Goal: Task Accomplishment & Management: Manage account settings

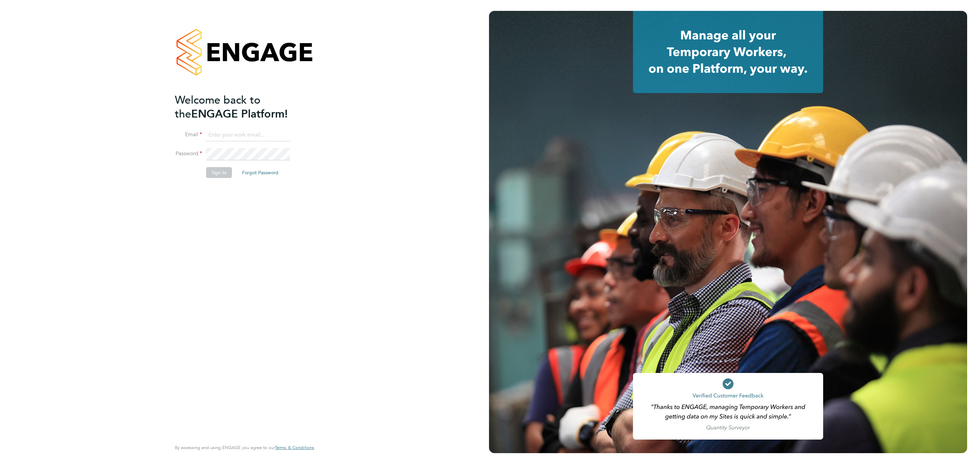
click at [268, 137] on input at bounding box center [248, 135] width 84 height 12
type input "engagemasterlogins@hays.com"
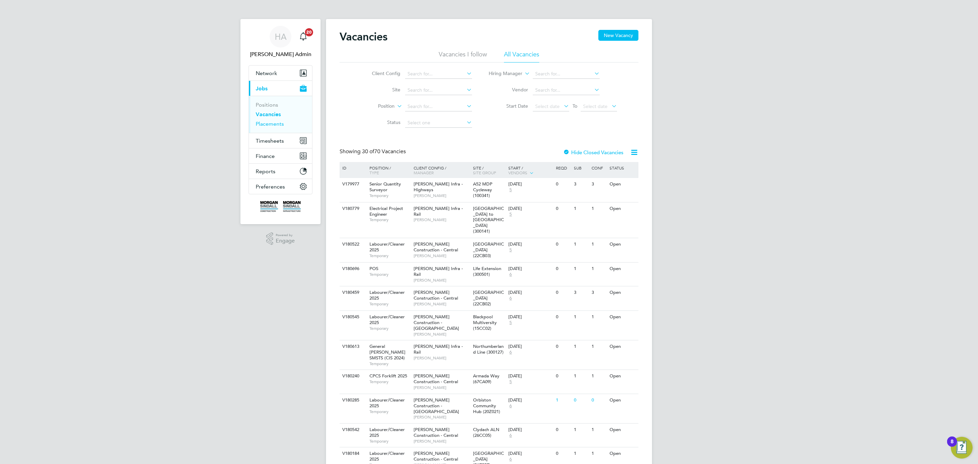
click at [281, 126] on link "Placements" at bounding box center [270, 124] width 28 height 6
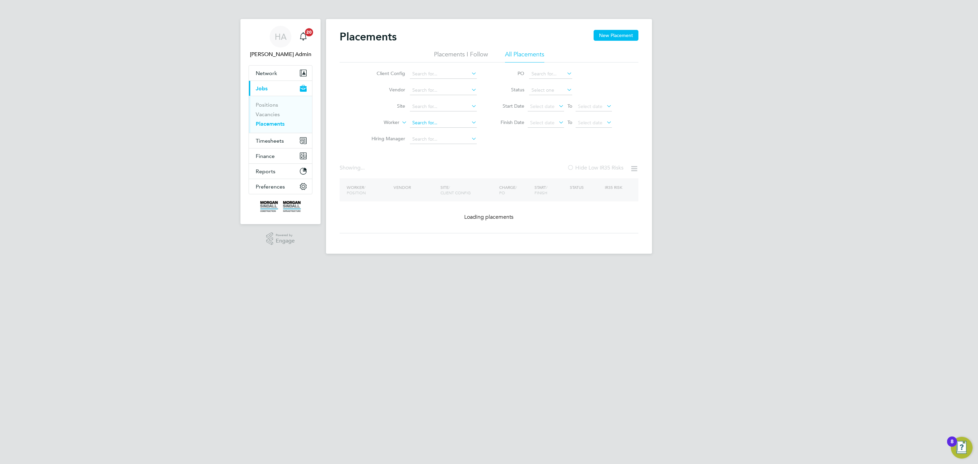
click at [414, 120] on input at bounding box center [443, 123] width 67 height 10
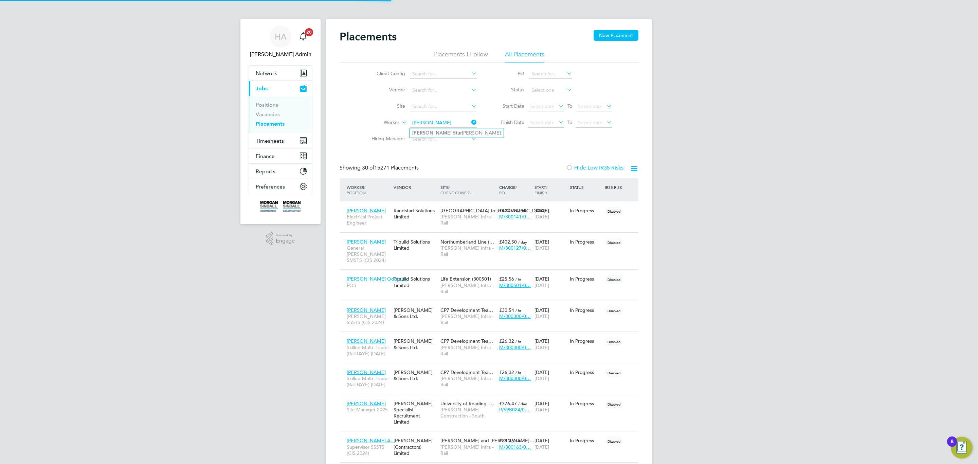
click at [441, 134] on li "Chris Stur gess" at bounding box center [457, 132] width 94 height 9
type input "Chris Sturgess"
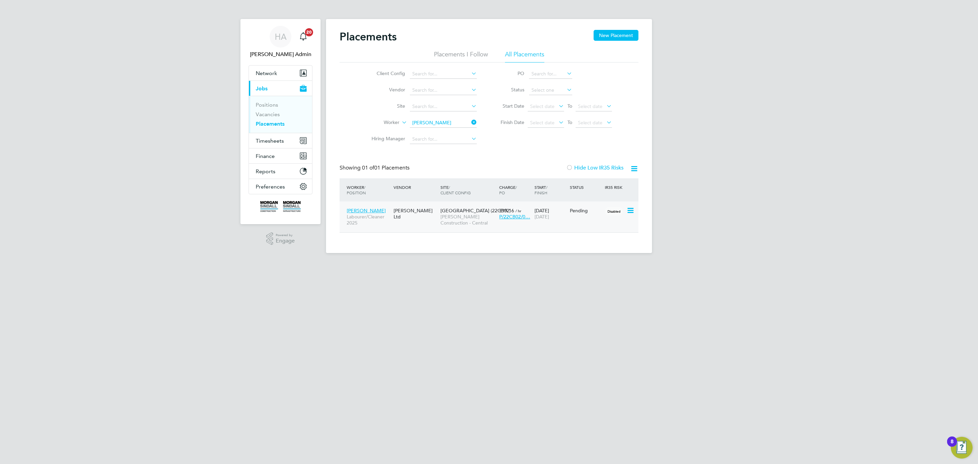
click at [435, 219] on div "Chris Sturgess Labourer/Cleaner 2025 Daniel Owen Ltd Hexham Road (22CB02) Morga…" at bounding box center [489, 216] width 299 height 31
click at [461, 223] on span "[PERSON_NAME] Construction - Central" at bounding box center [467, 220] width 55 height 12
drag, startPoint x: 428, startPoint y: 127, endPoint x: 434, endPoint y: 125, distance: 5.9
click at [430, 127] on input "Chris Sturgess" at bounding box center [443, 123] width 67 height 10
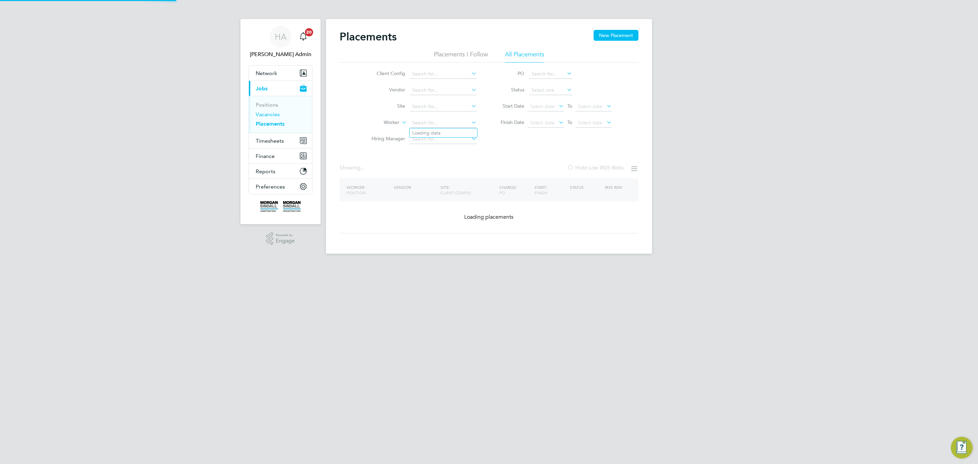
click at [286, 112] on li "Vacancies" at bounding box center [281, 116] width 51 height 10
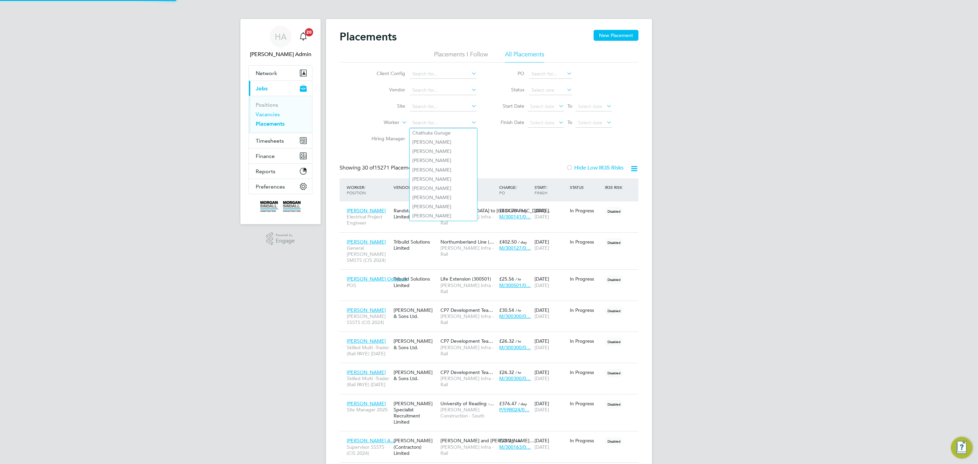
click at [265, 116] on link "Vacancies" at bounding box center [268, 114] width 24 height 6
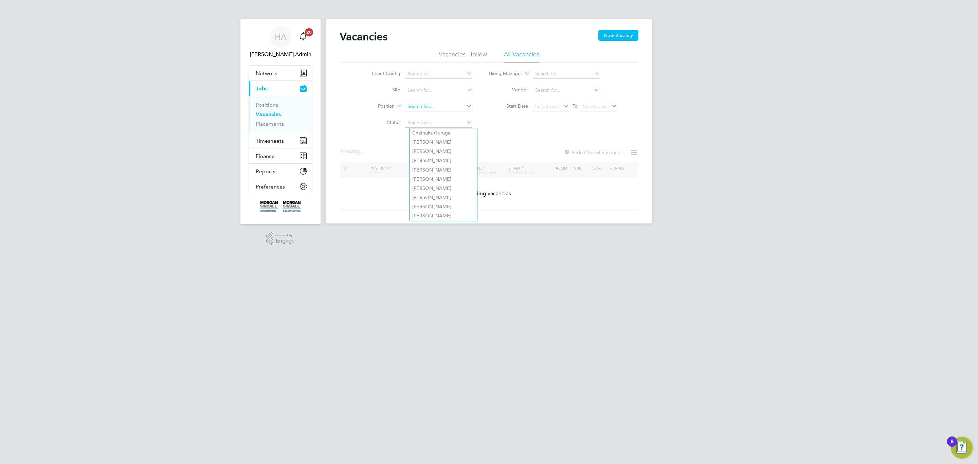
click at [412, 104] on input at bounding box center [438, 107] width 67 height 10
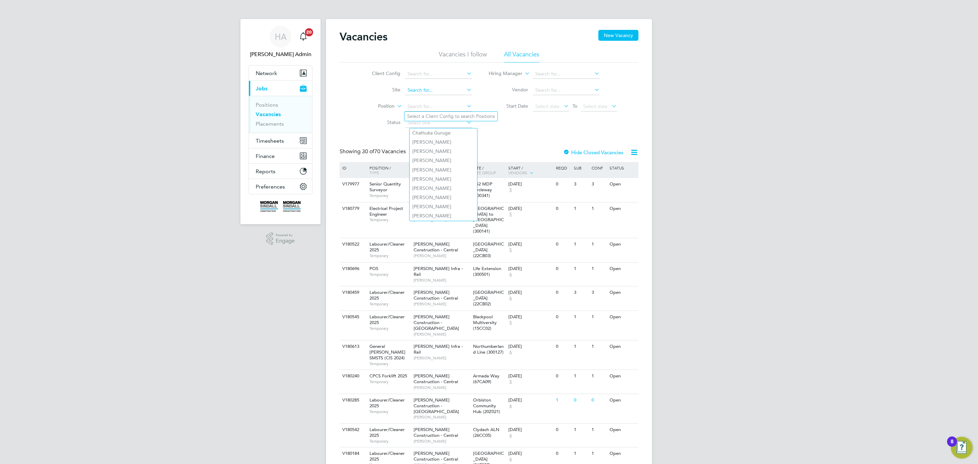
click at [459, 92] on input at bounding box center [438, 91] width 67 height 10
click at [432, 137] on li "Staffo rdshire Firing Range (21CD02)" at bounding box center [461, 135] width 115 height 9
type input "Staffordshire Firing Range (21CD02)"
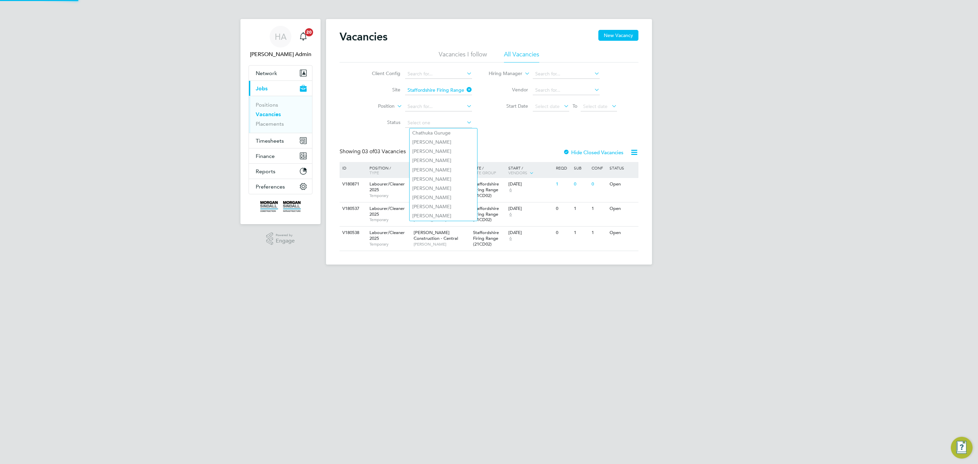
click at [513, 132] on div "Vacancies New Vacancy Vacancies I follow All Vacancies Client Config Site Staff…" at bounding box center [489, 140] width 299 height 221
click at [455, 125] on input at bounding box center [438, 123] width 67 height 10
click at [489, 124] on div "Client Config Site Staffordshire Firing Range (21CD02) Position Status Hiring M…" at bounding box center [489, 96] width 299 height 69
click at [495, 130] on div "Client Config Site Staffordshire Firing Range (21CD02) Position Status Hiring M…" at bounding box center [489, 96] width 299 height 69
click at [498, 147] on div "Vacancies New Vacancy Vacancies I follow All Vacancies Client Config Site Staff…" at bounding box center [489, 140] width 299 height 221
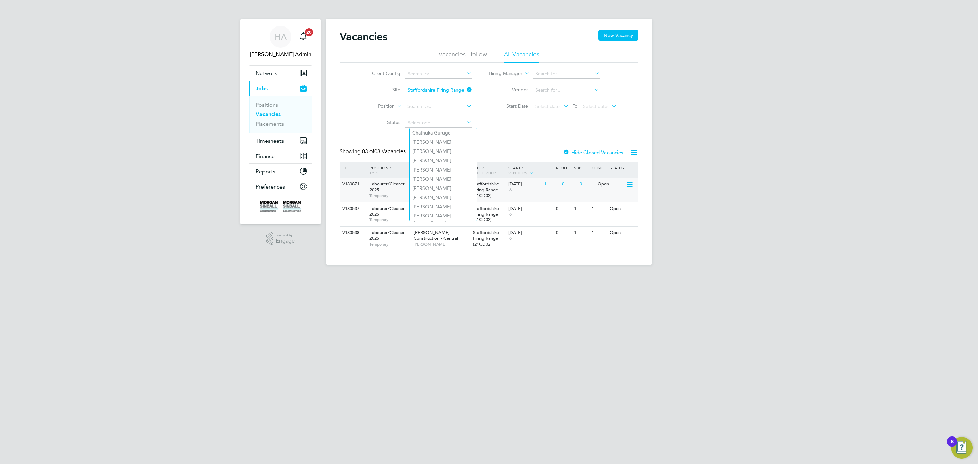
click at [543, 192] on div "V180871 Labourer/Cleaner 2025 Temporary Morgan Sindall Construction - Central S…" at bounding box center [489, 190] width 299 height 24
click at [511, 211] on div "15 Sep 2025" at bounding box center [524, 209] width 32 height 6
click at [520, 142] on div "Vacancies New Vacancy Vacancies I follow All Vacancies Client Config Site Staff…" at bounding box center [489, 140] width 299 height 221
click at [516, 195] on div "19 Sep 2025 6" at bounding box center [525, 187] width 36 height 18
click at [535, 148] on div "Showing 03 of 03 Vacancies Hide Closed Vacancies" at bounding box center [489, 155] width 299 height 14
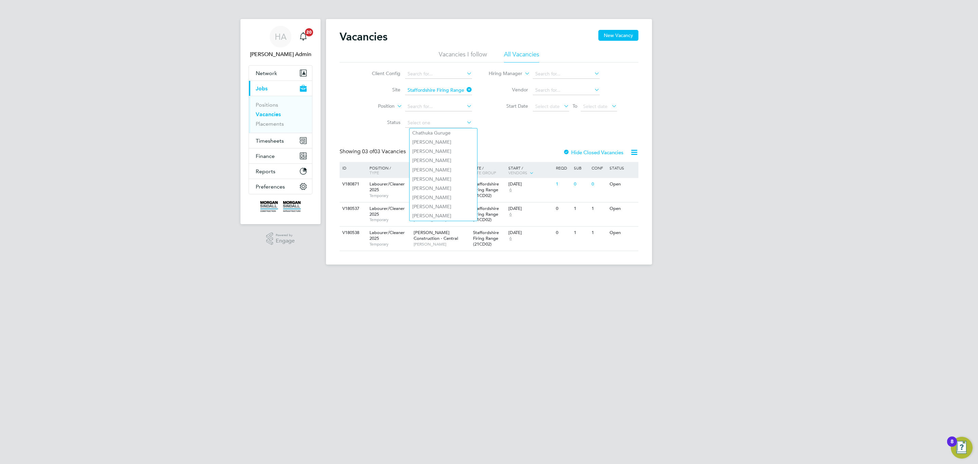
click at [345, 129] on div "Client Config Site Staffordshire Firing Range (21CD02) Position Status Hiring M…" at bounding box center [489, 96] width 299 height 69
click at [271, 114] on link "Vacancies" at bounding box center [268, 114] width 25 height 6
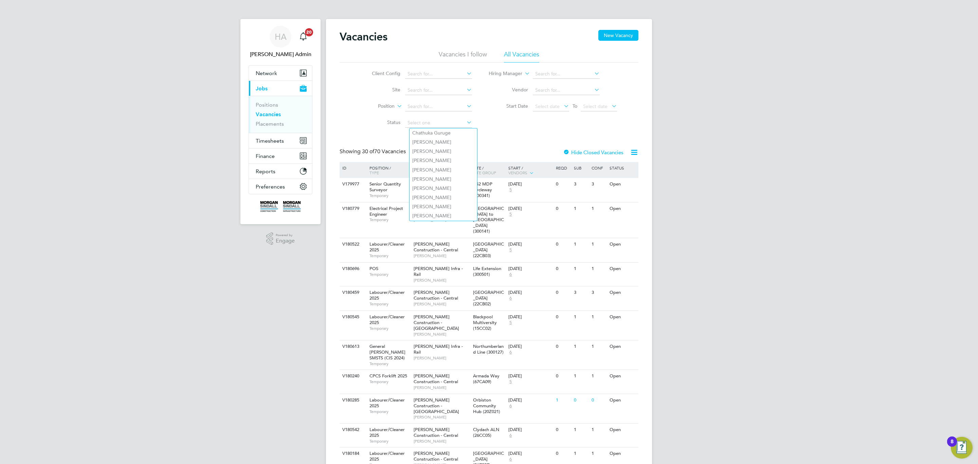
click at [357, 155] on div "Showing 30 of 70 Vacancies" at bounding box center [374, 151] width 68 height 7
click at [274, 138] on span "Timesheets" at bounding box center [270, 141] width 28 height 6
click at [273, 121] on link "Timesheets" at bounding box center [270, 120] width 28 height 6
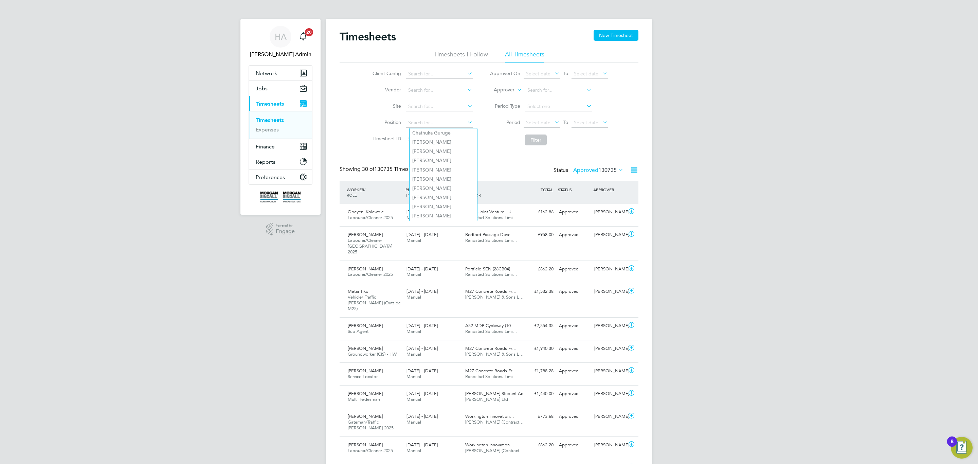
scroll to position [17, 59]
click at [345, 114] on div "Client Config Vendor Site Position Timesheet ID Approved On Select date To Sele…" at bounding box center [489, 105] width 299 height 86
click at [270, 93] on button "Jobs" at bounding box center [280, 88] width 63 height 15
click at [270, 123] on link "Placements" at bounding box center [270, 124] width 28 height 6
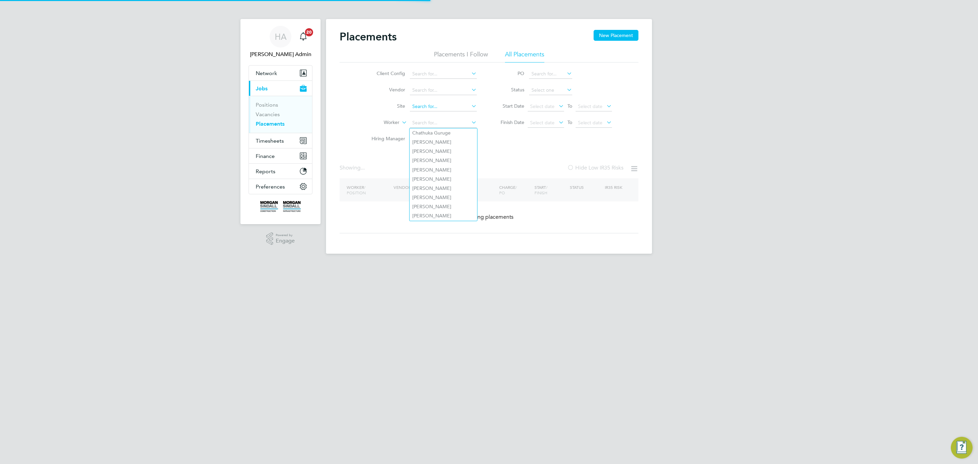
click at [426, 94] on input at bounding box center [443, 91] width 67 height 10
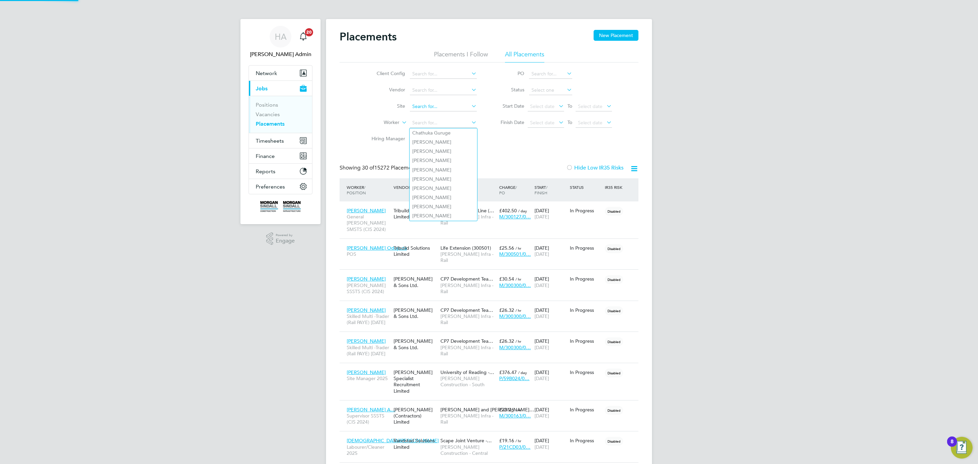
click at [439, 108] on input at bounding box center [443, 107] width 67 height 10
click at [452, 148] on li "Staff ordshire Firing Range (21CD02)" at bounding box center [467, 151] width 115 height 9
type input "Staffordshire Firing Range (21CD02)"
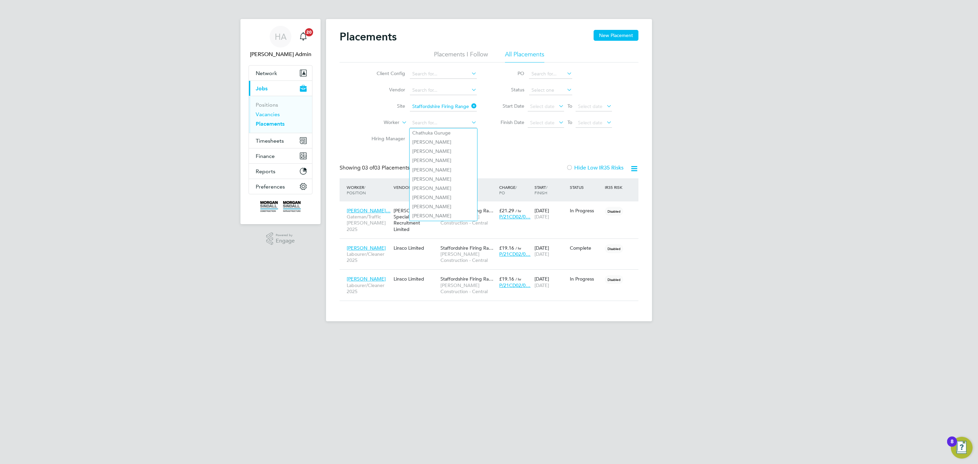
click at [270, 112] on link "Vacancies" at bounding box center [268, 114] width 24 height 6
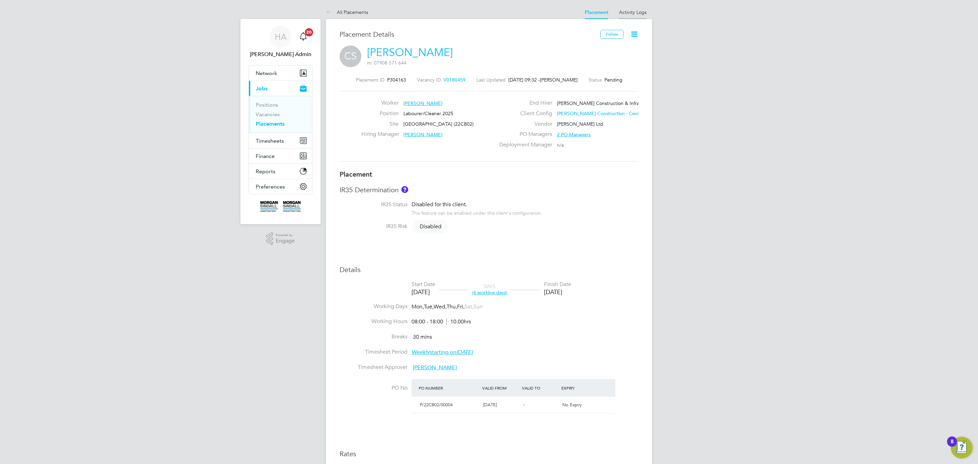
click at [639, 12] on link "Activity Logs" at bounding box center [633, 12] width 28 height 6
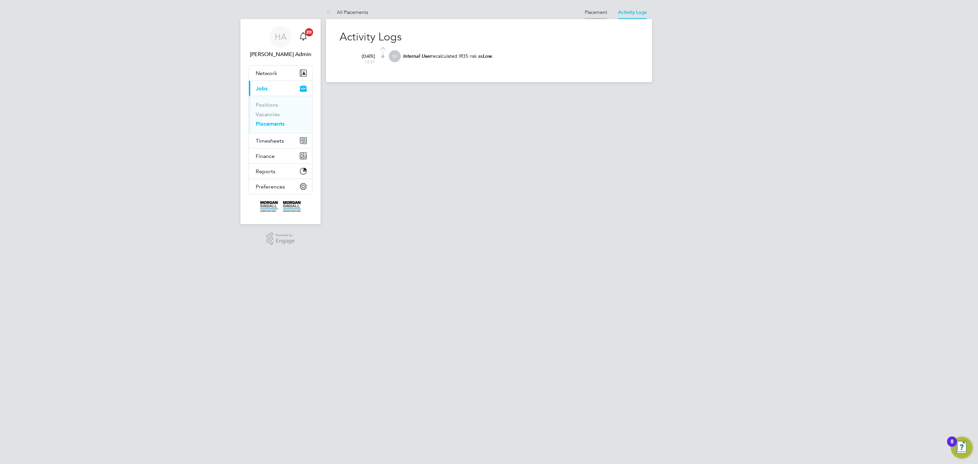
click at [591, 13] on link "Placement" at bounding box center [596, 12] width 22 height 6
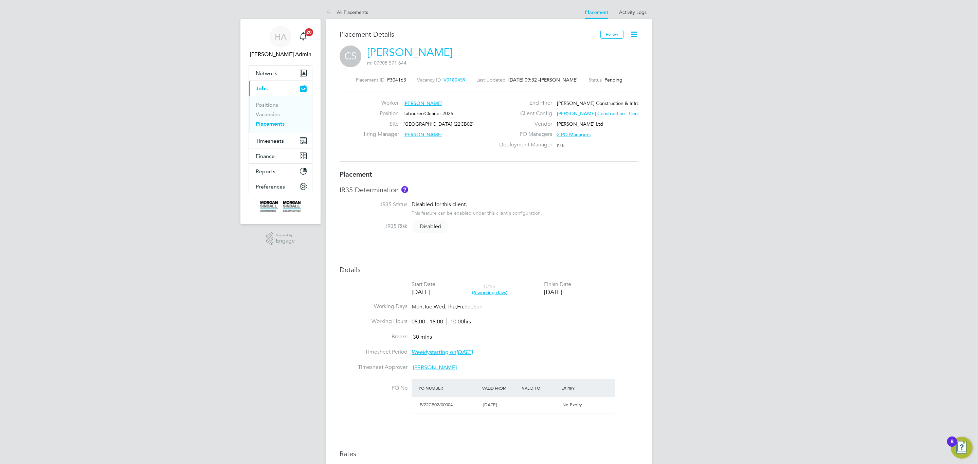
click at [454, 79] on span "V0180459" at bounding box center [454, 80] width 22 height 6
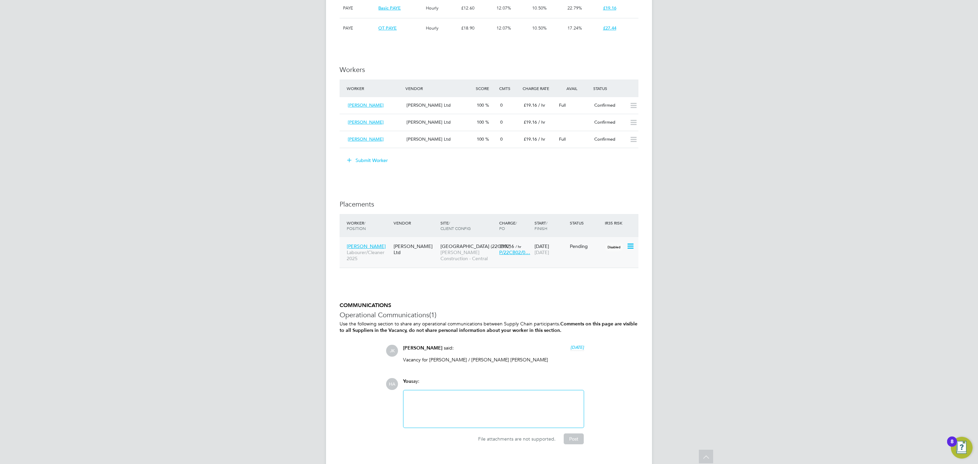
click at [632, 249] on icon at bounding box center [629, 246] width 7 height 8
click at [595, 288] on li "Start" at bounding box center [609, 290] width 48 height 10
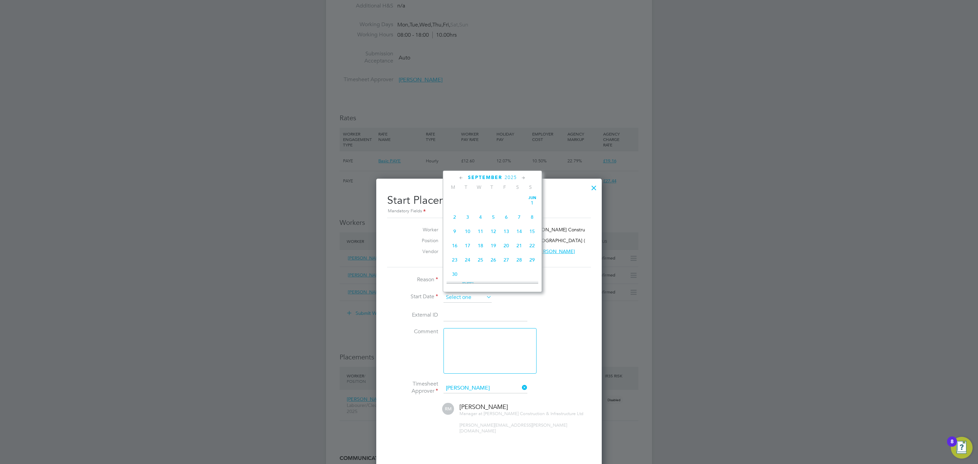
click at [472, 297] on input at bounding box center [467, 297] width 48 height 10
click at [507, 195] on div "September 2025 M T W T F S S Jun 1 2 3 4 5 6 7 8 9 10 11 12 13 14 15 16 17 18 1…" at bounding box center [492, 231] width 99 height 122
click at [507, 203] on span "12" at bounding box center [506, 199] width 13 height 13
type input "12 Sep 2025"
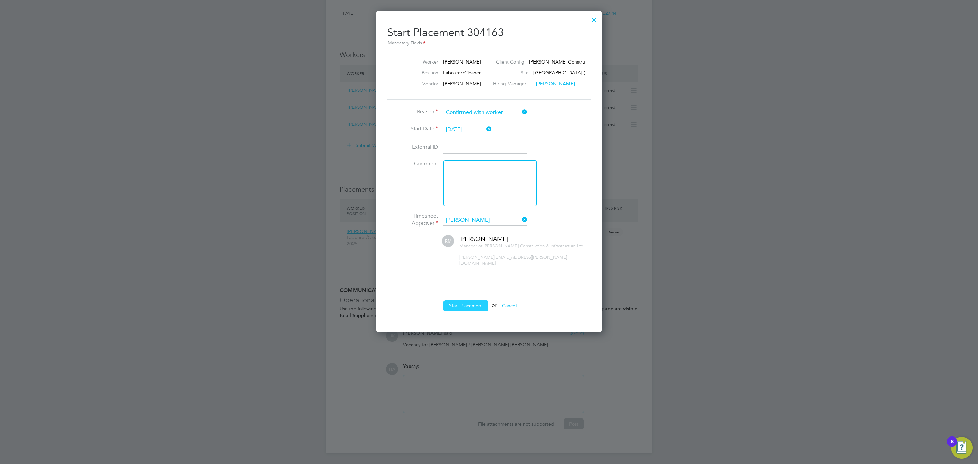
click at [469, 303] on button "Start Placement" at bounding box center [465, 305] width 45 height 11
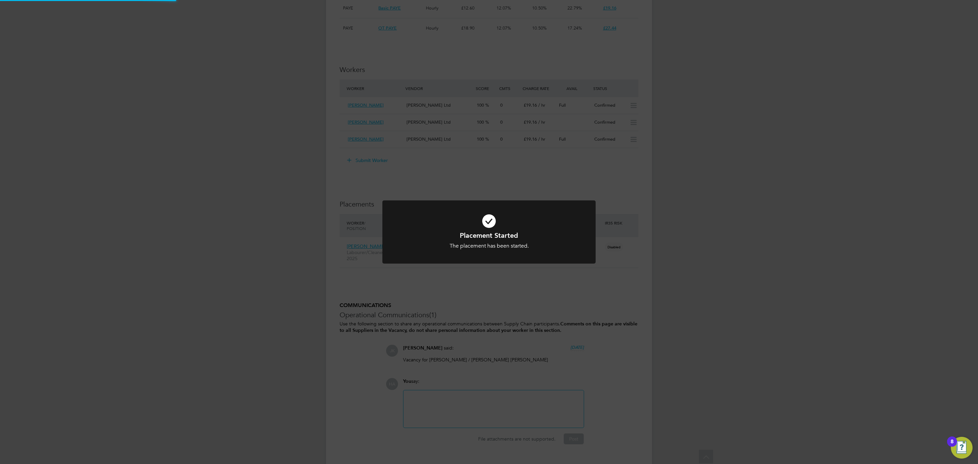
drag, startPoint x: 461, startPoint y: 303, endPoint x: 458, endPoint y: 303, distance: 3.7
click at [458, 303] on div "Placement Started The placement has been started. Cancel Okay" at bounding box center [489, 232] width 978 height 464
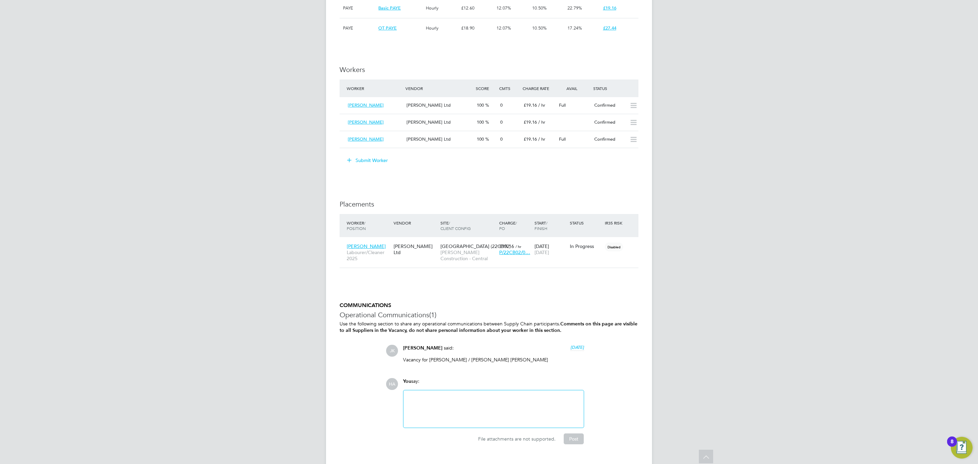
click at [570, 345] on span "12 days ago" at bounding box center [577, 347] width 14 height 6
click at [451, 253] on span "[PERSON_NAME] Construction - Central" at bounding box center [467, 255] width 55 height 12
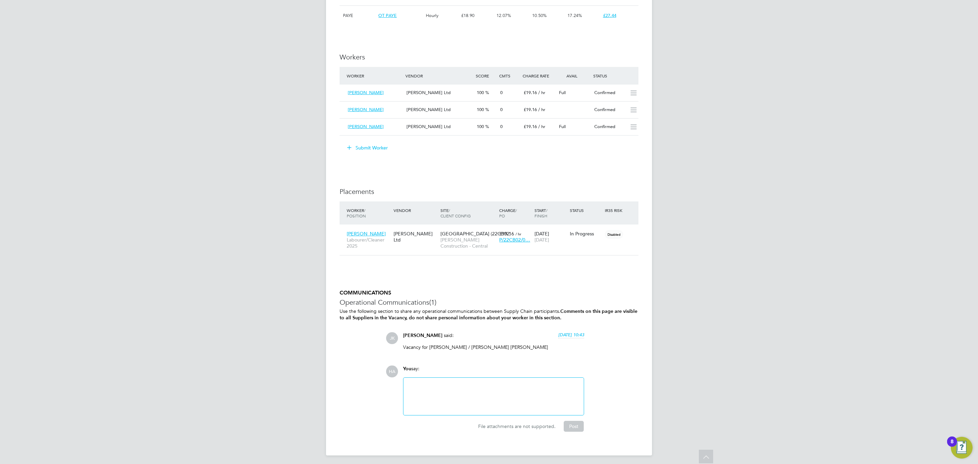
scroll to position [475, 0]
drag, startPoint x: 536, startPoint y: 351, endPoint x: 408, endPoint y: 344, distance: 128.6
click at [408, 344] on div "Vacancy for Ebenezer Dankwah / Amir Musa Shareef Showgar" at bounding box center [493, 347] width 181 height 11
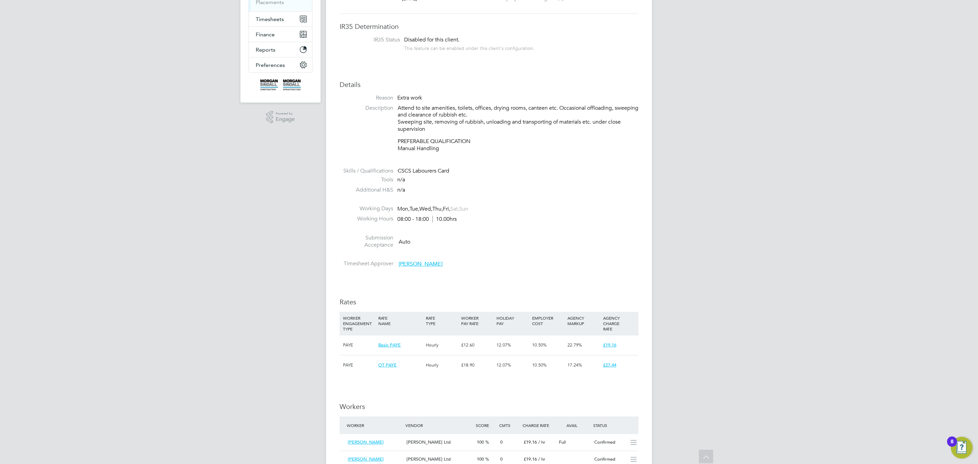
scroll to position [0, 0]
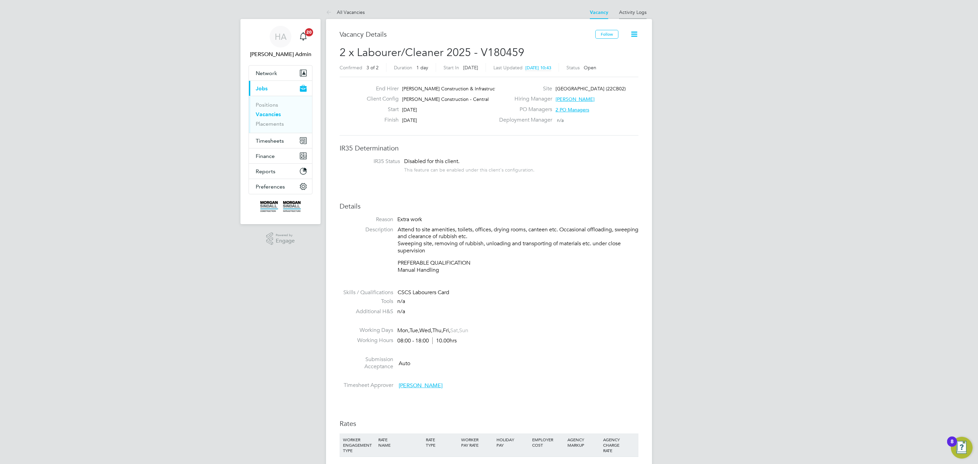
click at [629, 8] on li "Activity Logs" at bounding box center [633, 12] width 28 height 14
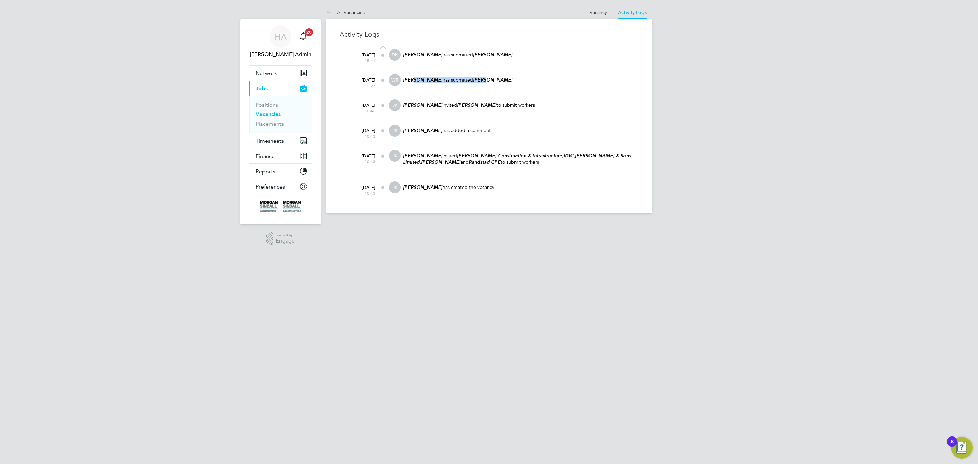
drag, startPoint x: 414, startPoint y: 83, endPoint x: 492, endPoint y: 78, distance: 78.6
click at [492, 78] on p "Weronika Rodzynko has submitted Amir Showgar" at bounding box center [520, 80] width 236 height 6
drag, startPoint x: 427, startPoint y: 54, endPoint x: 398, endPoint y: 53, distance: 28.9
click at [398, 53] on div "DN Danielle Nail has submitted Chris Sturgess" at bounding box center [514, 58] width 250 height 18
click at [604, 14] on link "Vacancy" at bounding box center [598, 12] width 18 height 6
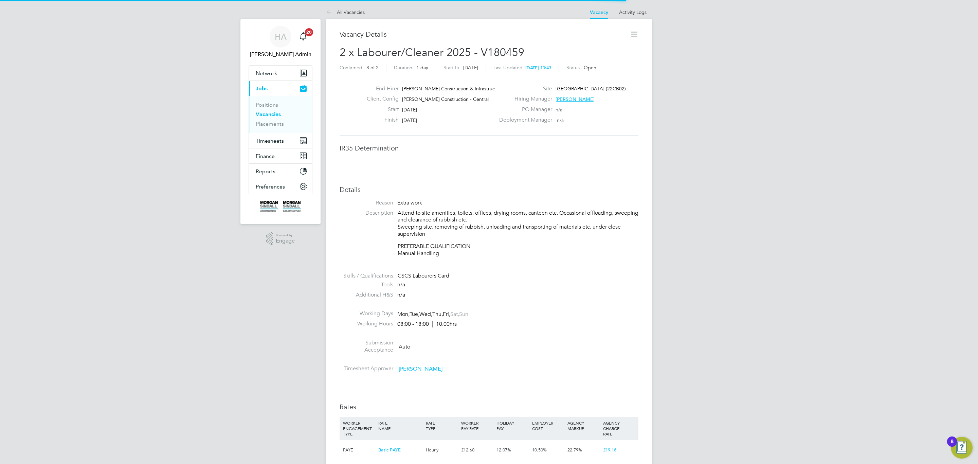
scroll to position [20, 48]
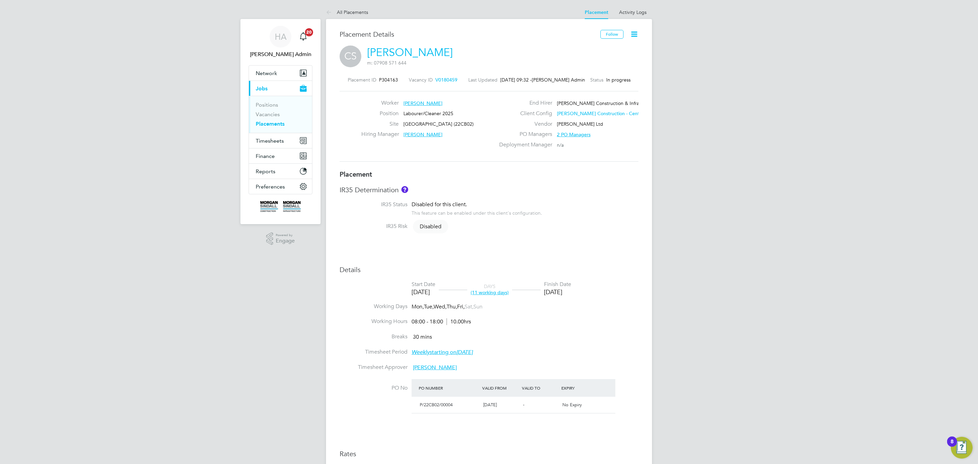
click at [634, 32] on icon at bounding box center [634, 34] width 8 height 8
click at [602, 103] on li "Abandon" at bounding box center [612, 102] width 50 height 10
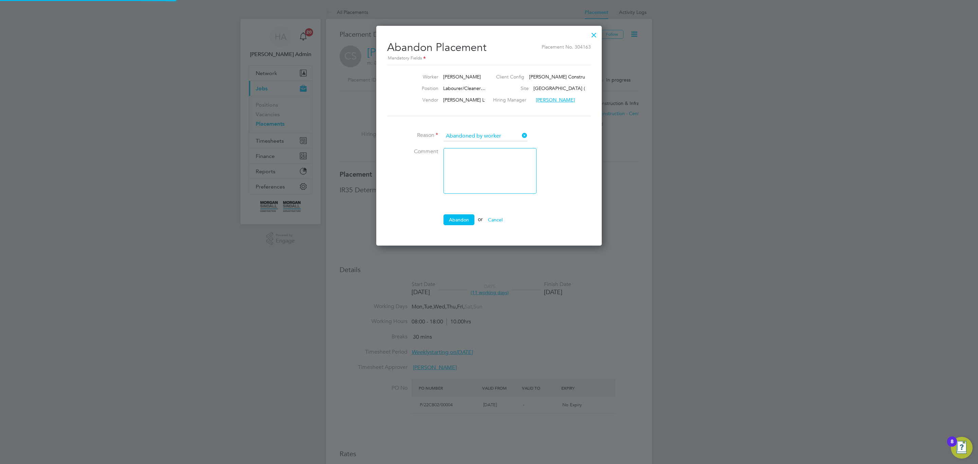
scroll to position [6, 84]
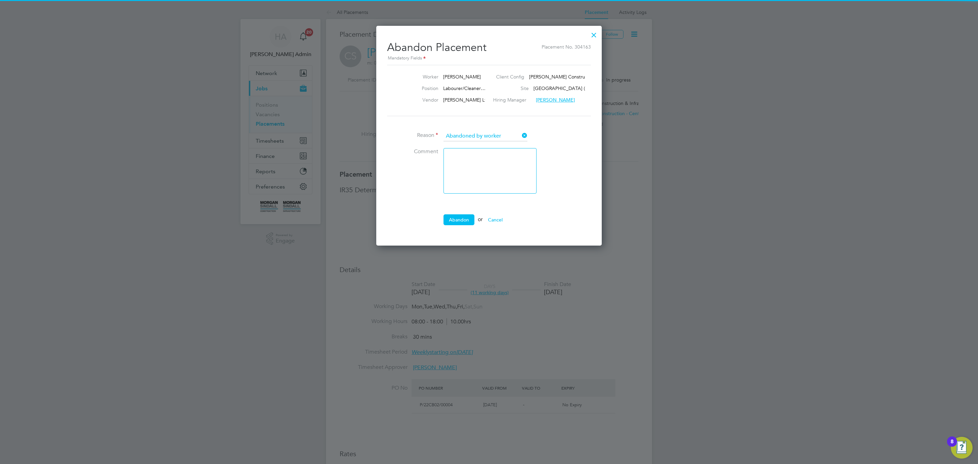
click at [493, 167] on textarea at bounding box center [489, 171] width 93 height 46
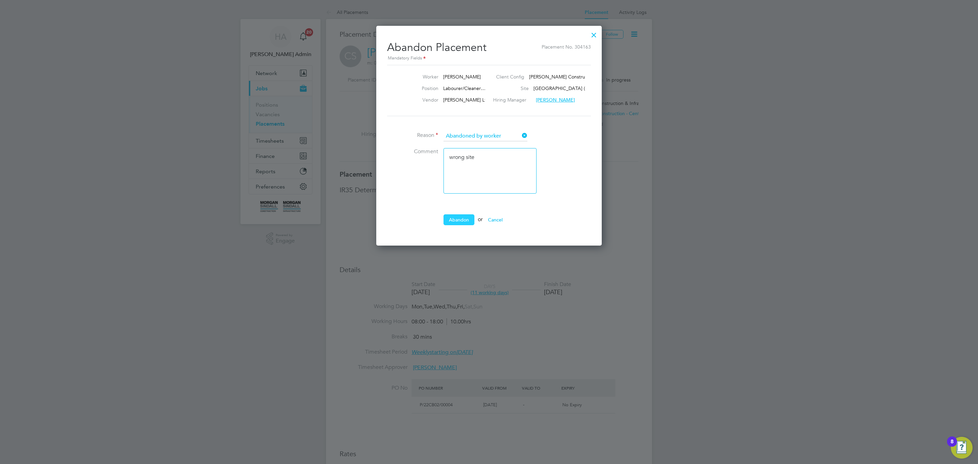
type textarea "wrong site"
click at [461, 223] on button "Abandon" at bounding box center [458, 219] width 31 height 11
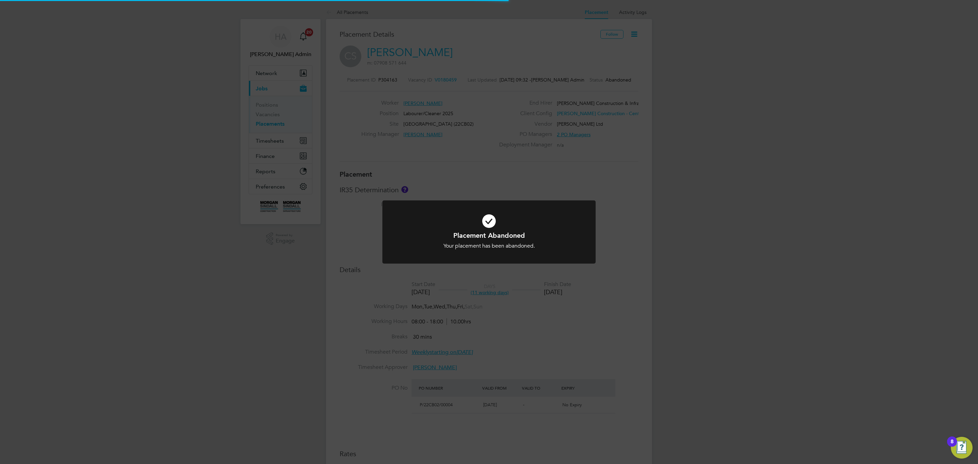
scroll to position [20, 48]
click at [461, 184] on div "Placement Abandoned Your placement has been abandoned. Cancel Okay" at bounding box center [489, 232] width 978 height 464
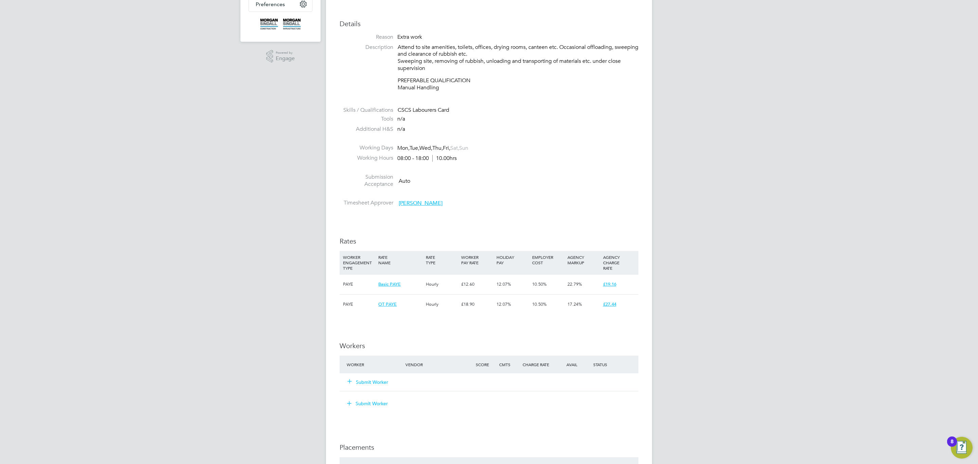
scroll to position [306, 0]
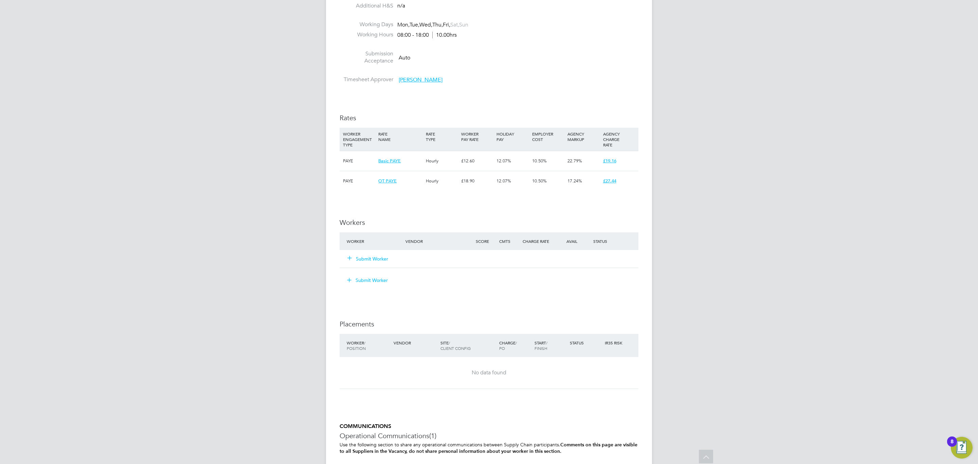
click at [431, 242] on div "Vendor" at bounding box center [439, 241] width 70 height 12
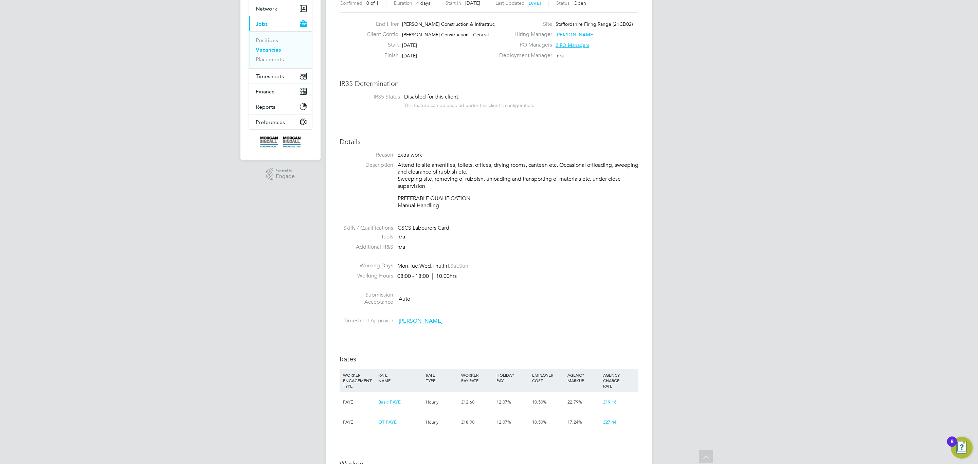
scroll to position [0, 0]
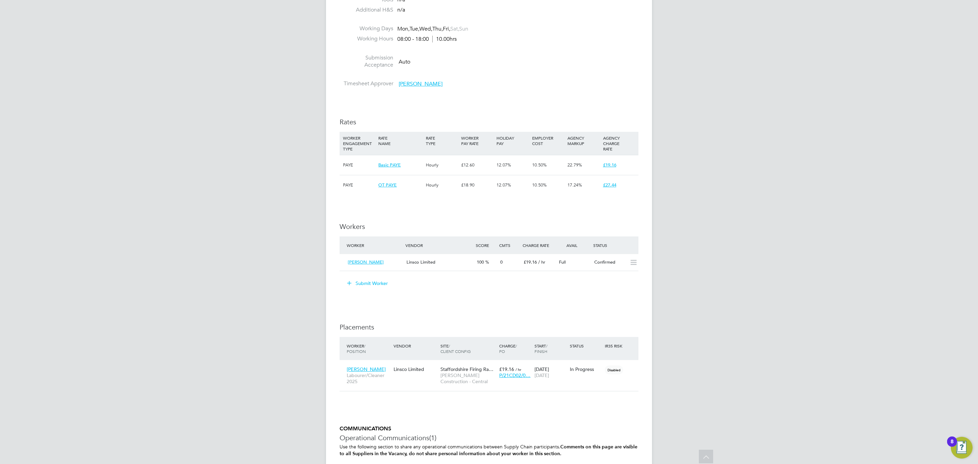
scroll to position [306, 0]
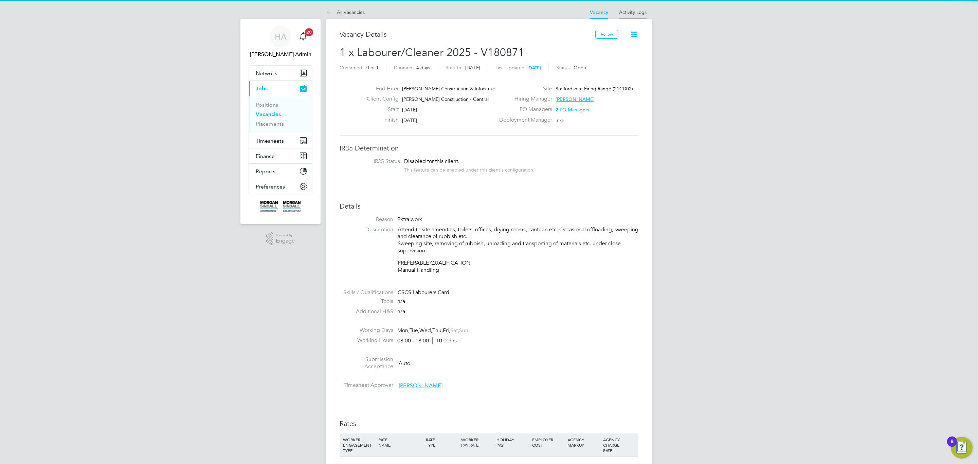
click at [634, 11] on link "Activity Logs" at bounding box center [633, 12] width 28 height 6
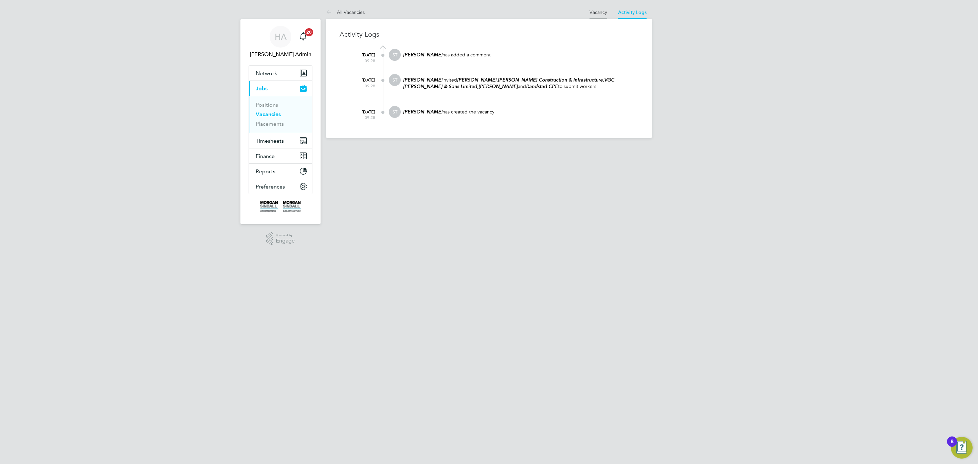
click at [596, 13] on link "Vacancy" at bounding box center [598, 12] width 18 height 6
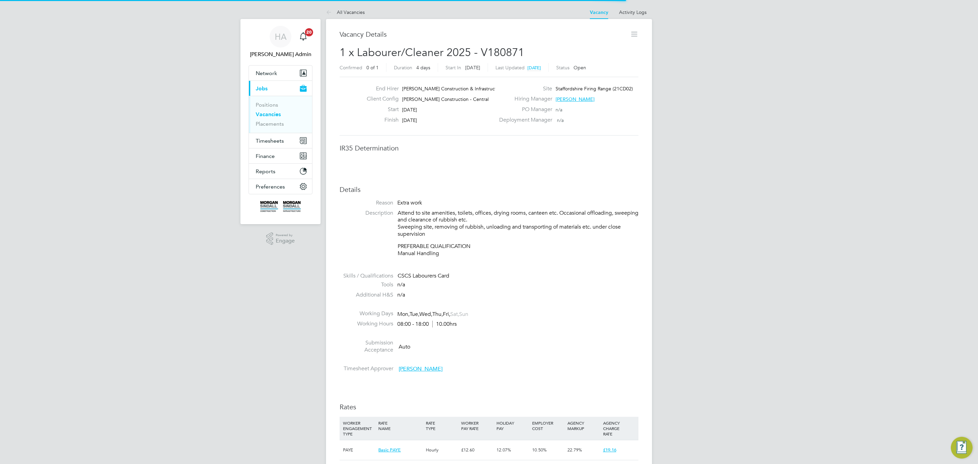
scroll to position [20, 48]
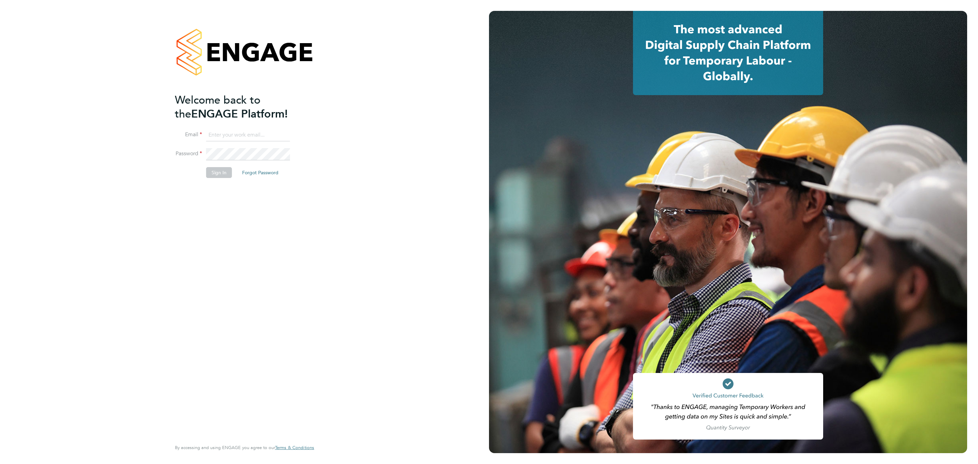
click at [200, 131] on label "Email" at bounding box center [188, 134] width 27 height 7
click at [217, 130] on input at bounding box center [248, 135] width 84 height 12
type input "Sulaymaan.jashat@Hays.com"
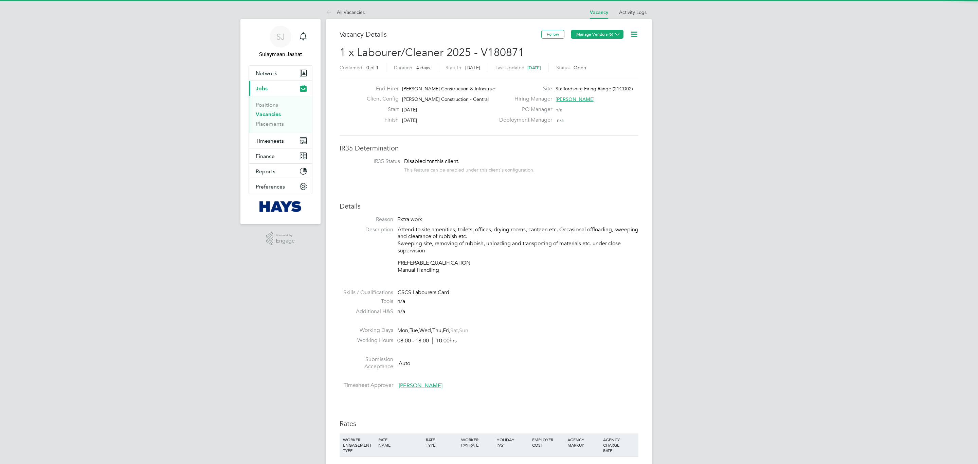
click at [602, 34] on button "Manage Vendors (6)" at bounding box center [597, 34] width 53 height 9
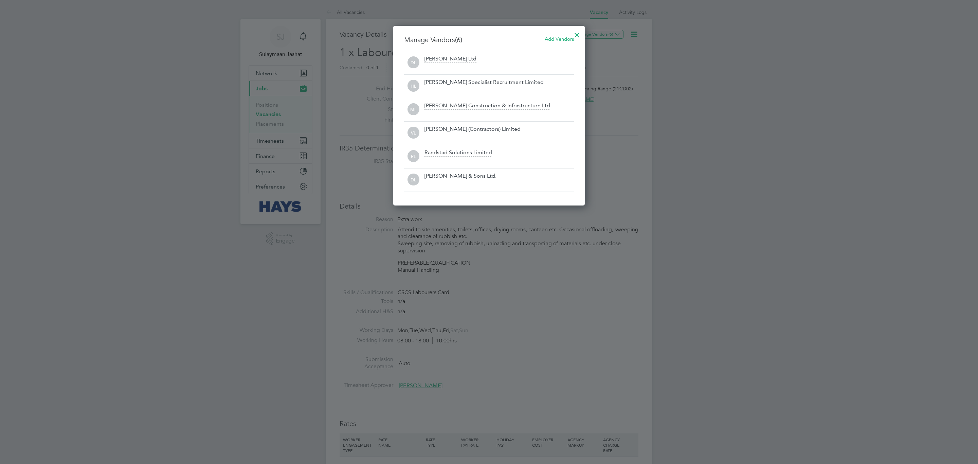
scroll to position [181, 192]
click at [566, 176] on div "[PERSON_NAME] & Sons Ltd." at bounding box center [498, 179] width 149 height 15
click at [577, 35] on div at bounding box center [577, 33] width 12 height 12
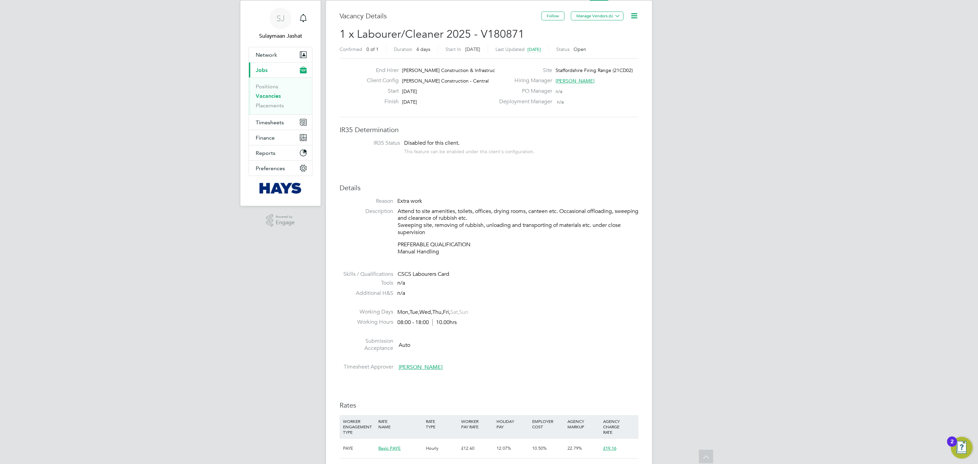
scroll to position [0, 0]
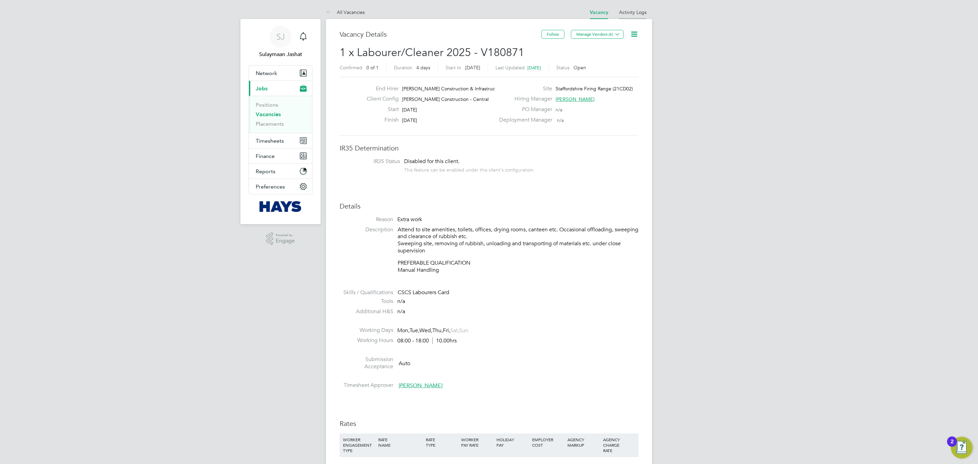
click at [643, 9] on link "Activity Logs" at bounding box center [633, 12] width 28 height 6
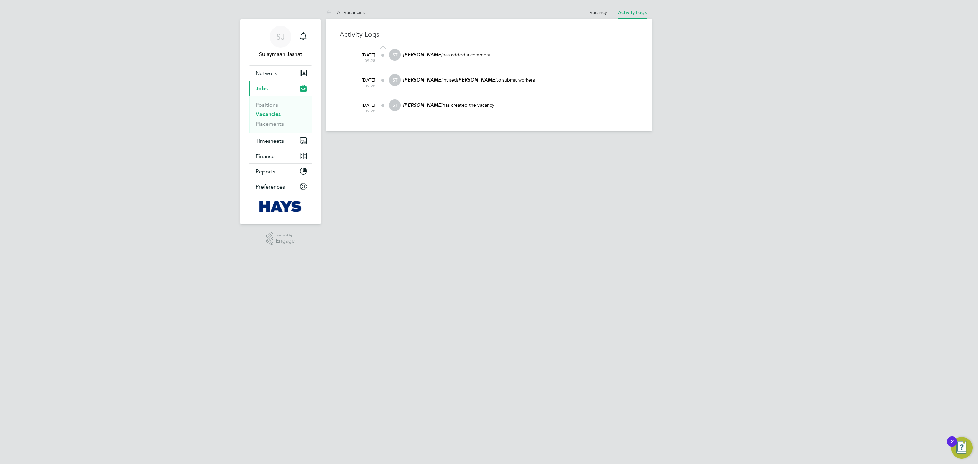
click at [588, 13] on at-navigation-tab "Vacancy" at bounding box center [598, 11] width 29 height 6
click at [589, 11] on at-navigation-tab "Vacancy" at bounding box center [598, 11] width 29 height 6
click at [590, 11] on link "Vacancy" at bounding box center [598, 12] width 18 height 6
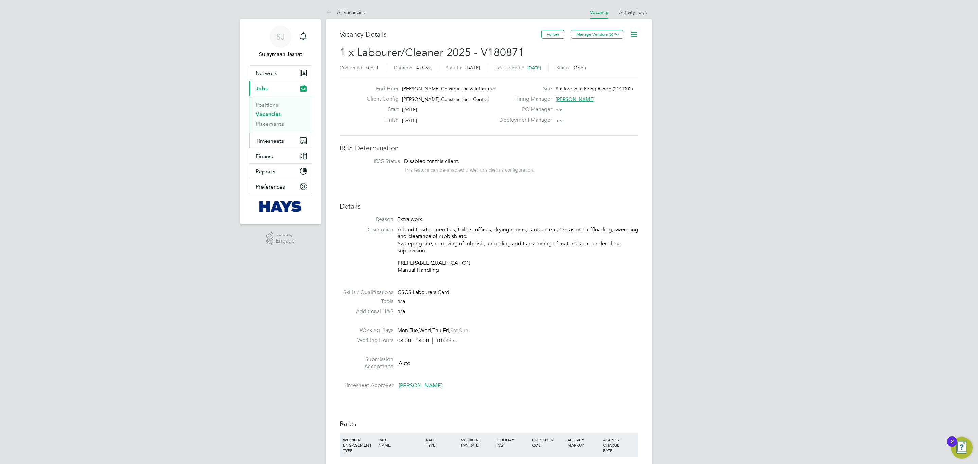
click at [269, 140] on span "Timesheets" at bounding box center [270, 141] width 28 height 6
click at [281, 121] on link "Timesheets" at bounding box center [270, 120] width 28 height 6
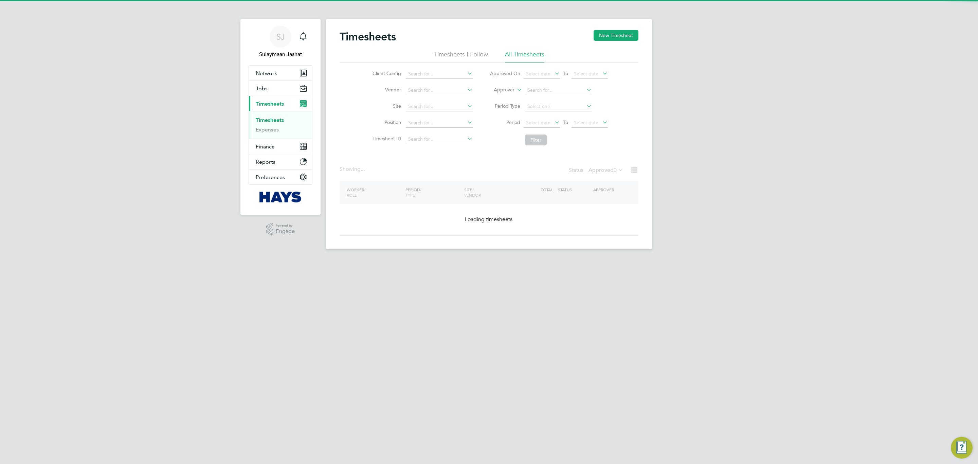
click at [515, 89] on icon at bounding box center [515, 88] width 0 height 6
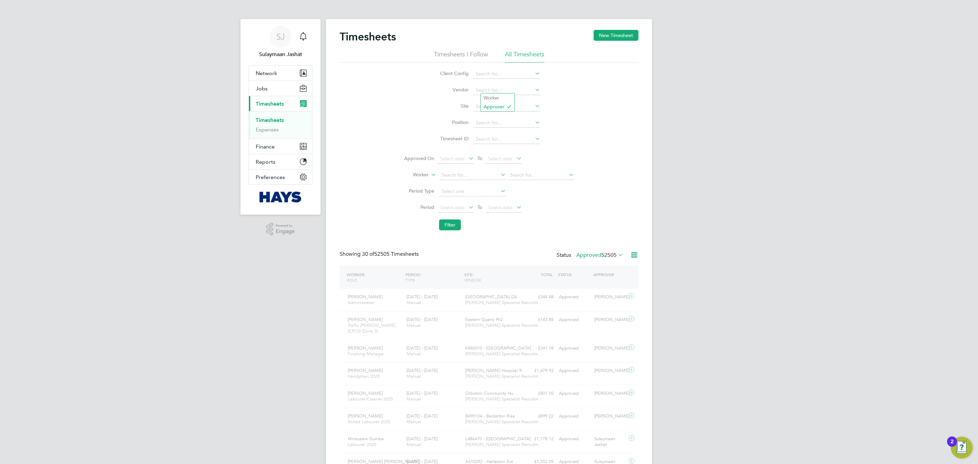
click at [500, 95] on li "Worker" at bounding box center [498, 97] width 34 height 9
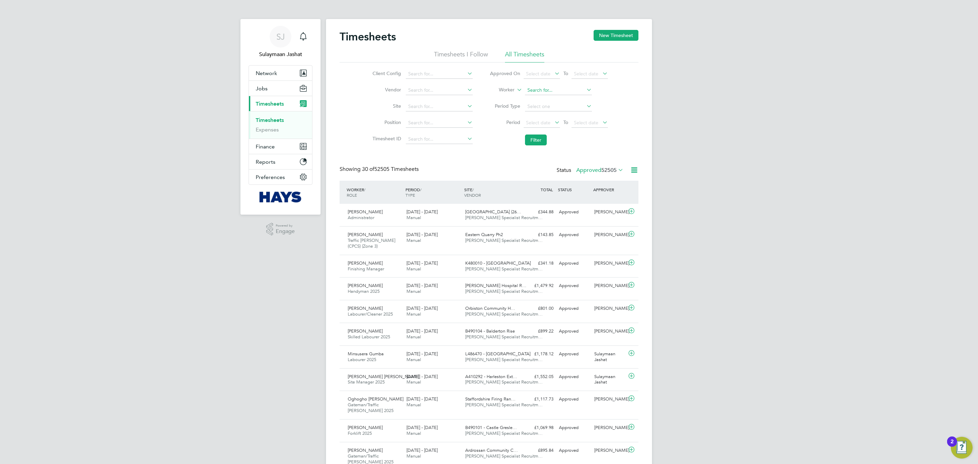
scroll to position [17, 59]
click at [537, 93] on input at bounding box center [558, 91] width 67 height 10
type input "r"
click at [572, 101] on li "Thomas Tur ner" at bounding box center [558, 99] width 68 height 9
type input "[PERSON_NAME]"
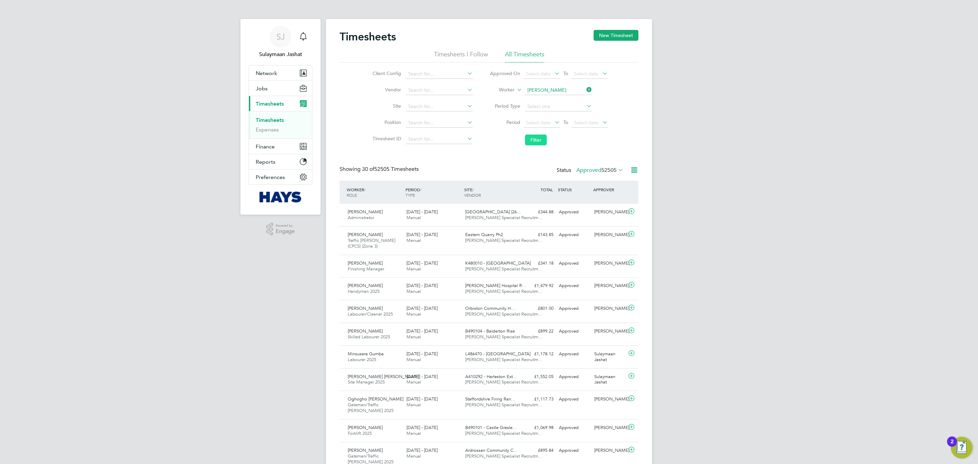
click at [527, 135] on button "Filter" at bounding box center [536, 139] width 22 height 11
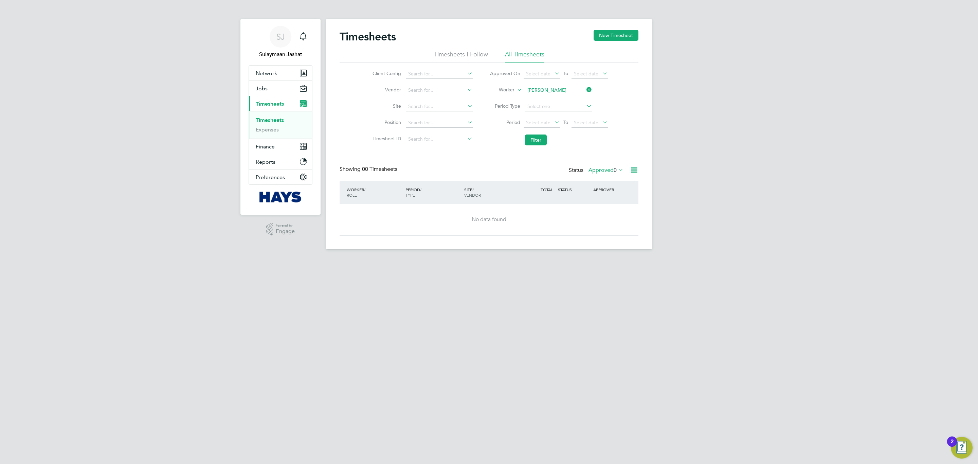
click at [598, 172] on label "Approved 0" at bounding box center [605, 170] width 35 height 7
click at [597, 200] on li "Submitted" at bounding box center [604, 202] width 31 height 10
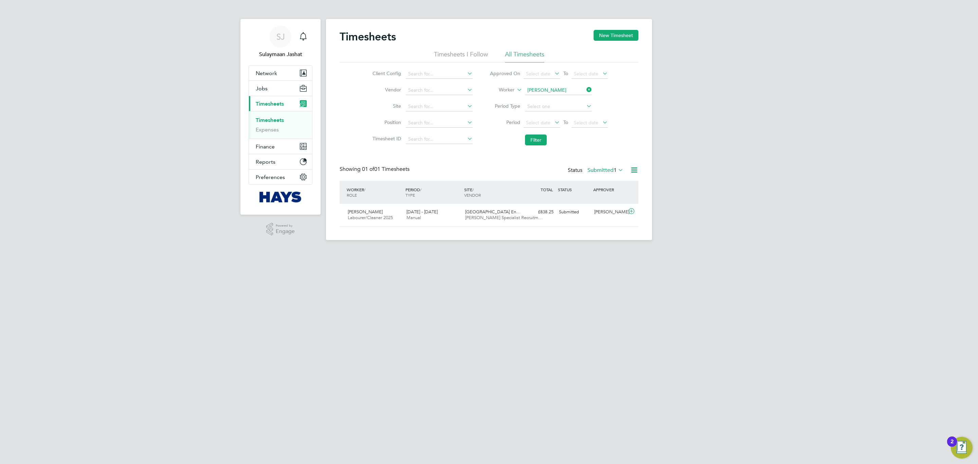
click at [610, 172] on label "Submitted 1" at bounding box center [605, 170] width 36 height 7
click at [610, 182] on li "All" at bounding box center [603, 183] width 31 height 10
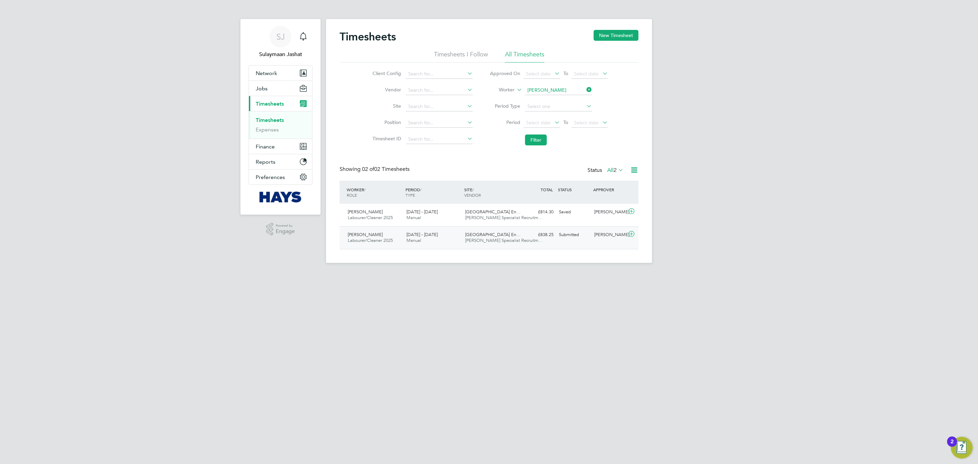
click at [585, 232] on div "Submitted" at bounding box center [573, 234] width 35 height 11
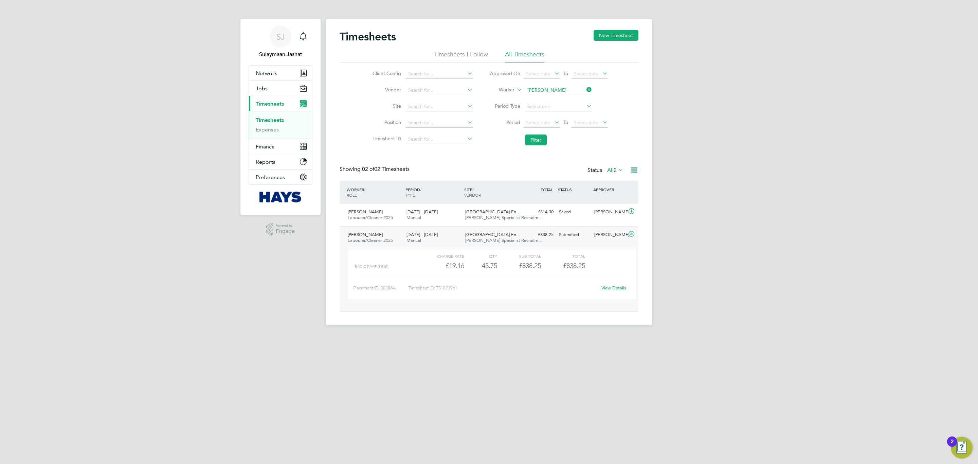
click at [610, 295] on div "Charge rate QTY Sub Total Total Basic PAYE (£/HR) £19.16 43.75 43.75 44 £838.25…" at bounding box center [492, 274] width 288 height 50
click at [610, 292] on div "View Details" at bounding box center [613, 288] width 33 height 11
click at [610, 290] on link "View Details" at bounding box center [613, 288] width 25 height 6
click at [534, 143] on button "Filter" at bounding box center [536, 139] width 22 height 11
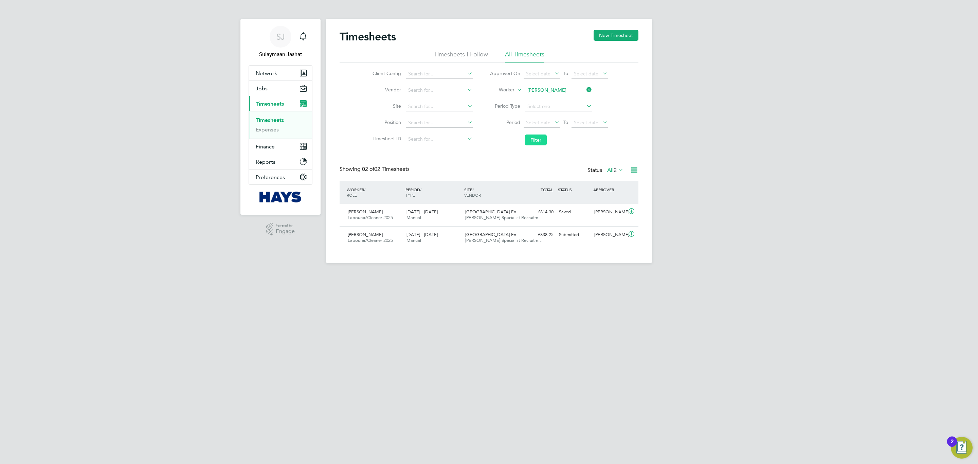
click at [535, 145] on button "Filter" at bounding box center [536, 139] width 22 height 11
click at [535, 144] on button "Filter" at bounding box center [536, 139] width 22 height 11
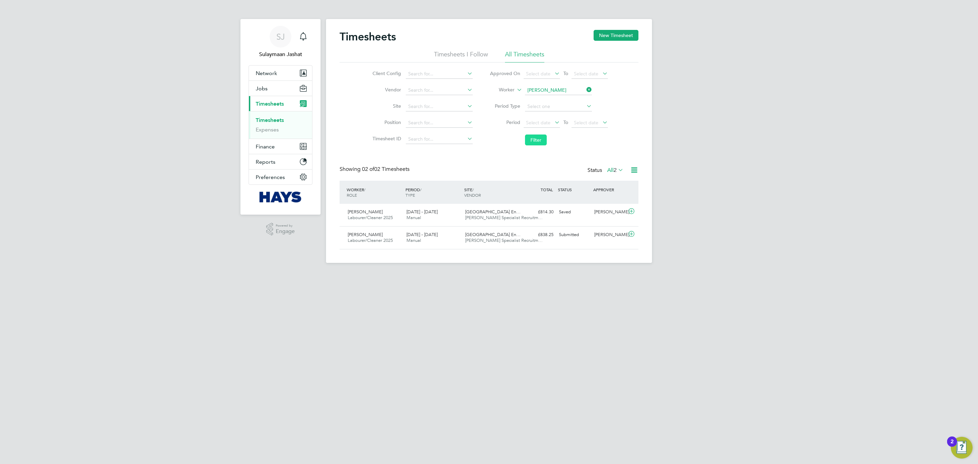
click at [535, 144] on button "Filter" at bounding box center [536, 139] width 22 height 11
click at [534, 144] on button "Filter" at bounding box center [536, 139] width 22 height 11
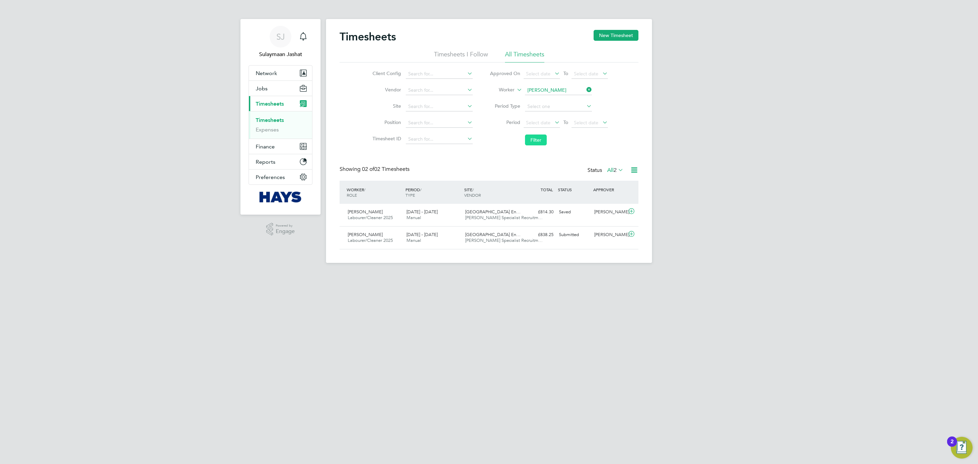
click at [533, 144] on button "Filter" at bounding box center [536, 139] width 22 height 11
click at [601, 237] on div "Mike Thomas" at bounding box center [609, 234] width 35 height 11
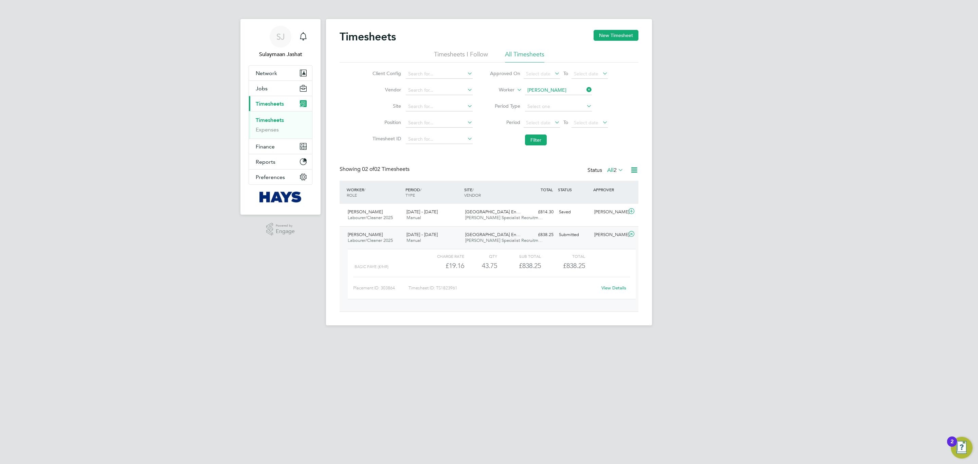
click at [620, 292] on div "View Details" at bounding box center [613, 288] width 33 height 11
click at [616, 290] on link "View Details" at bounding box center [613, 288] width 25 height 6
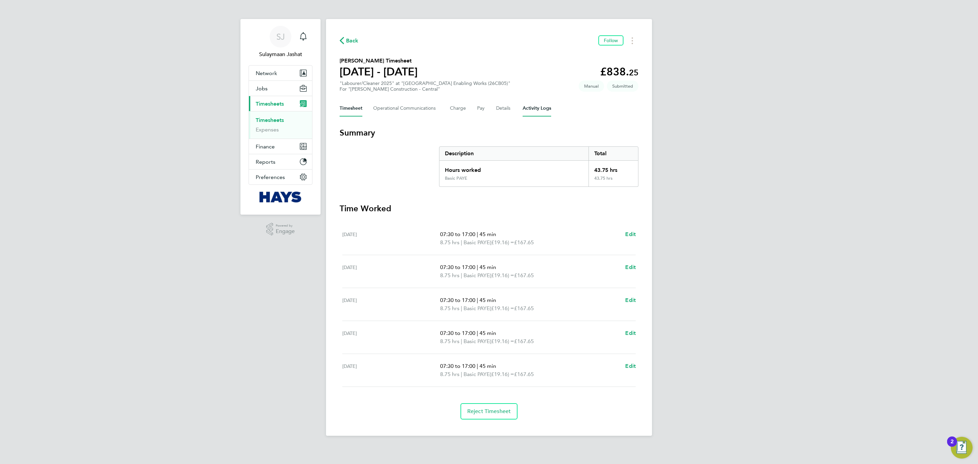
click at [528, 111] on Logs-tab "Activity Logs" at bounding box center [537, 108] width 29 height 16
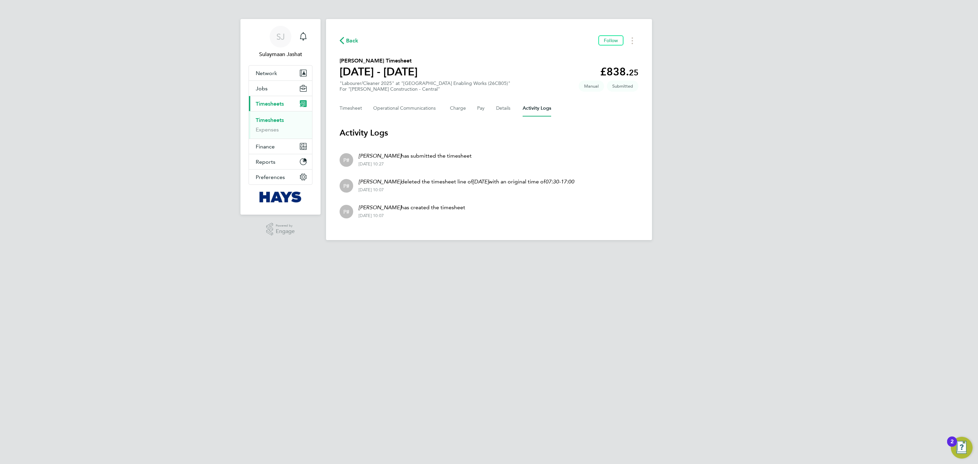
click at [447, 213] on div "[DATE] 10:07" at bounding box center [412, 215] width 107 height 5
click at [499, 111] on button "Details" at bounding box center [504, 108] width 16 height 16
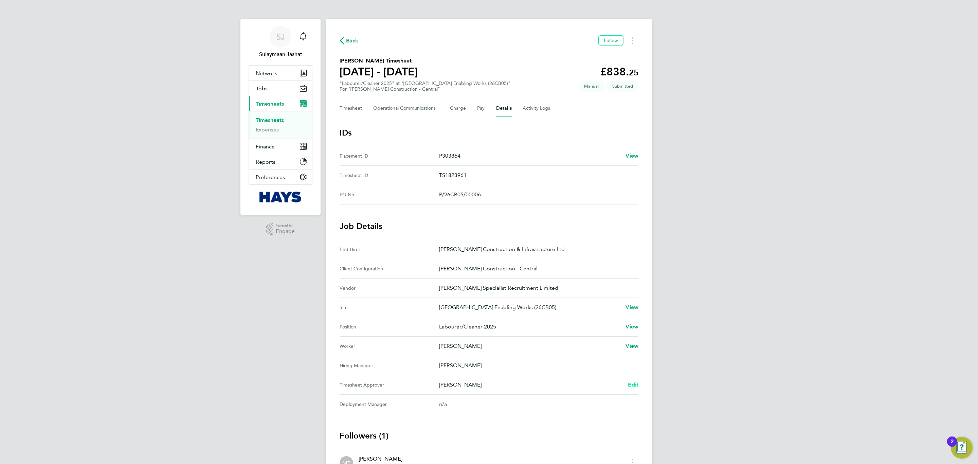
click at [634, 387] on span "Edit" at bounding box center [633, 384] width 11 height 6
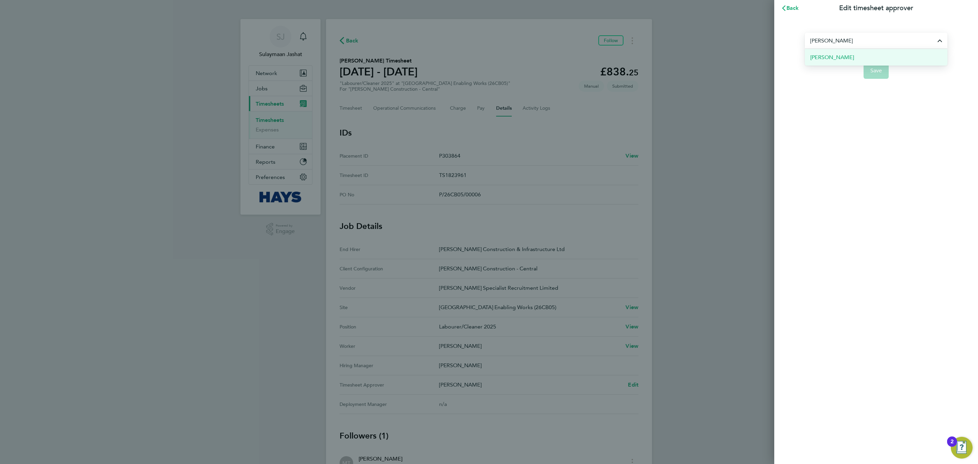
click at [849, 49] on li "[PERSON_NAME]" at bounding box center [876, 57] width 143 height 17
type input "[PERSON_NAME]"
click at [884, 66] on button "Save" at bounding box center [875, 70] width 25 height 16
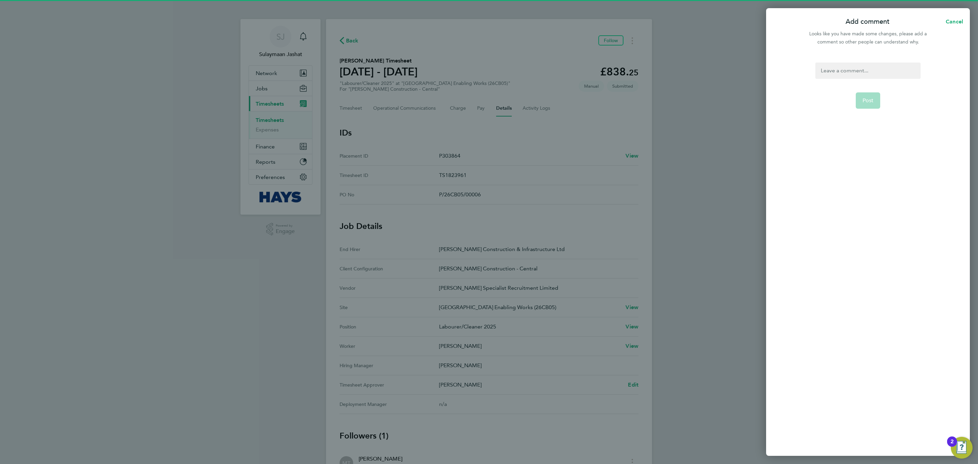
click at [872, 71] on div at bounding box center [867, 70] width 105 height 16
click at [872, 105] on button "Post" at bounding box center [868, 100] width 25 height 16
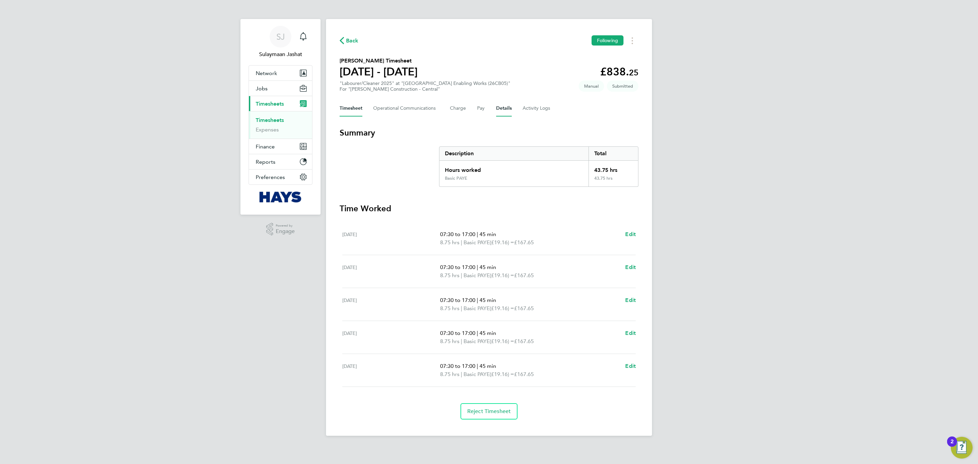
click at [496, 103] on button "Details" at bounding box center [504, 108] width 16 height 16
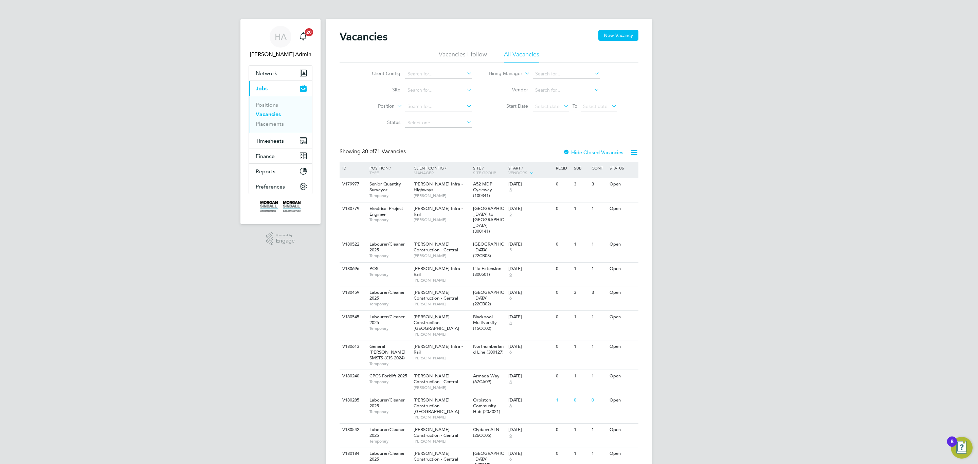
click at [424, 85] on li "Site" at bounding box center [417, 90] width 128 height 16
click at [420, 93] on input at bounding box center [438, 91] width 67 height 10
click at [429, 134] on li "Staf fordshire Firing Range (21CD02)" at bounding box center [461, 135] width 115 height 9
type input "Staffordshire Firing Range (21CD02)"
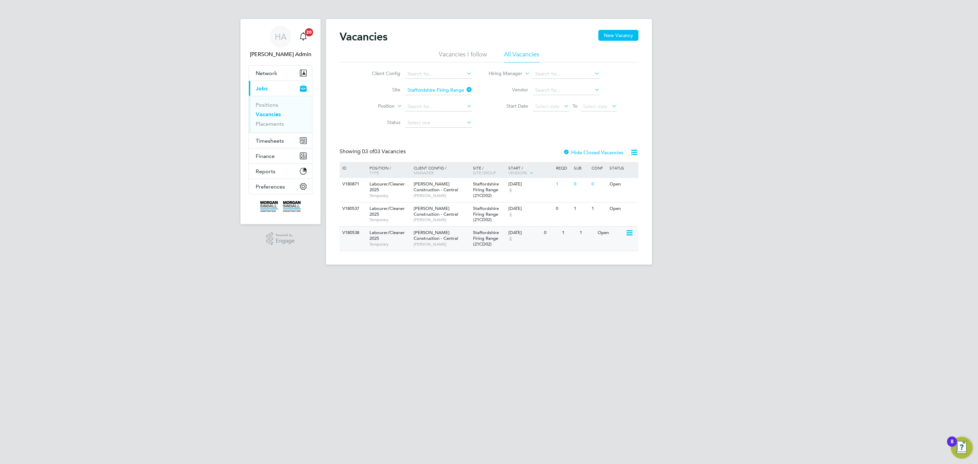
click at [439, 235] on span "[PERSON_NAME] Construction - Central" at bounding box center [436, 236] width 44 height 12
click at [453, 211] on div "Morgan Sindall Construction - Central Steven Woodcock" at bounding box center [441, 213] width 59 height 23
click at [452, 193] on div "Morgan Sindall Construction - Central Steven Woodcock" at bounding box center [441, 189] width 59 height 23
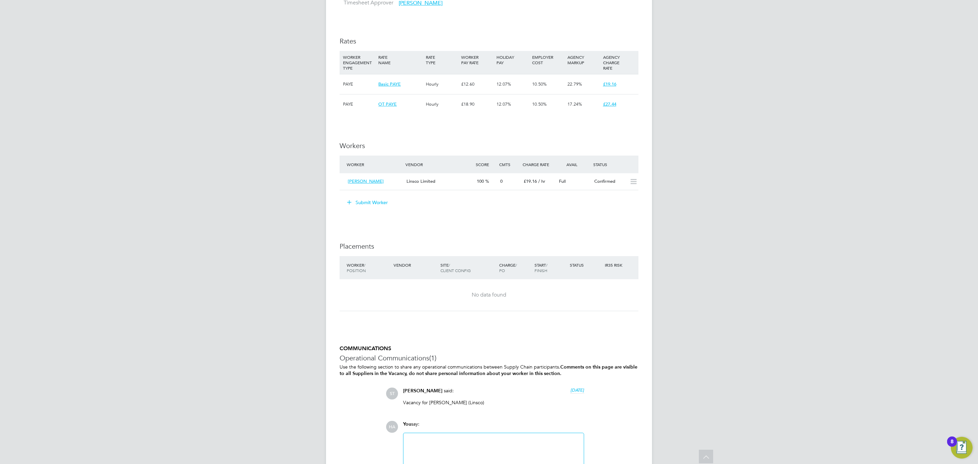
scroll to position [441, 0]
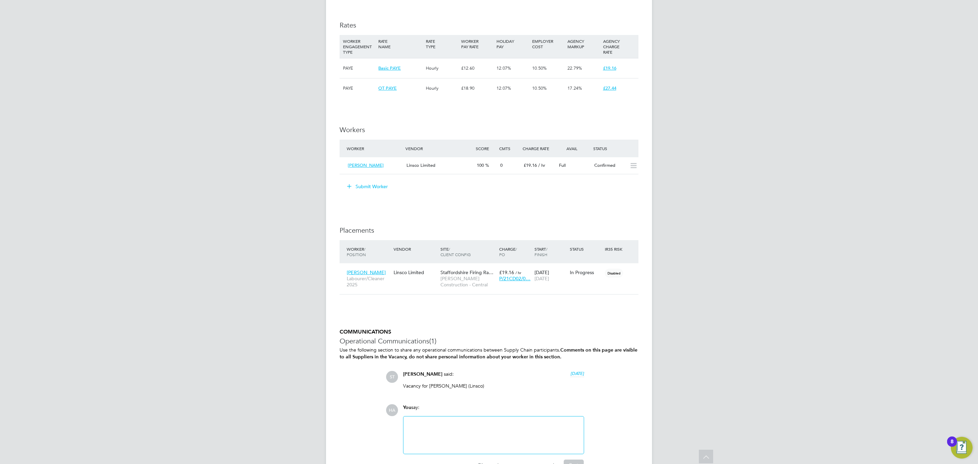
scroll to position [440, 0]
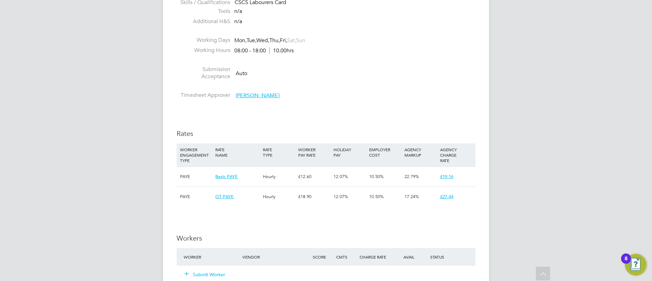
scroll to position [3, 3]
drag, startPoint x: 183, startPoint y: 60, endPoint x: 166, endPoint y: 62, distance: 17.8
click at [181, 61] on li at bounding box center [326, 61] width 299 height 9
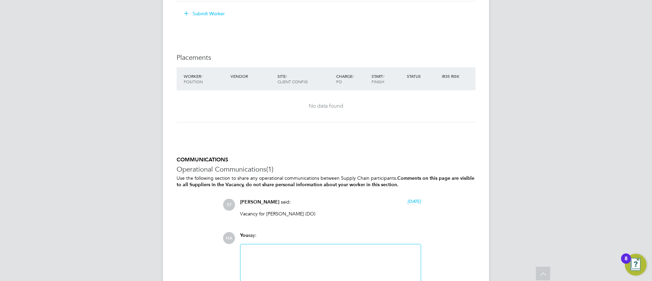
scroll to position [624, 0]
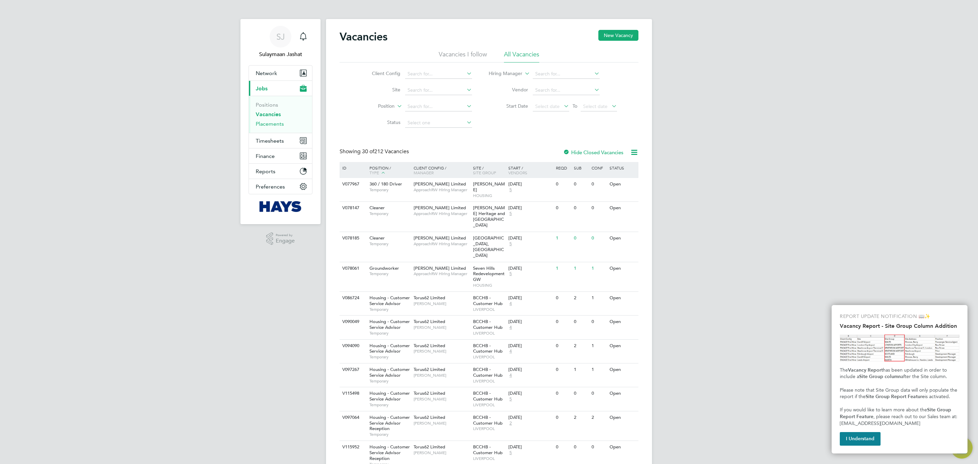
click at [282, 123] on link "Placements" at bounding box center [270, 124] width 28 height 6
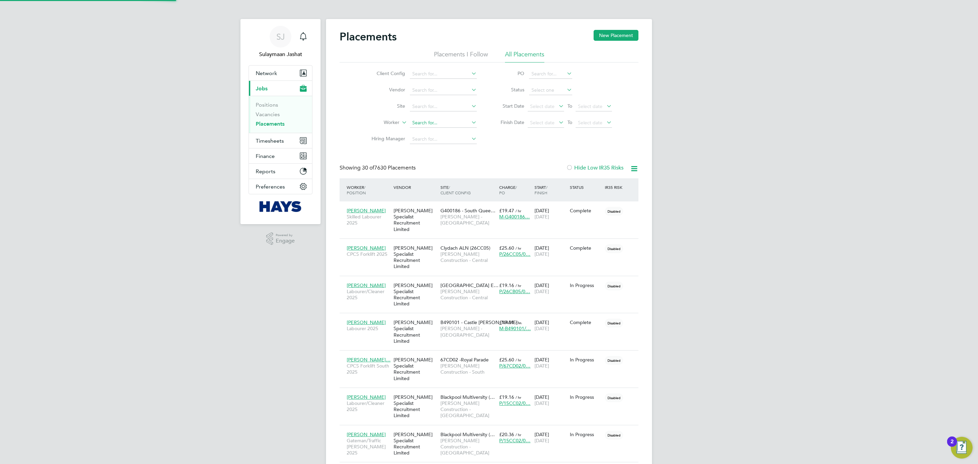
click at [441, 127] on input at bounding box center [443, 123] width 67 height 10
click at [439, 122] on input at bounding box center [443, 123] width 67 height 10
type input "Karl Knight"
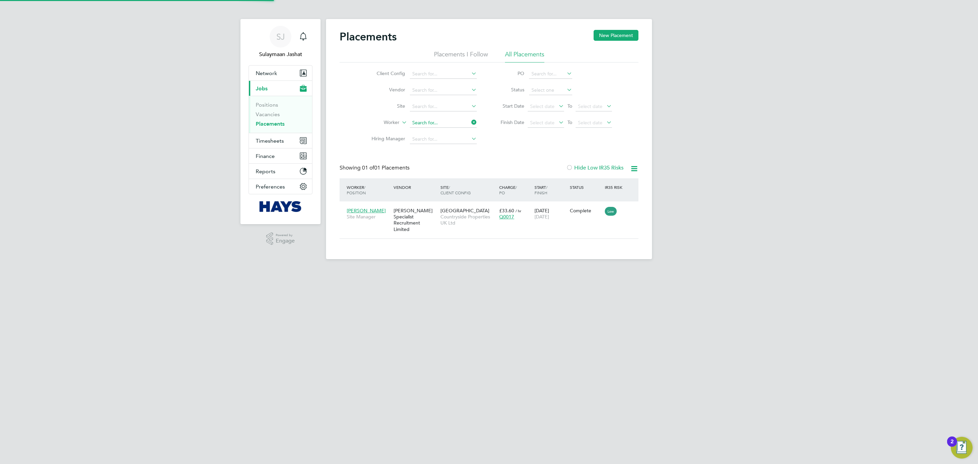
click at [439, 122] on input at bounding box center [443, 123] width 67 height 10
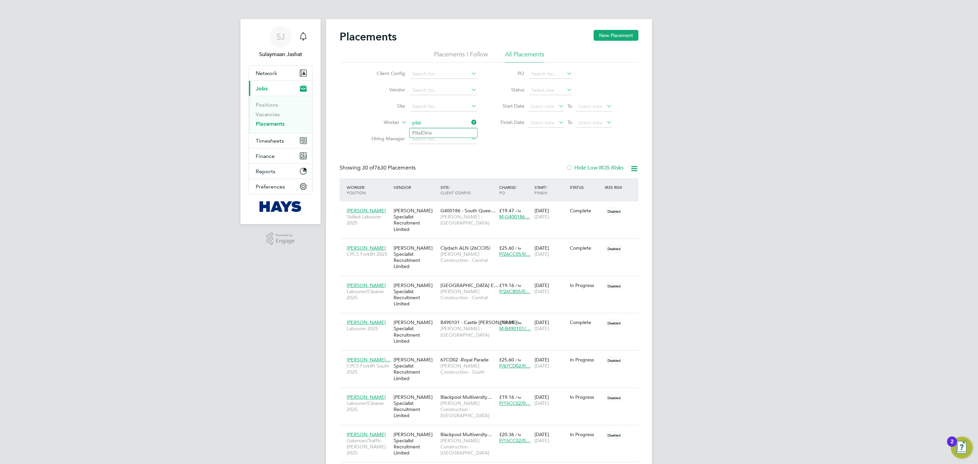
type input "pilal"
click at [433, 128] on ul "Pilal Diria" at bounding box center [443, 133] width 68 height 10
click at [440, 127] on input at bounding box center [443, 123] width 67 height 10
click at [442, 133] on li "Pilal Diria" at bounding box center [444, 132] width 68 height 9
type input "Pilal Diria"
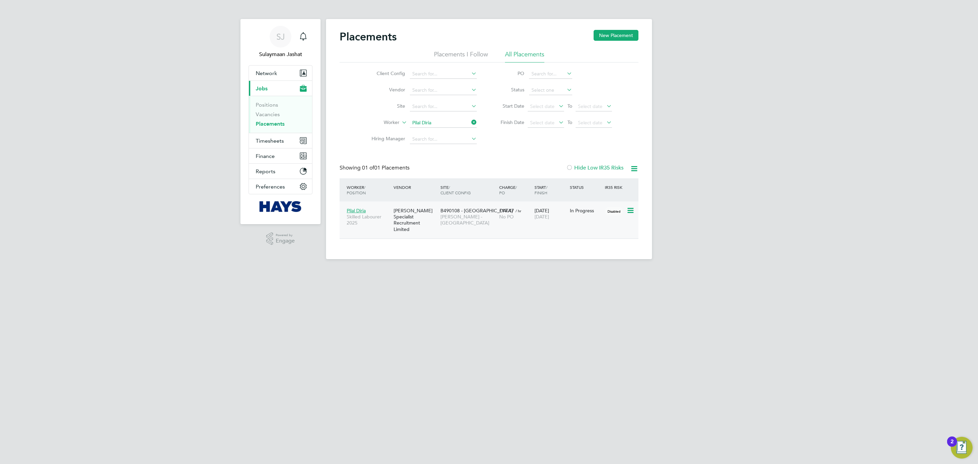
click at [474, 224] on div "Pilal Diria Skilled Labourer 2025 Hays Specialist Recruitment Limited B490108 -…" at bounding box center [489, 219] width 299 height 37
click at [470, 217] on span "Lovell - East Midlands" at bounding box center [467, 220] width 55 height 12
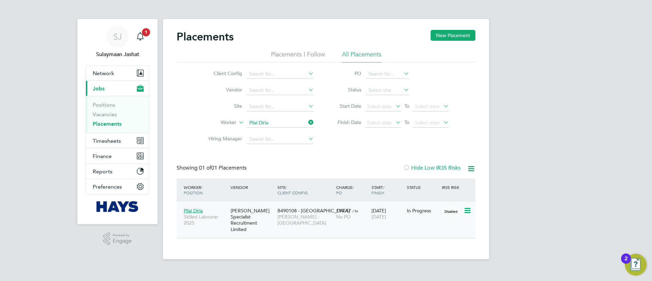
scroll to position [20, 59]
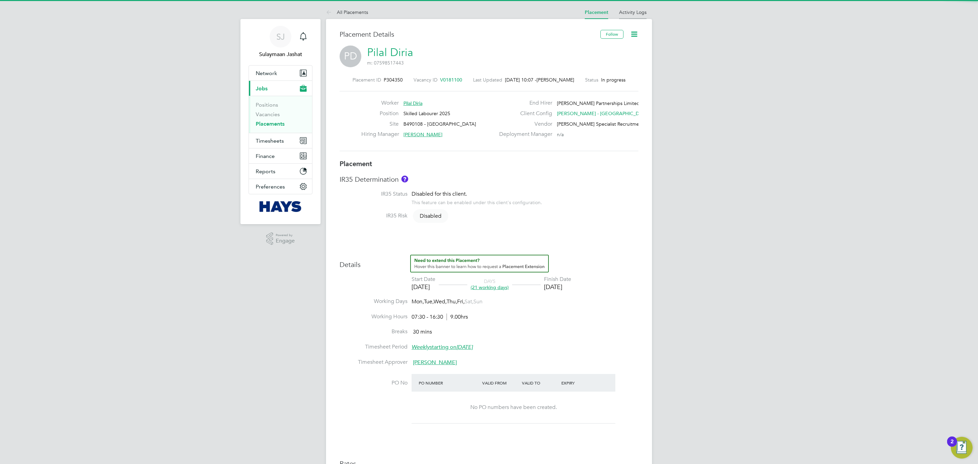
click at [638, 14] on link "Activity Logs" at bounding box center [633, 12] width 28 height 6
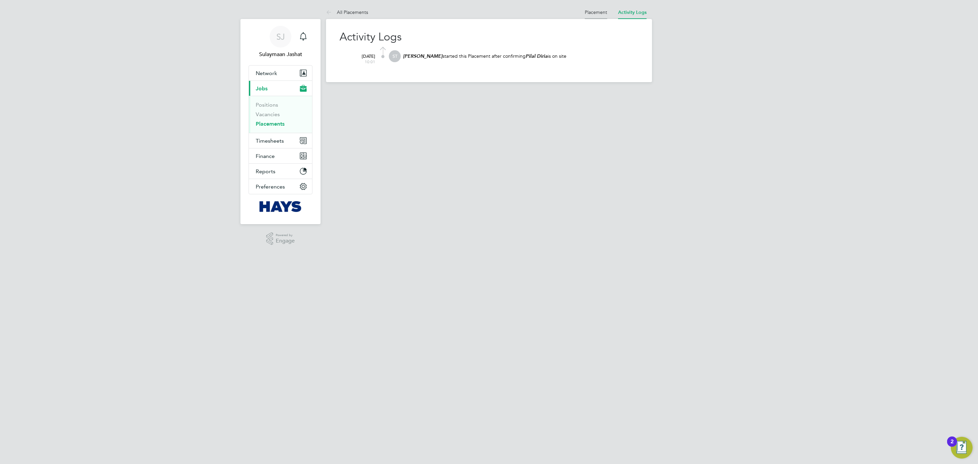
click at [596, 14] on link "Placement" at bounding box center [596, 12] width 22 height 6
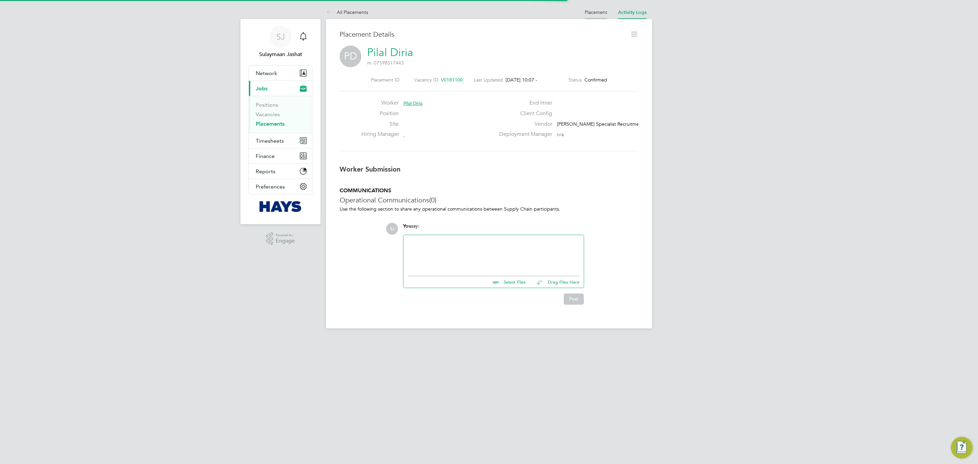
scroll to position [3, 3]
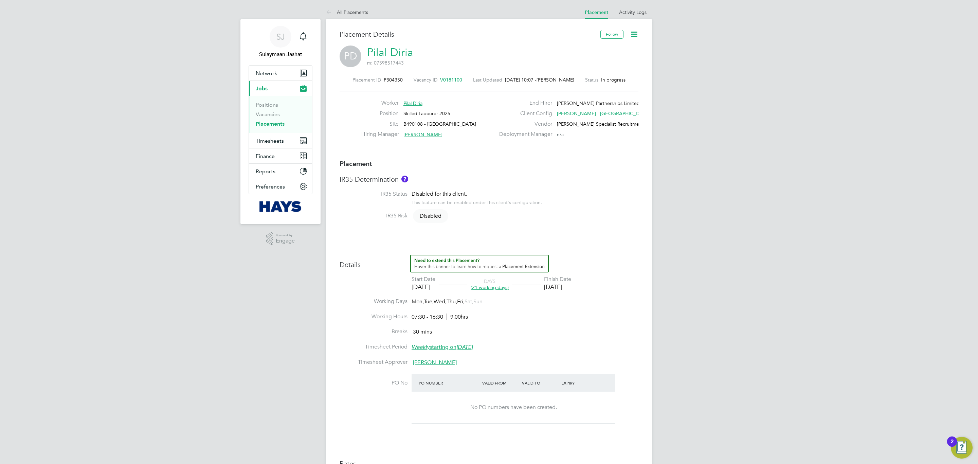
click at [403, 51] on link "Pilal Diria" at bounding box center [390, 52] width 46 height 13
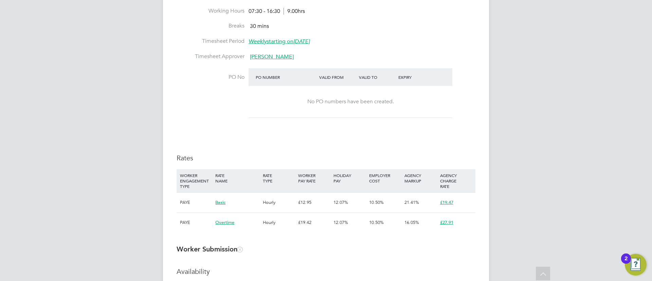
scroll to position [11, 134]
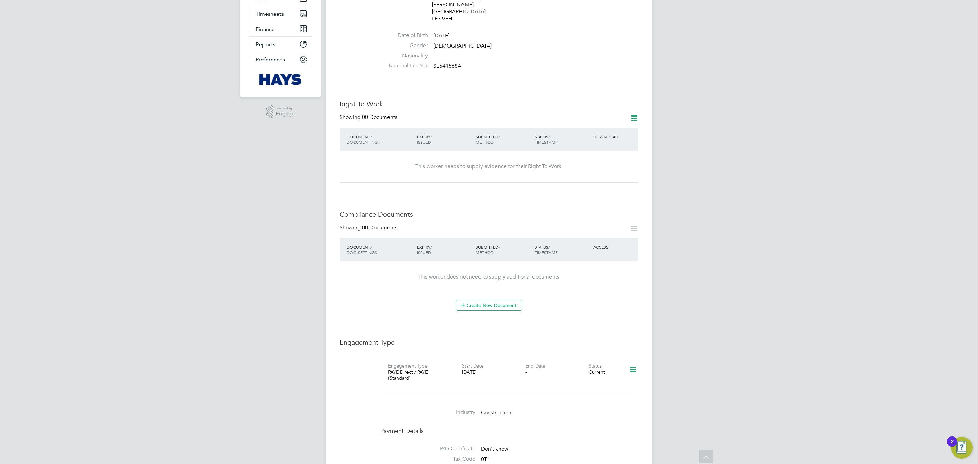
scroll to position [102, 0]
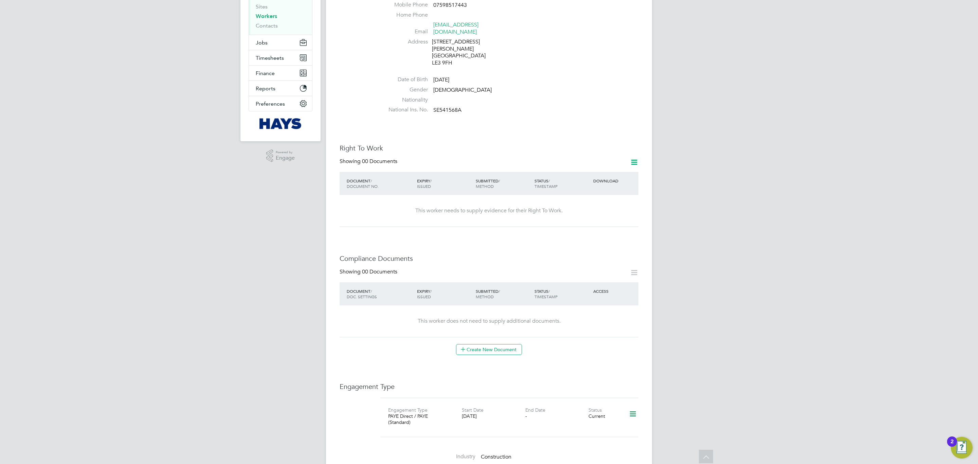
click at [633, 144] on div "Right To Work Showing 00 Documents DOCUMENT / DOCUMENT NO. EXPIRY / ISSUED SUBM…" at bounding box center [489, 185] width 299 height 83
click at [634, 158] on icon at bounding box center [634, 162] width 8 height 8
click at [609, 165] on li "Add Right To Work Document" at bounding box center [596, 165] width 82 height 10
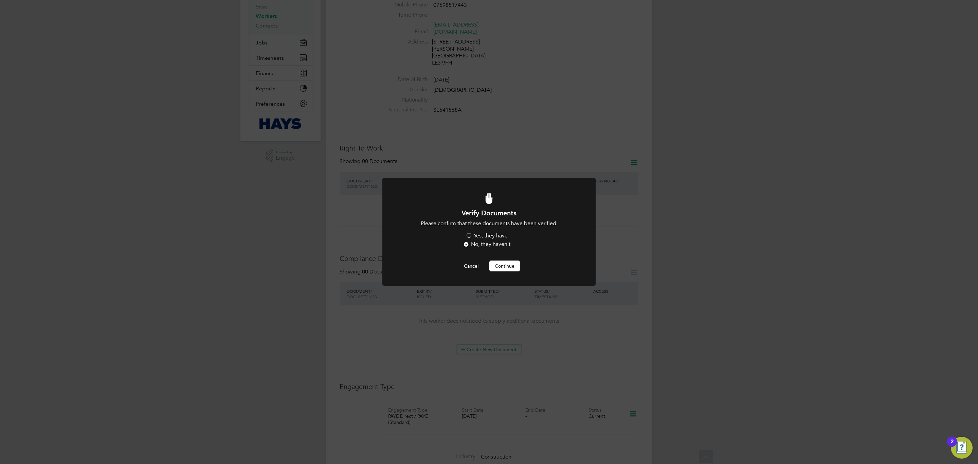
scroll to position [0, 0]
click at [495, 237] on label "Yes, they have" at bounding box center [487, 235] width 42 height 7
click at [0, 0] on input "Yes, they have" at bounding box center [0, 0] width 0 height 0
click at [498, 271] on button "Continue" at bounding box center [504, 265] width 31 height 11
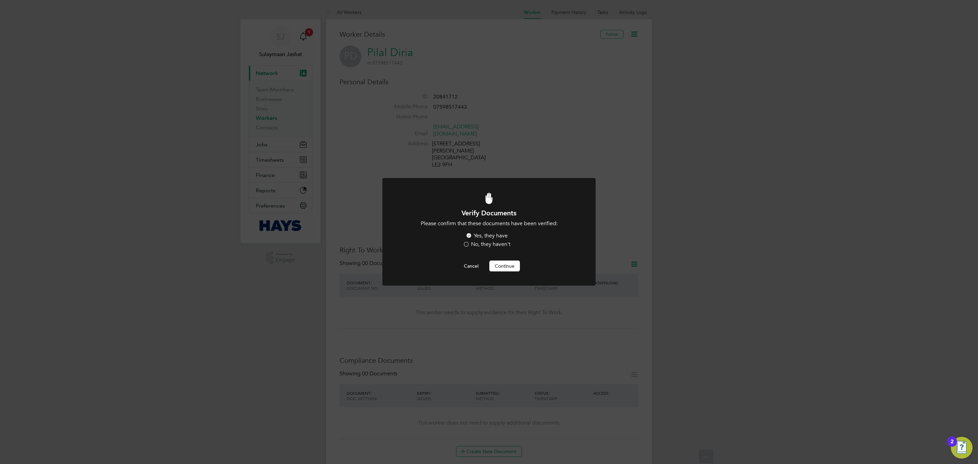
scroll to position [102, 0]
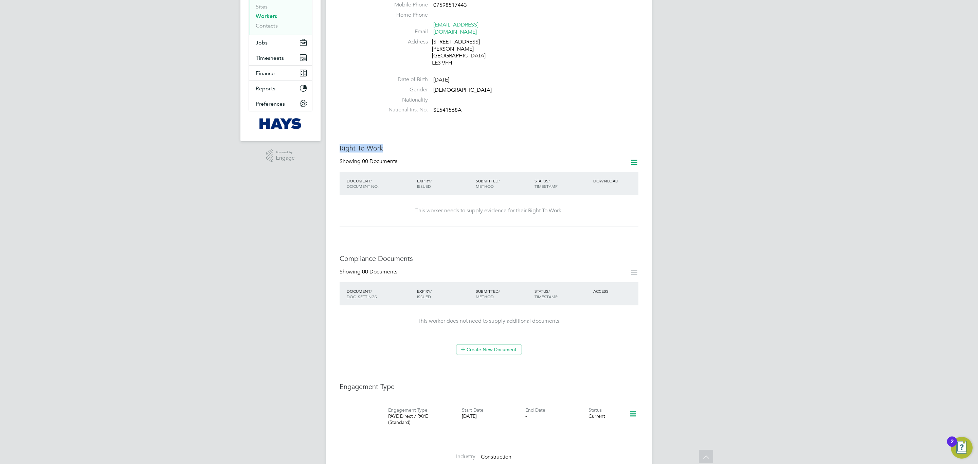
click at [552, 107] on div "Worker Details Follow PD Pilal Diria m: 07598517443 Personal Details ID 2084171…" at bounding box center [489, 326] width 299 height 797
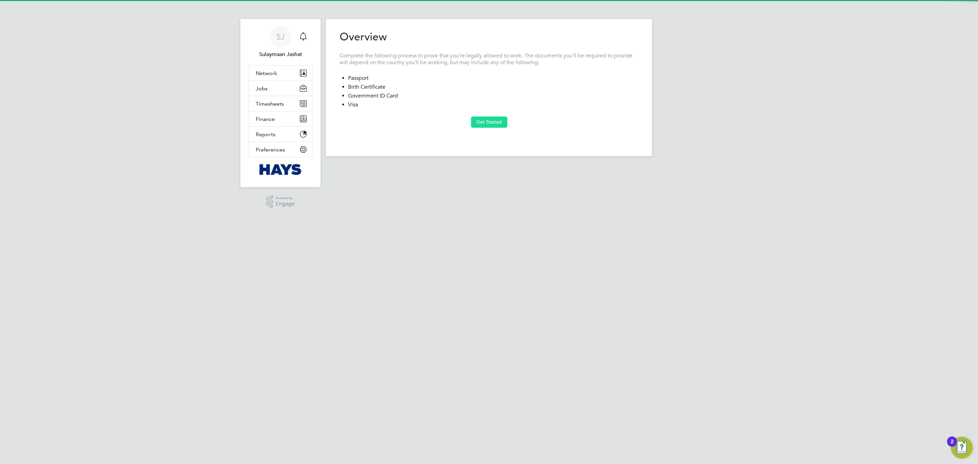
click at [496, 119] on button "Get Started" at bounding box center [489, 121] width 36 height 11
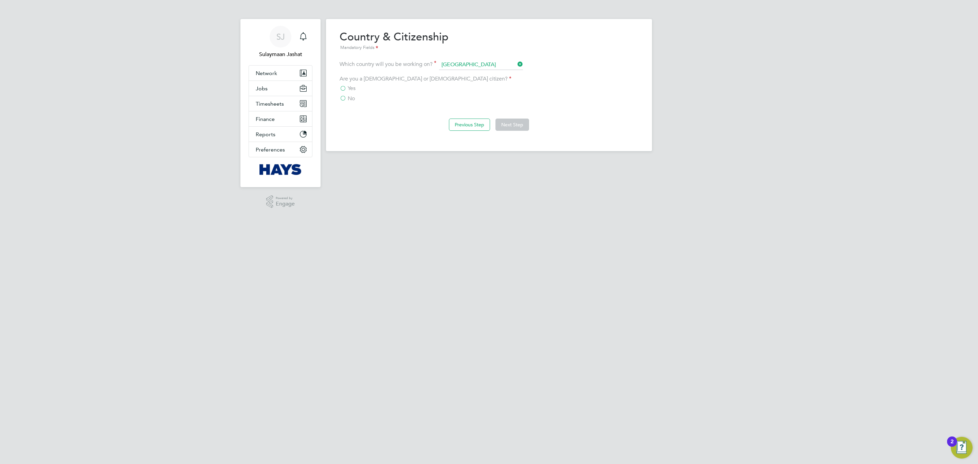
click at [347, 97] on label "No" at bounding box center [347, 98] width 15 height 7
click at [0, 0] on input "No" at bounding box center [0, 0] width 0 height 0
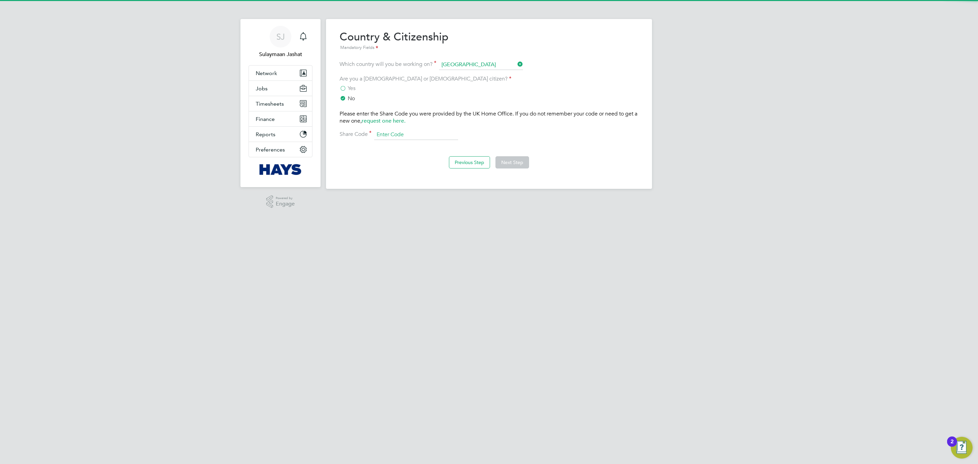
click at [419, 134] on input at bounding box center [416, 135] width 84 height 10
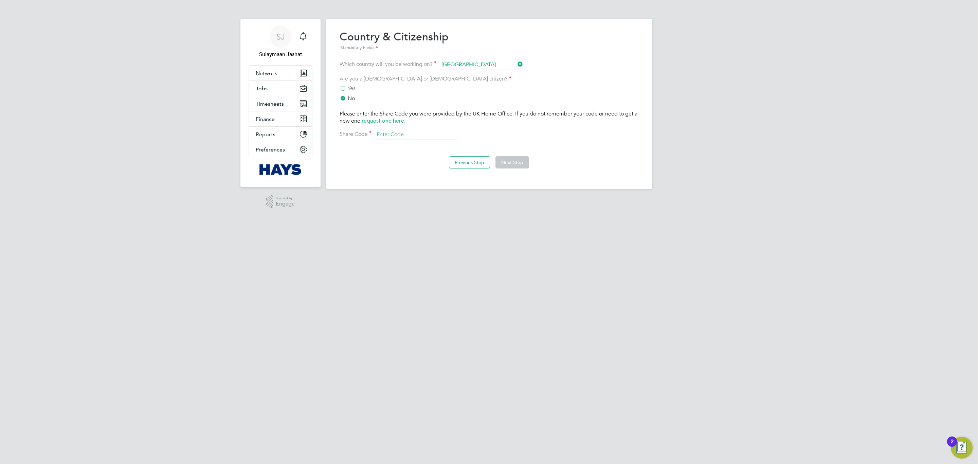
click at [428, 138] on input at bounding box center [416, 135] width 84 height 10
paste input "WE-BKM3G63-EG"
type input "WE-BKM3G63-EG"
click at [510, 160] on button "Next Step" at bounding box center [512, 162] width 34 height 12
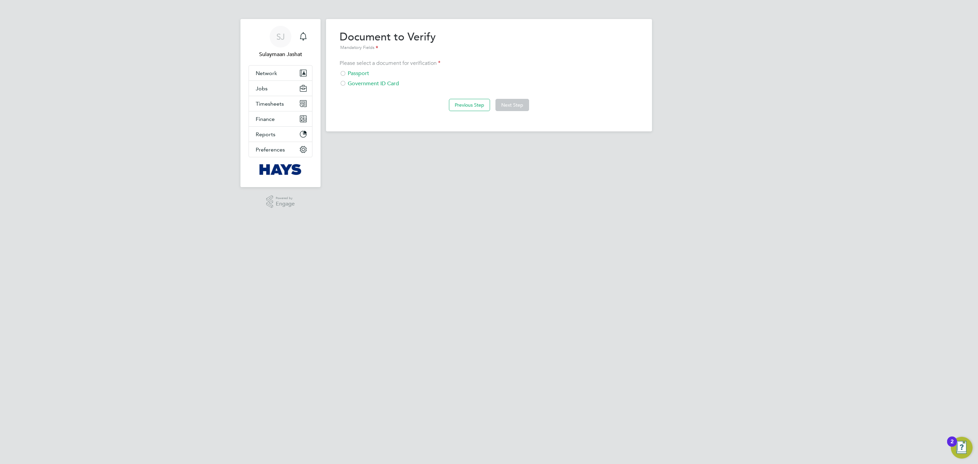
click at [381, 86] on div "Government ID Card" at bounding box center [489, 83] width 299 height 7
click at [512, 110] on button "Next Step" at bounding box center [512, 105] width 34 height 12
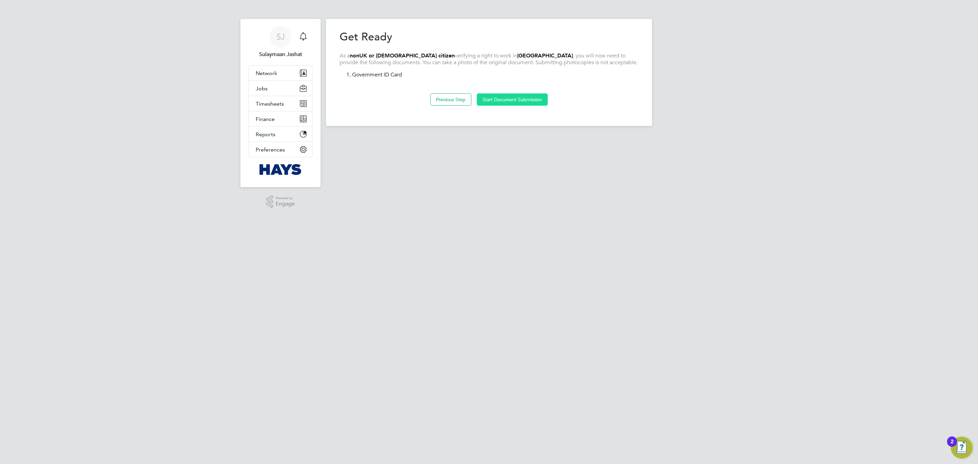
click at [517, 100] on button "Start Document Submission" at bounding box center [512, 99] width 71 height 12
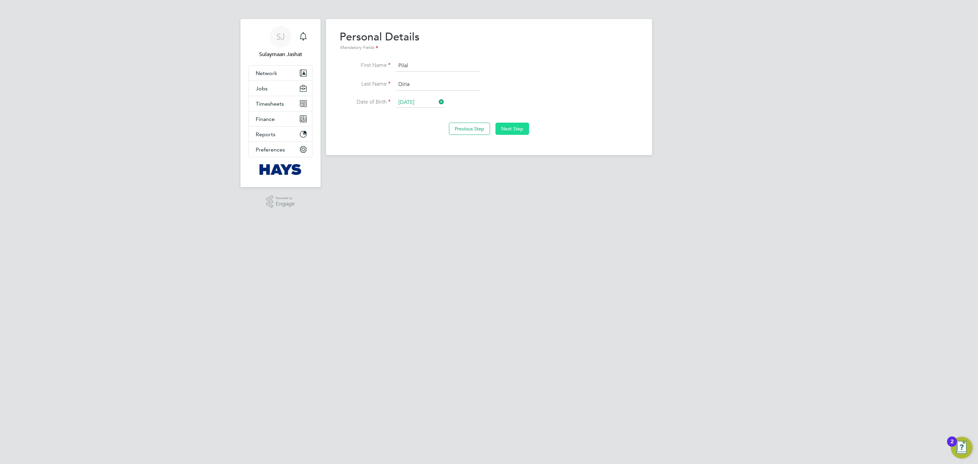
click at [509, 127] on button "Next Step" at bounding box center [512, 129] width 34 height 12
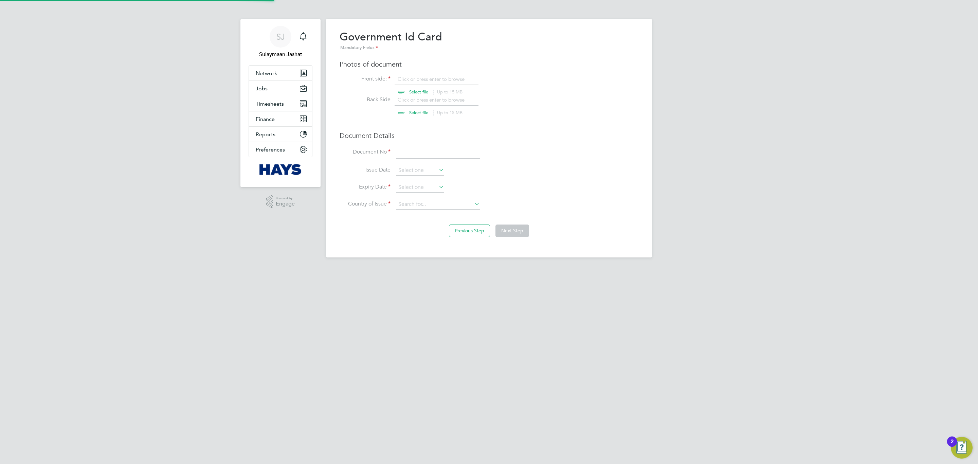
scroll to position [9, 85]
click at [416, 90] on input "file" at bounding box center [425, 86] width 107 height 20
click at [423, 87] on input "file" at bounding box center [425, 86] width 107 height 20
type input "C:\fakepath\TrustIdVerificationReport - Pilal.pdf"
click at [421, 156] on input at bounding box center [438, 153] width 84 height 12
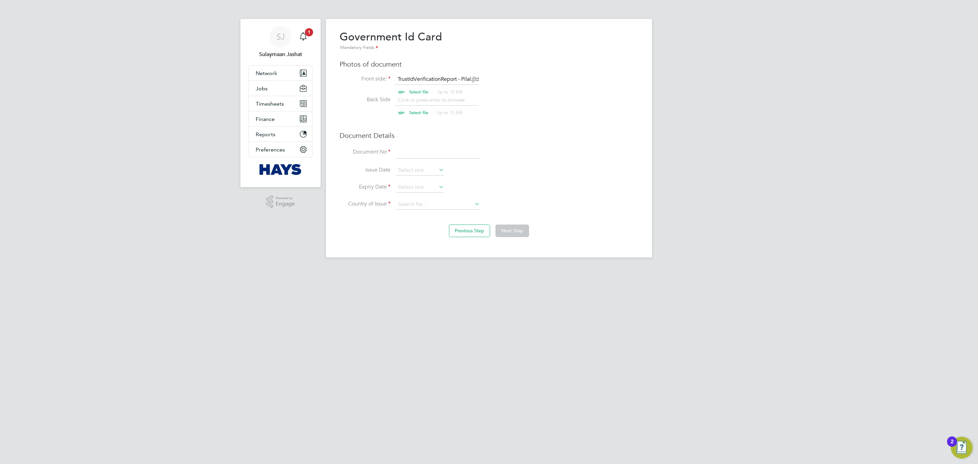
paste input "WE-BKM3G63-EG"
type input "WE-BKM3G63-EG"
click at [413, 167] on input at bounding box center [420, 170] width 48 height 10
click at [437, 188] on icon at bounding box center [437, 187] width 0 height 10
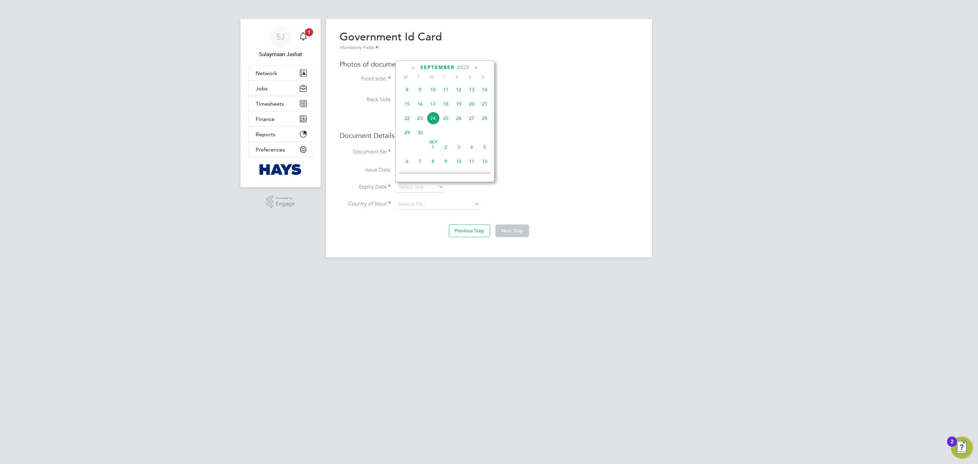
click at [466, 65] on span "2025" at bounding box center [463, 68] width 12 height 6
click at [438, 132] on span "2027" at bounding box center [432, 131] width 13 height 13
click at [421, 117] on span "24" at bounding box center [420, 116] width 13 height 13
type input "[DATE]"
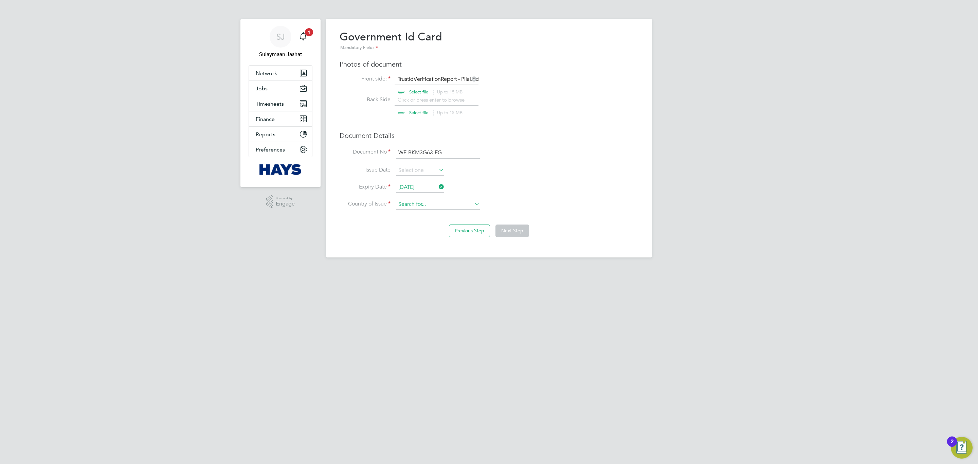
click at [460, 205] on input at bounding box center [438, 204] width 84 height 10
click at [441, 212] on li "United K ingdom" at bounding box center [438, 214] width 85 height 9
type input "United Kingdom"
click at [517, 228] on button "Next Step" at bounding box center [512, 230] width 34 height 12
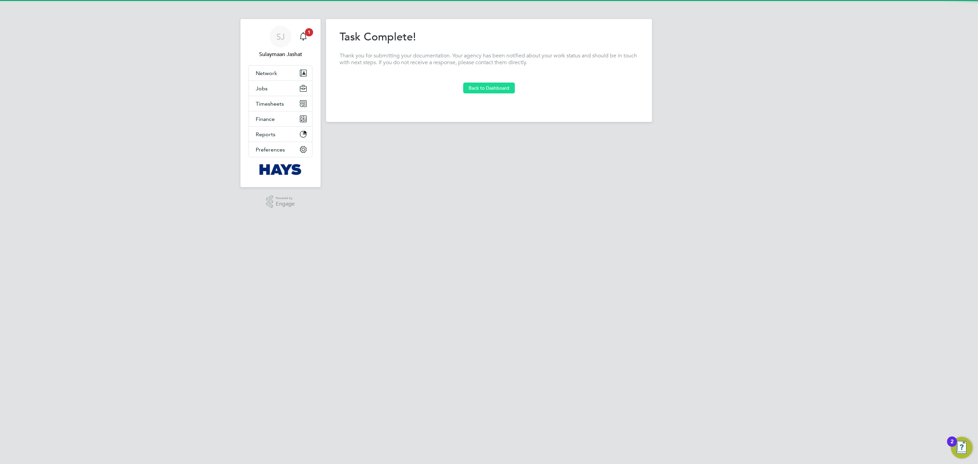
click at [495, 89] on button "Back to Dashboard" at bounding box center [489, 88] width 52 height 11
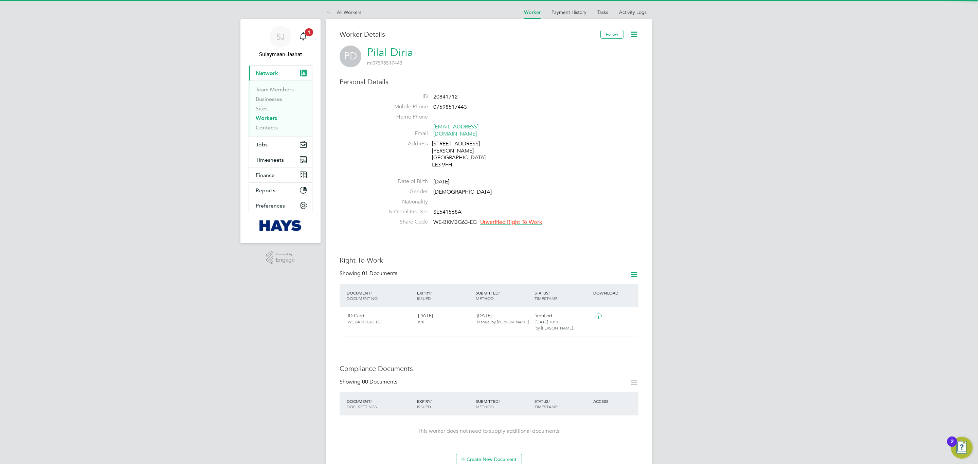
click at [517, 219] on span "Unverified Right To Work" at bounding box center [511, 222] width 62 height 7
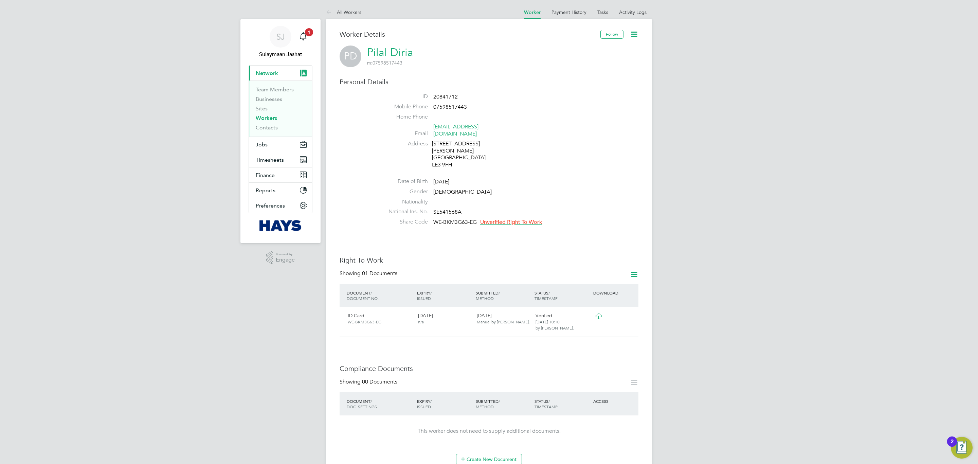
scroll to position [114, 145]
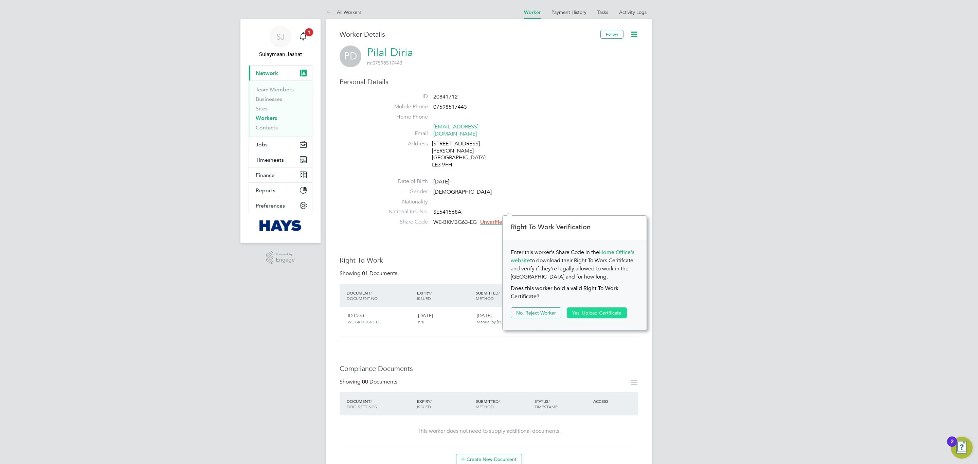
click at [580, 311] on button "Yes, Upload Certificate" at bounding box center [597, 312] width 60 height 11
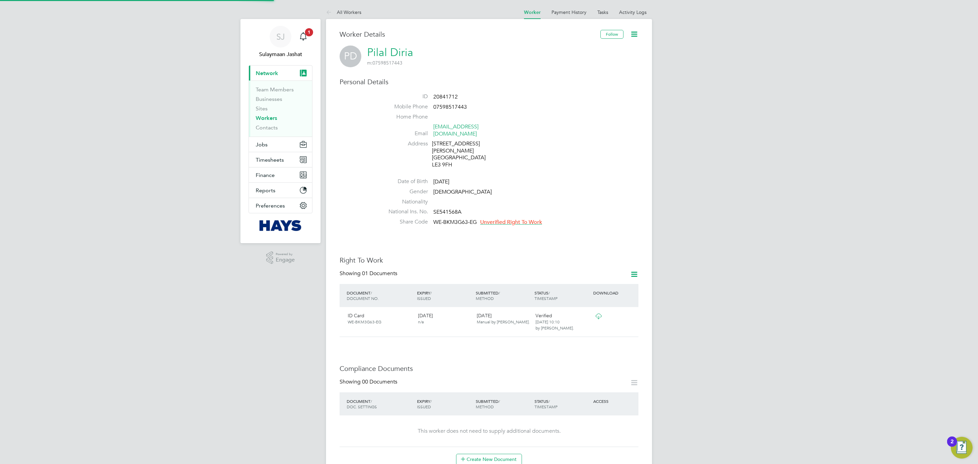
scroll to position [0, 0]
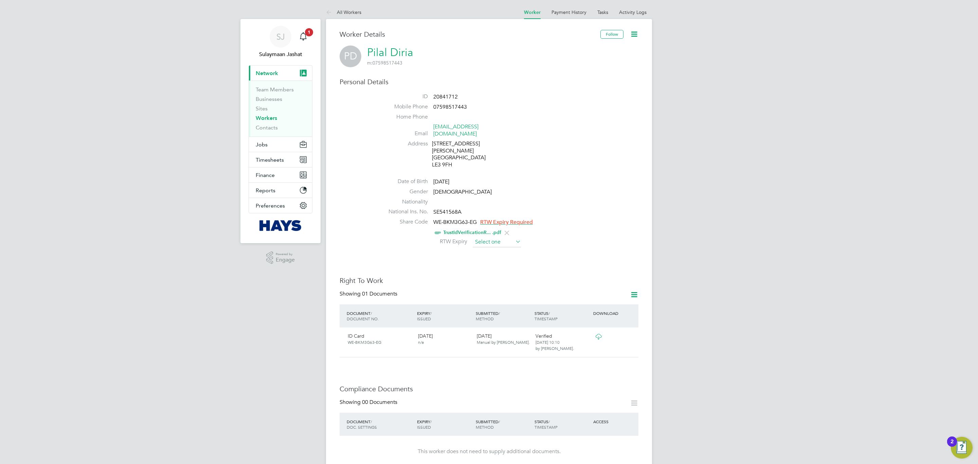
click at [505, 237] on input at bounding box center [497, 242] width 48 height 10
click at [545, 108] on span "2025" at bounding box center [540, 108] width 12 height 6
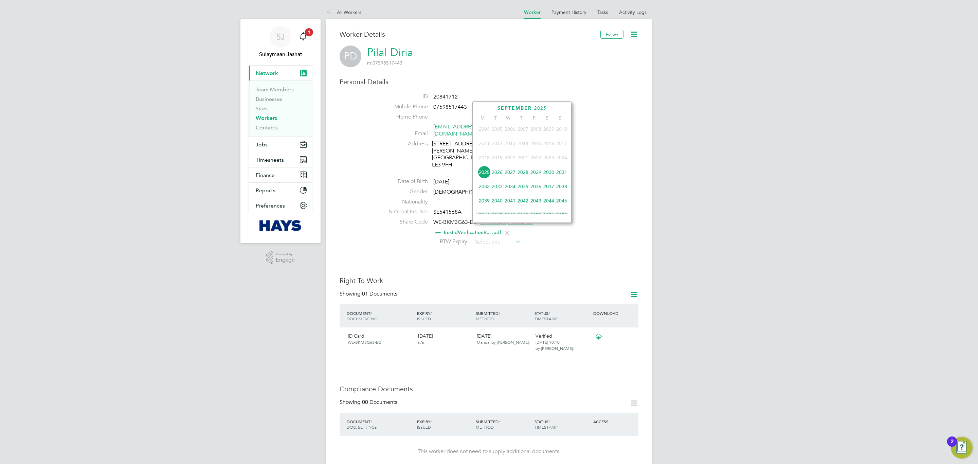
click at [511, 171] on span "2027" at bounding box center [510, 172] width 13 height 13
click at [494, 155] on span "24" at bounding box center [497, 157] width 13 height 13
type input "[DATE]"
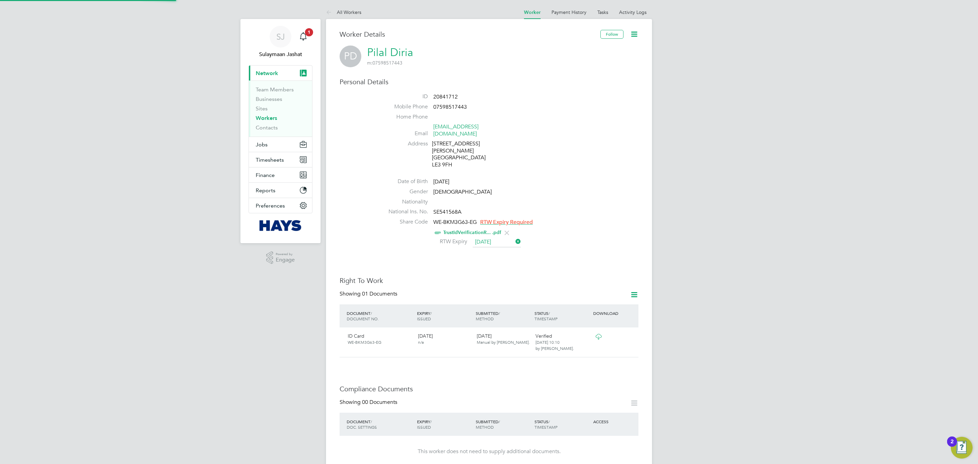
scroll to position [6, 55]
click at [575, 237] on div "RTW Expiry 24 Aug 2027" at bounding box center [509, 242] width 258 height 10
click at [541, 251] on div "Worker Details Follow PD Pilal Diria m: 07598517443 Personal Details ID 2084171…" at bounding box center [489, 442] width 299 height 825
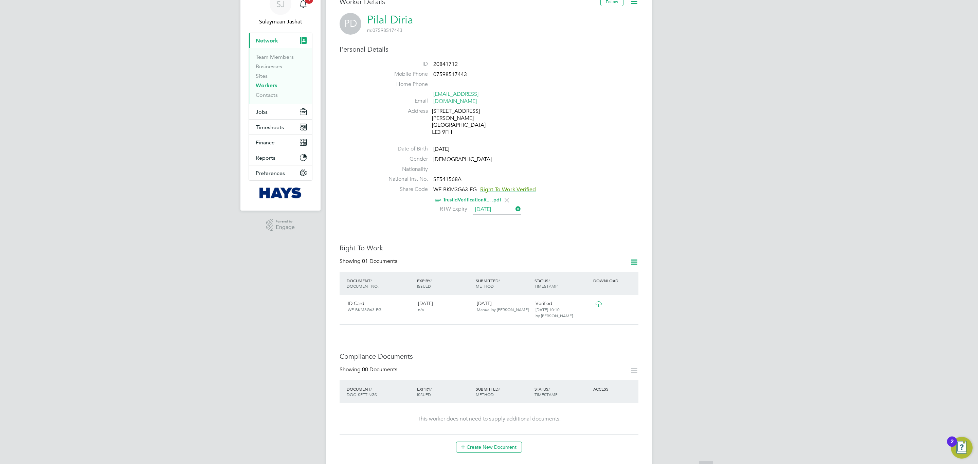
scroll to position [51, 0]
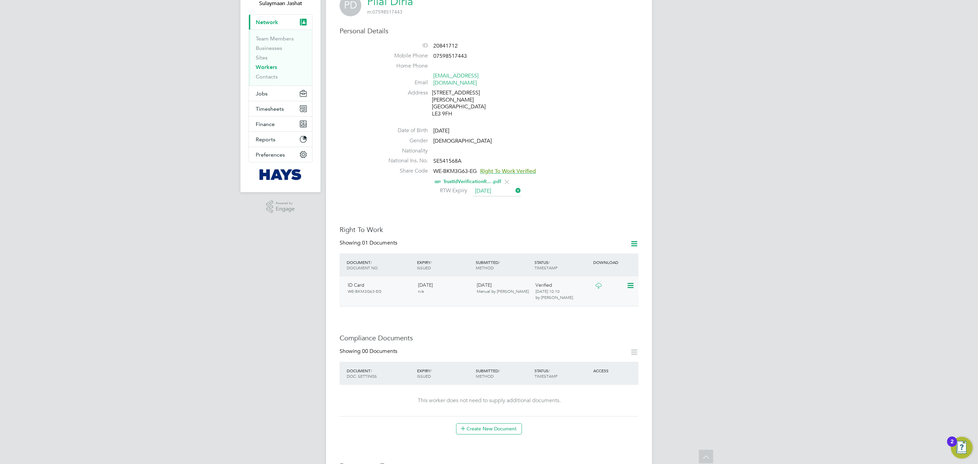
click at [615, 279] on div at bounding box center [609, 285] width 35 height 12
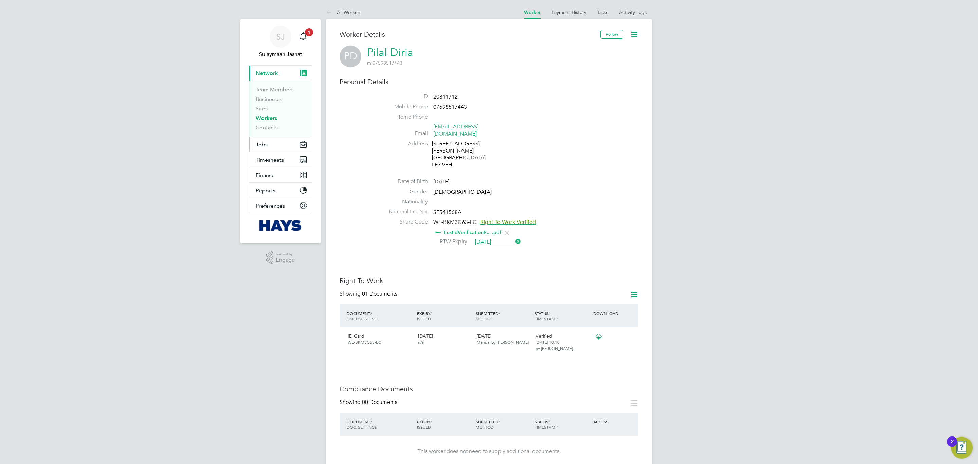
click at [272, 144] on button "Jobs" at bounding box center [280, 144] width 63 height 15
click at [273, 139] on span "Timesheets" at bounding box center [270, 141] width 28 height 6
click at [273, 117] on link "Timesheets" at bounding box center [270, 120] width 28 height 6
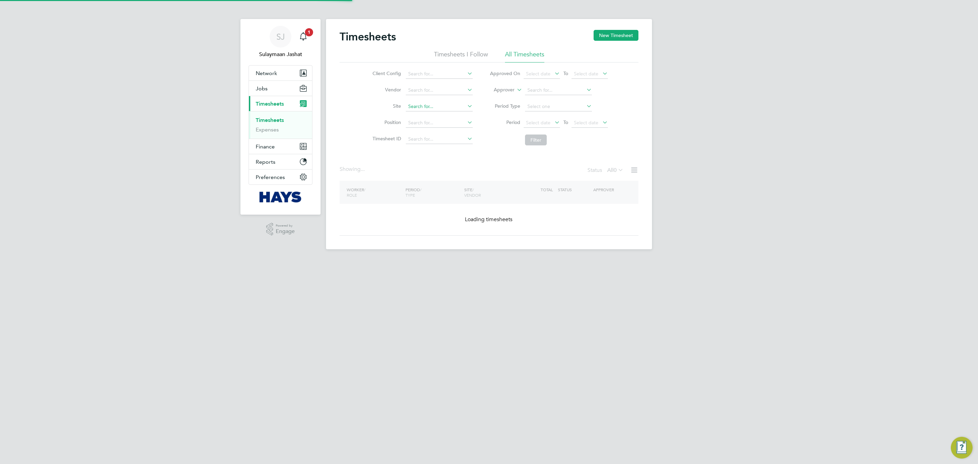
click at [413, 115] on li "Position" at bounding box center [421, 123] width 119 height 16
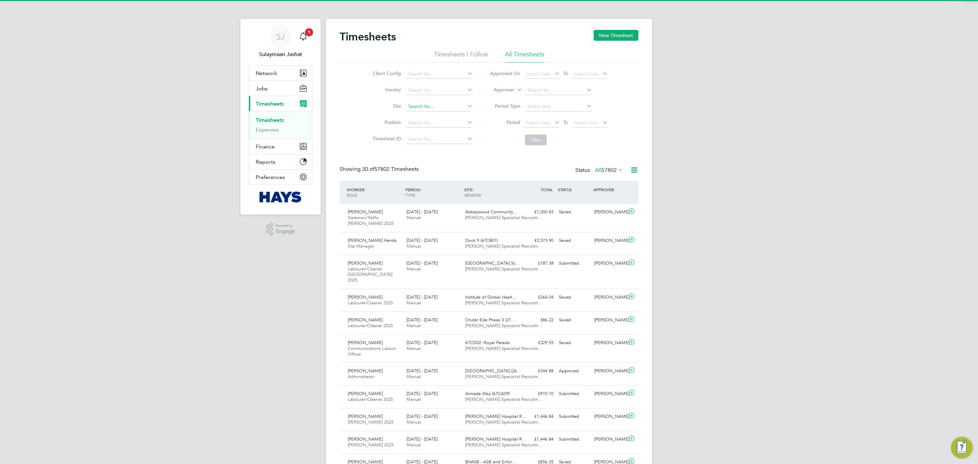
click at [429, 107] on input at bounding box center [439, 107] width 67 height 10
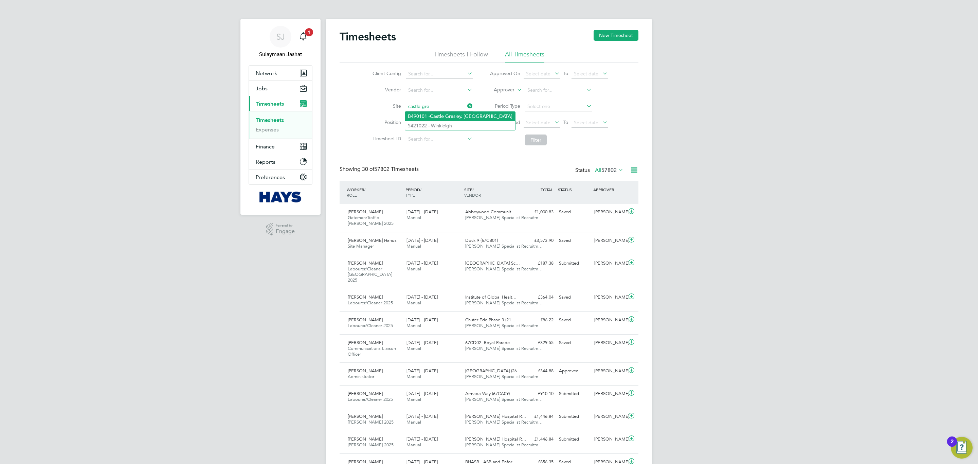
click at [431, 116] on b "Castle" at bounding box center [437, 116] width 14 height 6
type input "B490101 - [GEOGRAPHIC_DATA], [GEOGRAPHIC_DATA]"
click at [536, 139] on button "Filter" at bounding box center [536, 139] width 22 height 11
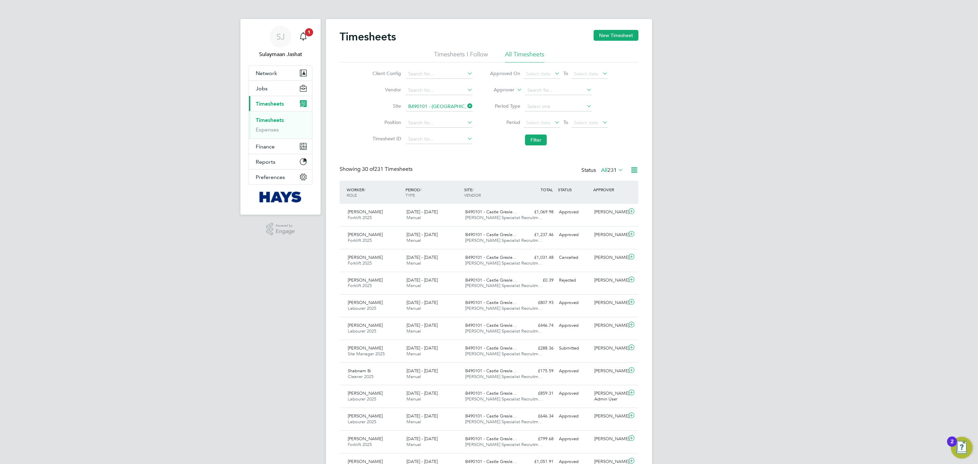
click at [603, 172] on label "All 231" at bounding box center [612, 170] width 22 height 7
click at [601, 172] on label "All 231" at bounding box center [612, 170] width 22 height 7
click at [270, 73] on span "Network" at bounding box center [266, 73] width 21 height 6
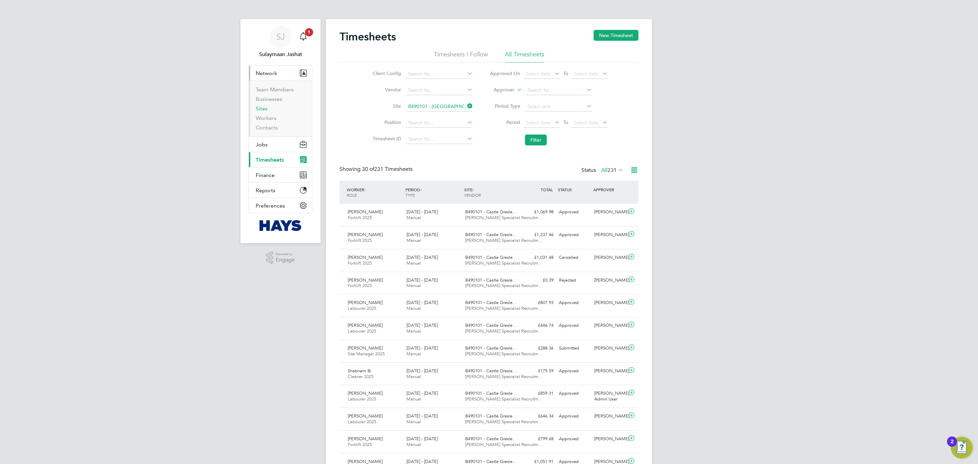
drag, startPoint x: 262, startPoint y: 106, endPoint x: 275, endPoint y: 106, distance: 13.2
click at [262, 106] on link "Sites" at bounding box center [262, 108] width 12 height 6
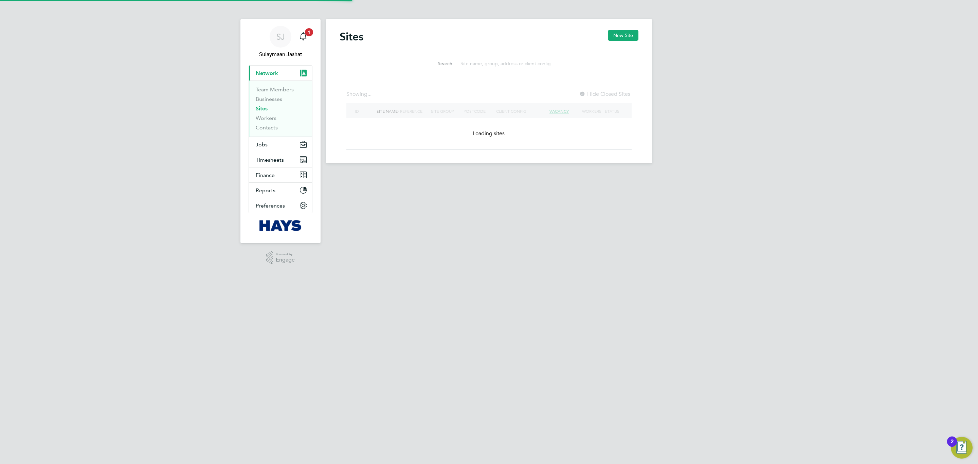
drag, startPoint x: 504, startPoint y: 68, endPoint x: 506, endPoint y: 63, distance: 5.5
click at [505, 68] on input at bounding box center [506, 63] width 99 height 13
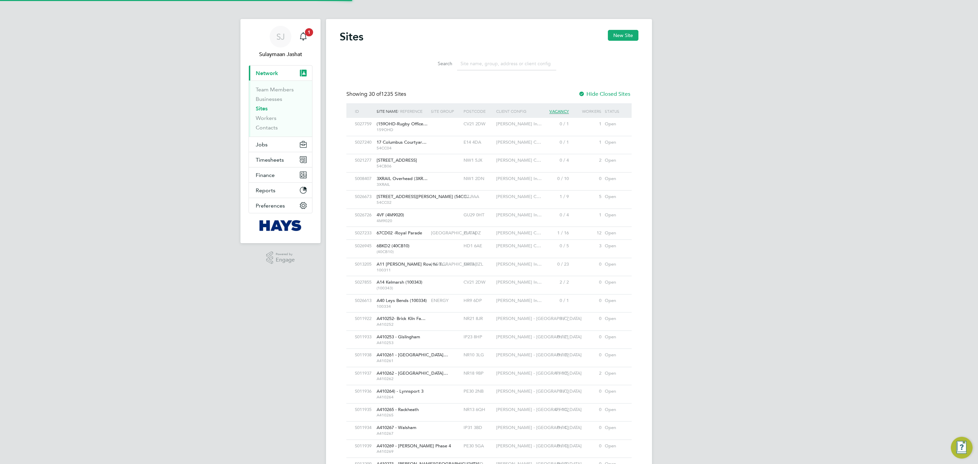
click at [506, 63] on input at bounding box center [506, 63] width 99 height 13
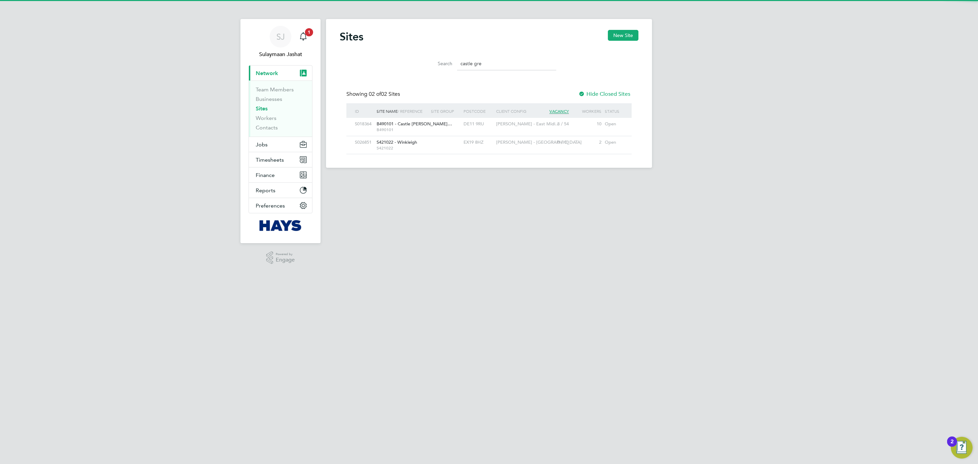
type input "castle gre"
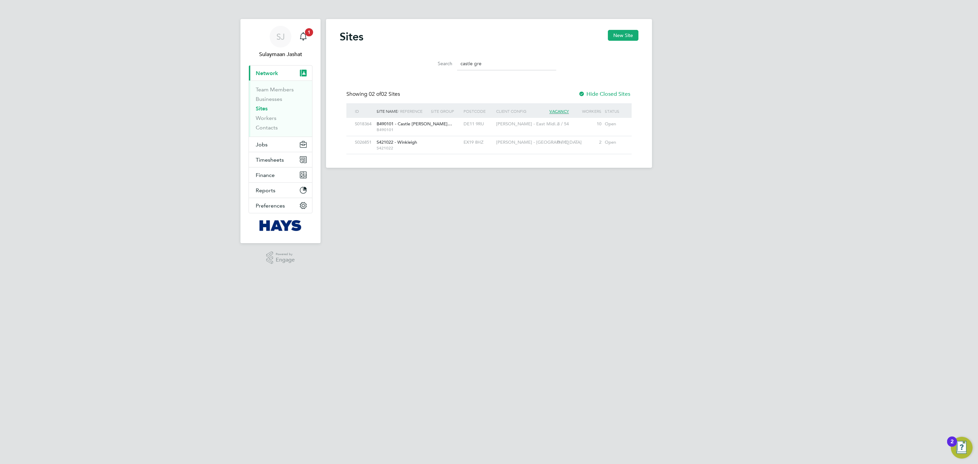
click at [456, 129] on div at bounding box center [445, 124] width 33 height 13
click at [278, 157] on span "Timesheets" at bounding box center [270, 160] width 28 height 6
click at [272, 122] on link "Timesheets" at bounding box center [270, 120] width 28 height 6
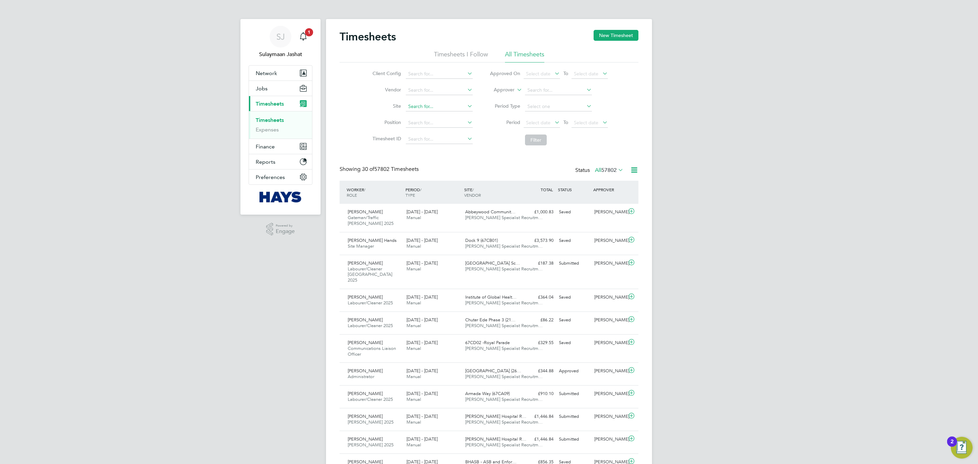
click at [429, 106] on input at bounding box center [439, 107] width 67 height 10
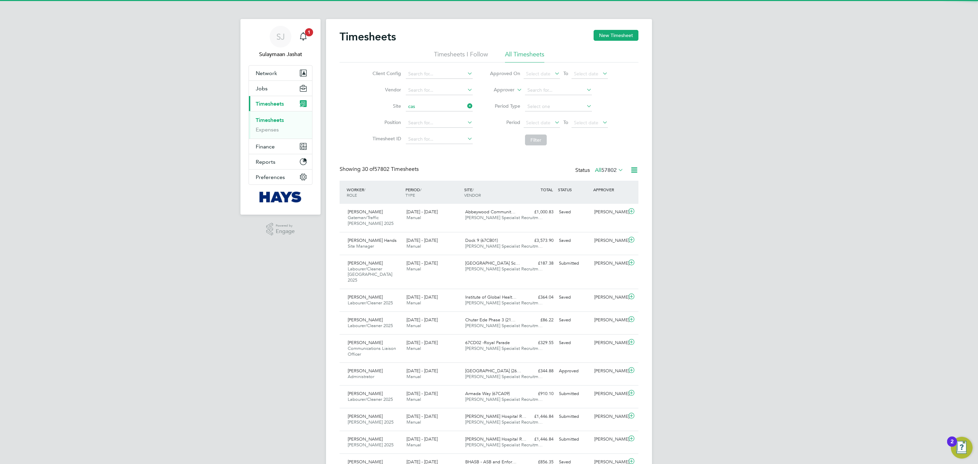
click at [444, 118] on li "B490101 - Cas tle Gresley, Swadlincote" at bounding box center [460, 116] width 110 height 9
type input "B490101 - Castle Gresley, Swadlincote"
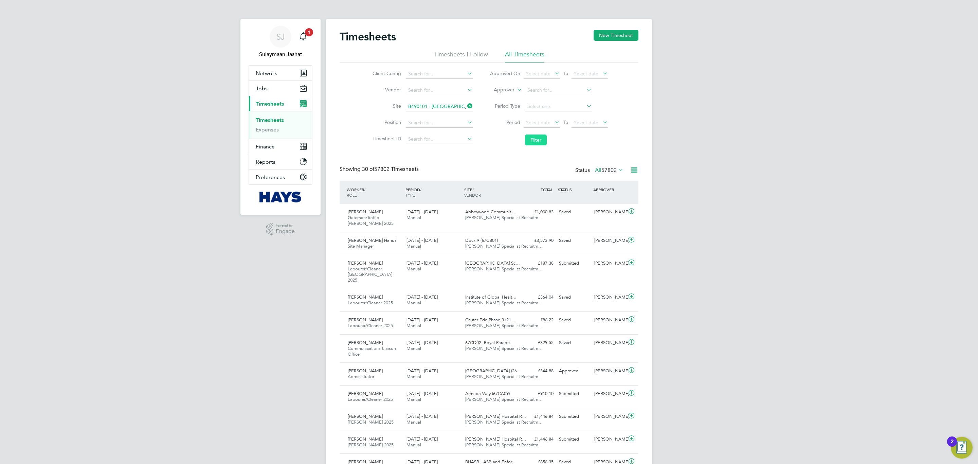
click at [536, 137] on button "Filter" at bounding box center [536, 139] width 22 height 11
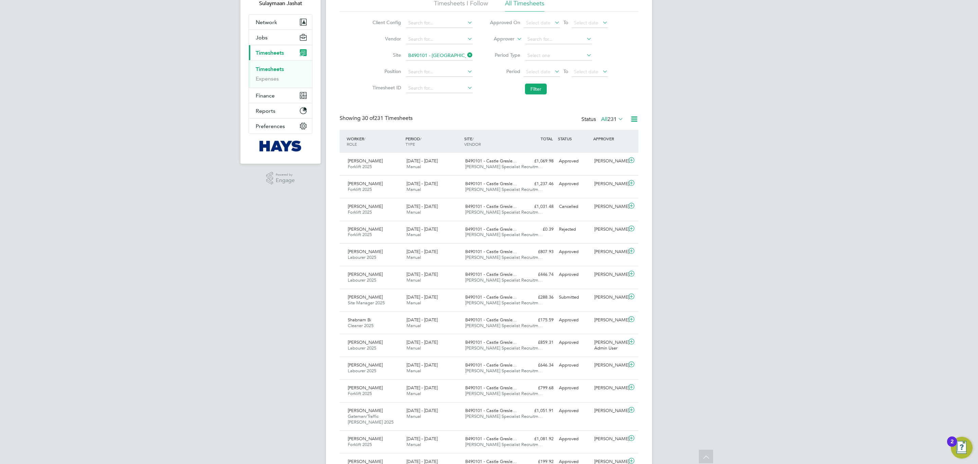
click at [617, 122] on icon at bounding box center [617, 119] width 0 height 10
click at [620, 152] on li "Submitted" at bounding box center [605, 151] width 31 height 10
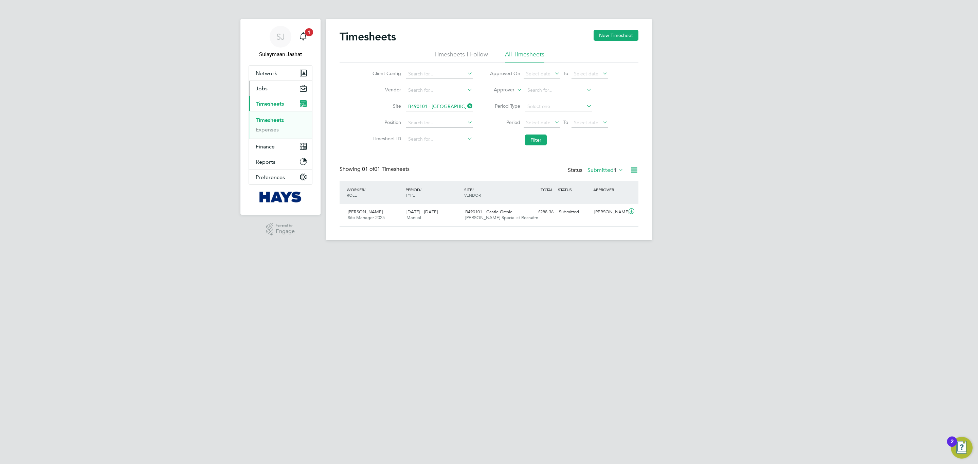
click at [278, 91] on button "Jobs" at bounding box center [280, 88] width 63 height 15
click at [270, 123] on link "Placements" at bounding box center [270, 124] width 28 height 6
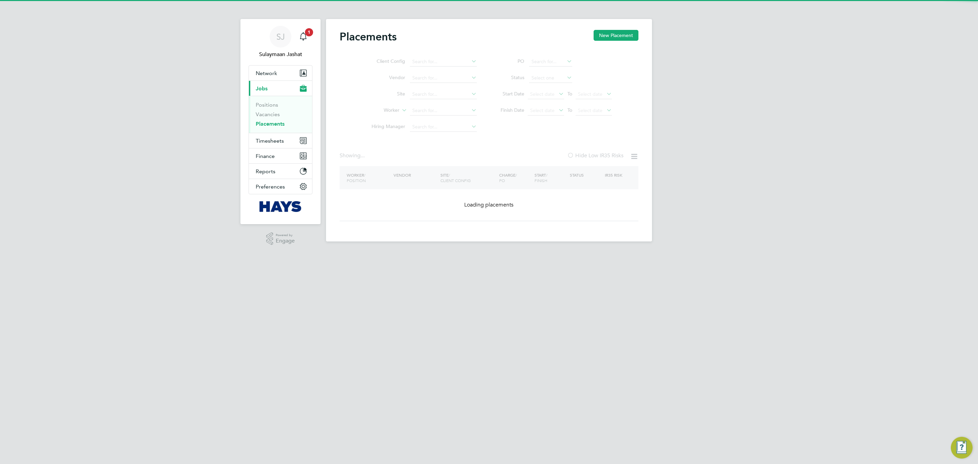
click at [450, 111] on ul "Client Config Vendor Site Worker Hiring Manager" at bounding box center [422, 94] width 128 height 81
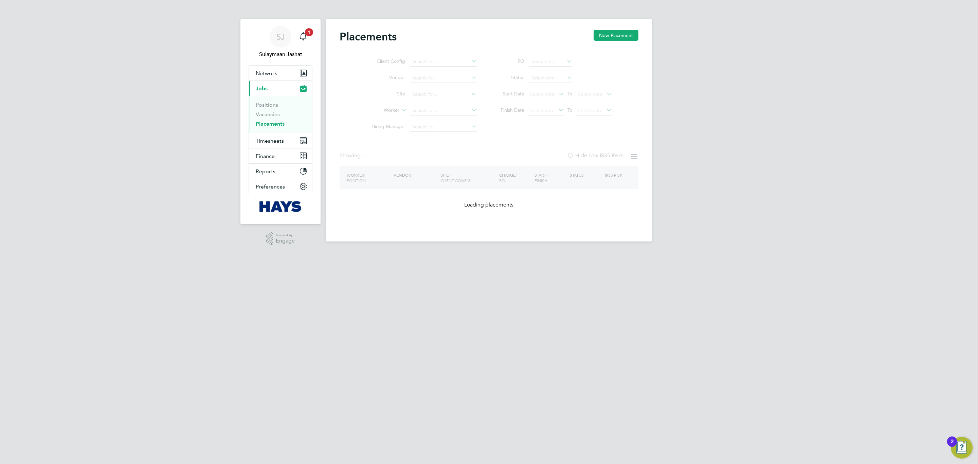
click at [440, 111] on ul "Client Config Vendor Site Worker Hiring Manager" at bounding box center [422, 94] width 128 height 81
click at [437, 99] on input at bounding box center [443, 95] width 67 height 10
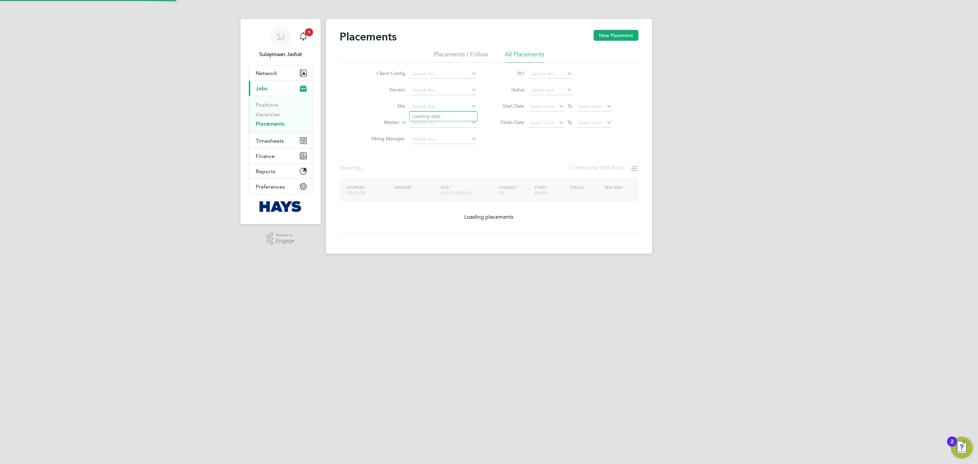
click at [330, 143] on div "Placements New Placement Placements I Follow All Placements Client Config Vendo…" at bounding box center [489, 136] width 326 height 235
click at [371, 135] on li "Hiring Manager" at bounding box center [422, 139] width 128 height 16
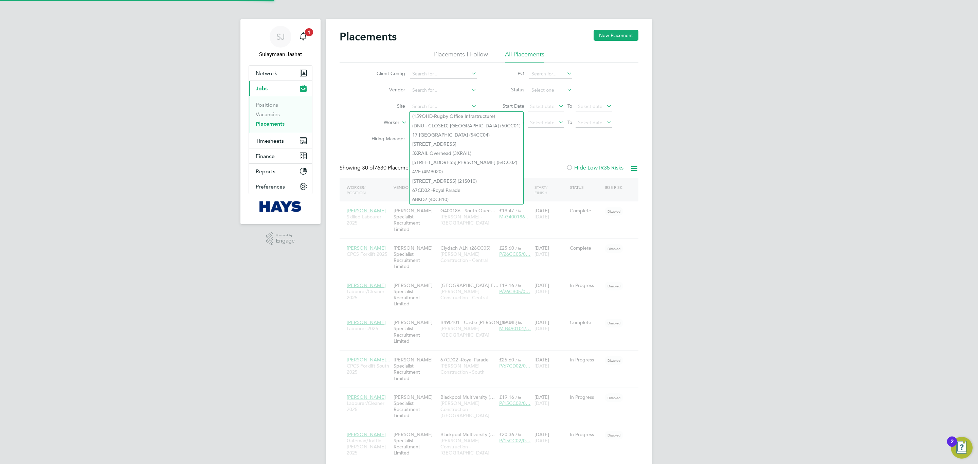
click at [366, 124] on label "Worker" at bounding box center [379, 122] width 39 height 7
click at [357, 119] on div "Client Config Vendor Site Worker Hiring Manager PO Status Start Date Select dat…" at bounding box center [489, 104] width 299 height 85
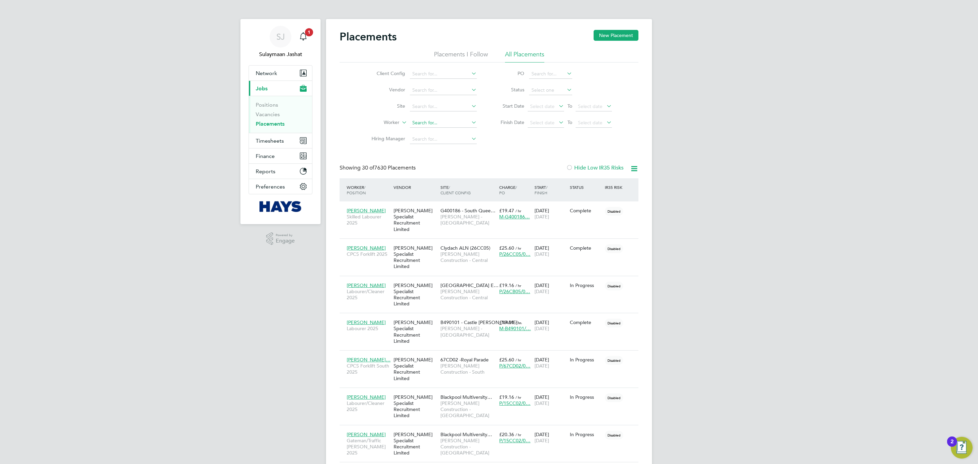
click at [440, 123] on input at bounding box center [443, 123] width 67 height 10
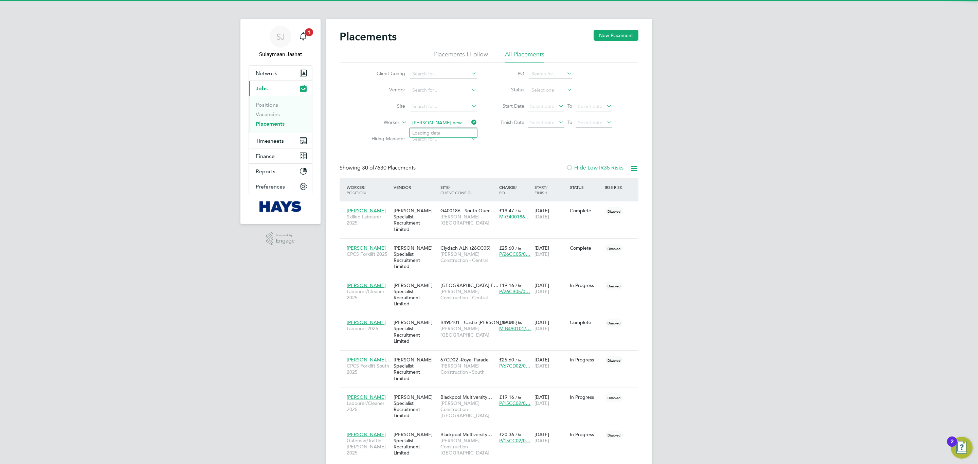
type input "adam new"
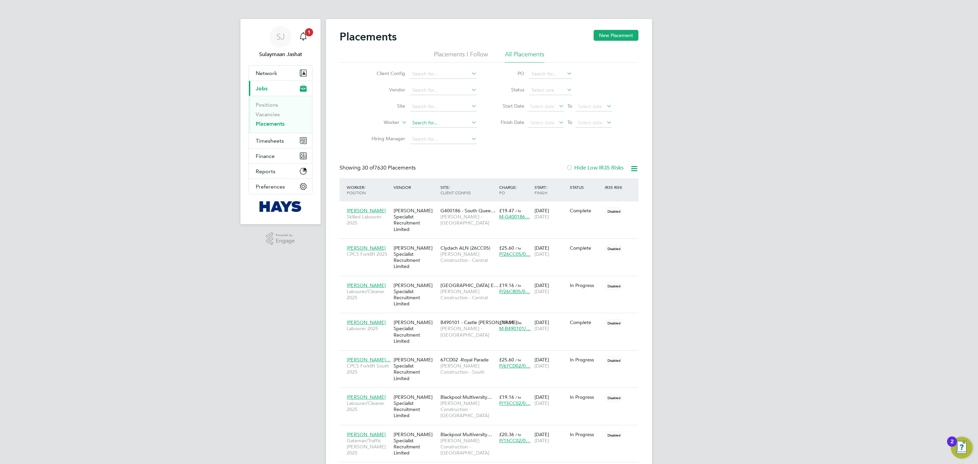
click at [439, 123] on input at bounding box center [443, 123] width 67 height 10
click at [445, 130] on li "Adam Ne wey" at bounding box center [444, 132] width 68 height 9
type input "Adam Newey"
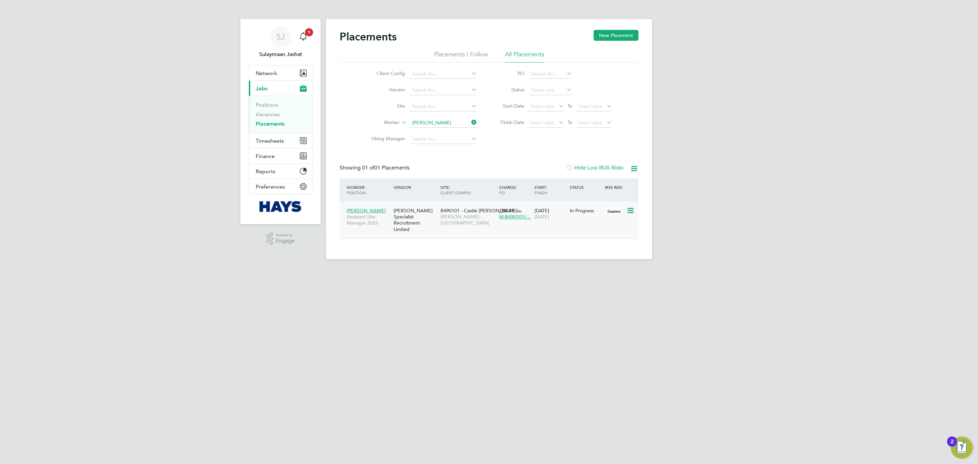
click at [430, 228] on div "Hays Specialist Recruitment Limited" at bounding box center [415, 220] width 47 height 32
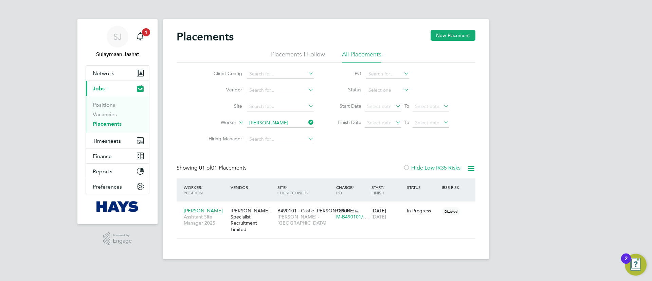
scroll to position [6, 32]
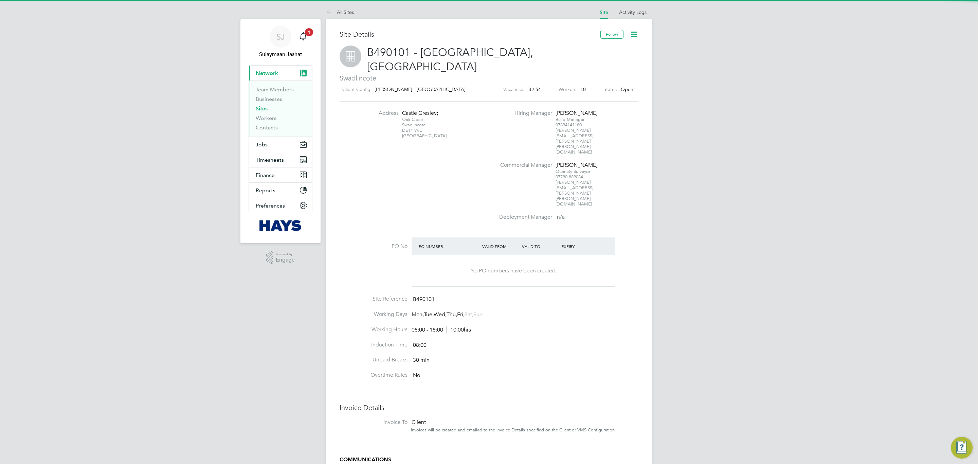
click at [442, 138] on div "Address [GEOGRAPHIC_DATA] Swadlincote DE11 9RU [GEOGRAPHIC_DATA] Hiring Manager…" at bounding box center [489, 165] width 304 height 111
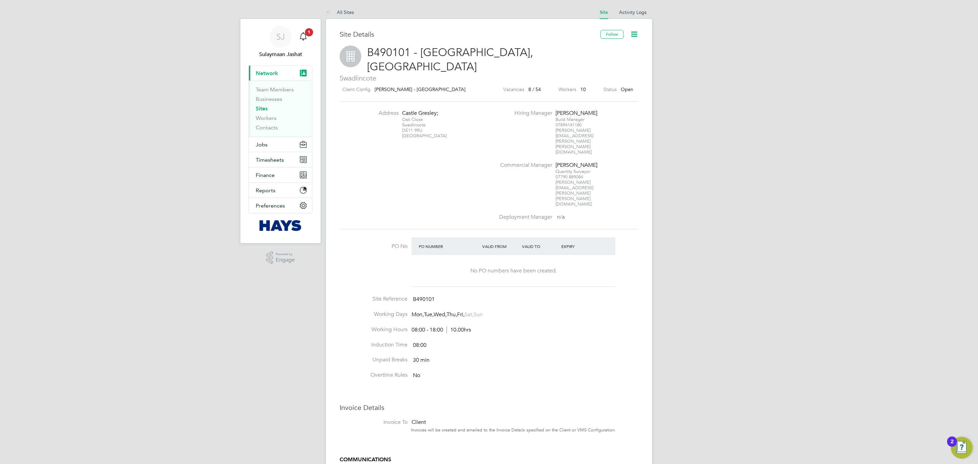
click at [371, 160] on div "Address [GEOGRAPHIC_DATA] Swadlincote DE11 9RU [GEOGRAPHIC_DATA] Hiring Manager…" at bounding box center [489, 165] width 304 height 111
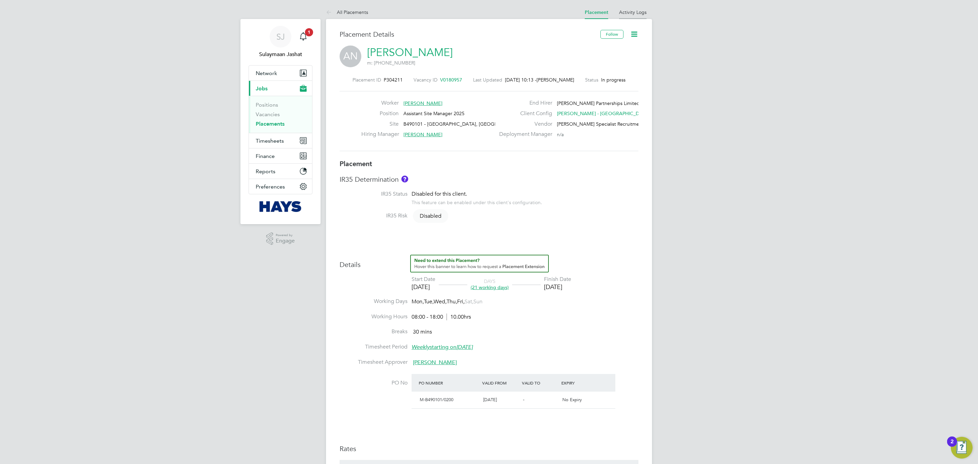
click at [627, 13] on link "Activity Logs" at bounding box center [633, 12] width 28 height 6
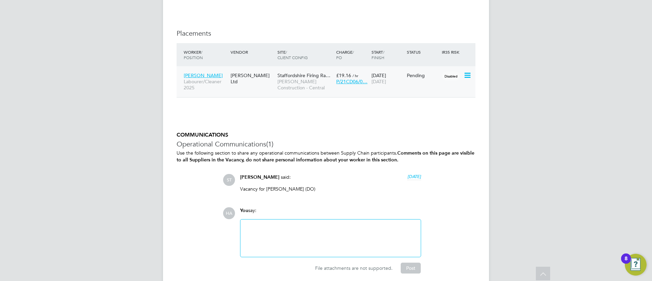
scroll to position [611, 0]
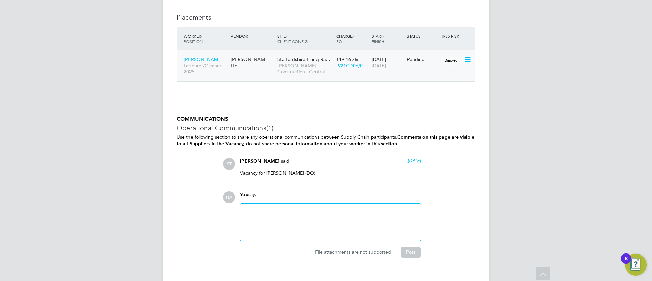
click at [470, 60] on icon at bounding box center [466, 59] width 7 height 8
click at [343, 77] on div "[PERSON_NAME] Labourer/Cleaner 2025 [PERSON_NAME] Ltd Staffordshire Firing Ra… …" at bounding box center [326, 65] width 299 height 31
click at [274, 69] on div "[PERSON_NAME] Labourer/Cleaner 2025 [PERSON_NAME] Ltd Staffordshire Firing Ra… …" at bounding box center [326, 65] width 299 height 31
click at [283, 68] on span "[PERSON_NAME] Construction - Central" at bounding box center [304, 68] width 55 height 12
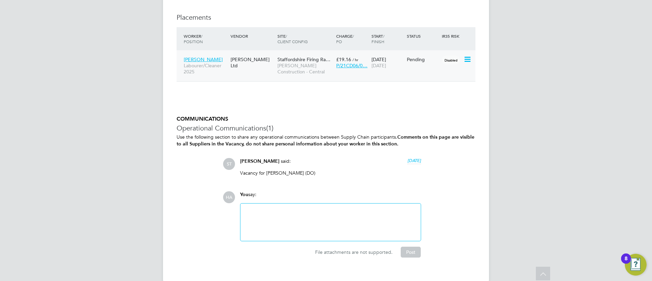
click at [468, 56] on icon at bounding box center [466, 59] width 7 height 8
click at [435, 98] on li "Start" at bounding box center [446, 102] width 48 height 10
type input "[PERSON_NAME]"
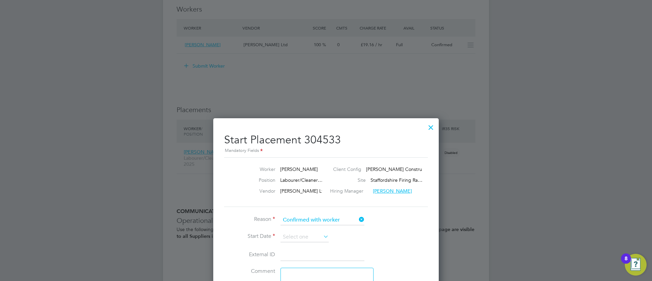
scroll to position [560, 0]
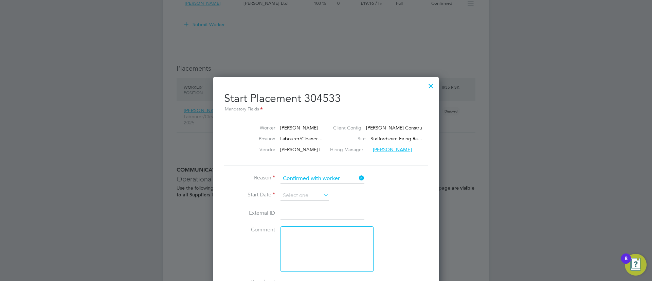
click at [322, 193] on icon at bounding box center [322, 195] width 0 height 10
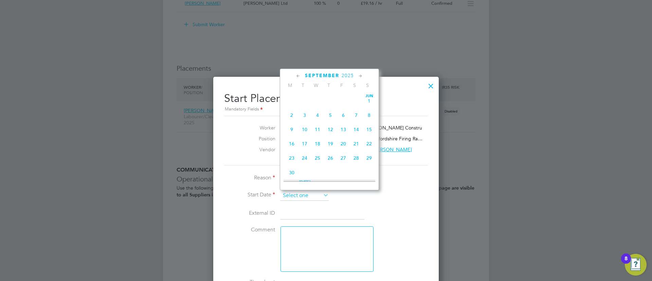
scroll to position [250, 0]
click at [347, 109] on span "19" at bounding box center [343, 108] width 13 height 13
type input "[DATE]"
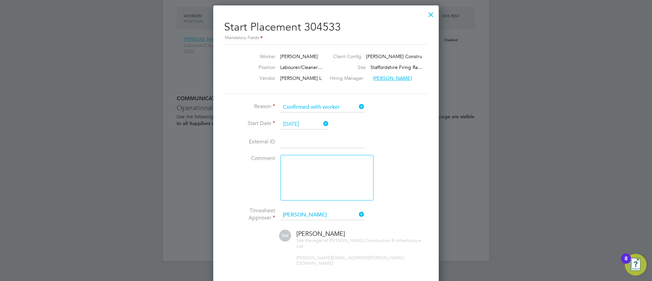
scroll to position [671, 0]
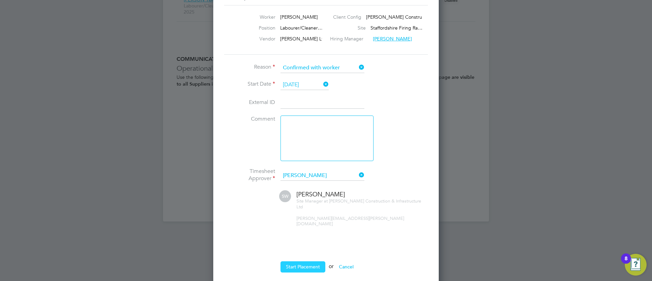
click at [307, 261] on button "Start Placement" at bounding box center [302, 266] width 45 height 11
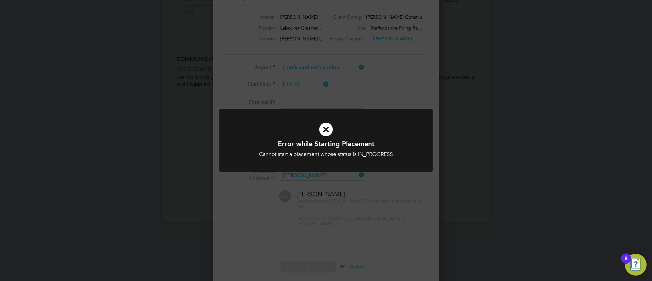
click at [250, 176] on div "Error while Starting Placement Cannot start a placement whose status is IN_PROG…" at bounding box center [325, 145] width 213 height 72
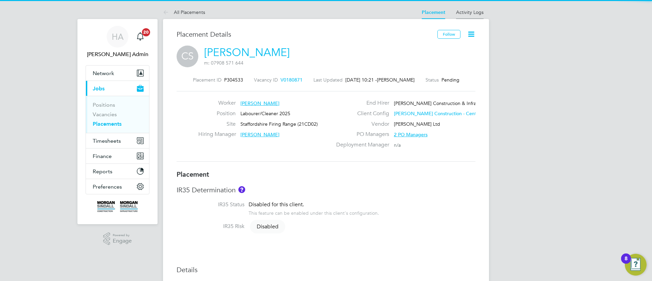
click at [473, 16] on li "Activity Logs" at bounding box center [470, 12] width 28 height 14
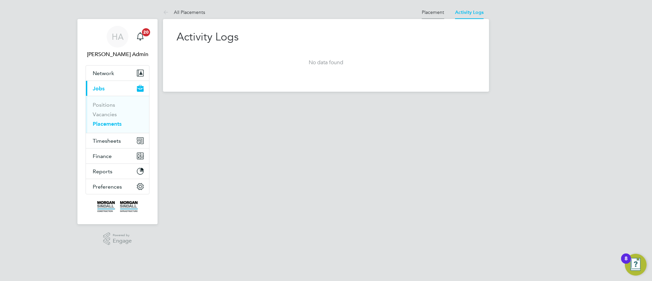
click at [431, 15] on li "Placement" at bounding box center [433, 12] width 22 height 14
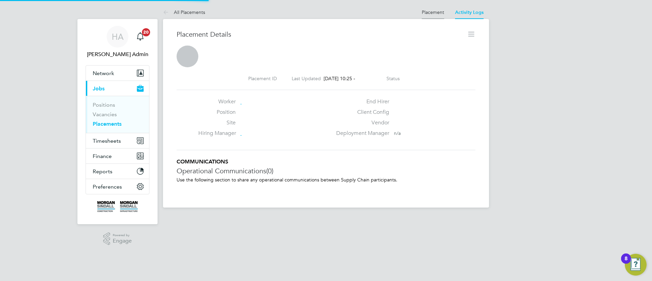
scroll to position [11, 134]
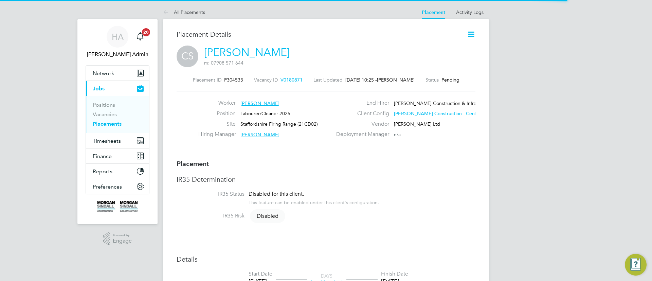
click at [467, 12] on link "Activity Logs" at bounding box center [470, 12] width 28 height 6
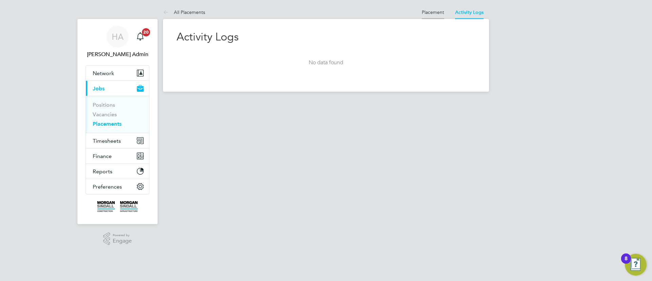
click at [423, 10] on link "Placement" at bounding box center [433, 12] width 22 height 6
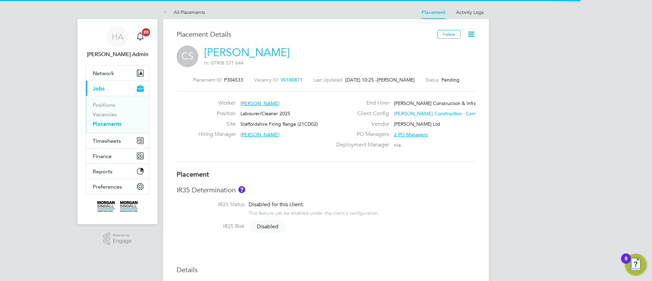
click at [288, 79] on span "V0180871" at bounding box center [291, 80] width 22 height 6
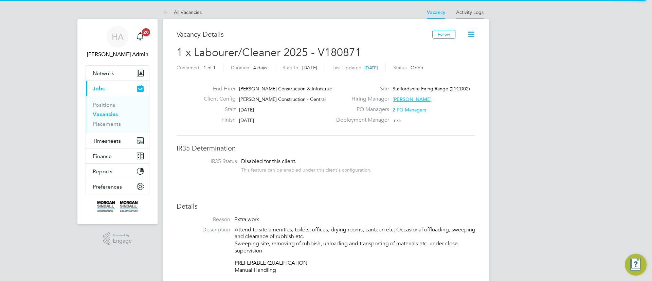
click at [478, 13] on link "Activity Logs" at bounding box center [470, 12] width 28 height 6
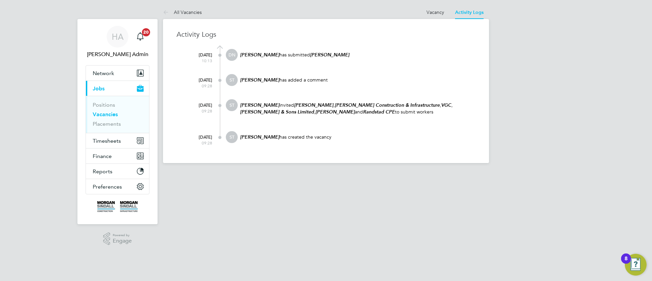
click at [424, 9] on at-navigation-tab "Vacancy" at bounding box center [435, 11] width 29 height 6
click at [439, 10] on link "Vacancy" at bounding box center [435, 12] width 18 height 6
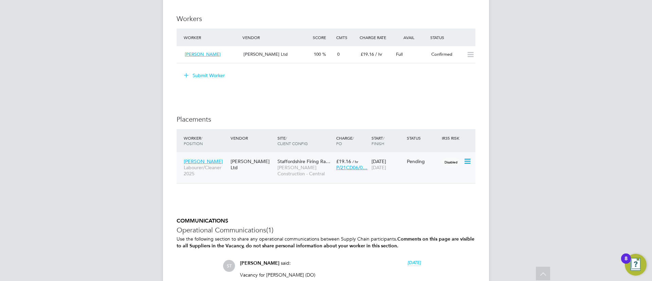
click at [465, 159] on icon at bounding box center [466, 161] width 7 height 8
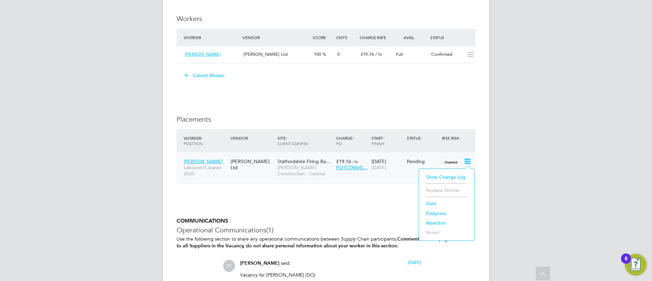
drag, startPoint x: 437, startPoint y: 201, endPoint x: 430, endPoint y: 203, distance: 8.1
click at [437, 201] on li "Start" at bounding box center [446, 204] width 48 height 10
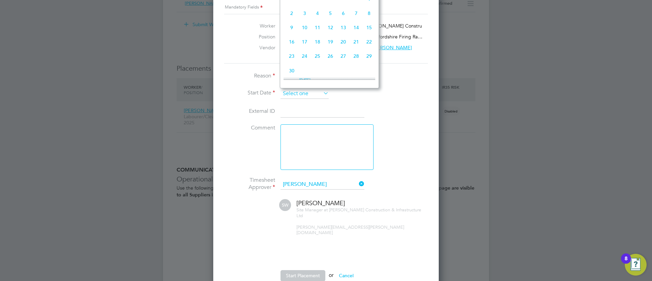
click at [299, 96] on input at bounding box center [304, 94] width 48 height 10
click at [343, 13] on span "19" at bounding box center [343, 6] width 13 height 13
type input "[DATE]"
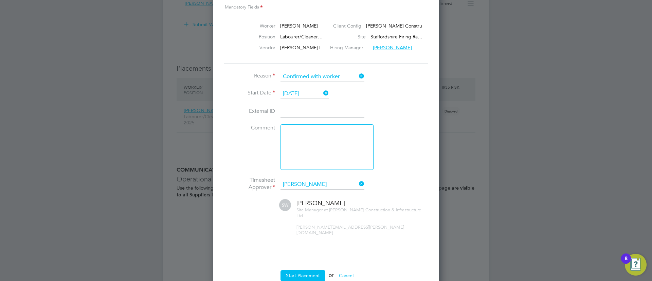
click at [340, 135] on textarea at bounding box center [326, 147] width 93 height 46
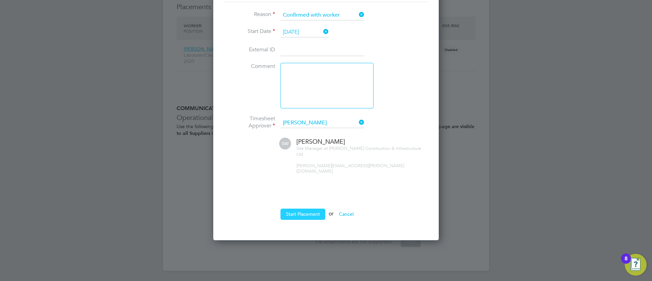
click at [303, 208] on button "Start Placement" at bounding box center [302, 213] width 45 height 11
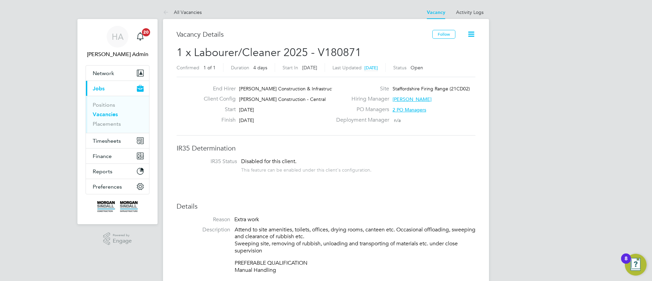
click at [473, 13] on link "Activity Logs" at bounding box center [470, 12] width 28 height 6
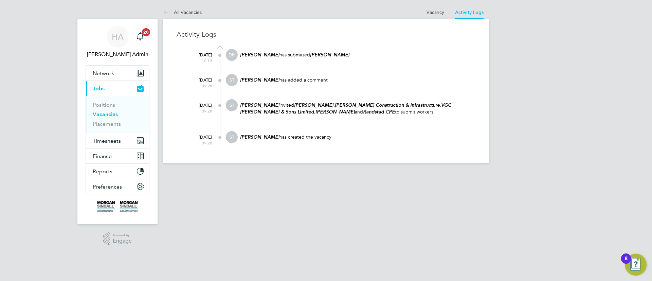
click at [425, 10] on at-navigation-tab "Vacancy" at bounding box center [435, 11] width 29 height 6
click at [435, 14] on link "Vacancy" at bounding box center [435, 12] width 18 height 6
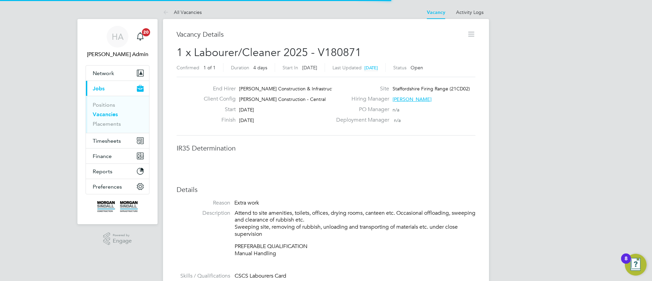
scroll to position [3, 3]
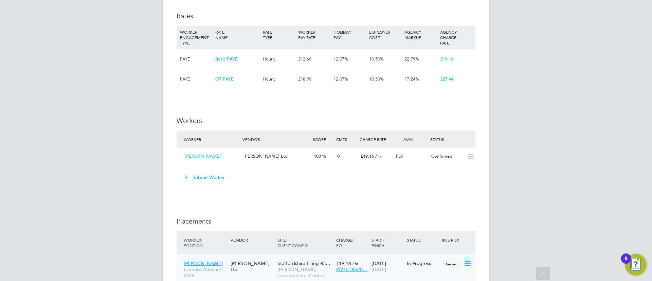
click at [288, 260] on span "Staffordshire Firing Ra…" at bounding box center [303, 263] width 53 height 6
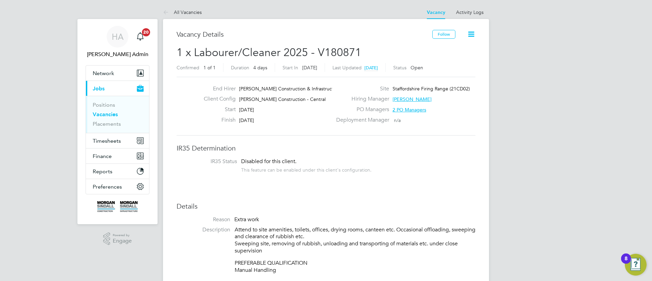
click at [468, 33] on icon at bounding box center [471, 34] width 8 height 8
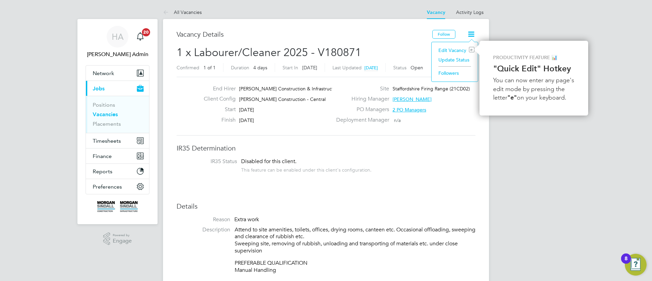
click at [463, 59] on li "Update Status" at bounding box center [454, 60] width 39 height 10
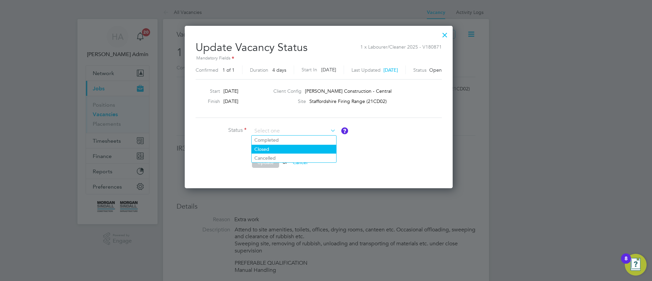
click at [277, 148] on li "Closed" at bounding box center [294, 149] width 85 height 9
type input "Closed"
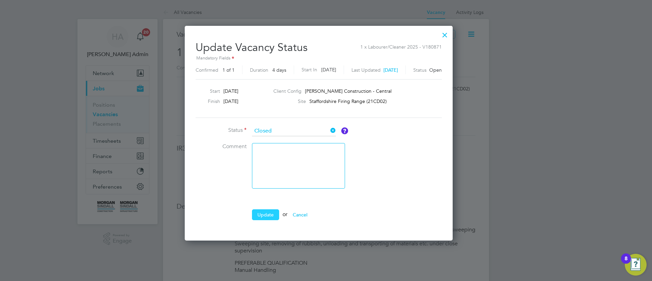
click at [262, 216] on button "Update" at bounding box center [265, 214] width 27 height 11
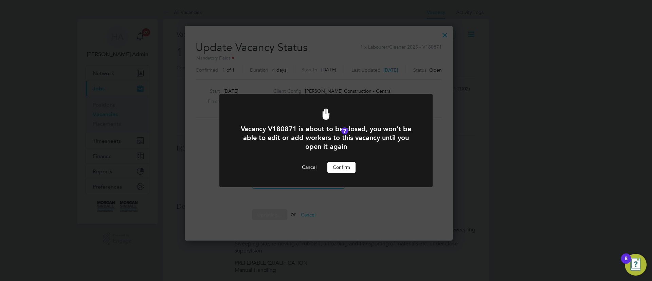
click at [337, 165] on button "Confirm" at bounding box center [341, 167] width 28 height 11
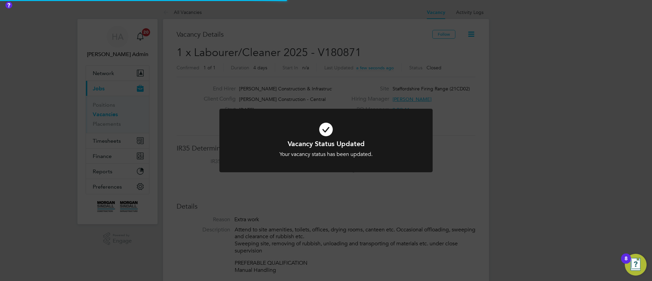
click at [224, 40] on div "Vacancy Status Updated Your vacancy status has been updated. Cancel Okay" at bounding box center [326, 140] width 652 height 281
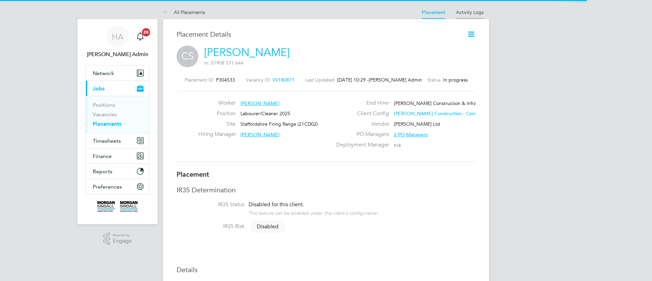
click at [472, 16] on li "Activity Logs" at bounding box center [470, 12] width 28 height 14
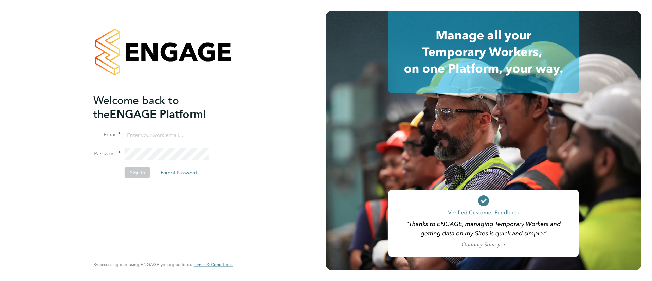
click at [190, 141] on li "Email" at bounding box center [159, 138] width 132 height 19
click at [192, 130] on input at bounding box center [167, 135] width 84 height 12
type input "[EMAIL_ADDRESS][PERSON_NAME][DOMAIN_NAME]"
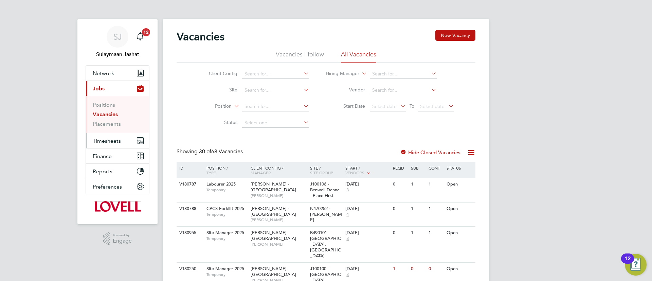
click at [113, 138] on span "Timesheets" at bounding box center [107, 141] width 28 height 6
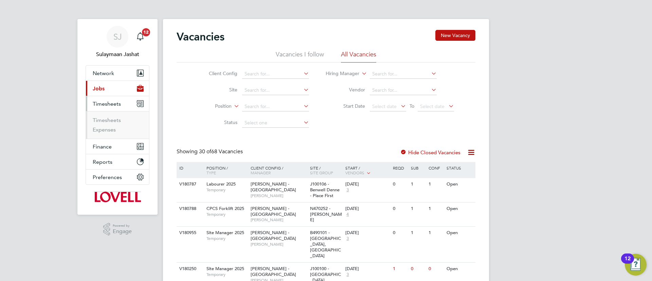
click at [112, 115] on ul "Timesheets Expenses" at bounding box center [117, 125] width 63 height 28
click at [109, 119] on link "Timesheets" at bounding box center [107, 120] width 28 height 6
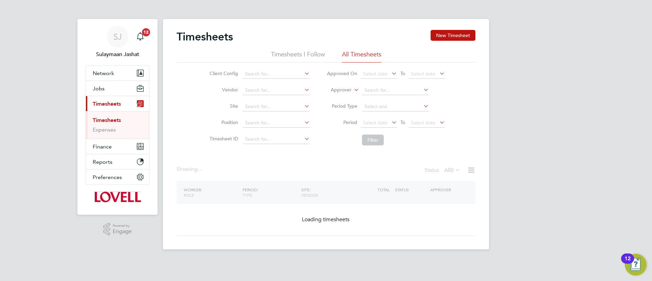
click at [343, 89] on label "Approver" at bounding box center [336, 90] width 31 height 7
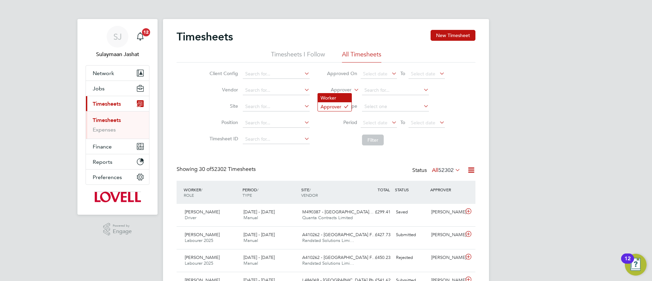
click at [342, 94] on li "Worker" at bounding box center [335, 97] width 34 height 9
click at [371, 92] on input at bounding box center [395, 91] width 67 height 10
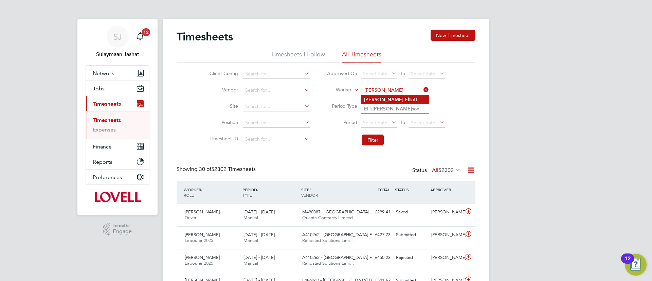
click at [374, 97] on b "Stephen" at bounding box center [383, 100] width 39 height 6
type input "[PERSON_NAME]"
click at [371, 139] on button "Filter" at bounding box center [373, 139] width 22 height 11
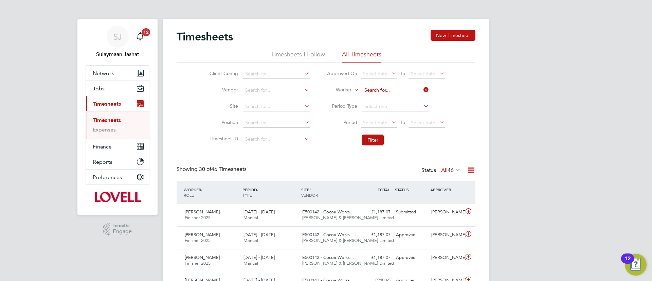
click at [409, 92] on input at bounding box center [395, 91] width 67 height 10
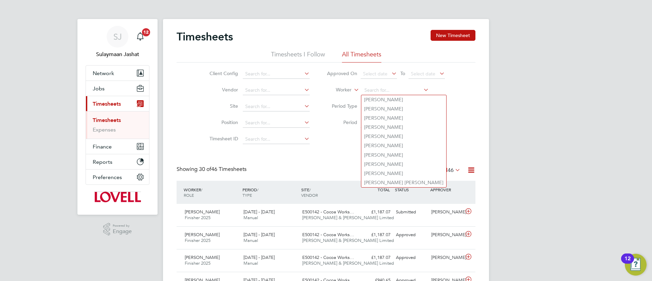
click at [281, 101] on li "Site" at bounding box center [258, 106] width 119 height 16
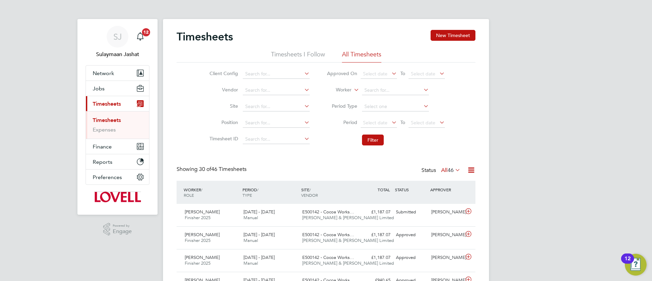
click at [271, 101] on li "Site" at bounding box center [258, 106] width 119 height 16
click at [268, 114] on li "Site" at bounding box center [258, 106] width 119 height 16
click at [275, 102] on input at bounding box center [276, 107] width 67 height 10
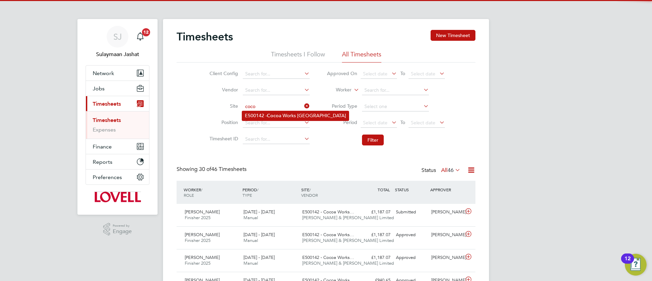
click at [278, 113] on b "Coco" at bounding box center [273, 116] width 12 height 6
type input "E500142 - Cocoa Works York"
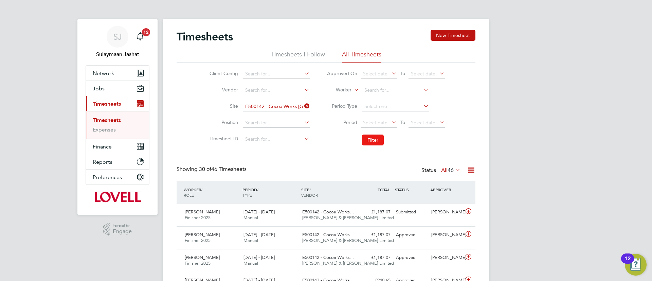
click at [369, 141] on button "Filter" at bounding box center [373, 139] width 22 height 11
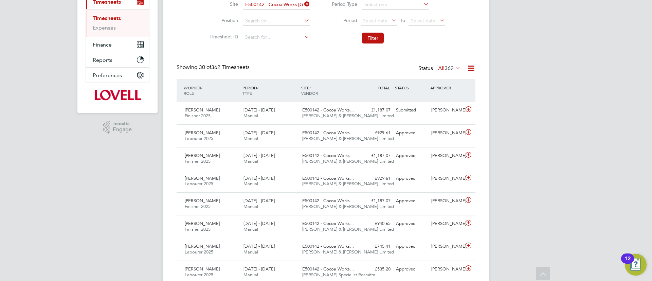
click at [329, 116] on span "Fawkes & Reece Limited" at bounding box center [348, 116] width 92 height 6
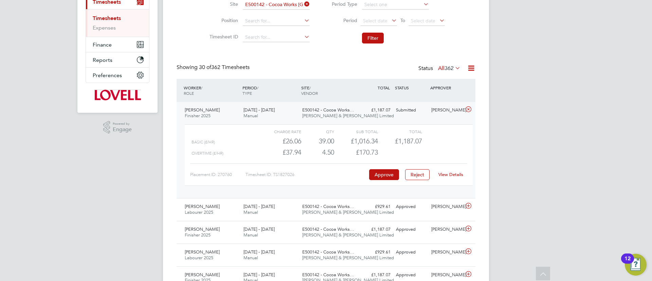
click at [452, 176] on link "View Details" at bounding box center [450, 174] width 25 height 6
click at [441, 64] on div "Status All 362" at bounding box center [439, 69] width 43 height 10
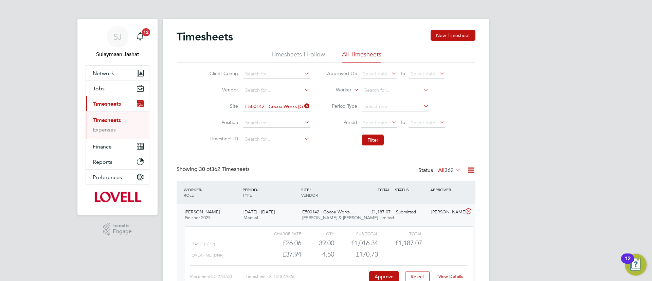
click at [306, 113] on li "Site E500142 - Cocoa Works York" at bounding box center [258, 106] width 119 height 16
click at [303, 107] on icon at bounding box center [303, 106] width 0 height 10
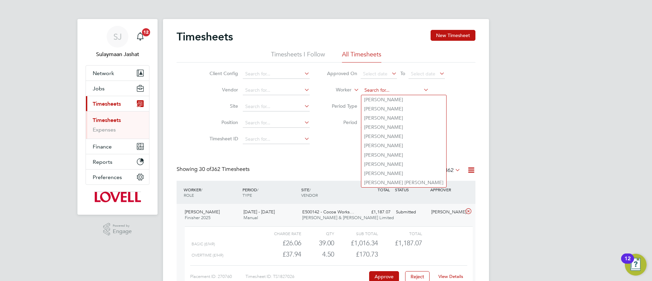
click at [369, 88] on input at bounding box center [395, 91] width 67 height 10
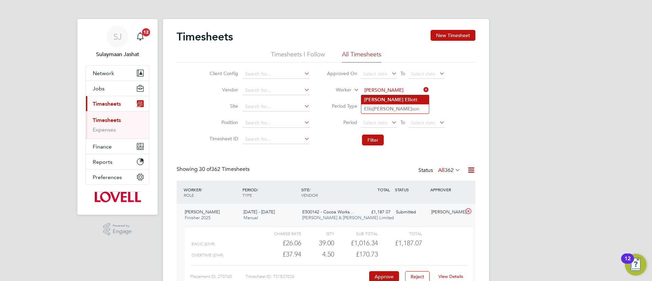
click at [374, 98] on b "Stephen" at bounding box center [383, 100] width 39 height 6
type input "Stephen Elliott"
drag, startPoint x: 374, startPoint y: 127, endPoint x: 374, endPoint y: 135, distance: 8.1
click at [374, 135] on ul "Approved On Select date To Select date Worker Stephen Elliott Period Type Perio…" at bounding box center [385, 107] width 135 height 83
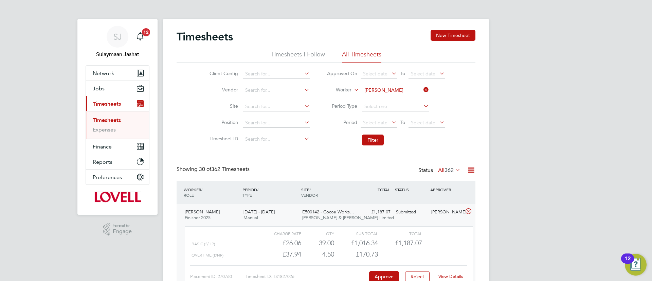
click at [374, 146] on li "Filter" at bounding box center [385, 140] width 135 height 18
click at [373, 138] on button "Filter" at bounding box center [373, 139] width 22 height 11
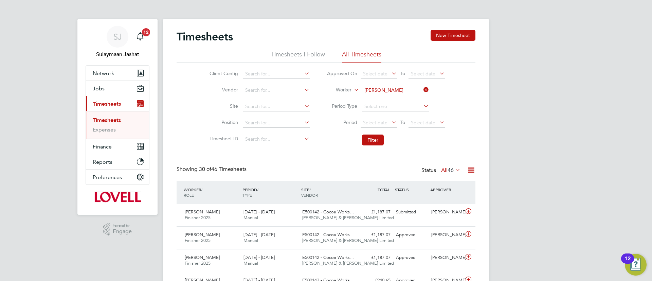
drag, startPoint x: 457, startPoint y: 164, endPoint x: 456, endPoint y: 167, distance: 3.5
click at [454, 168] on icon at bounding box center [454, 170] width 0 height 10
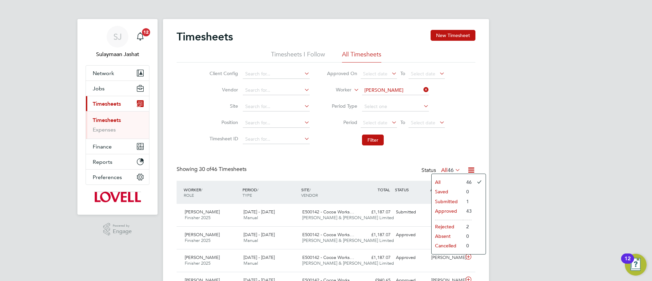
click at [454, 201] on li "Submitted" at bounding box center [447, 202] width 31 height 10
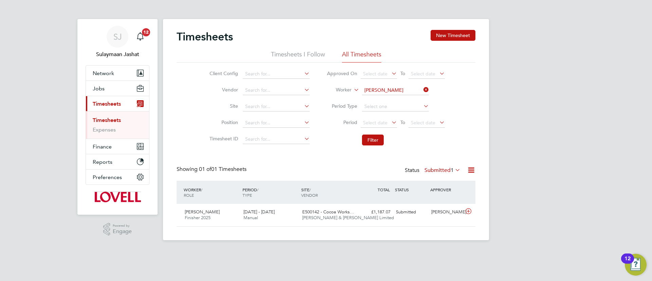
click at [451, 168] on span "1" at bounding box center [452, 170] width 3 height 7
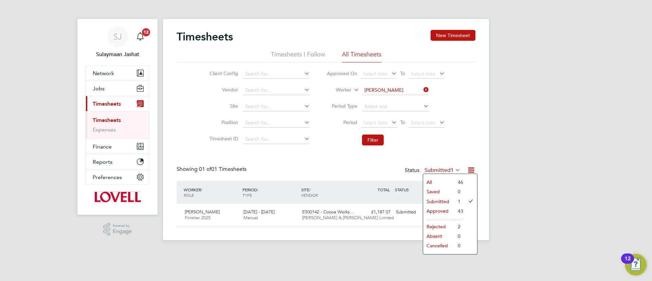
click at [445, 210] on li "Approved" at bounding box center [438, 211] width 31 height 10
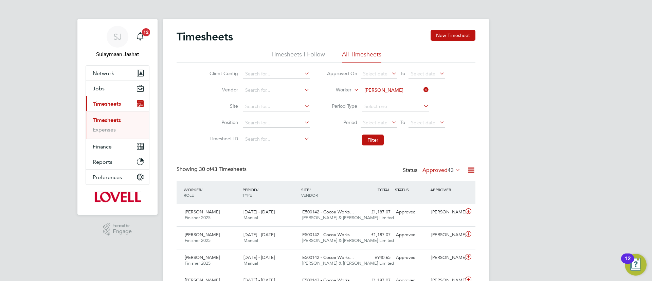
scroll to position [17, 59]
click at [277, 239] on div "30 Aug - 5 Sep 2025 Manual" at bounding box center [270, 237] width 59 height 17
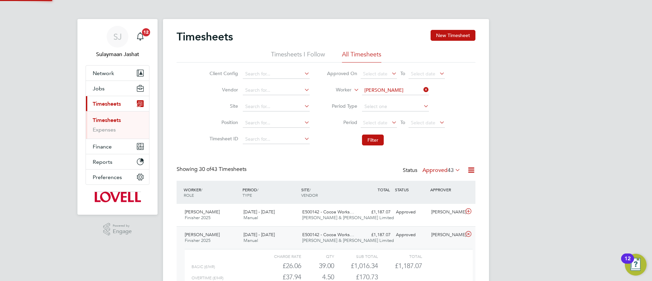
scroll to position [12, 66]
click at [292, 224] on div "Stephen Elliott Finisher 2025 6 - 12 Sep 2025 6 - 12 Sep 2025 Manual E500142 - …" at bounding box center [326, 215] width 299 height 22
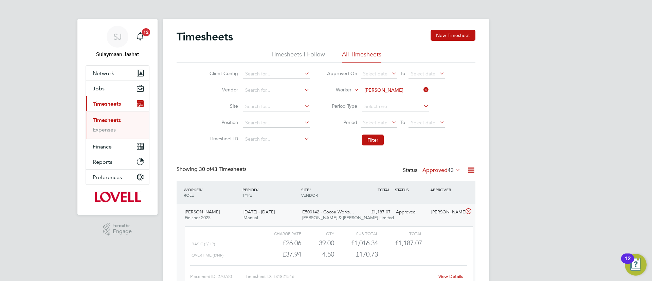
click at [452, 170] on span "43" at bounding box center [451, 170] width 6 height 7
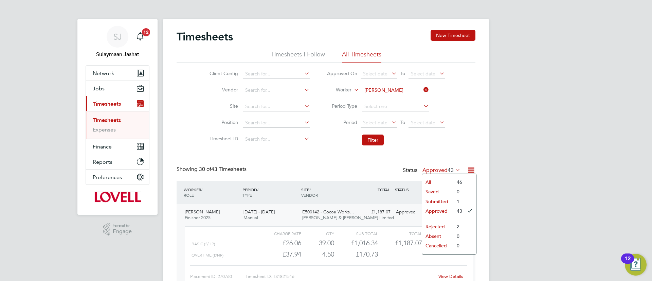
click at [451, 202] on li "Submitted" at bounding box center [437, 202] width 31 height 10
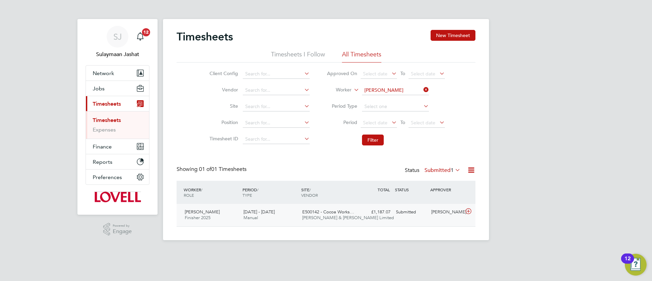
scroll to position [17, 59]
click at [366, 223] on div "Stephen Elliott Finisher 2025 13 - 19 Sep 2025 13 - 19 Sep 2025 Manual E500142 …" at bounding box center [326, 215] width 299 height 22
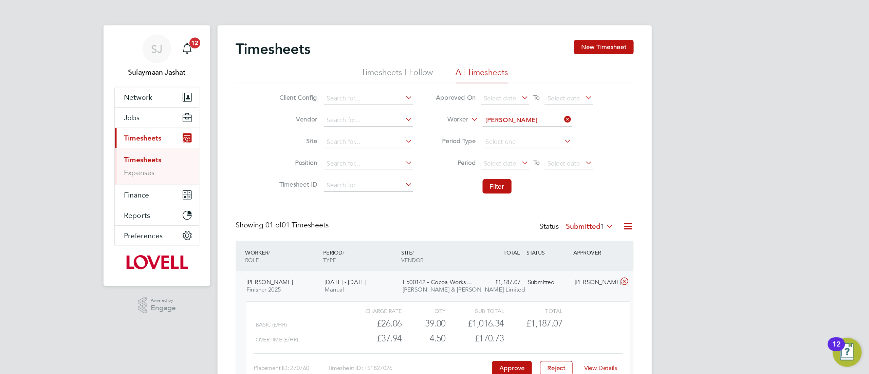
scroll to position [12, 66]
click at [459, 276] on link "View Details" at bounding box center [450, 276] width 25 height 6
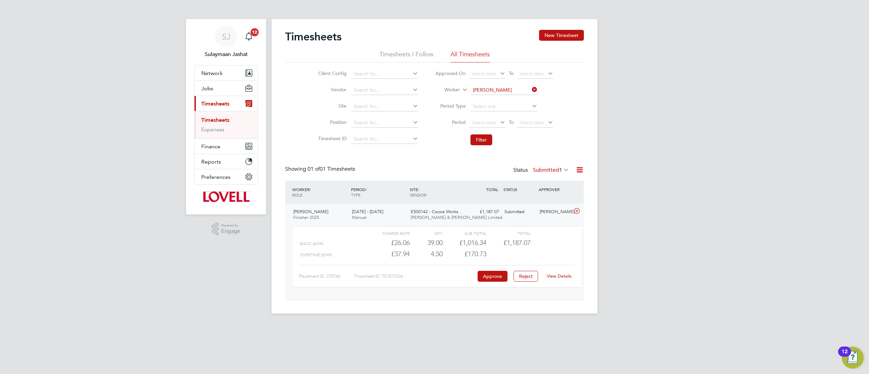
scroll to position [11, 66]
click at [554, 275] on link "View Details" at bounding box center [559, 276] width 25 height 6
click at [484, 141] on button "Filter" at bounding box center [482, 139] width 22 height 11
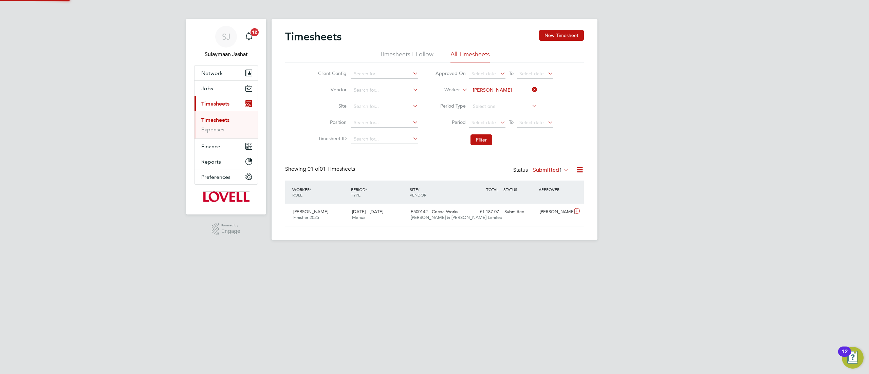
scroll to position [17, 59]
click at [478, 144] on button "Filter" at bounding box center [482, 139] width 22 height 11
click at [484, 211] on div "£1,187.07 Submitted" at bounding box center [484, 211] width 35 height 11
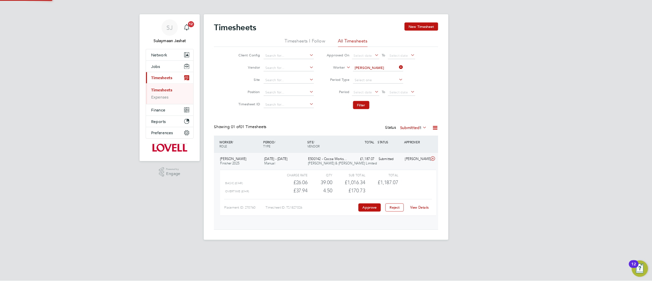
scroll to position [11, 66]
click at [566, 278] on link "View Details" at bounding box center [559, 276] width 25 height 6
click at [483, 89] on input at bounding box center [504, 91] width 67 height 10
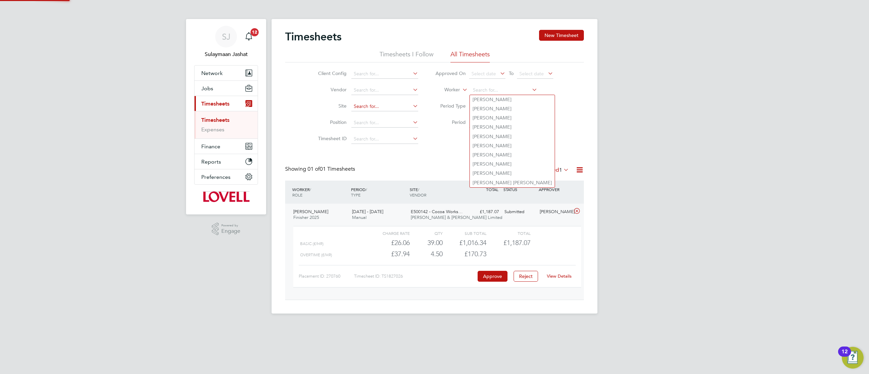
click at [389, 105] on input at bounding box center [384, 107] width 67 height 10
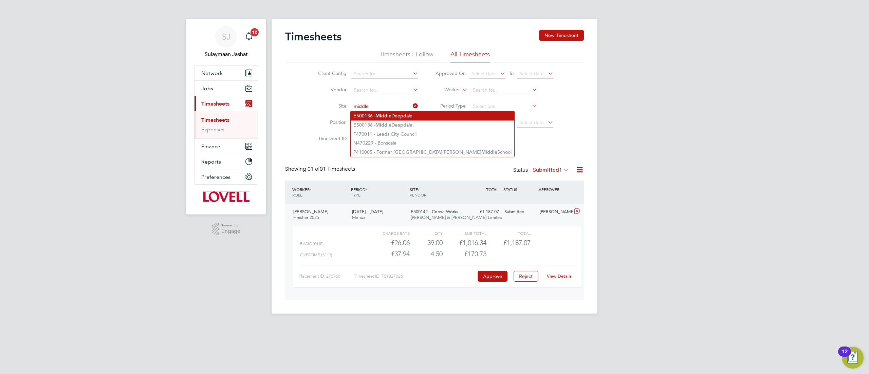
click at [410, 115] on li "E500136 - Middle Deepdale" at bounding box center [433, 115] width 164 height 9
type input "E500136 - Middle Deepdale"
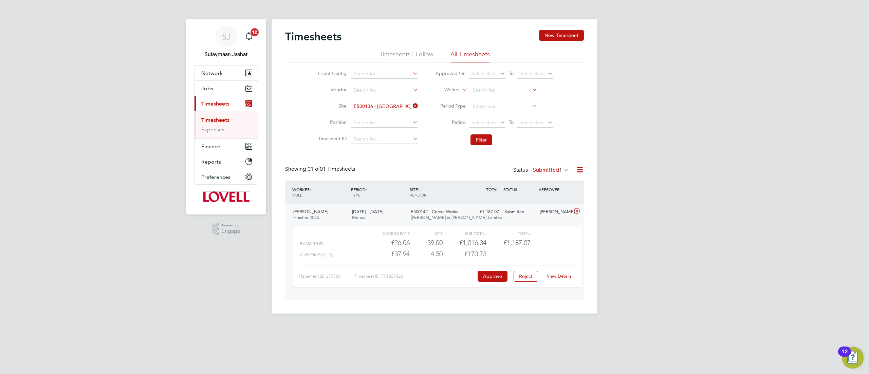
drag, startPoint x: 471, startPoint y: 129, endPoint x: 484, endPoint y: 131, distance: 13.1
click at [479, 131] on ul "Approved On Select date To Select date Worker Period Type Period Select date To…" at bounding box center [494, 107] width 135 height 83
click at [488, 136] on button "Filter" at bounding box center [482, 139] width 22 height 11
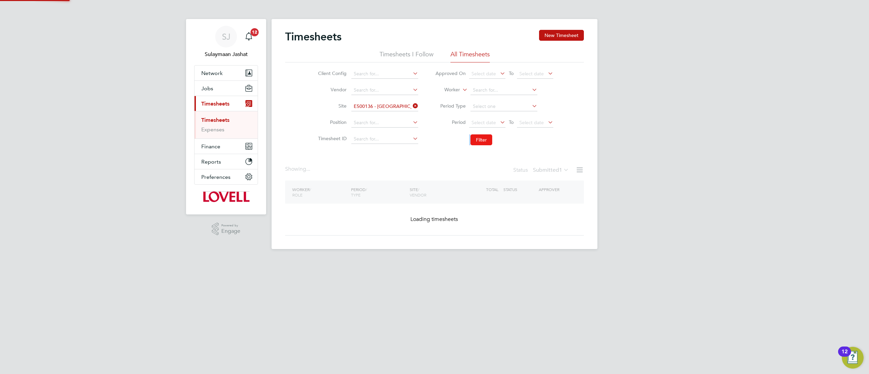
click at [485, 143] on button "Filter" at bounding box center [482, 139] width 22 height 11
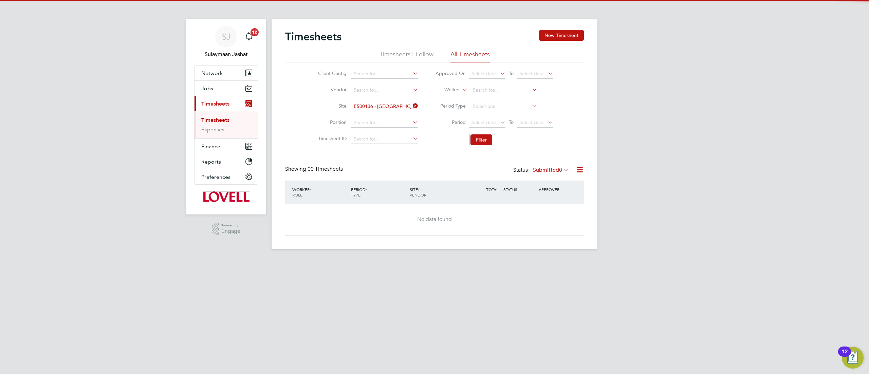
click at [545, 168] on label "Submitted 0" at bounding box center [551, 170] width 36 height 7
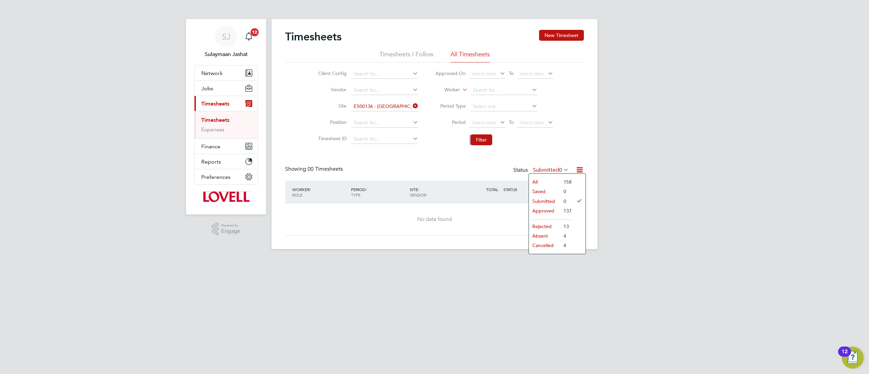
click at [545, 168] on label "Submitted 0" at bounding box center [551, 170] width 36 height 7
click at [386, 108] on input at bounding box center [384, 107] width 67 height 10
click at [426, 114] on b "Morp" at bounding box center [432, 116] width 12 height 6
type input "J100102 - Northgate, Morpeth"
click at [488, 144] on button "Filter" at bounding box center [482, 139] width 22 height 11
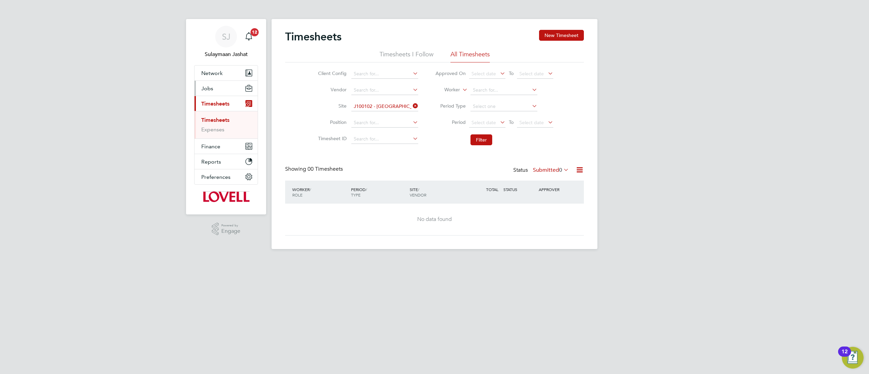
click at [211, 90] on span "Jobs" at bounding box center [207, 88] width 12 height 6
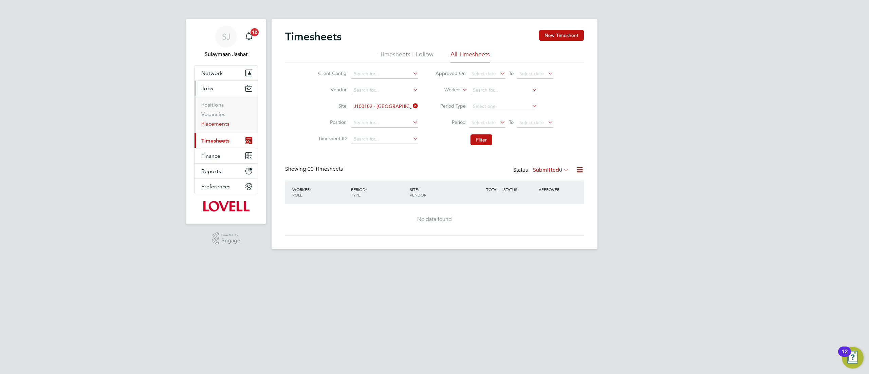
click at [225, 127] on link "Placements" at bounding box center [215, 124] width 28 height 6
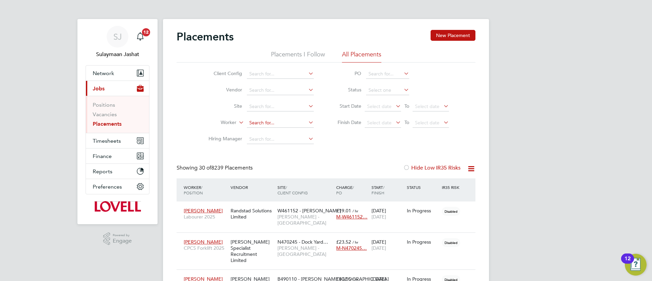
scroll to position [20, 59]
click at [284, 104] on input at bounding box center [280, 107] width 67 height 10
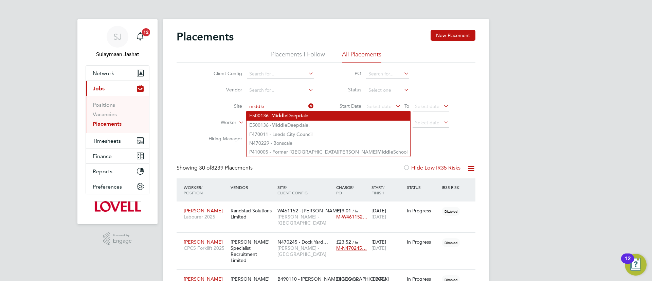
click at [291, 116] on li "E500136 - Middle Deepdale" at bounding box center [329, 115] width 164 height 9
type input "E500136 - Middle Deepdale"
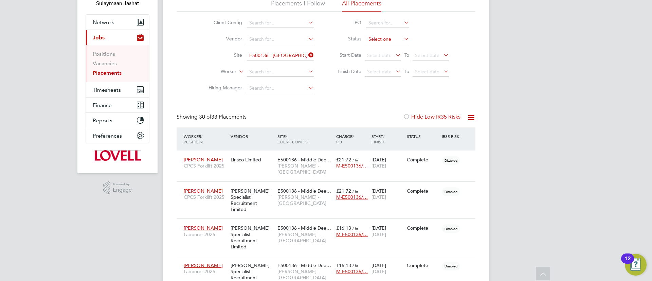
click at [379, 38] on input at bounding box center [387, 40] width 43 height 10
click at [380, 52] on li "Active" at bounding box center [388, 48] width 44 height 9
type input "Active"
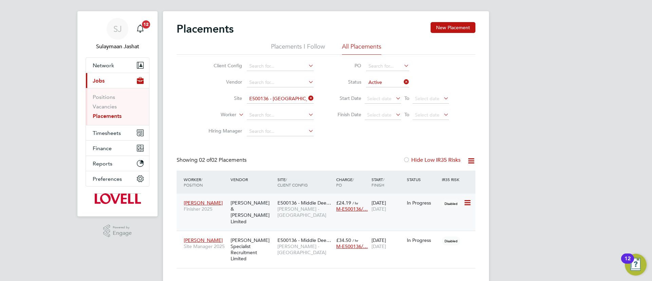
click at [259, 207] on div "Fawkes & Reece Limited" at bounding box center [252, 212] width 47 height 32
click at [298, 243] on span "Lovell - North East" at bounding box center [304, 249] width 55 height 12
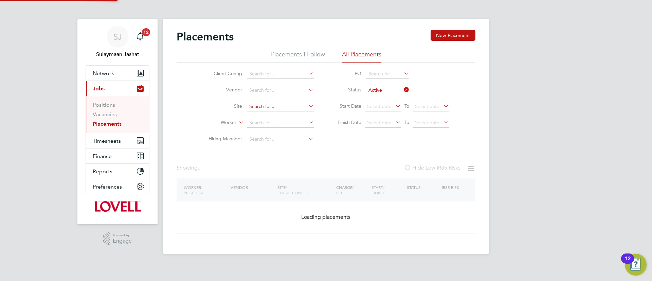
click at [295, 98] on li "Site" at bounding box center [259, 106] width 128 height 16
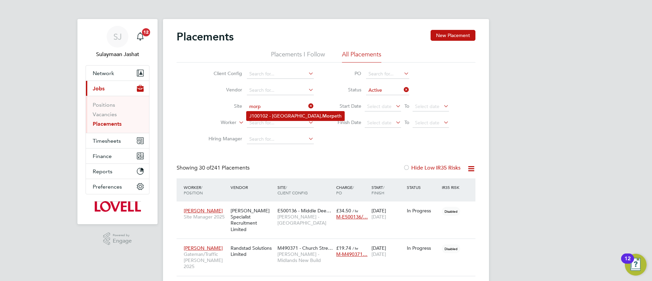
click at [260, 117] on li "J100102 - Northgate, Morp eth" at bounding box center [296, 115] width 98 height 9
type input "J100102 - Northgate, Morpeth"
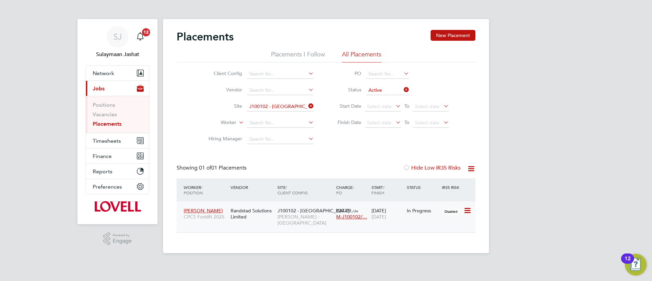
click at [285, 223] on div "Craig Longstaff CPCS Forklift 2025 Randstad Solutions Limited J100102 - Northga…" at bounding box center [326, 216] width 299 height 31
click at [289, 220] on div "J100102 - Northgate,… Lovell - North East" at bounding box center [305, 216] width 59 height 25
click at [274, 216] on div "Randstad Solutions Limited" at bounding box center [252, 213] width 47 height 19
click at [113, 138] on span "Timesheets" at bounding box center [107, 141] width 28 height 6
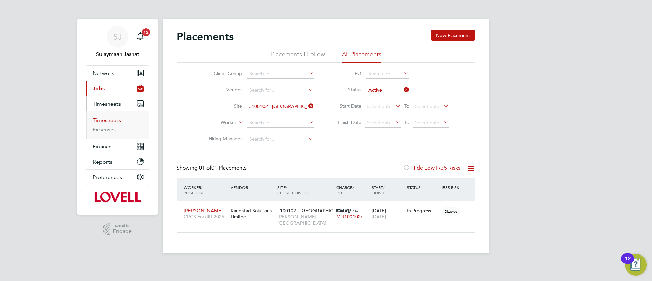
click at [112, 121] on link "Timesheets" at bounding box center [107, 120] width 28 height 6
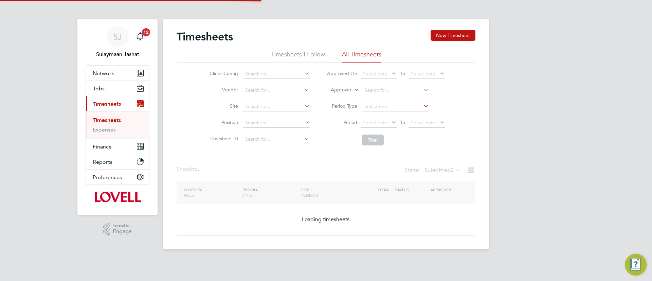
click at [343, 93] on label "Approver" at bounding box center [336, 90] width 31 height 7
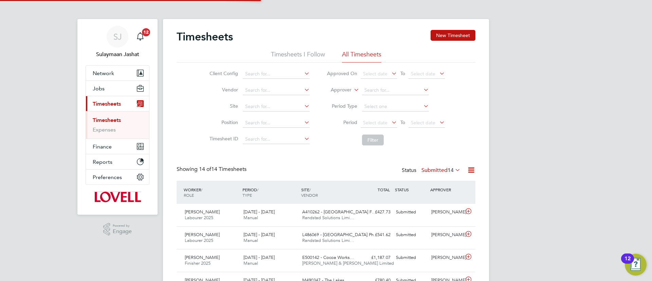
scroll to position [17, 59]
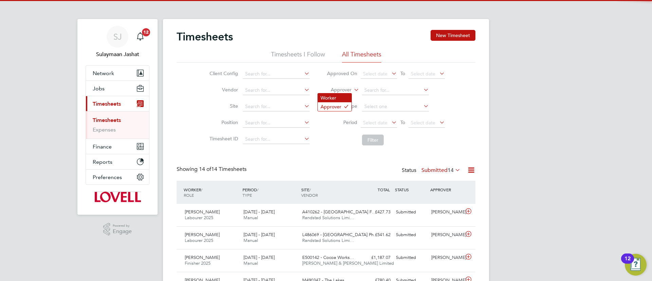
click at [345, 94] on li "Worker" at bounding box center [335, 97] width 34 height 9
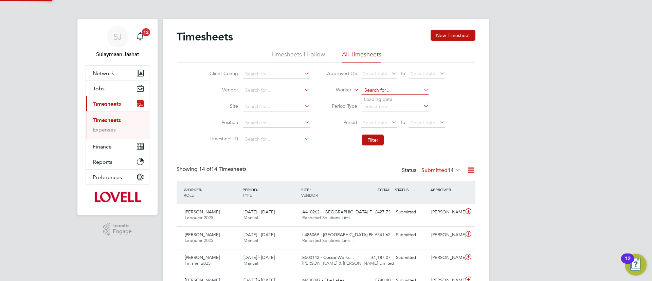
click at [381, 90] on input at bounding box center [395, 91] width 67 height 10
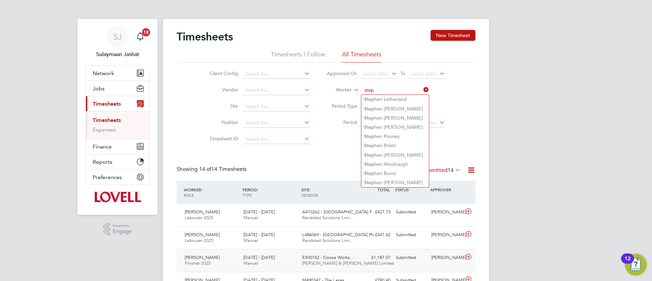
type input "step"
click at [370, 271] on div "Stephen Elliott Finisher 2025 13 - 19 Sep 2025 13 - 19 Sep 2025 Manual E500142 …" at bounding box center [326, 260] width 299 height 23
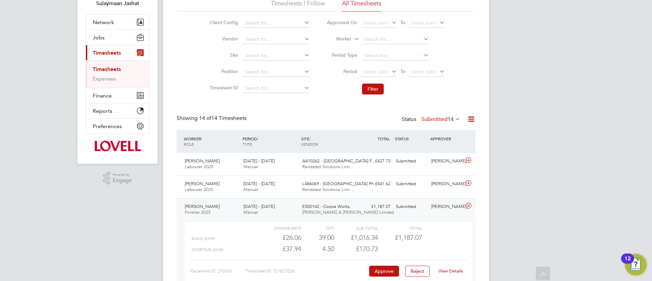
click at [453, 271] on link "View Details" at bounding box center [450, 271] width 25 height 6
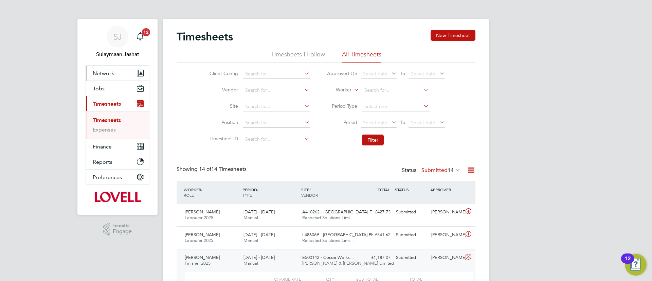
click at [108, 72] on span "Network" at bounding box center [103, 73] width 21 height 6
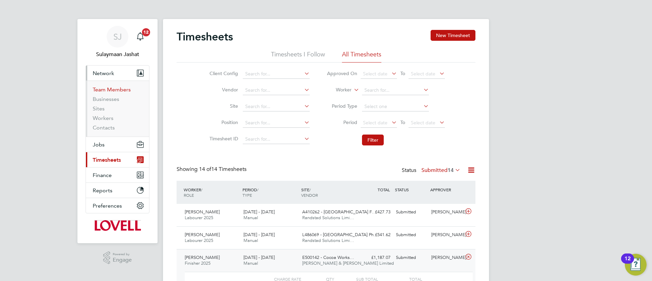
click at [110, 91] on link "Team Members" at bounding box center [112, 89] width 38 height 6
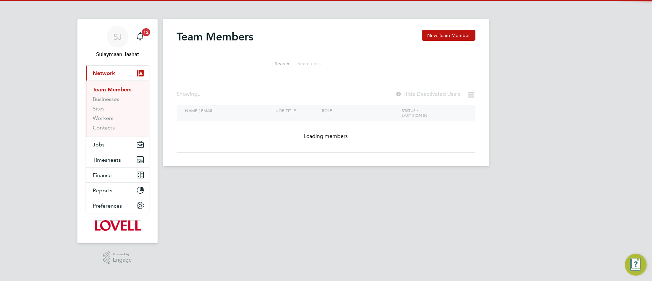
click at [344, 69] on input at bounding box center [343, 63] width 99 height 13
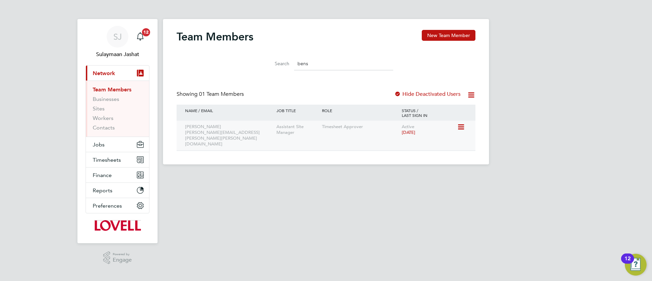
type input "bens"
click at [463, 127] on icon at bounding box center [460, 127] width 7 height 8
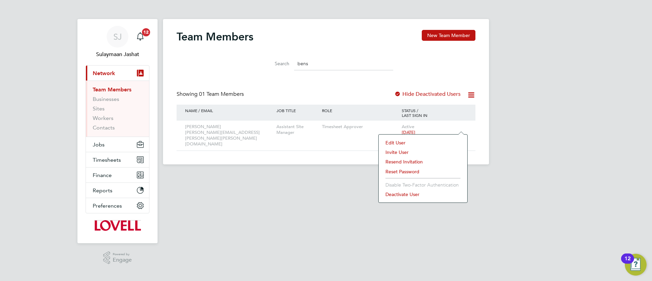
click at [409, 143] on li "Edit User" at bounding box center [423, 143] width 82 height 10
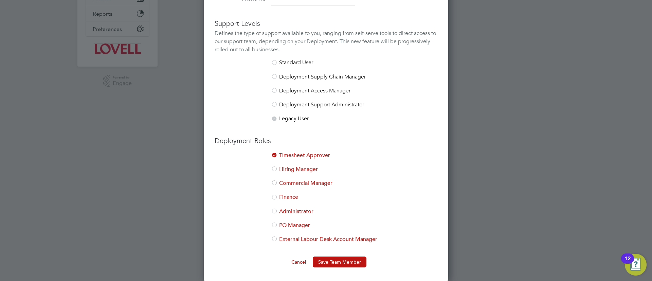
click at [296, 212] on li "Administrator" at bounding box center [326, 215] width 223 height 14
click at [329, 258] on button "Save Team Member" at bounding box center [340, 261] width 54 height 11
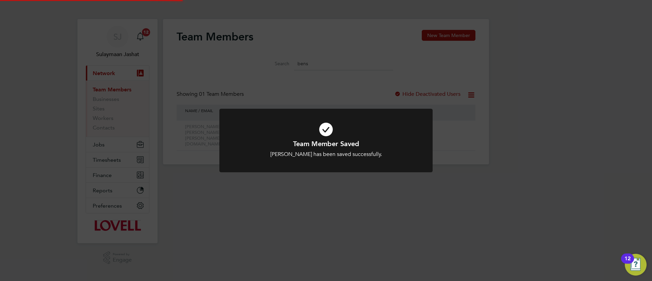
click at [399, 183] on div "Team Member Saved Daniel Benson has been saved successfully. Cancel Okay" at bounding box center [326, 140] width 652 height 281
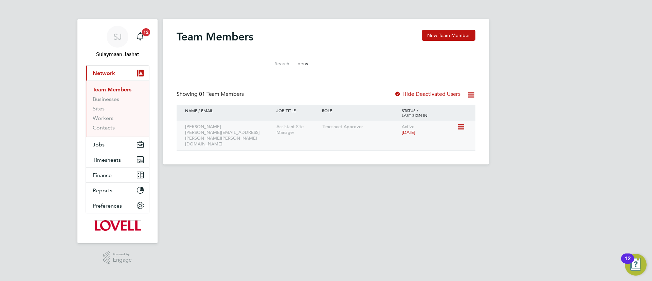
click at [463, 127] on icon at bounding box center [460, 127] width 7 height 8
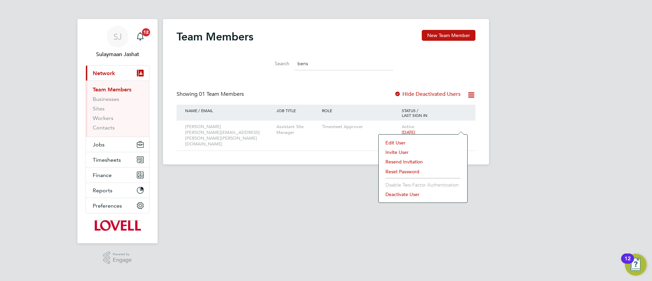
click at [414, 161] on li "Resend Invitation" at bounding box center [423, 162] width 82 height 10
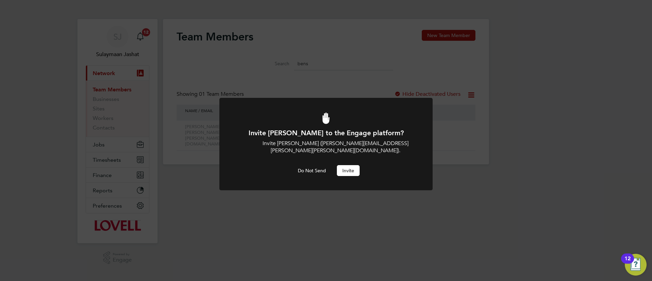
click at [349, 165] on button "Invite" at bounding box center [348, 170] width 23 height 11
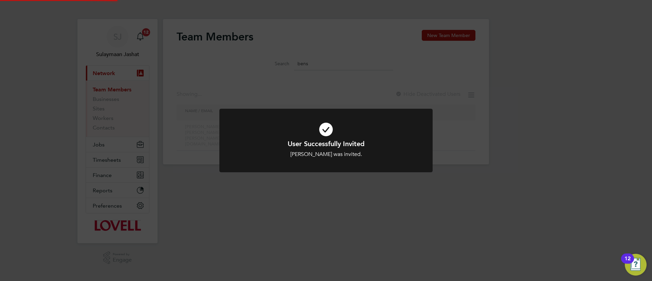
click at [313, 199] on div "User Successfully Invited Daniel Benson was invited. Cancel Okay" at bounding box center [326, 140] width 652 height 281
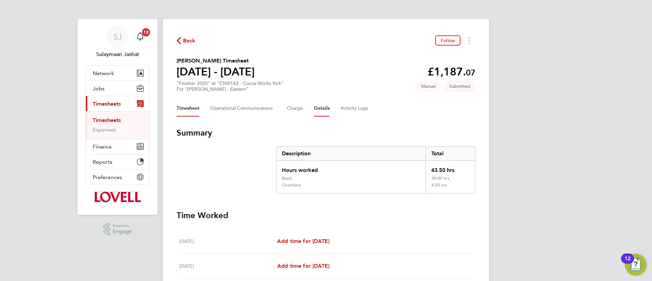
click at [320, 106] on button "Details" at bounding box center [322, 108] width 16 height 16
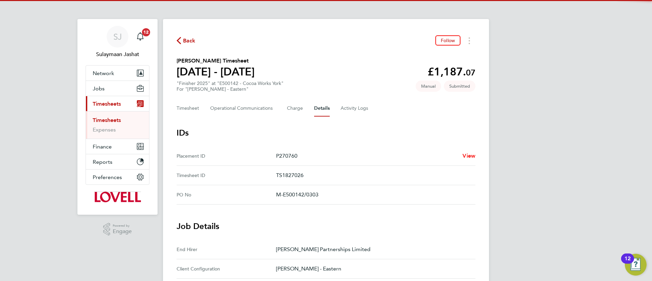
click at [468, 155] on span "View" at bounding box center [468, 155] width 13 height 6
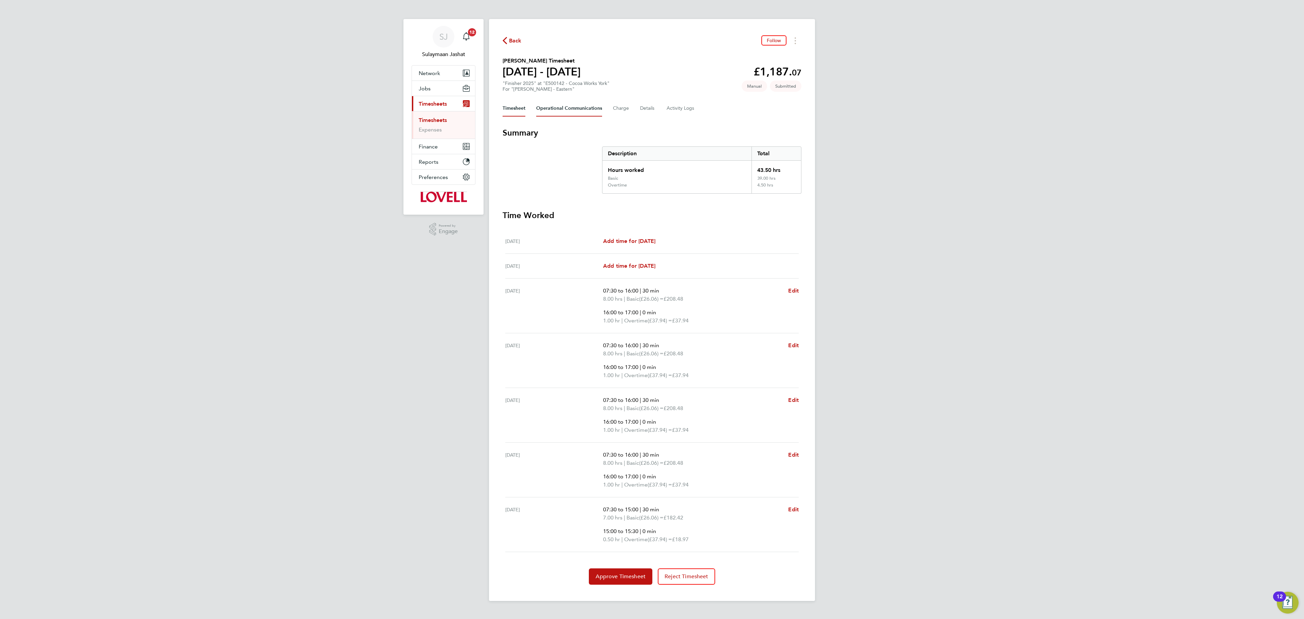
click at [570, 106] on Communications-tab "Operational Communications" at bounding box center [569, 108] width 66 height 16
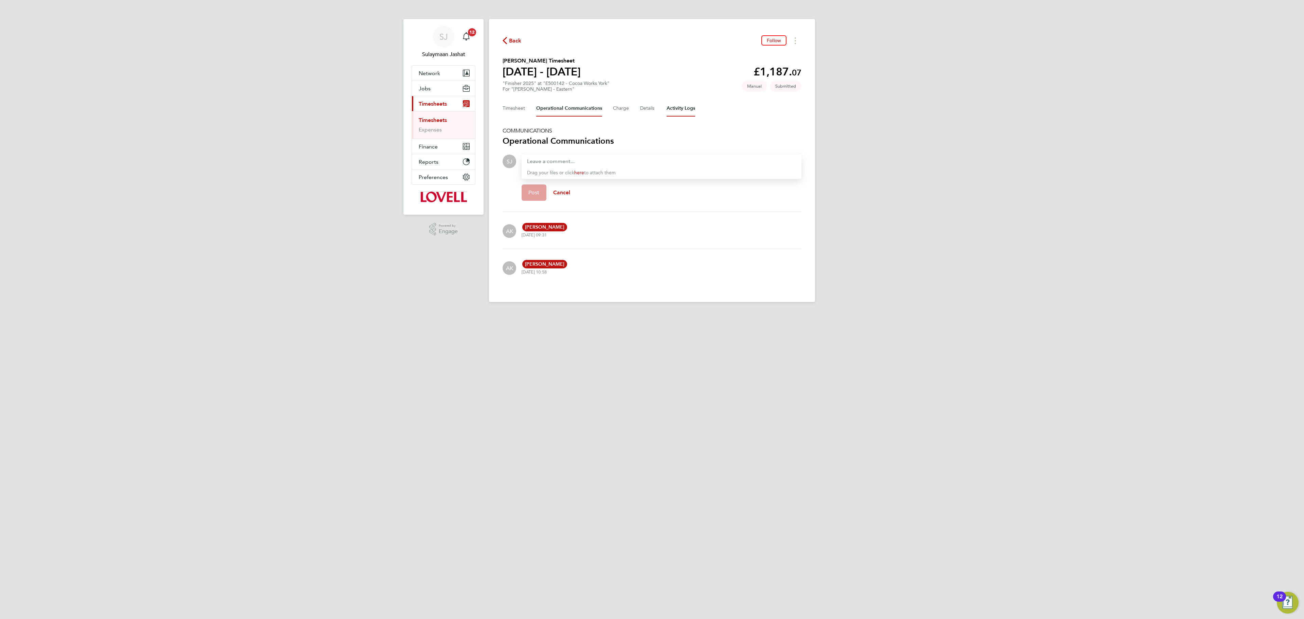
click at [652, 113] on Logs-tab "Activity Logs" at bounding box center [681, 108] width 29 height 16
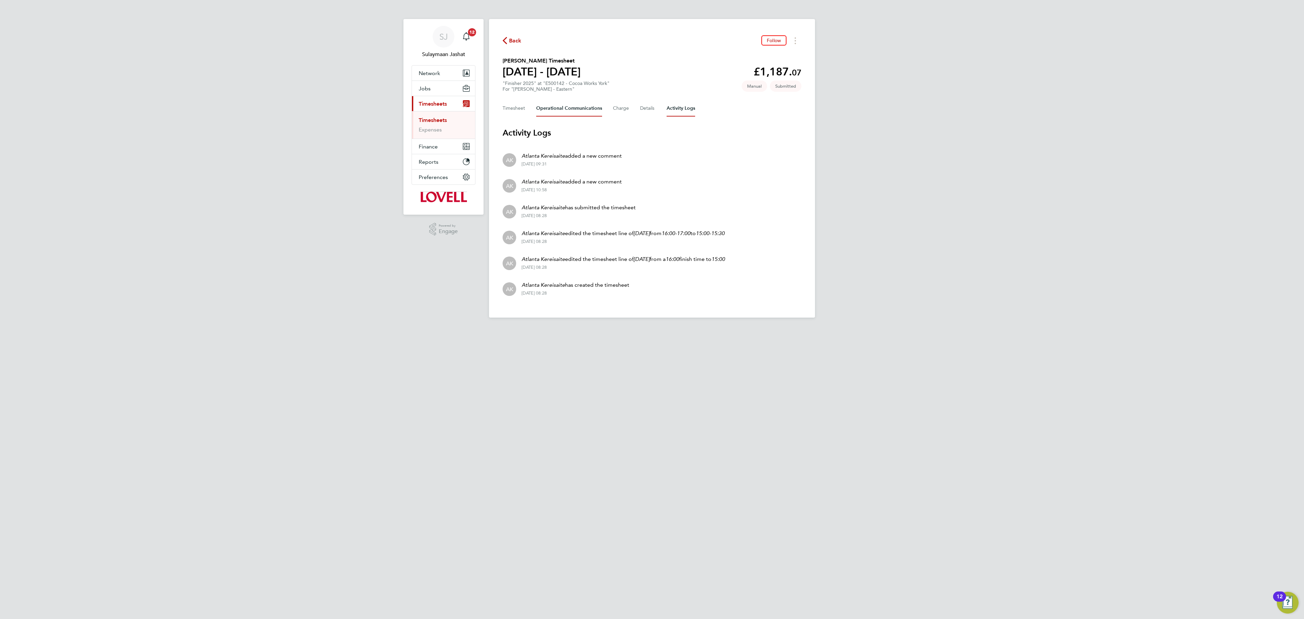
click at [563, 112] on Communications-tab "Operational Communications" at bounding box center [569, 108] width 66 height 16
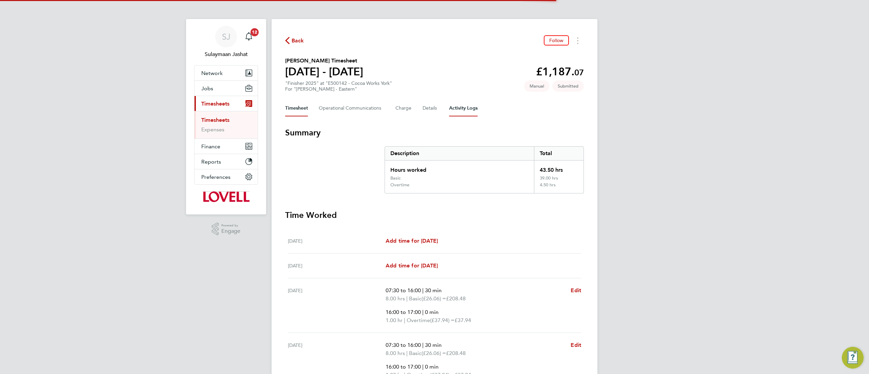
click at [464, 108] on Logs-tab "Activity Logs" at bounding box center [463, 108] width 29 height 16
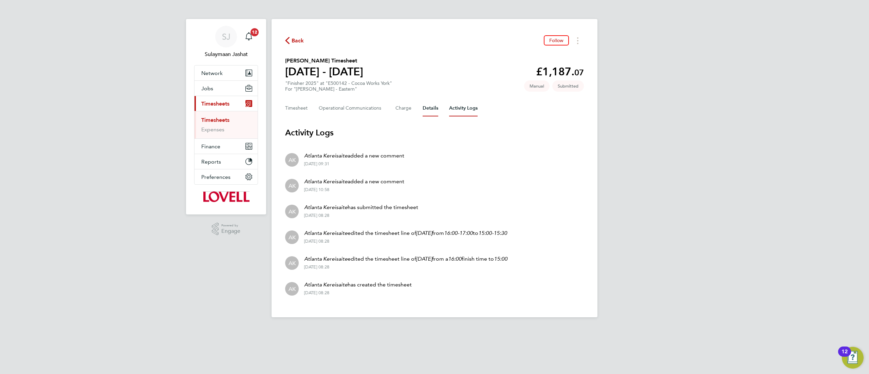
click at [427, 106] on button "Details" at bounding box center [431, 108] width 16 height 16
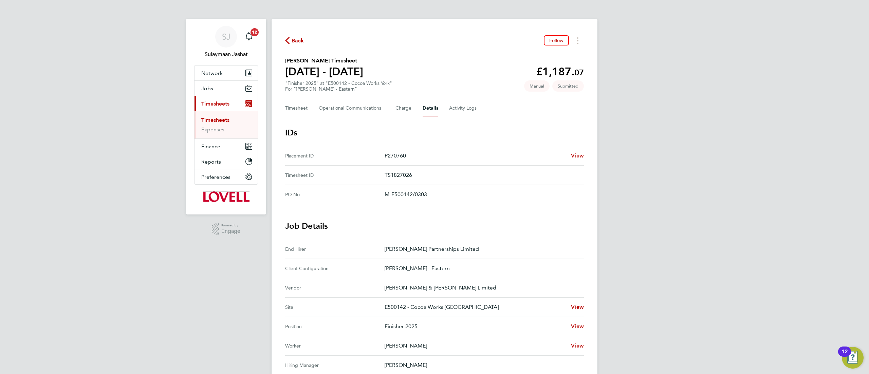
scroll to position [136, 0]
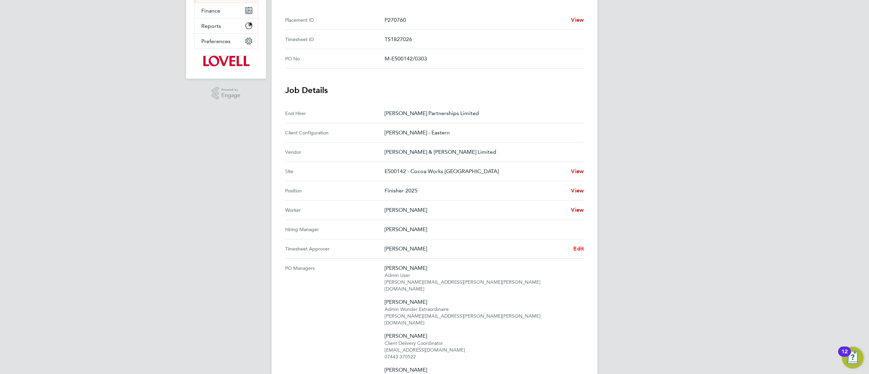
click at [579, 246] on link "Edit" at bounding box center [579, 249] width 11 height 8
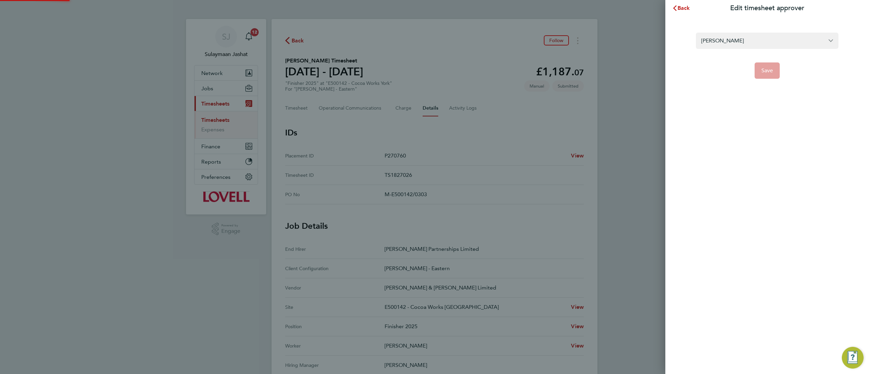
click at [761, 51] on form "[PERSON_NAME] Save" at bounding box center [767, 56] width 143 height 46
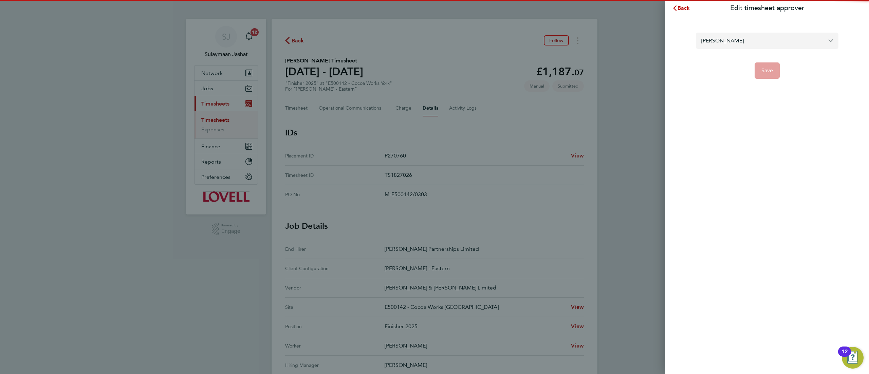
click at [760, 46] on input "[PERSON_NAME]" at bounding box center [767, 41] width 143 height 16
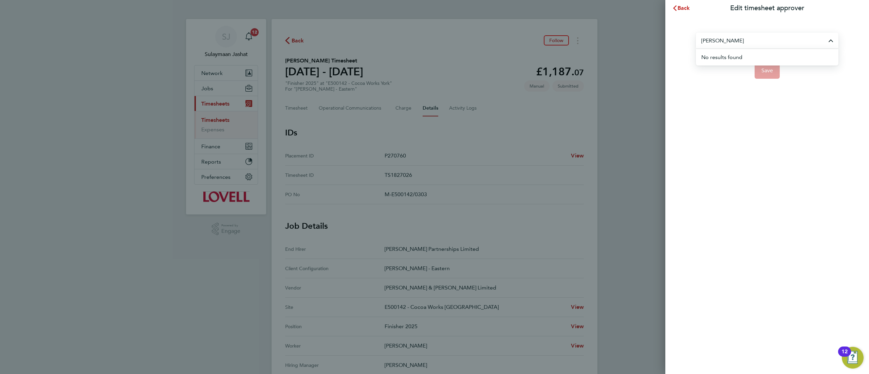
type input "[PERSON_NAME]"
click at [500, 119] on div "Back Edit timesheet approver [PERSON_NAME] No results found Save" at bounding box center [434, 187] width 869 height 374
click at [682, 7] on span "Back" at bounding box center [684, 8] width 13 height 6
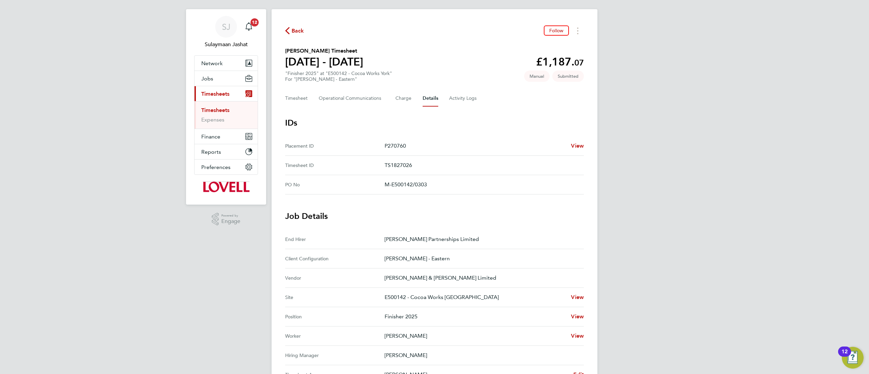
scroll to position [136, 0]
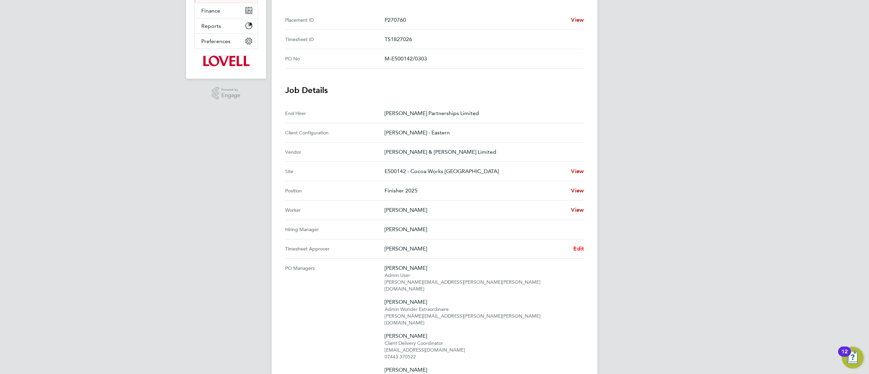
click at [581, 251] on span "Edit" at bounding box center [579, 248] width 11 height 6
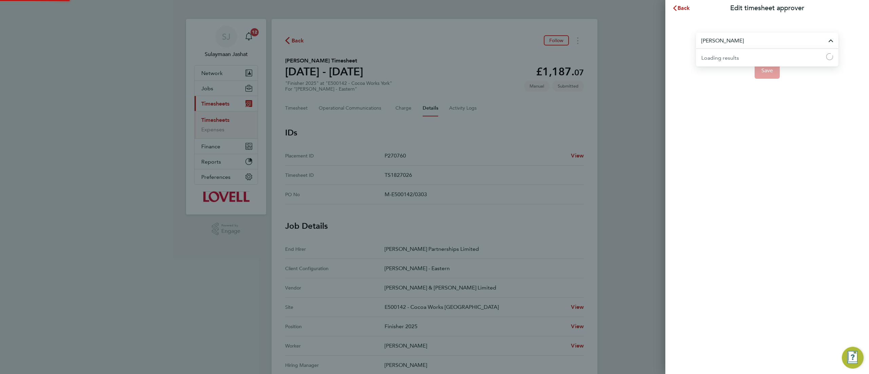
click at [730, 38] on input "[PERSON_NAME]" at bounding box center [767, 41] width 143 height 16
click at [730, 41] on input "[PERSON_NAME]" at bounding box center [767, 41] width 143 height 16
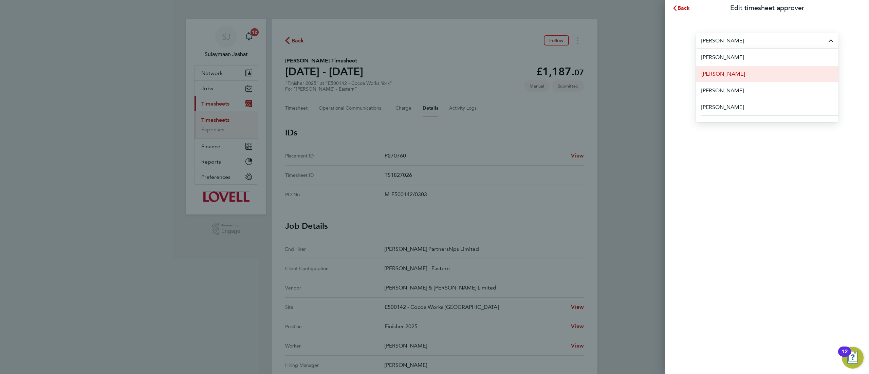
click at [728, 68] on li "[PERSON_NAME]" at bounding box center [767, 74] width 143 height 17
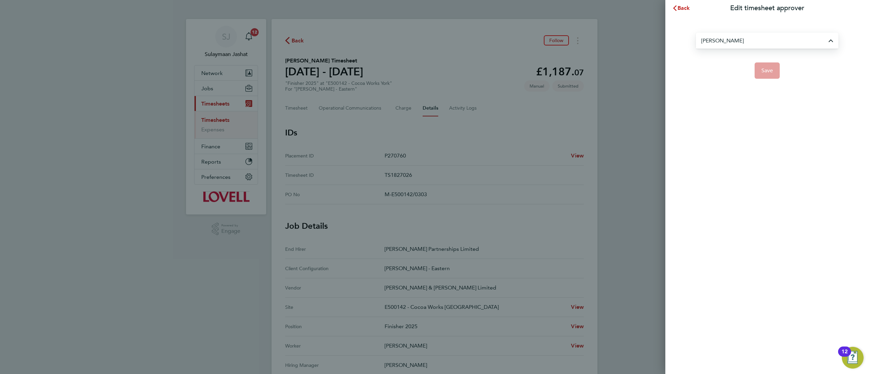
type input "[PERSON_NAME]"
click at [766, 69] on span "Save" at bounding box center [768, 70] width 12 height 7
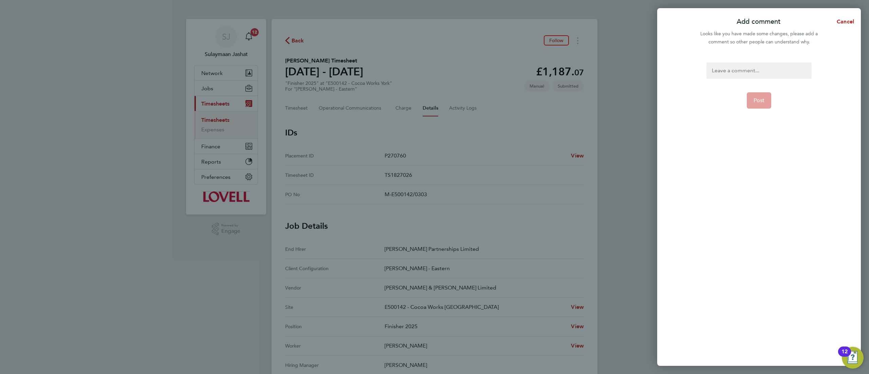
click at [765, 68] on div at bounding box center [759, 70] width 105 height 16
click at [756, 95] on button "Post" at bounding box center [759, 100] width 25 height 16
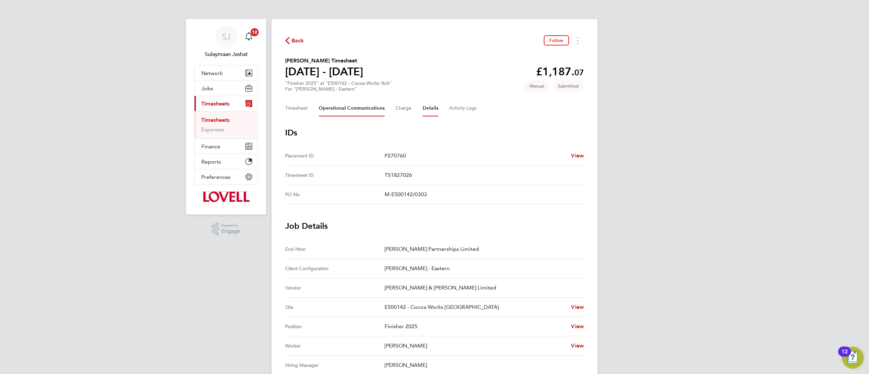
click at [382, 112] on Communications-tab "Operational Communications" at bounding box center [352, 108] width 66 height 16
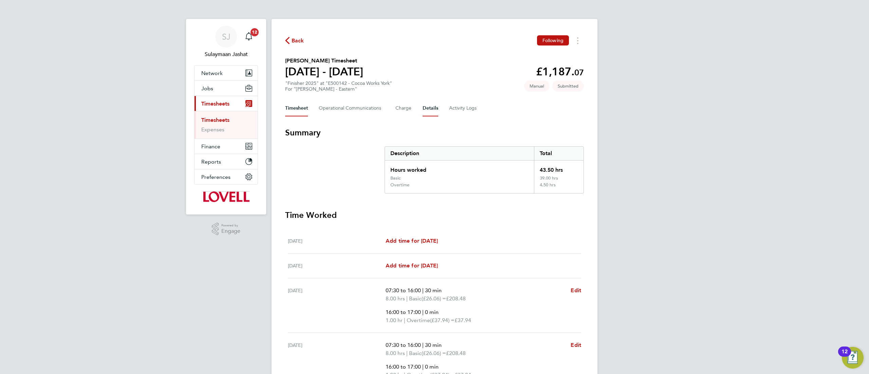
click at [429, 102] on button "Details" at bounding box center [431, 108] width 16 height 16
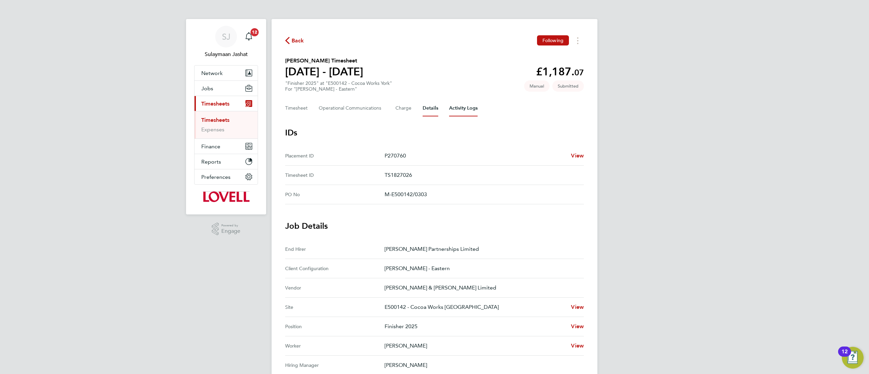
click at [468, 108] on Logs-tab "Activity Logs" at bounding box center [463, 108] width 29 height 16
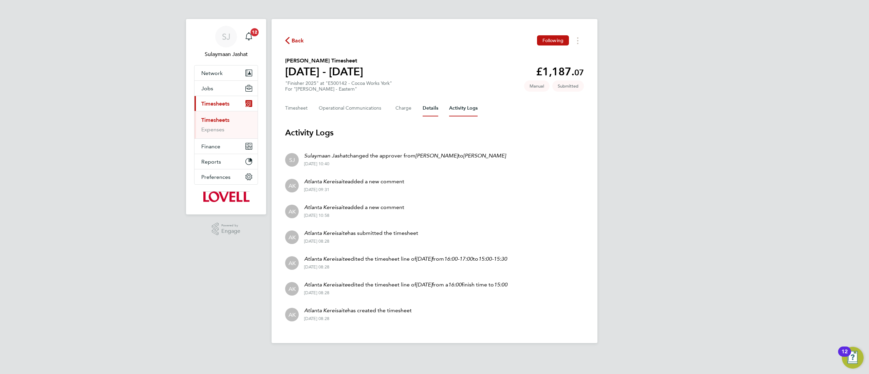
click at [435, 113] on button "Details" at bounding box center [431, 108] width 16 height 16
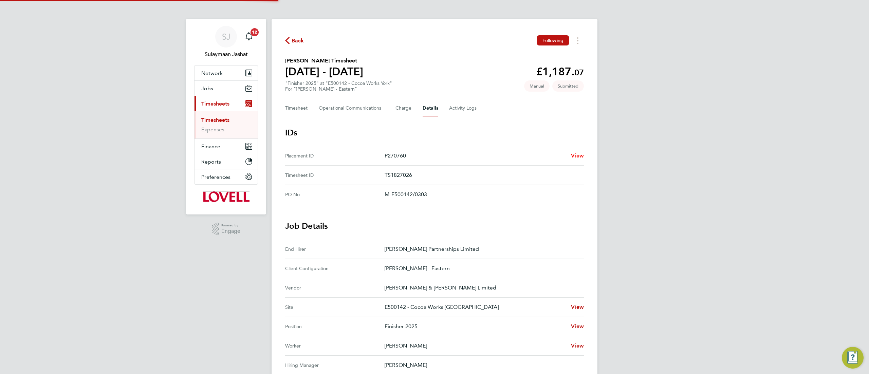
drag, startPoint x: 532, startPoint y: 141, endPoint x: 572, endPoint y: 156, distance: 42.8
click at [572, 156] on span "View" at bounding box center [577, 155] width 13 height 6
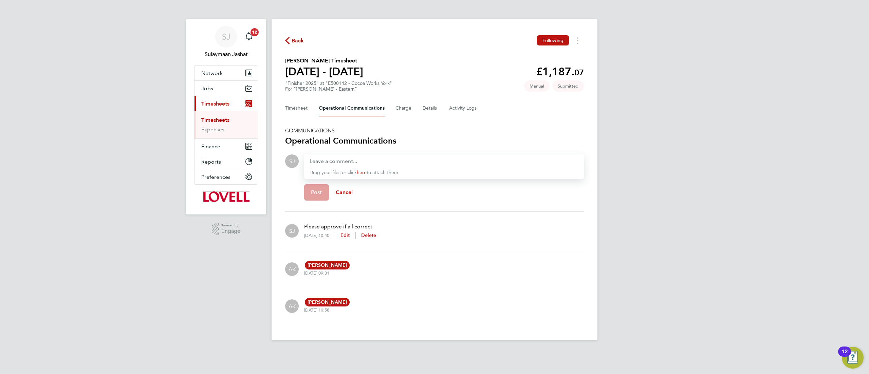
click at [639, 228] on div "SJ Sulaymaan Jashat Notifications 12 Applications: Network Team Members Busines…" at bounding box center [434, 175] width 869 height 351
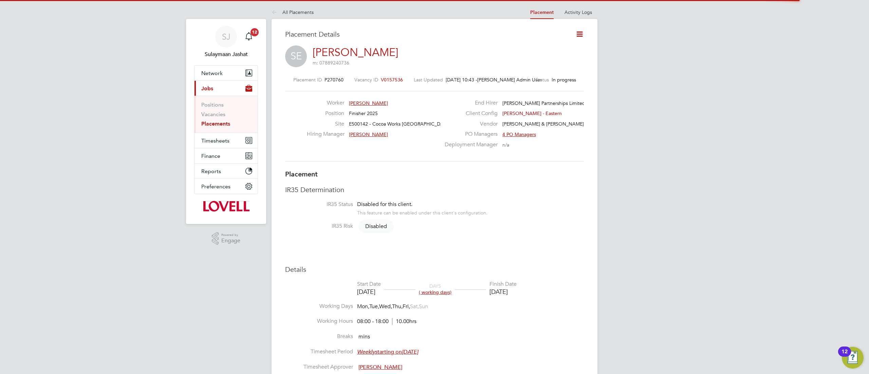
scroll to position [7, 113]
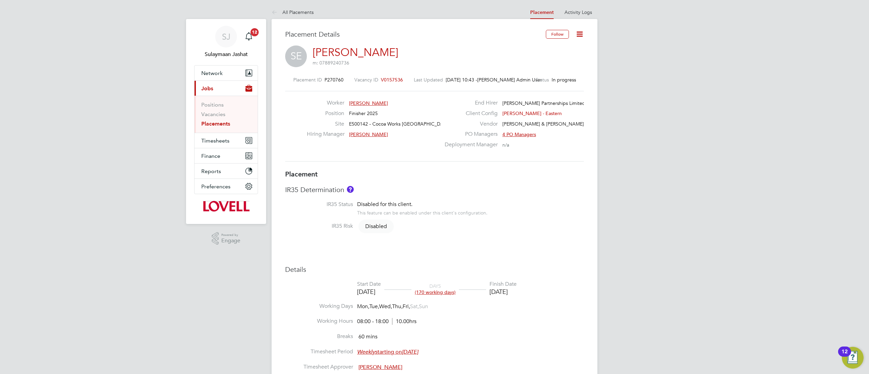
click at [441, 203] on div "Disabled for this client. This feature can be enabled under this client's confi…" at bounding box center [422, 208] width 130 height 15
type input "[PERSON_NAME]"
type input "[DATE]"
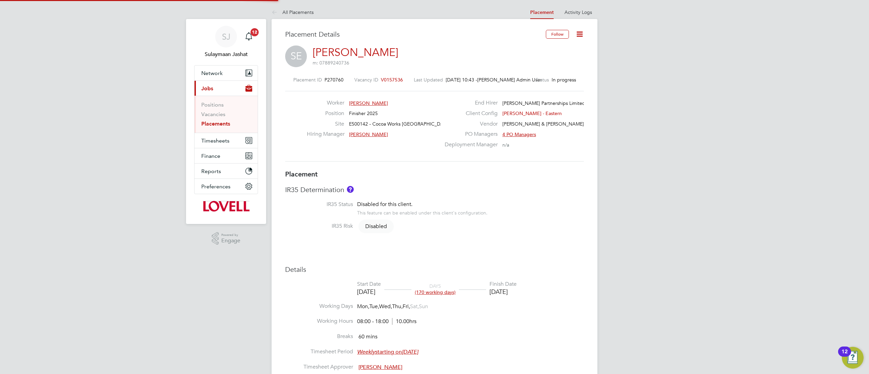
type input "08:00"
type input "18:00"
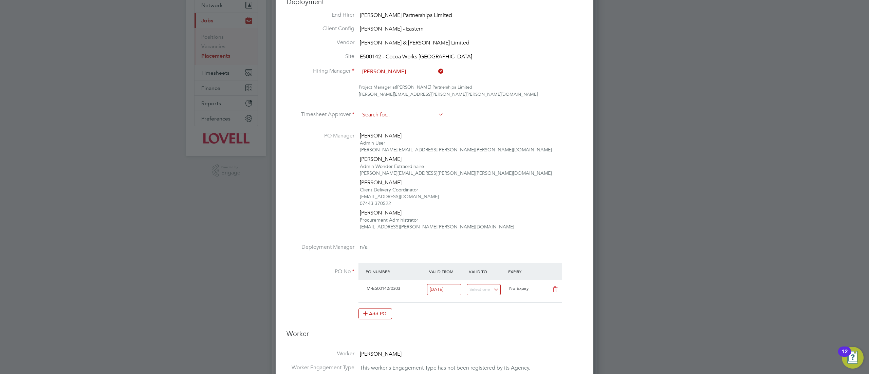
click at [403, 114] on input at bounding box center [402, 115] width 84 height 10
click at [403, 126] on li "[PERSON_NAME] on" at bounding box center [402, 124] width 85 height 9
type input "[PERSON_NAME]"
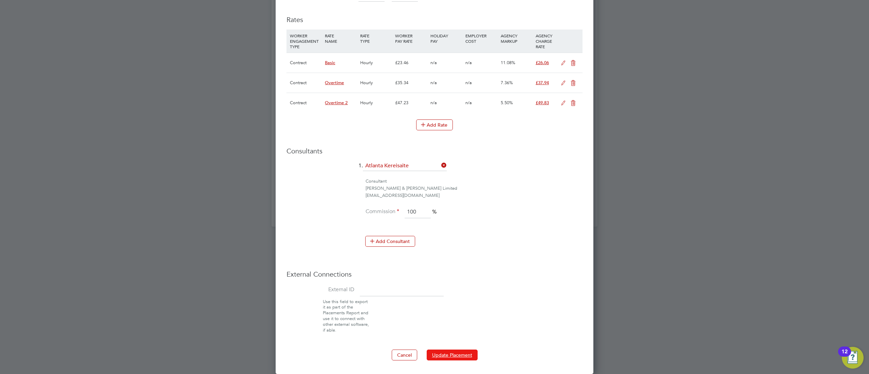
click at [454, 353] on button "Update Placement" at bounding box center [452, 355] width 51 height 11
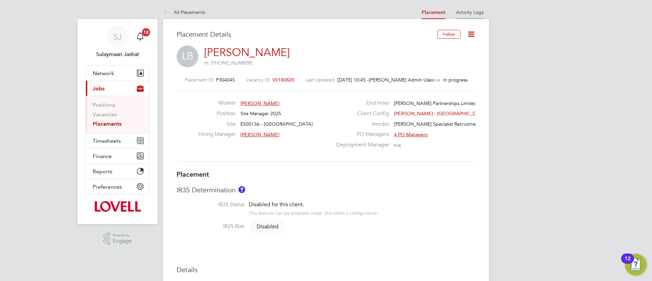
click at [473, 16] on li "Activity Logs" at bounding box center [470, 12] width 28 height 14
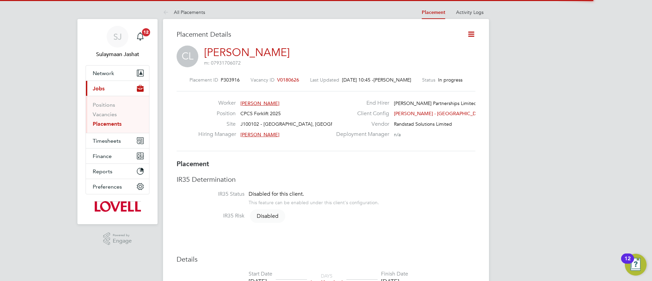
scroll to position [3, 3]
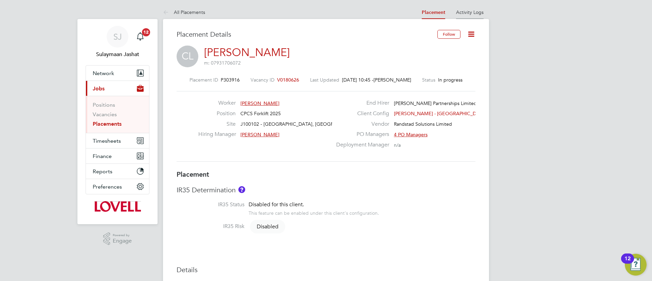
click at [473, 18] on li "Activity Logs" at bounding box center [470, 12] width 28 height 14
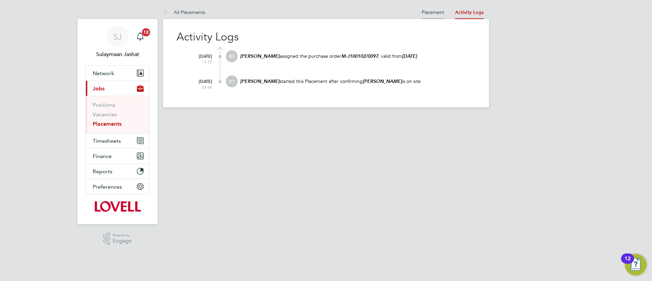
click at [436, 11] on link "Placement" at bounding box center [433, 12] width 22 height 6
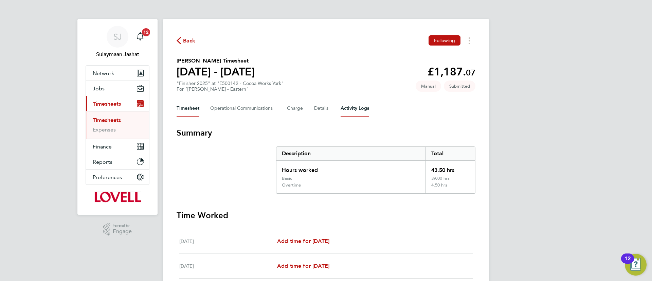
click at [349, 106] on Logs-tab "Activity Logs" at bounding box center [355, 108] width 29 height 16
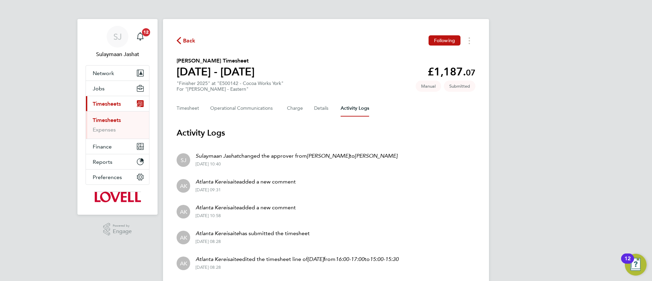
click at [309, 109] on div "Timesheet Operational Communications Charge Details Activity Logs" at bounding box center [326, 108] width 299 height 16
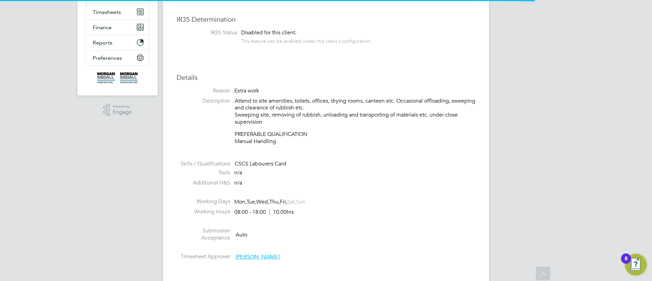
scroll to position [37, 0]
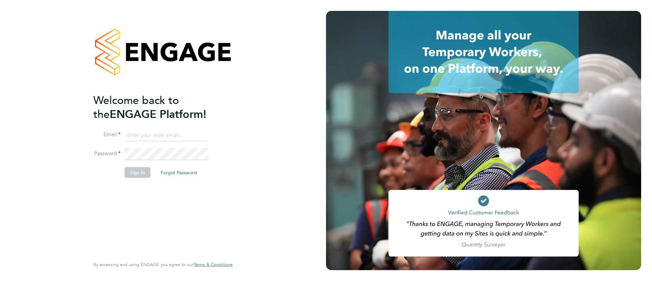
click at [170, 131] on input at bounding box center [167, 135] width 84 height 12
type input "[EMAIL_ADDRESS][PERSON_NAME][DOMAIN_NAME]"
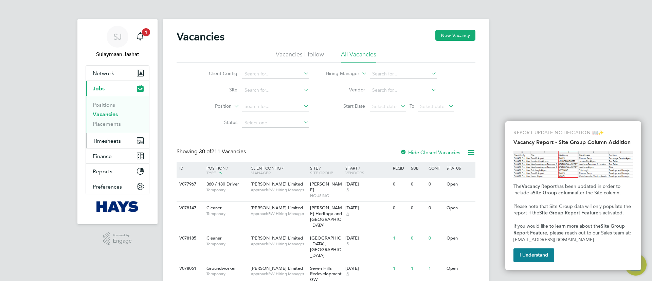
click at [118, 137] on button "Timesheets" at bounding box center [117, 140] width 63 height 15
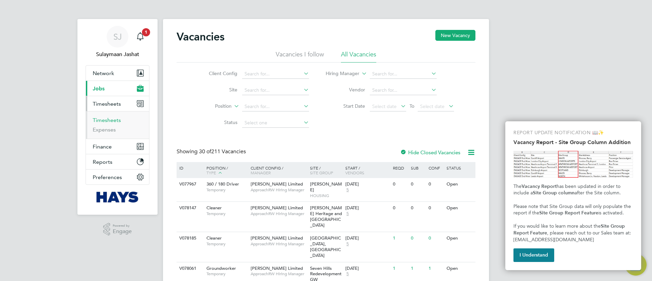
click at [113, 122] on link "Timesheets" at bounding box center [107, 120] width 28 height 6
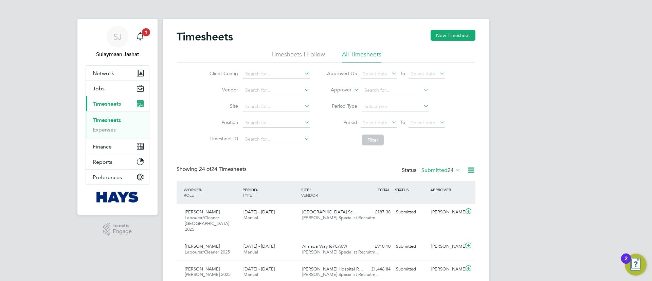
click at [352, 91] on icon at bounding box center [352, 88] width 0 height 6
click at [323, 100] on li "Worker" at bounding box center [335, 97] width 34 height 9
click at [392, 86] on input at bounding box center [395, 91] width 67 height 10
click at [391, 108] on li "Dodou Job e" at bounding box center [395, 108] width 68 height 9
type input "Dodou Jobe"
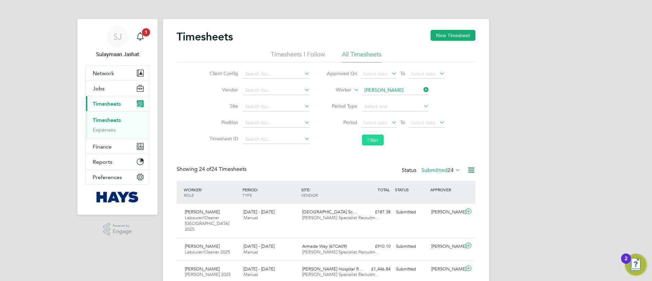
click at [364, 136] on button "Filter" at bounding box center [373, 139] width 22 height 11
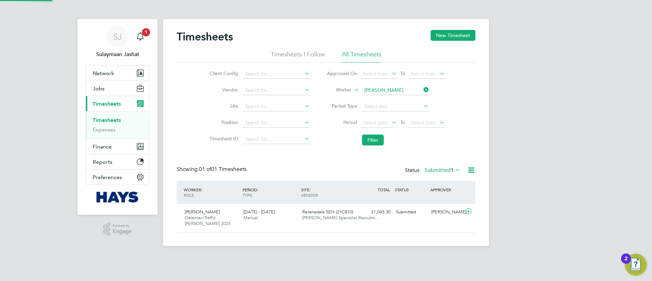
scroll to position [17, 59]
click at [360, 205] on div "Dodou Jobe Gateman/Traffic Marshall 2025 13 - 19 Sep 2025 13 - 19 Sep 2025 Manu…" at bounding box center [326, 218] width 299 height 28
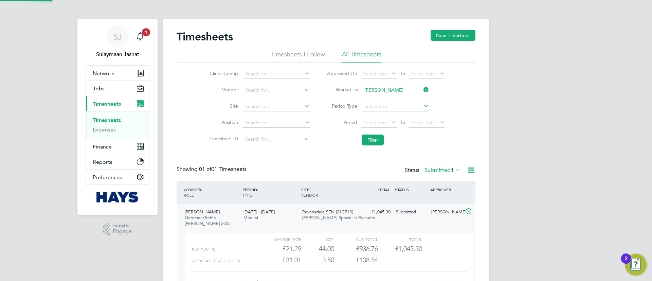
scroll to position [50, 0]
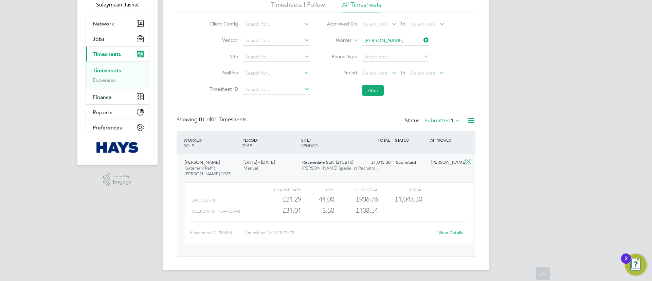
click at [459, 231] on link "View Details" at bounding box center [450, 233] width 25 height 6
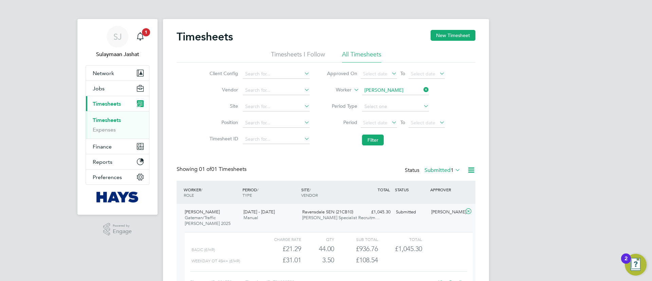
click at [431, 169] on label "Submitted 1" at bounding box center [442, 170] width 36 height 7
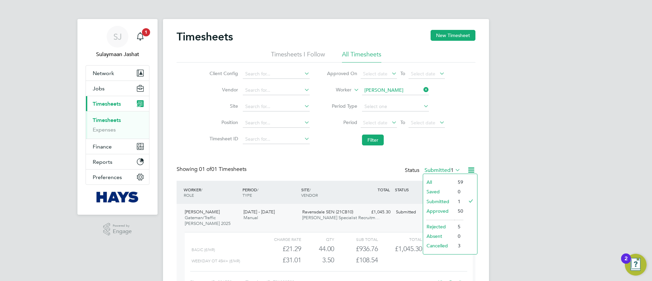
click at [438, 176] on div "All Saved Submitted Approved Rejected Absent Cancelled 59 0 1 50 5 0 3" at bounding box center [450, 214] width 55 height 81
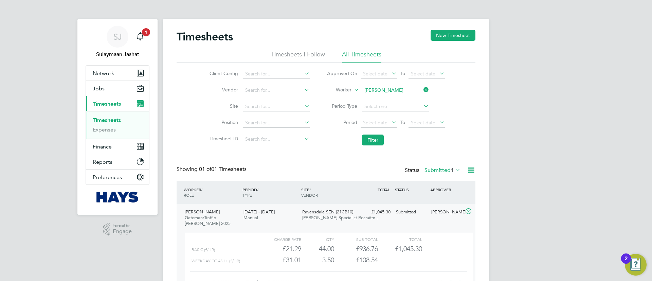
click at [441, 170] on label "Submitted 1" at bounding box center [442, 170] width 36 height 7
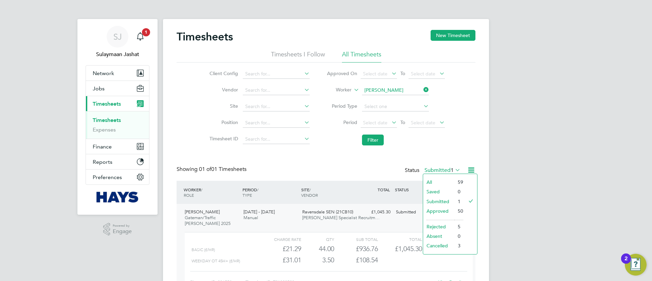
click at [441, 177] on li "All" at bounding box center [438, 182] width 31 height 10
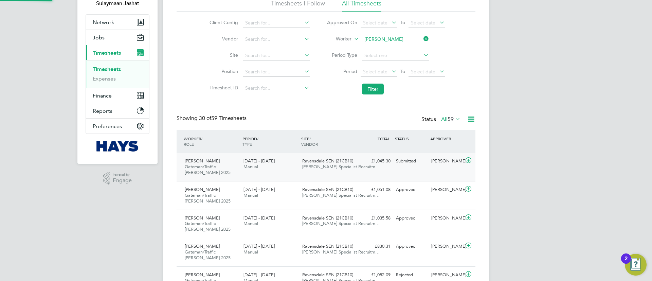
scroll to position [3, 3]
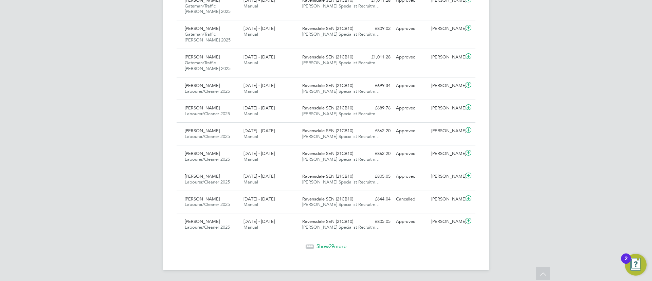
click at [312, 245] on div at bounding box center [310, 246] width 8 height 4
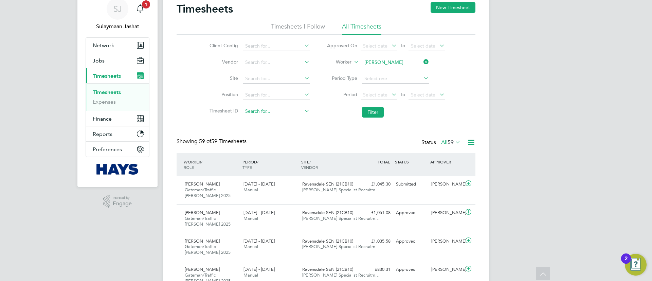
scroll to position [0, 0]
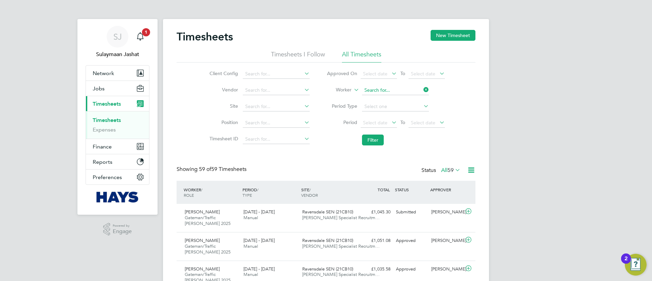
click at [393, 91] on input at bounding box center [395, 91] width 67 height 10
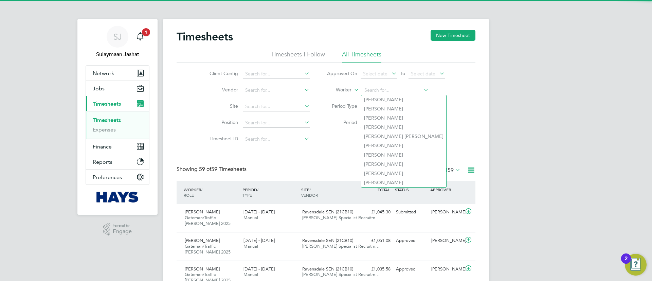
click at [351, 90] on li "Worker" at bounding box center [385, 90] width 135 height 16
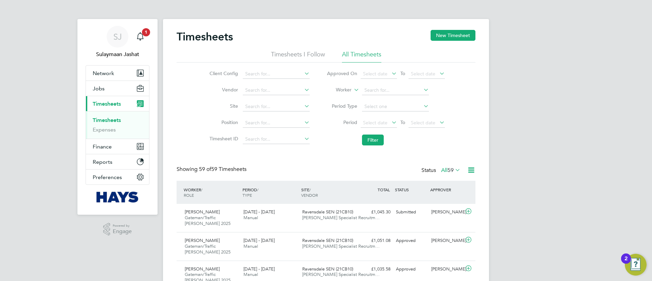
click at [347, 85] on li "Worker" at bounding box center [385, 90] width 135 height 16
click at [344, 102] on li "Period Type" at bounding box center [385, 106] width 135 height 16
click at [348, 90] on label "Worker" at bounding box center [336, 90] width 31 height 7
click at [334, 107] on li "Approver" at bounding box center [335, 106] width 34 height 9
click at [377, 91] on input at bounding box center [395, 91] width 67 height 10
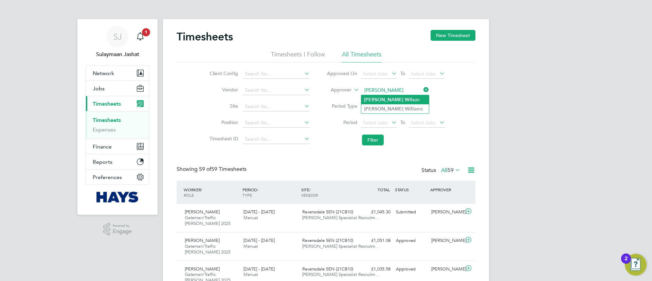
click at [382, 102] on li "Richard Wil son" at bounding box center [395, 99] width 68 height 9
type input "Richard Wilson"
click at [368, 140] on button "Filter" at bounding box center [373, 139] width 22 height 11
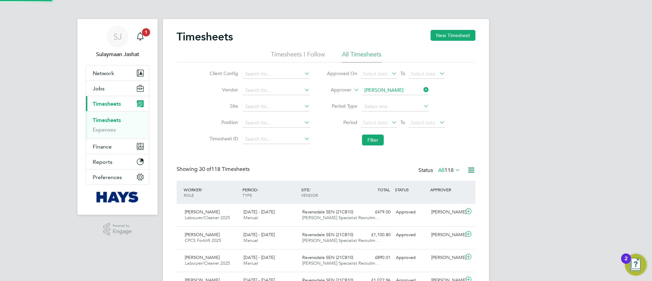
scroll to position [17, 59]
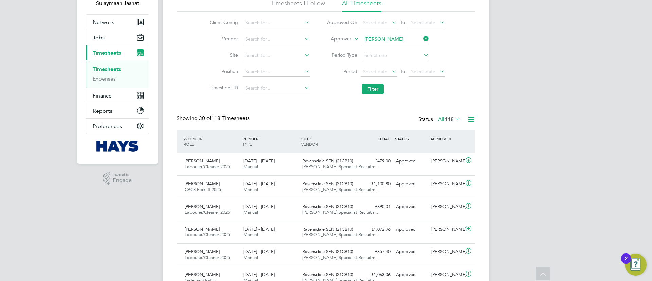
click at [386, 34] on li "Approver Richard Wilson" at bounding box center [385, 39] width 135 height 16
click at [383, 41] on input at bounding box center [395, 40] width 67 height 10
click at [403, 49] on b "Dod" at bounding box center [408, 49] width 10 height 6
type input "Darrell Dodd"
click at [380, 38] on input at bounding box center [395, 40] width 67 height 10
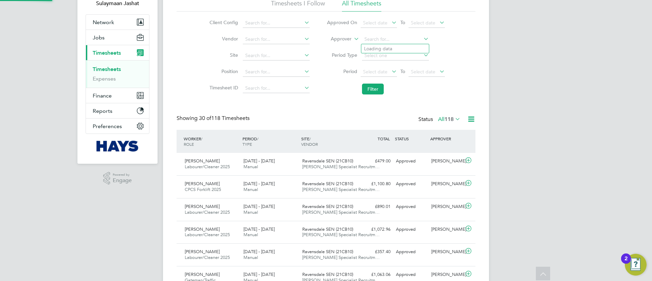
click at [345, 37] on label "Approver" at bounding box center [336, 39] width 31 height 7
click at [344, 46] on li "Worker" at bounding box center [335, 46] width 34 height 9
click at [275, 54] on input at bounding box center [276, 56] width 67 height 10
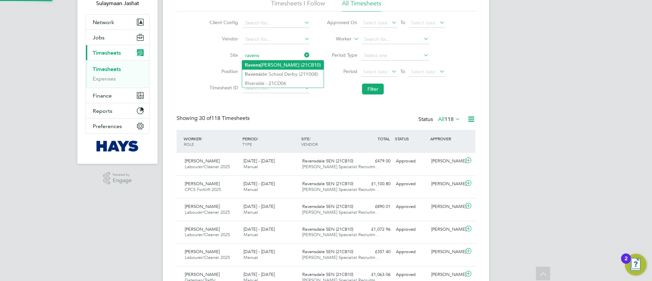
click at [275, 65] on li "Ravens dale SEN (21CB10)" at bounding box center [282, 64] width 81 height 9
type input "Ravensdale SEN (21CB10)"
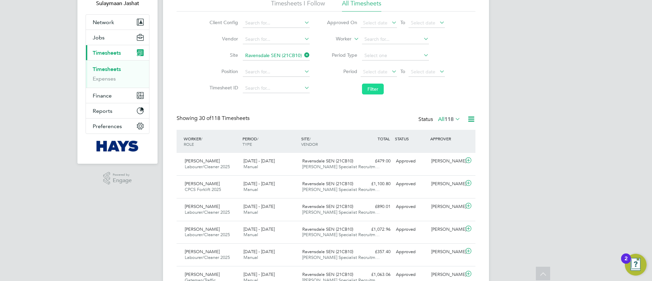
click at [372, 87] on button "Filter" at bounding box center [373, 89] width 22 height 11
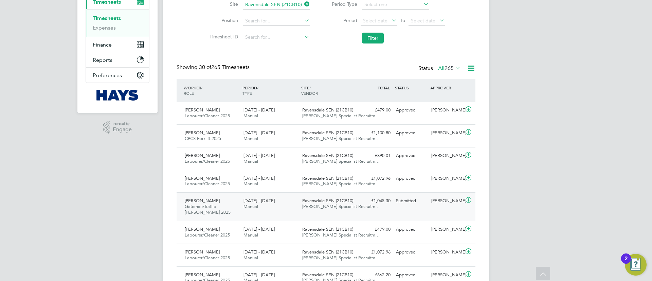
click at [358, 204] on div "Ravensdale SEN (21CB10) Hays Specialist Recruitm…" at bounding box center [328, 203] width 59 height 17
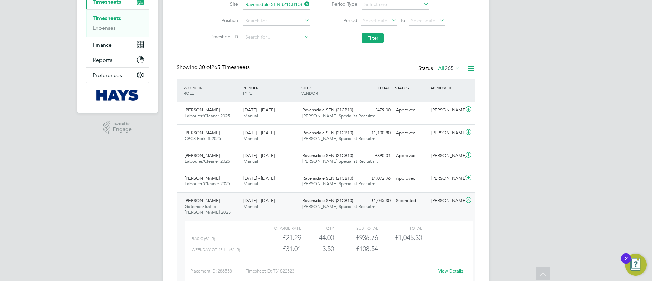
click at [456, 272] on link "View Details" at bounding box center [450, 271] width 25 height 6
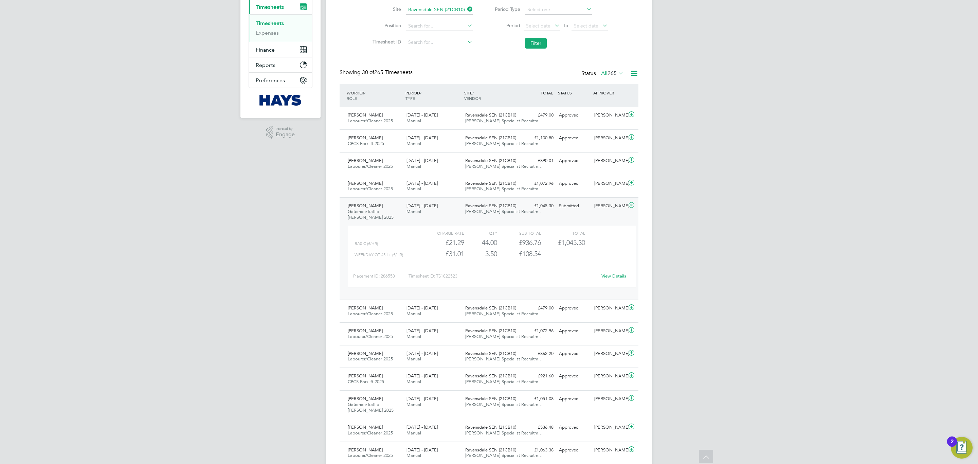
click at [456, 219] on div "Dodou Jobe Gateman/Traffic Marshall 2025 13 - 19 Sep 2025 13 - 19 Sep 2025 Manu…" at bounding box center [489, 248] width 299 height 102
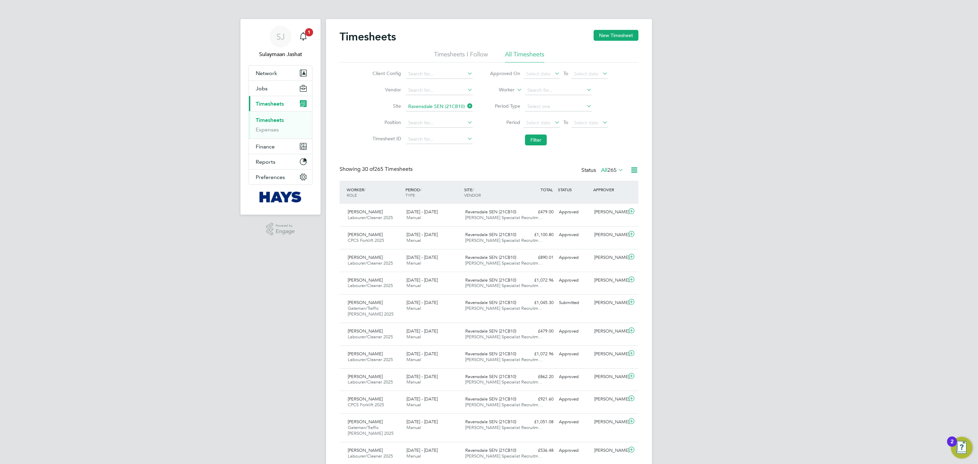
click at [466, 107] on icon at bounding box center [466, 106] width 0 height 10
click at [554, 87] on input at bounding box center [558, 91] width 67 height 10
click at [560, 100] on li "Jason C orcoran" at bounding box center [558, 99] width 68 height 9
type input "Jason Corcoran"
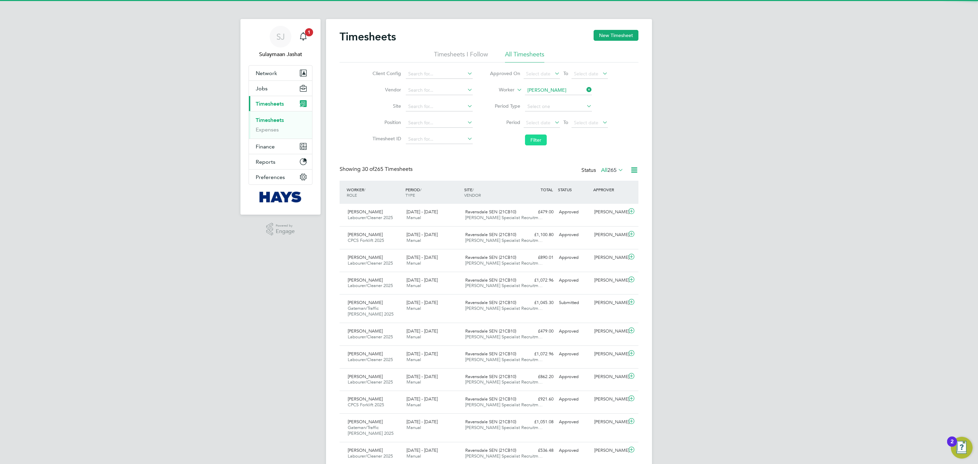
click at [531, 135] on button "Filter" at bounding box center [536, 139] width 22 height 11
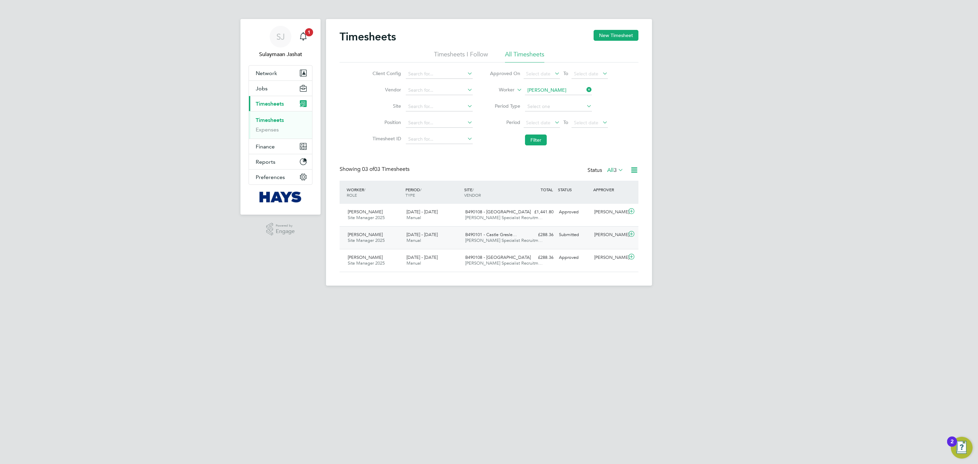
click at [515, 234] on span "B490101 - Castle Gresle…" at bounding box center [491, 235] width 52 height 6
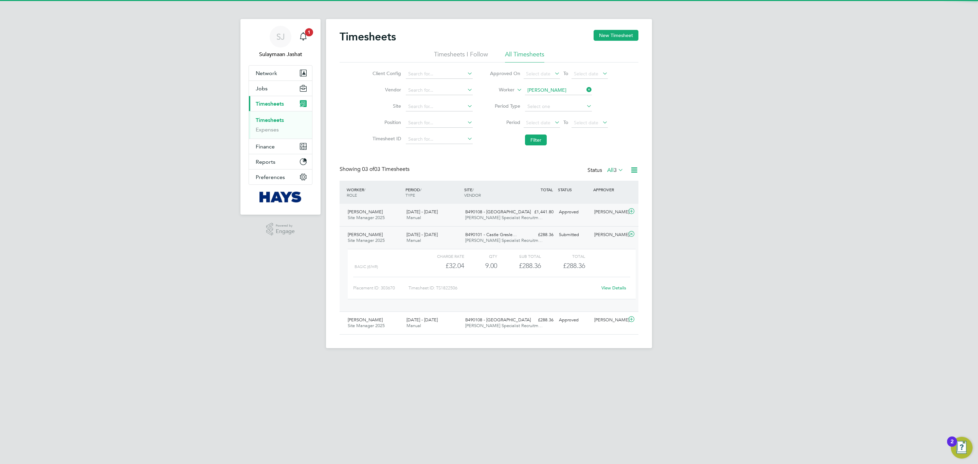
click at [531, 207] on div "£1,441.80 Approved" at bounding box center [538, 211] width 35 height 11
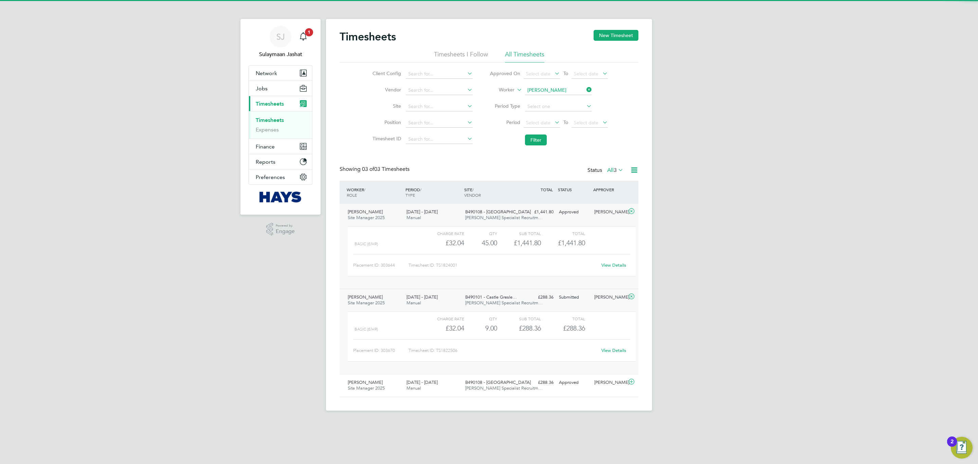
click at [531, 207] on div "£1,441.80 Approved" at bounding box center [538, 211] width 35 height 11
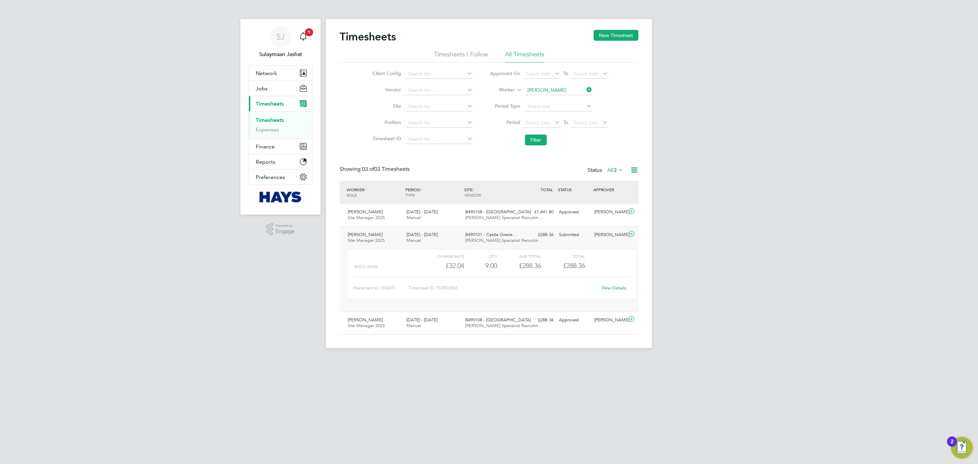
click at [613, 280] on link "View Details" at bounding box center [613, 288] width 25 height 6
drag, startPoint x: 567, startPoint y: 98, endPoint x: 569, endPoint y: 91, distance: 7.1
click at [567, 98] on li "Worker Jason Corcoran" at bounding box center [548, 90] width 135 height 16
click at [578, 91] on input at bounding box center [558, 91] width 67 height 10
click at [604, 109] on li "Period Type" at bounding box center [548, 106] width 135 height 16
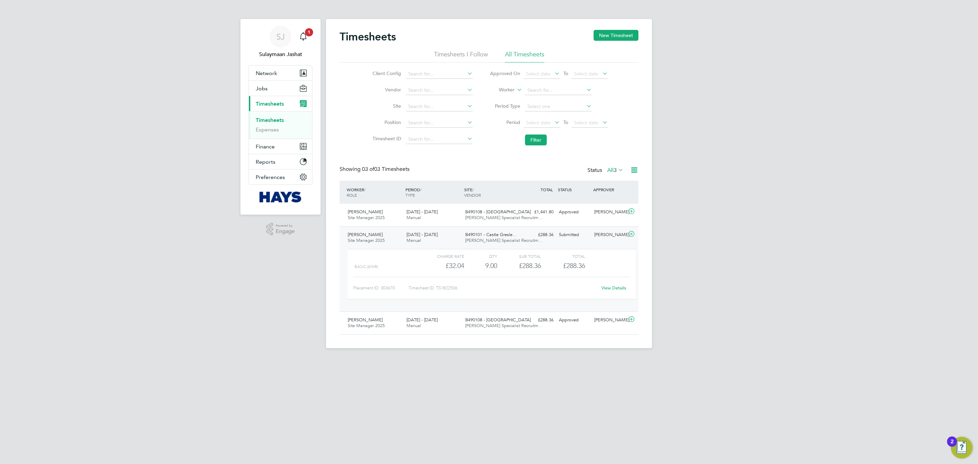
click at [532, 147] on li "Filter" at bounding box center [548, 140] width 135 height 18
click at [533, 139] on button "Filter" at bounding box center [536, 139] width 22 height 11
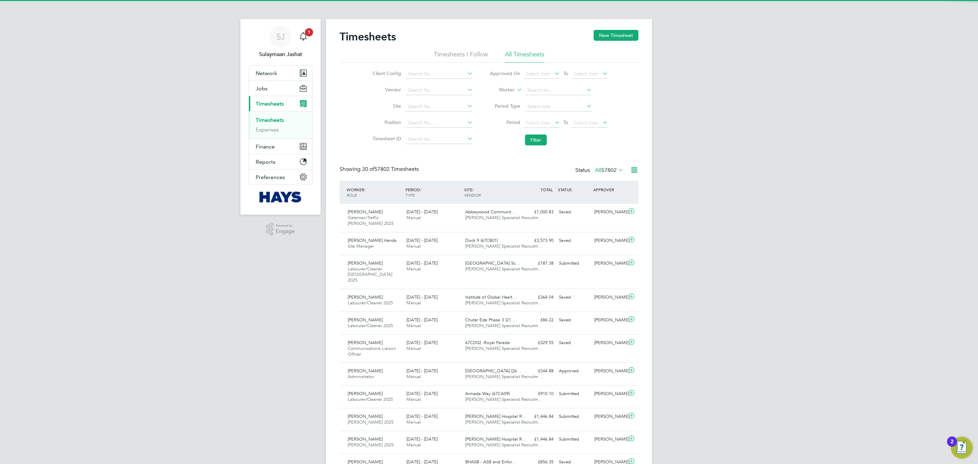
click at [616, 170] on label "All 57802" at bounding box center [609, 170] width 29 height 7
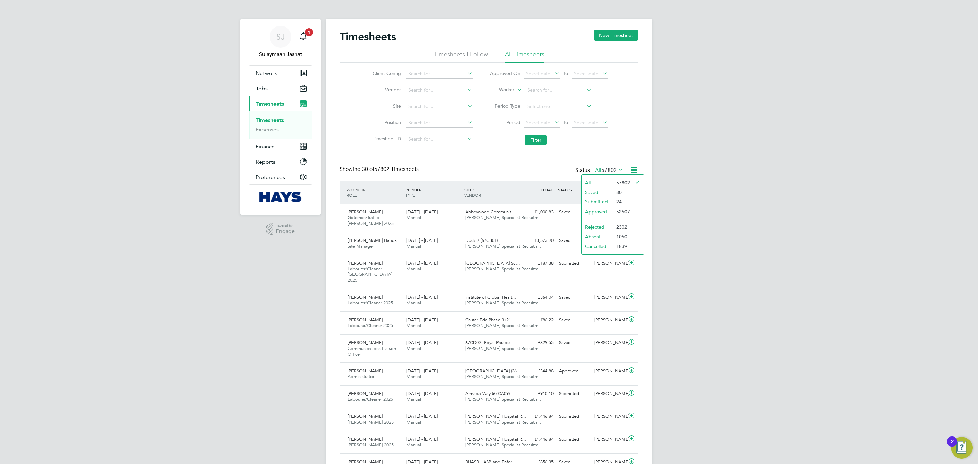
click at [611, 203] on li "Submitted" at bounding box center [597, 202] width 31 height 10
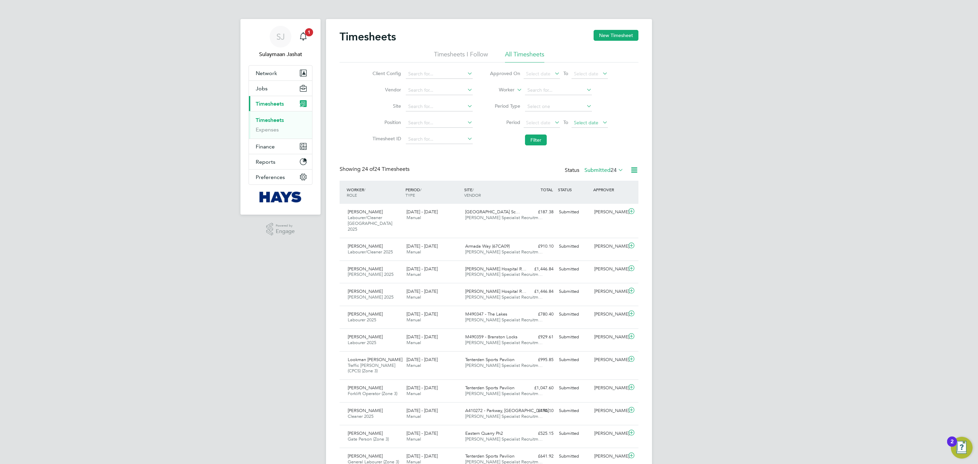
click at [588, 122] on span "Select date" at bounding box center [586, 123] width 24 height 6
click at [637, 170] on span "19" at bounding box center [634, 171] width 13 height 13
click at [561, 124] on span "To" at bounding box center [565, 122] width 9 height 9
click at [560, 124] on div "Select date To 19 Sep 2025" at bounding box center [566, 123] width 84 height 10
click at [553, 124] on icon at bounding box center [553, 122] width 0 height 10
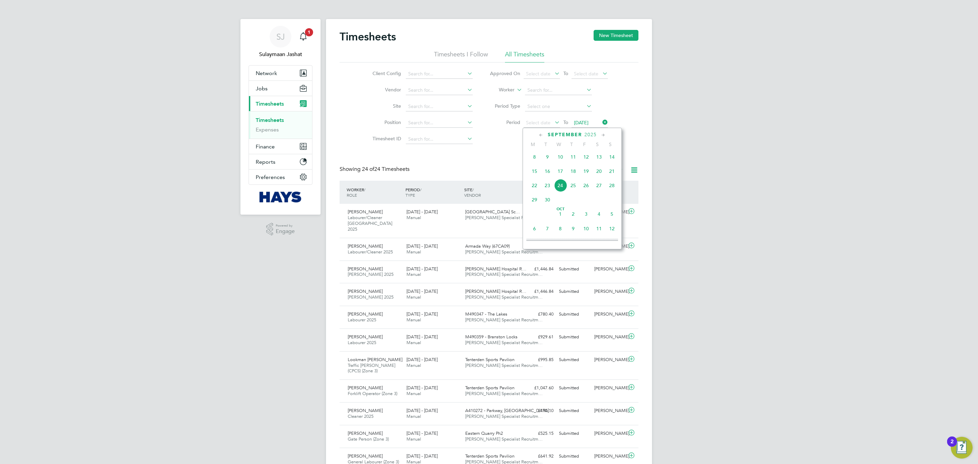
click at [599, 157] on span "13" at bounding box center [599, 156] width 13 height 13
click at [541, 142] on button "Filter" at bounding box center [536, 139] width 22 height 11
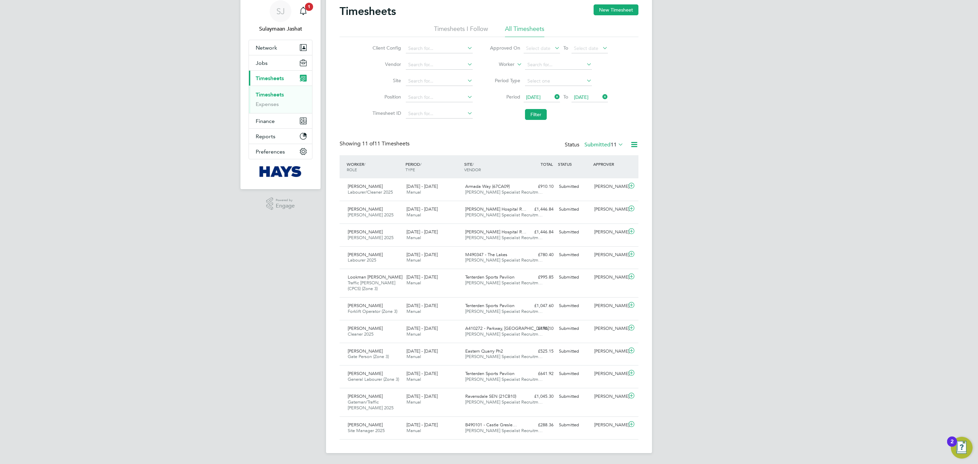
click at [273, 94] on link "Timesheets" at bounding box center [270, 94] width 28 height 6
click at [470, 275] on span "Tenterden Sports Pavilion" at bounding box center [489, 277] width 49 height 6
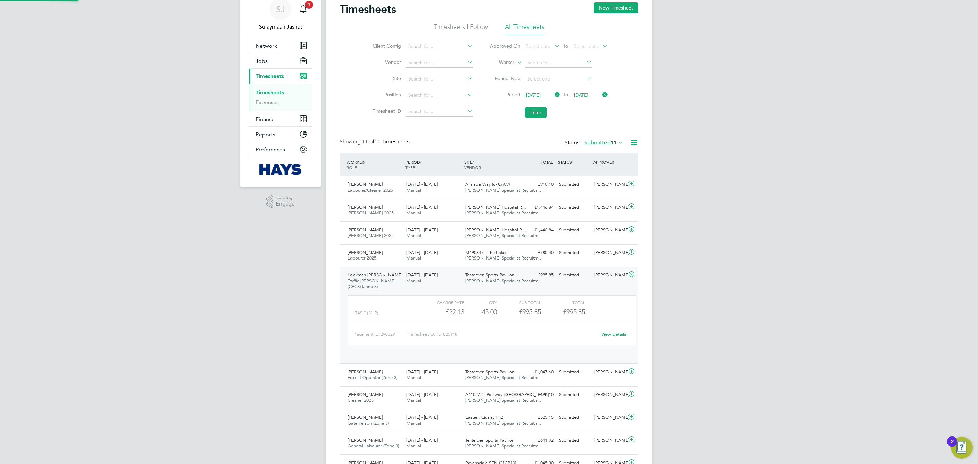
scroll to position [11, 66]
click at [624, 280] on link "View Details" at bounding box center [613, 334] width 25 height 6
click at [481, 267] on div "Lookman Adeniyi Salih Traffic Marshall (CPCS) (Zone 3) 15 - 21 Sep 2025 15 - 21…" at bounding box center [489, 312] width 299 height 91
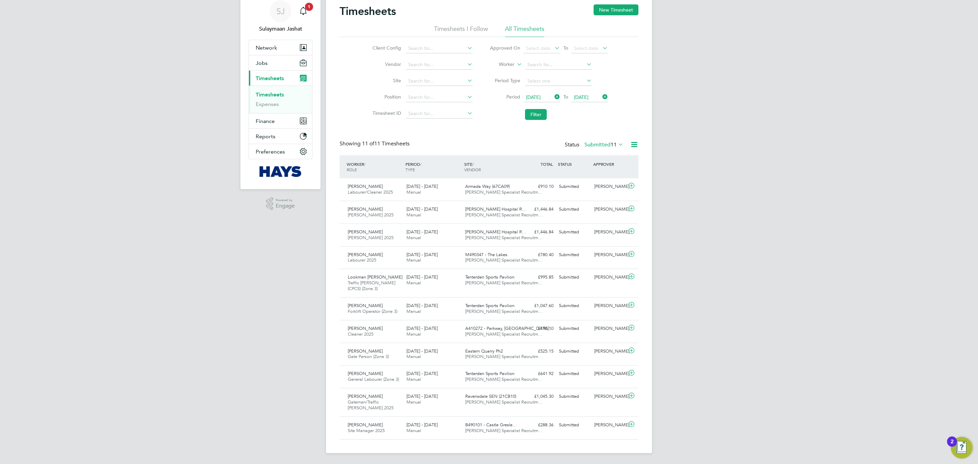
click at [537, 106] on li "Filter" at bounding box center [548, 115] width 135 height 18
click at [537, 115] on button "Filter" at bounding box center [536, 114] width 22 height 11
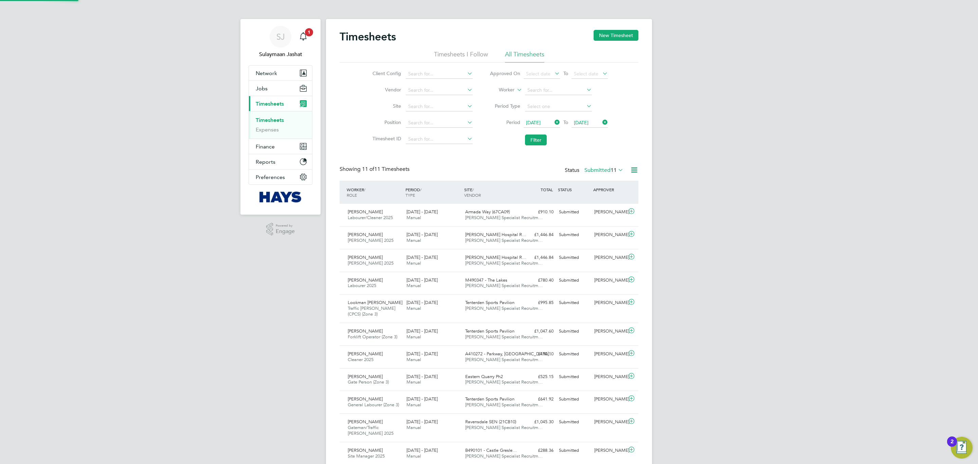
scroll to position [3, 3]
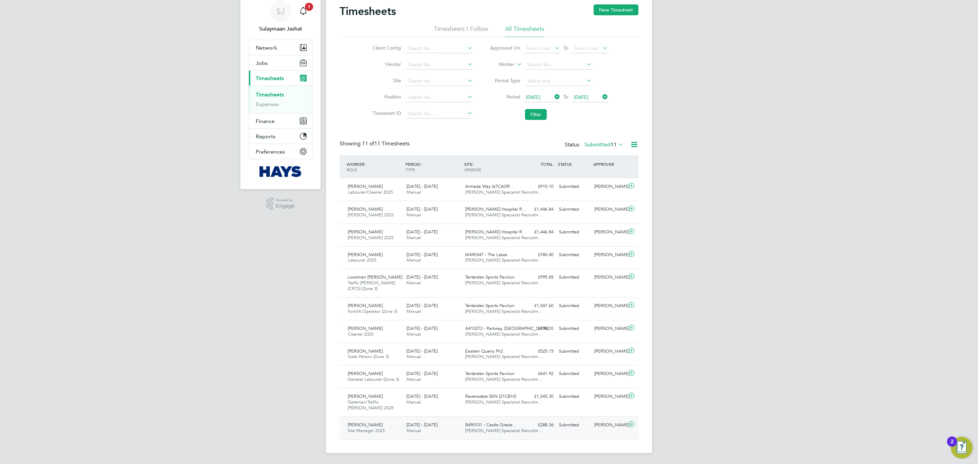
click at [521, 280] on div "£288.36 Submitted" at bounding box center [538, 424] width 35 height 11
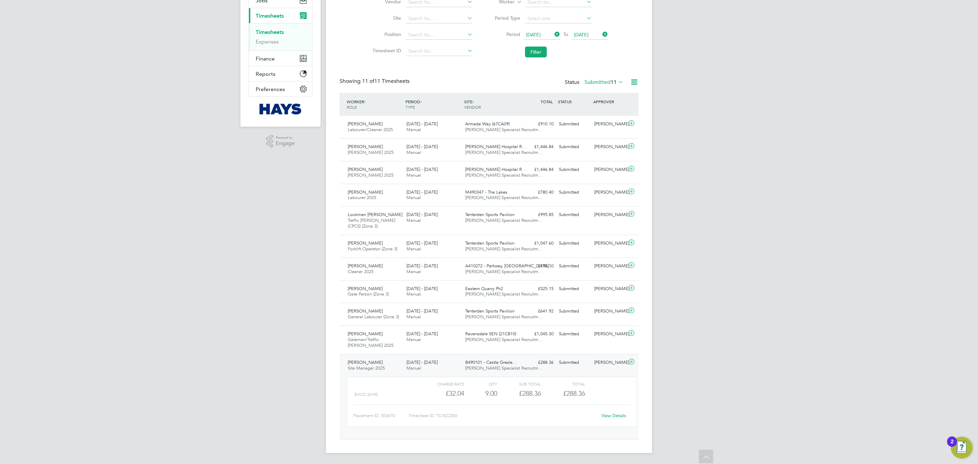
click at [616, 280] on link "View Details" at bounding box center [613, 416] width 25 height 6
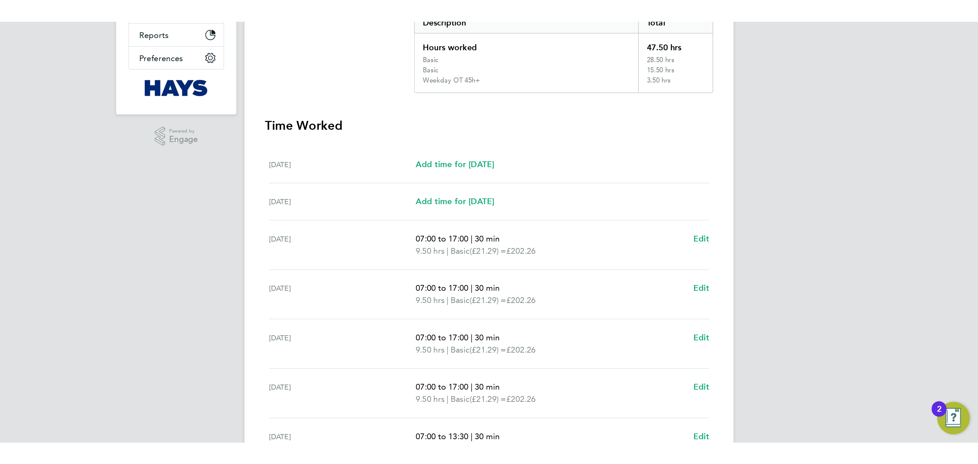
scroll to position [68, 0]
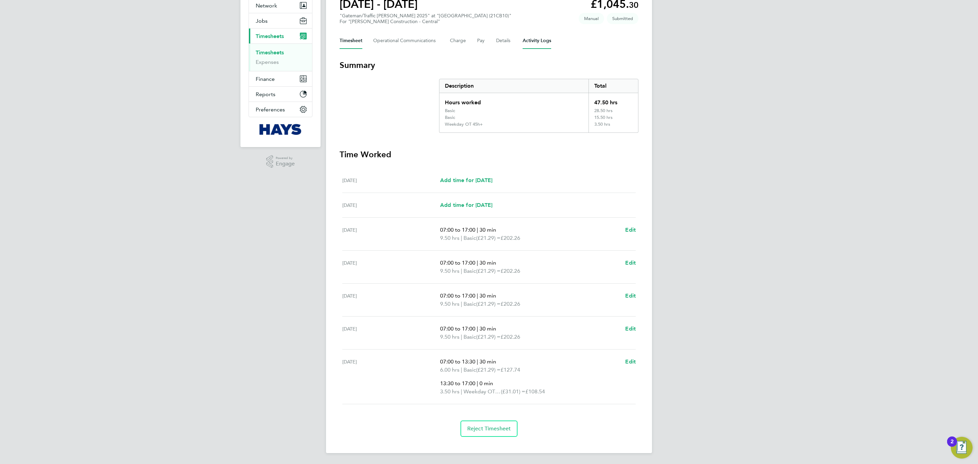
drag, startPoint x: 523, startPoint y: 41, endPoint x: 473, endPoint y: 48, distance: 50.8
click at [524, 41] on Logs-tab "Activity Logs" at bounding box center [537, 41] width 29 height 16
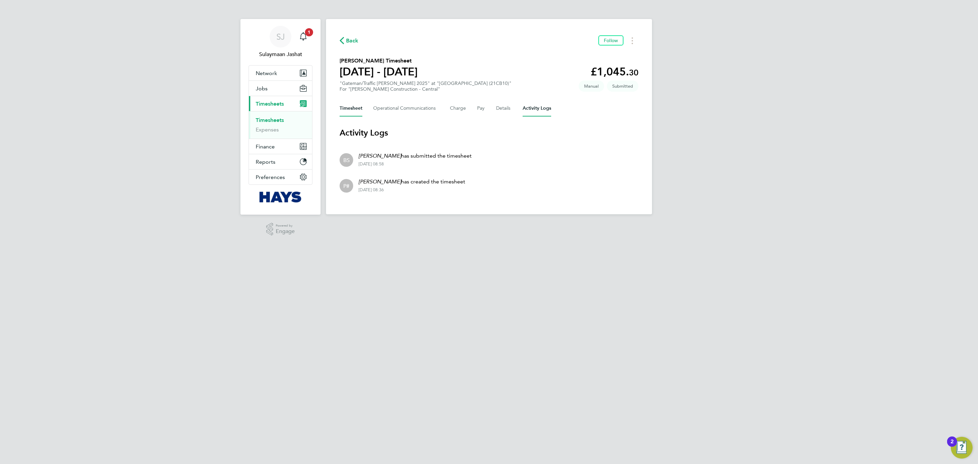
click at [359, 113] on button "Timesheet" at bounding box center [351, 108] width 23 height 16
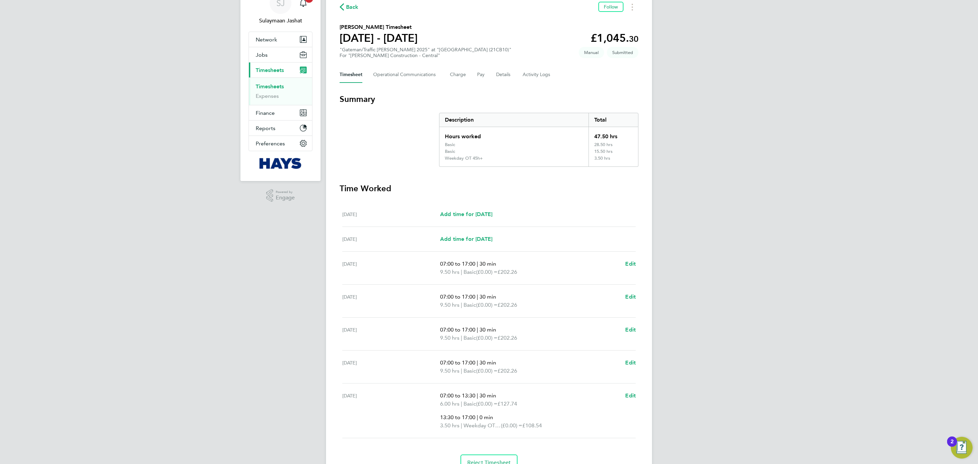
scroll to position [68, 0]
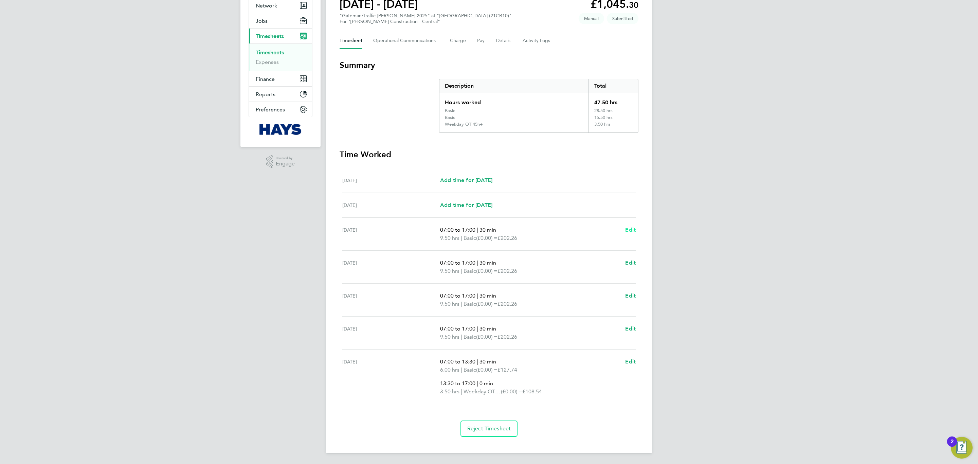
click at [629, 230] on span "Edit" at bounding box center [630, 229] width 11 height 6
select select "30"
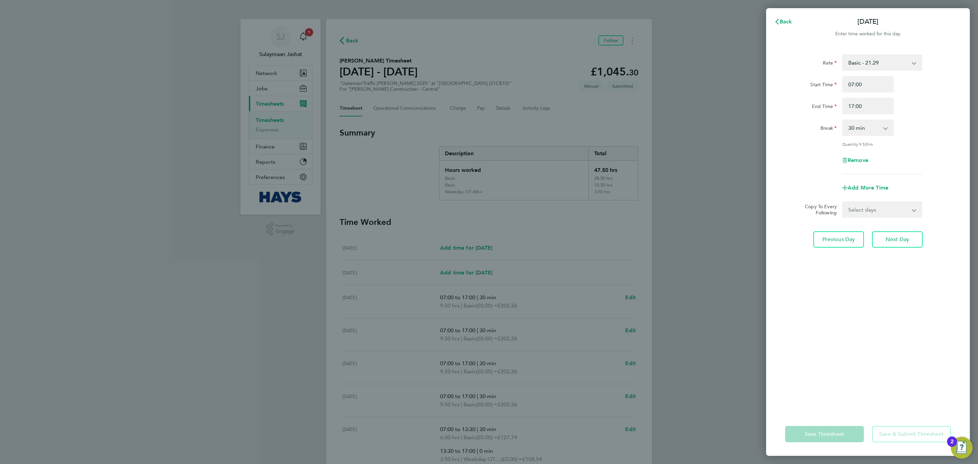
click at [652, 60] on select "Basic - 21.29 Weekday OT 45h+ - 31.01 Sat first 4h - 31.01 Sat after 4h - 40.48…" at bounding box center [878, 62] width 71 height 15
click at [652, 89] on div "Start Time" at bounding box center [811, 83] width 52 height 14
click at [652, 212] on select "Select days Day Tuesday Wednesday Thursday Friday" at bounding box center [878, 209] width 71 height 15
select select "DAY"
click at [652, 202] on select "Select days Day Tuesday Wednesday Thursday Friday" at bounding box center [878, 209] width 71 height 15
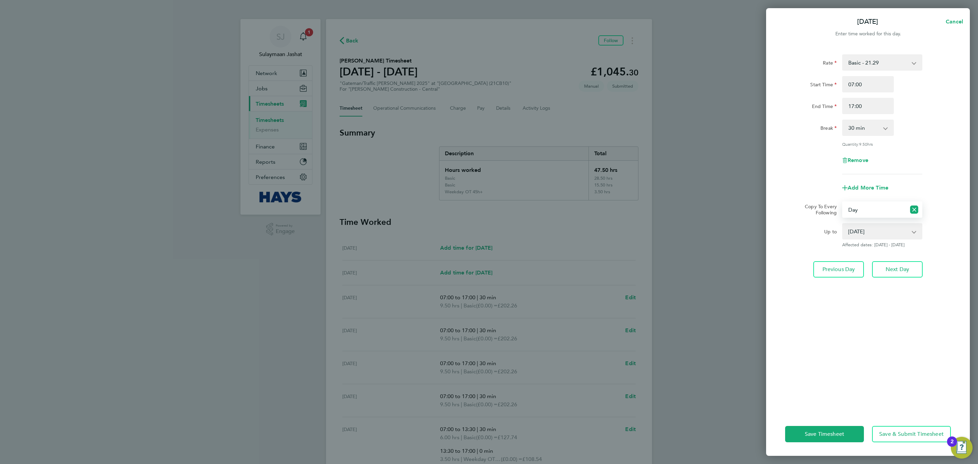
click at [652, 225] on select "16 Sep 2025 17 Sep 2025 18 Sep 2025 19 Sep 2025" at bounding box center [878, 231] width 71 height 15
select select "2025-09-18"
click at [652, 224] on select "16 Sep 2025 17 Sep 2025 18 Sep 2025 19 Sep 2025" at bounding box center [878, 231] width 71 height 15
click at [652, 280] on span "Save Timesheet" at bounding box center [824, 434] width 39 height 7
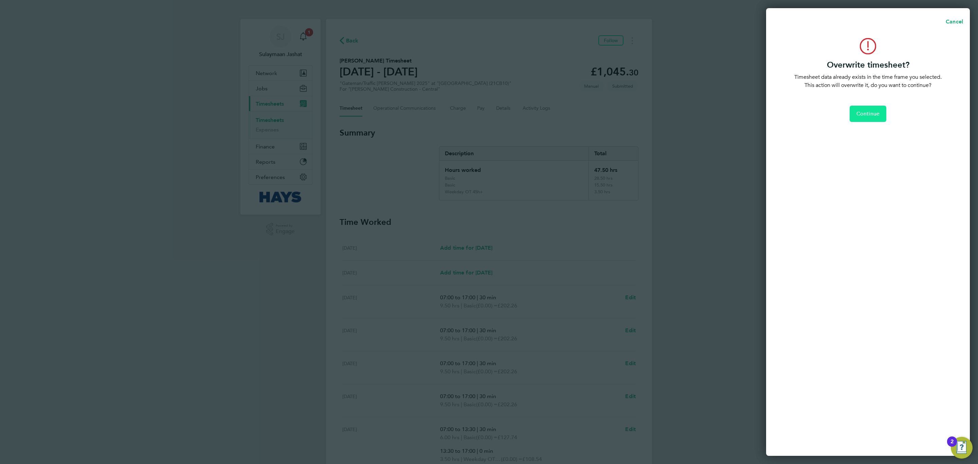
click at [652, 112] on button "Continue" at bounding box center [868, 114] width 37 height 16
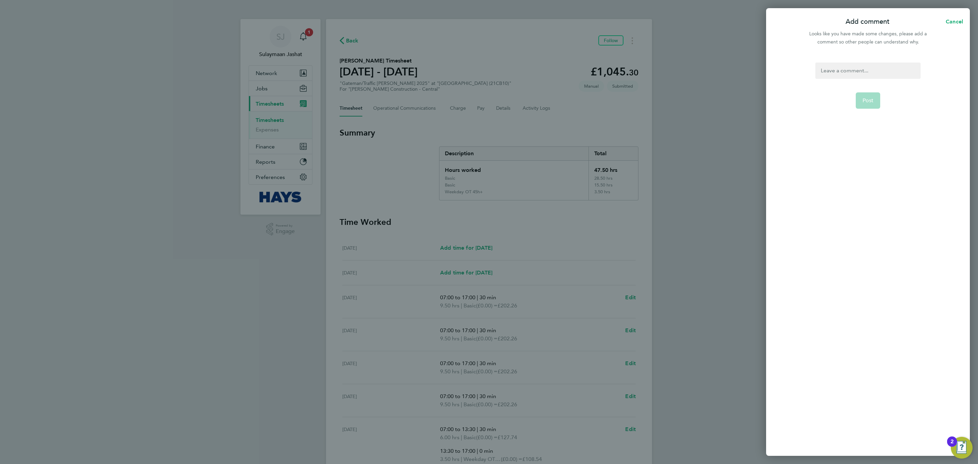
click at [652, 77] on div at bounding box center [867, 70] width 105 height 16
click at [652, 99] on form "Please approve if correct Post" at bounding box center [868, 190] width 110 height 257
click at [652, 103] on button "Post" at bounding box center [868, 109] width 25 height 16
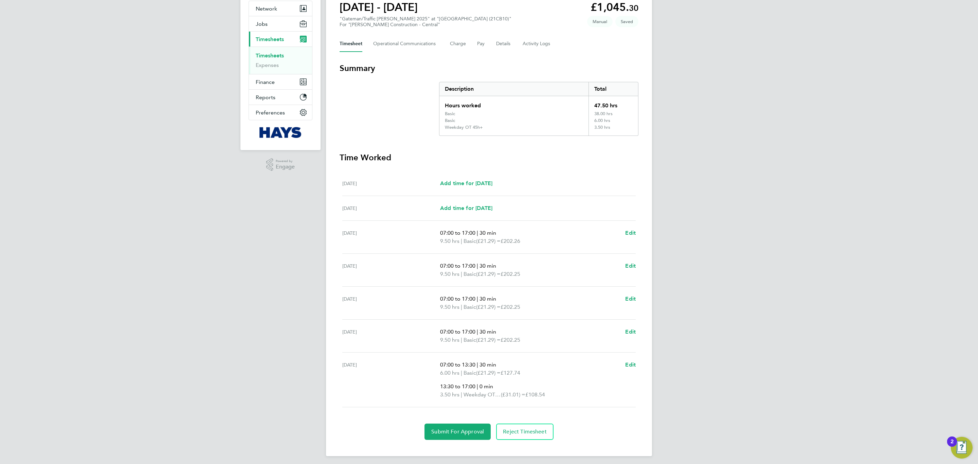
scroll to position [69, 0]
click at [631, 280] on span "Edit" at bounding box center [630, 361] width 11 height 6
select select "30"
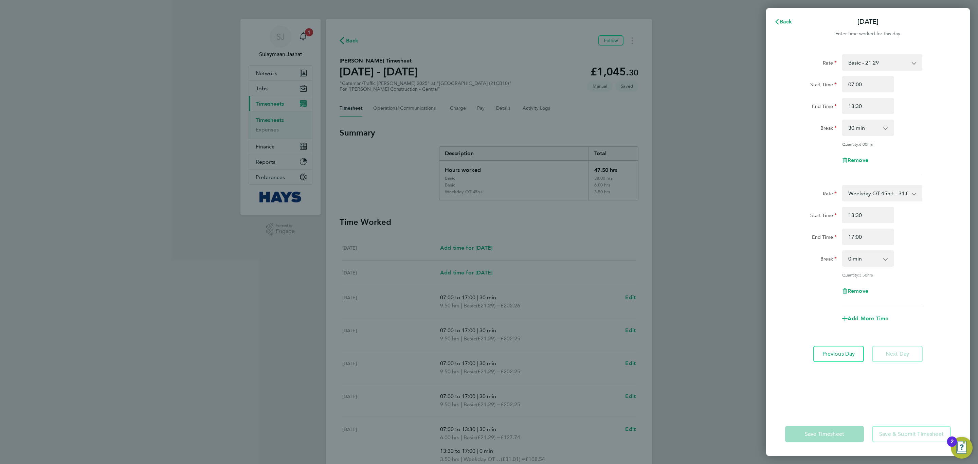
click at [652, 255] on select "0 min 15 min 30 min 45 min 60 min 75 min 90 min" at bounding box center [864, 258] width 42 height 15
click at [652, 251] on select "0 min 15 min 30 min 45 min 60 min 75 min 90 min" at bounding box center [864, 258] width 42 height 15
click at [652, 280] on div "Save Timesheet Save & Submit Timesheet" at bounding box center [868, 433] width 204 height 43
click at [652, 190] on select "Weekday OT 45h+ - 31.01 Basic - 21.29 Sat first 4h - 31.01 Sat after 4h - 40.48…" at bounding box center [878, 193] width 71 height 15
click at [652, 191] on select "Basic - 21.29 Weekday OT 45h+ - 31.01 Sat first 4h - 31.01 Sat after 4h - 40.48…" at bounding box center [878, 193] width 71 height 15
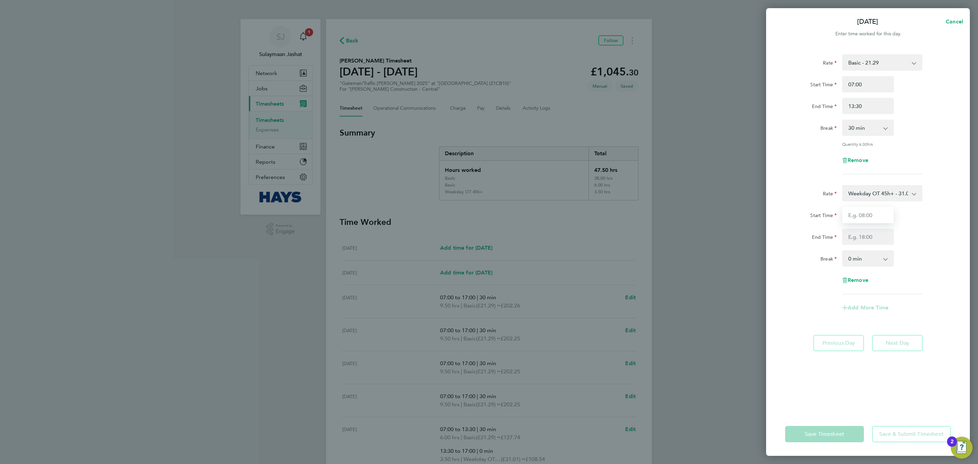
click at [652, 213] on input "Start Time" at bounding box center [868, 215] width 52 height 16
type input "13:30"
type input "17:00"
click at [652, 254] on div "Break" at bounding box center [810, 258] width 57 height 16
click at [652, 280] on button "Save Timesheet" at bounding box center [824, 434] width 79 height 16
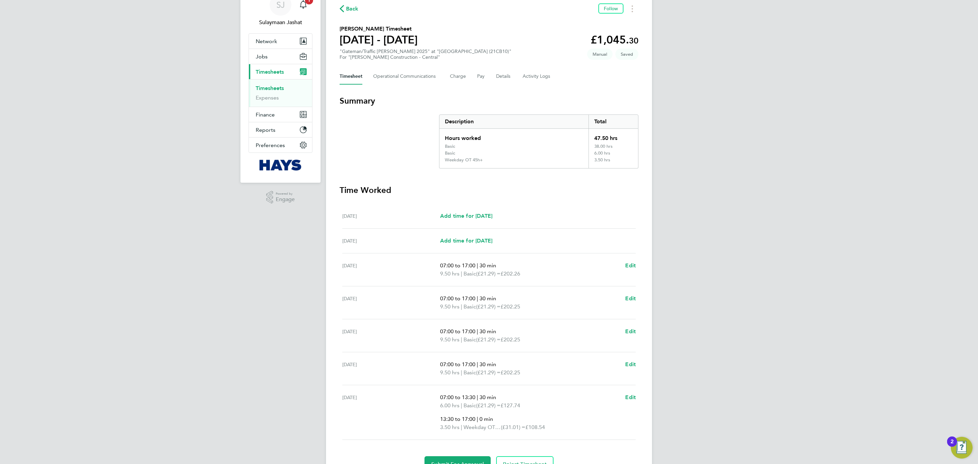
scroll to position [69, 0]
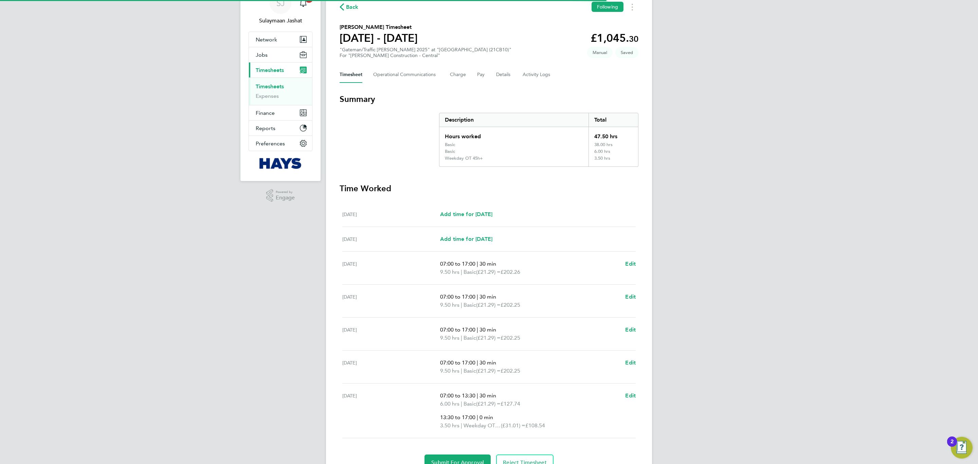
scroll to position [69, 0]
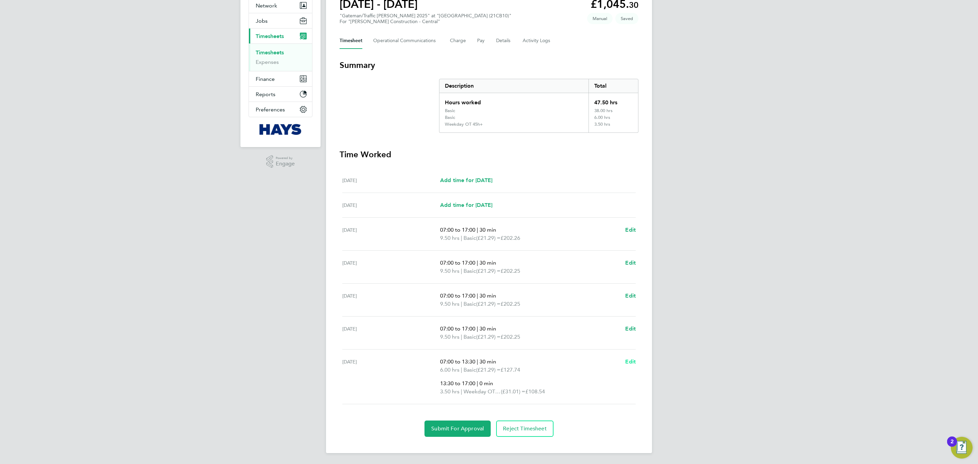
click at [636, 363] on ul "[DATE] Add time for [DATE] Add time for [DATE] [DATE] Add time for [DATE] Add t…" at bounding box center [489, 286] width 299 height 236
click at [631, 358] on span "Edit" at bounding box center [630, 361] width 11 height 6
select select "30"
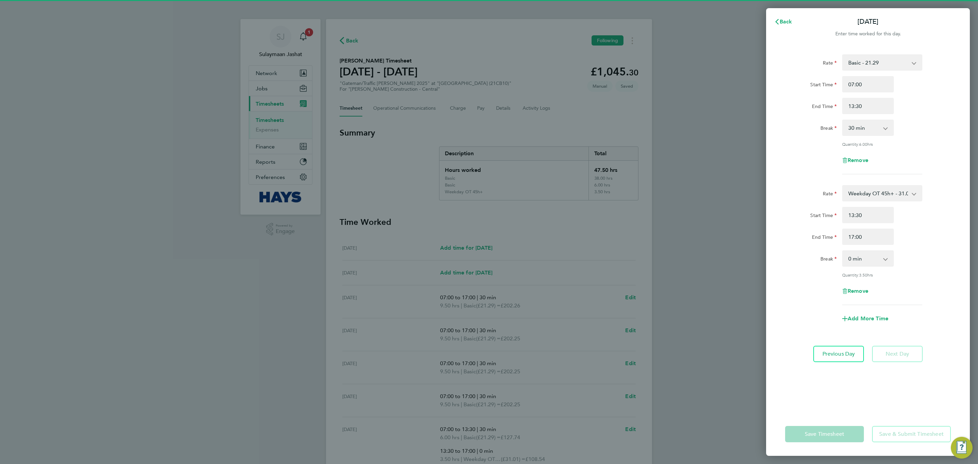
click at [888, 50] on div "Rate Basic - 21.29 Weekday OT 45h+ - 31.01 Sat first 4h - 31.01 Sat after 4h - …" at bounding box center [868, 229] width 204 height 366
click at [886, 58] on select "Basic - 21.29 Weekday OT 45h+ - 31.01 Sat first 4h - 31.01 Sat after 4h - 40.48…" at bounding box center [878, 62] width 71 height 15
select select "30"
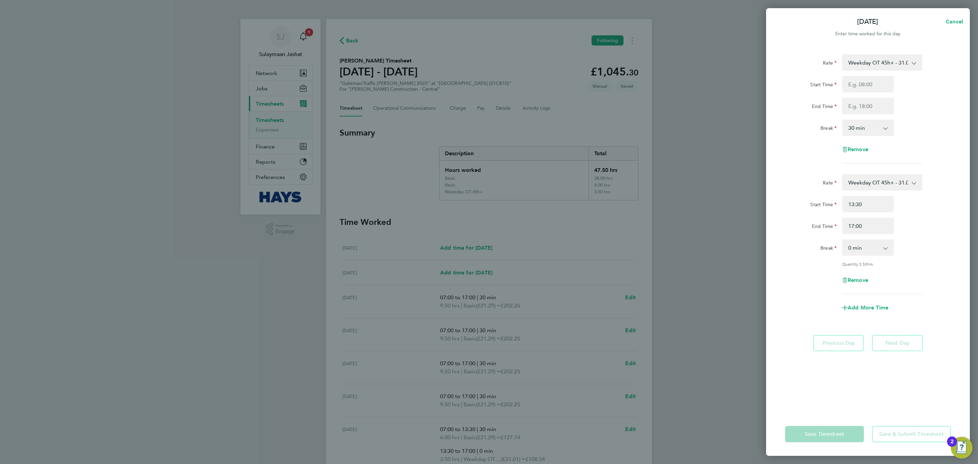
click at [870, 69] on select "Weekday OT 45h+ - 31.01 Basic - 21.29 Sat first 4h - 31.01 Sat after 4h - 40.48…" at bounding box center [878, 62] width 71 height 15
select select "30"
click at [860, 81] on input "Start Time" at bounding box center [868, 84] width 52 height 16
type input "07:00"
type input "13:30"
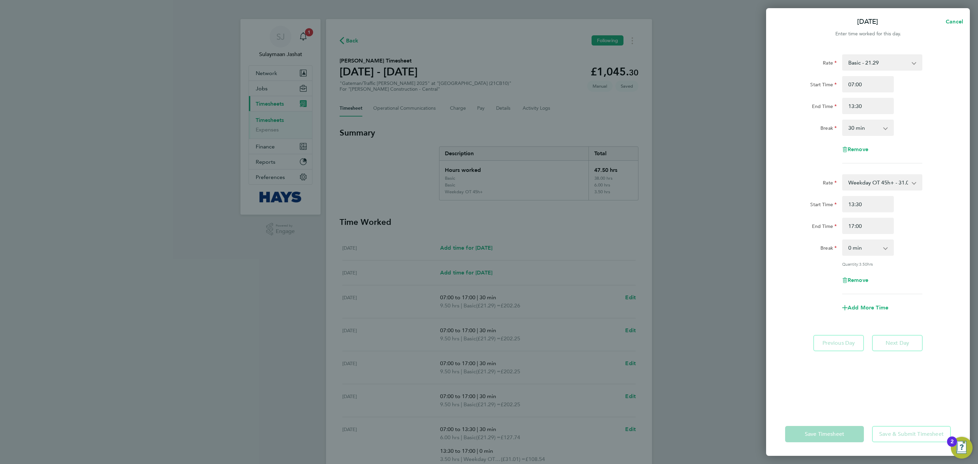
click at [937, 167] on app-timesheet-line-form-group "Rate Basic - 21.29 Weekday OT 45h+ - 31.01 Sat first 4h - 31.01 Sat after 4h - …" at bounding box center [868, 111] width 166 height 114
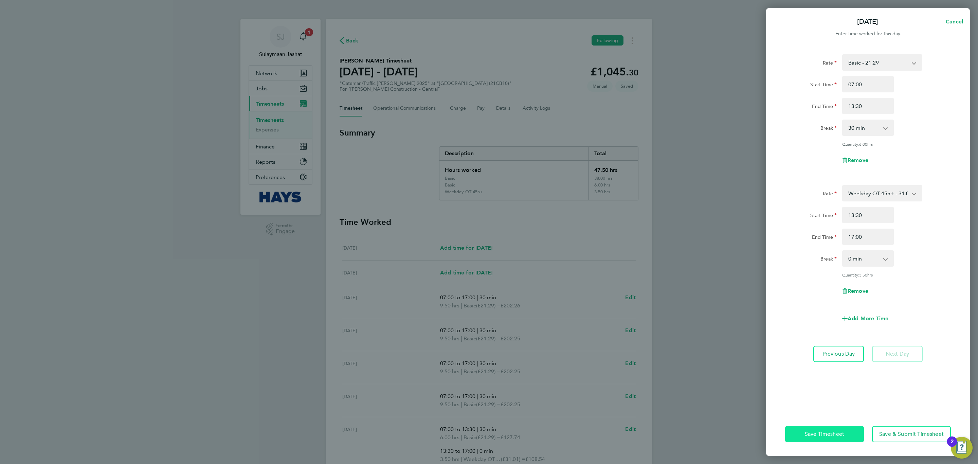
click at [822, 431] on span "Save Timesheet" at bounding box center [824, 434] width 39 height 7
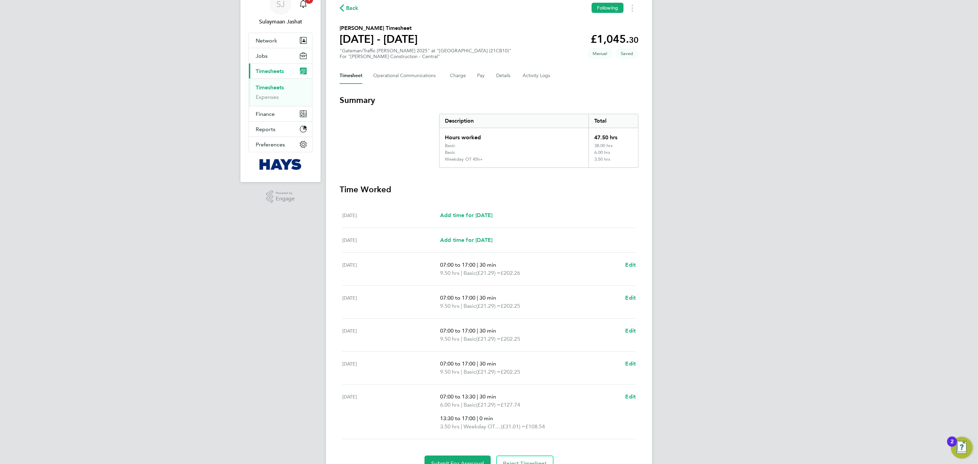
scroll to position [51, 0]
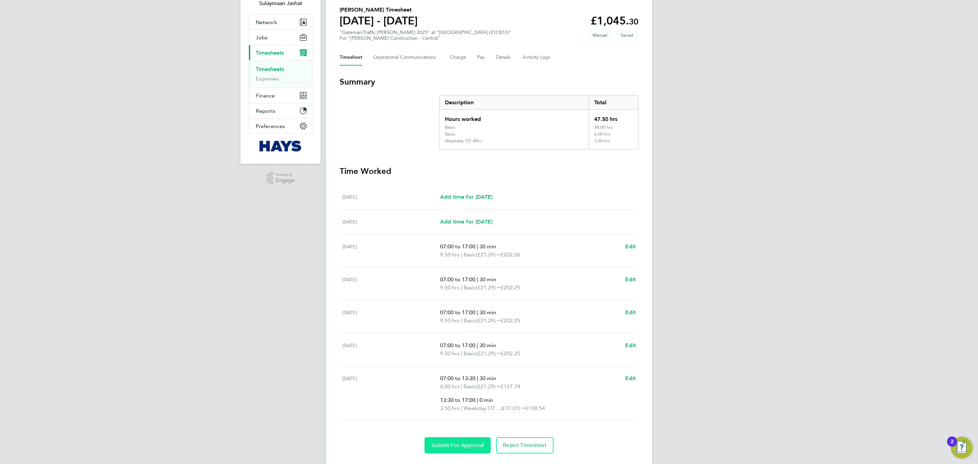
click at [455, 444] on span "Submit For Approval" at bounding box center [457, 445] width 53 height 7
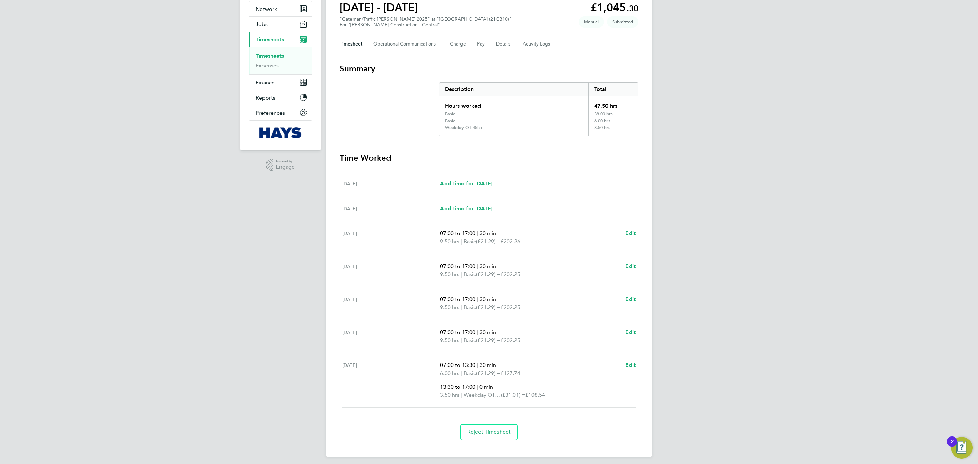
scroll to position [68, 0]
click at [521, 41] on div "Timesheet Operational Communications Charge Pay Details Activity Logs" at bounding box center [489, 41] width 299 height 16
click at [528, 38] on Logs-tab "Activity Logs" at bounding box center [537, 41] width 29 height 16
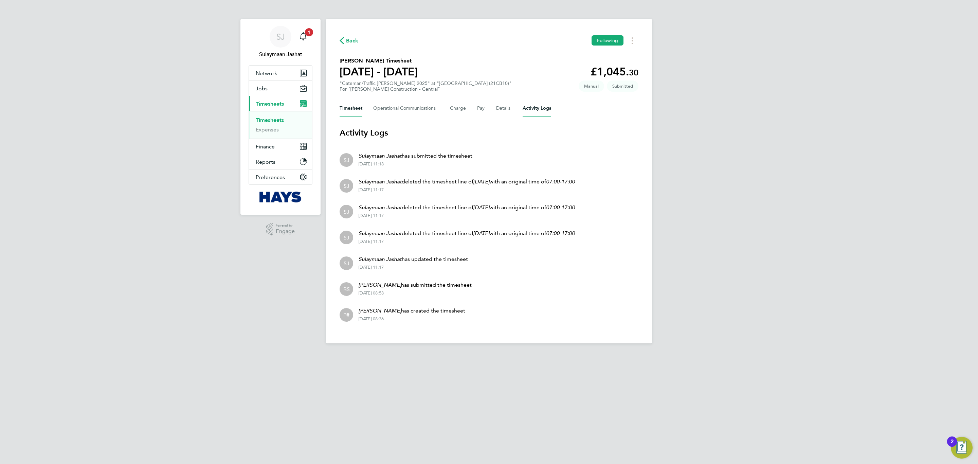
click at [346, 109] on button "Timesheet" at bounding box center [351, 108] width 23 height 16
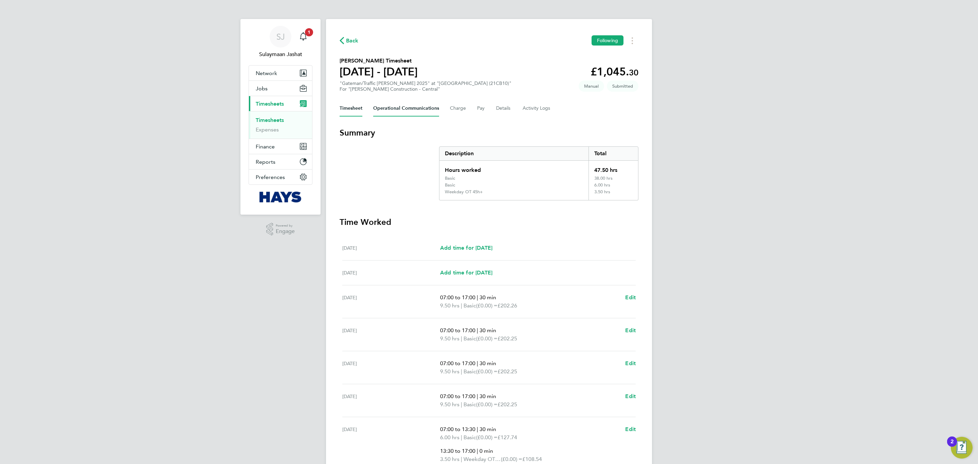
click at [380, 105] on Communications-tab "Operational Communications" at bounding box center [406, 108] width 66 height 16
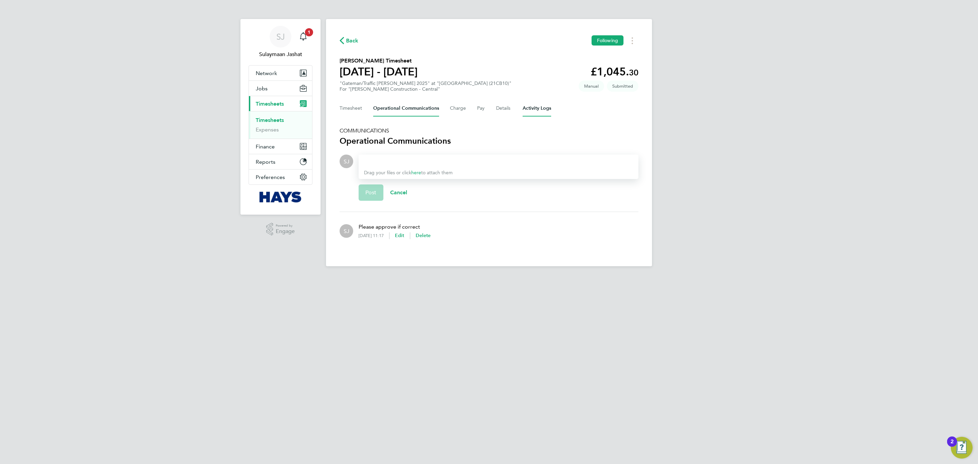
click at [533, 113] on Logs-tab "Activity Logs" at bounding box center [537, 108] width 29 height 16
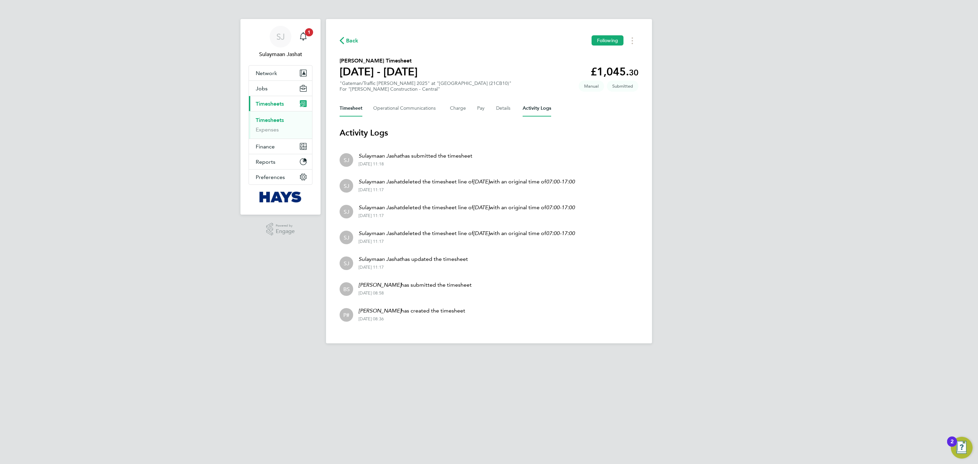
click at [350, 109] on button "Timesheet" at bounding box center [351, 108] width 23 height 16
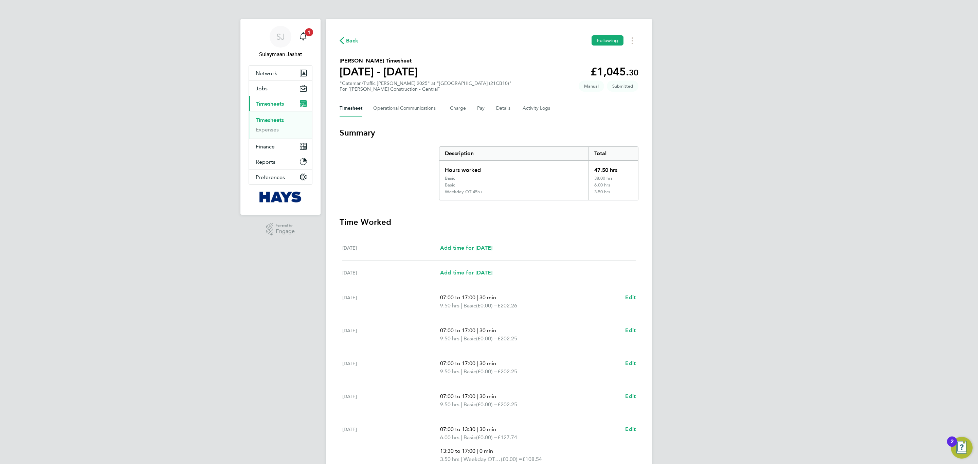
scroll to position [51, 0]
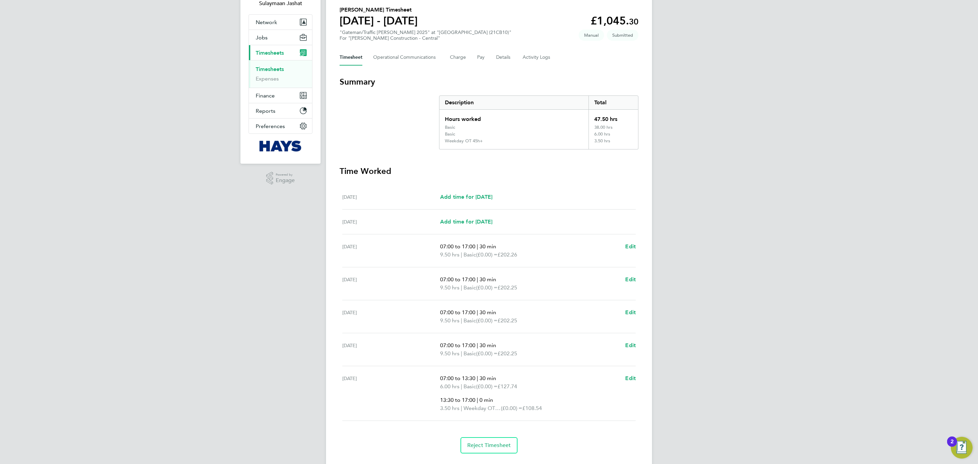
click at [590, 463] on div "Back Following [PERSON_NAME] Timesheet [DATE] - [DATE] £1,045. 30 "Gateman/Traf…" at bounding box center [489, 219] width 326 height 502
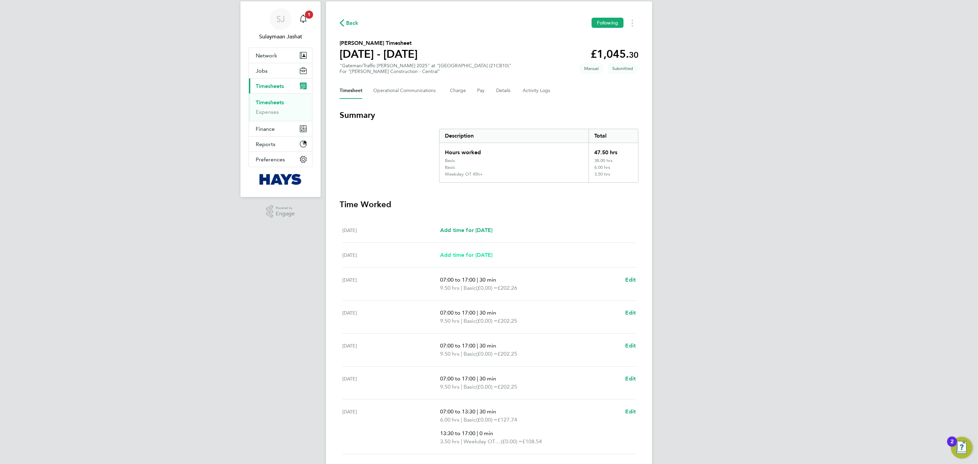
scroll to position [0, 0]
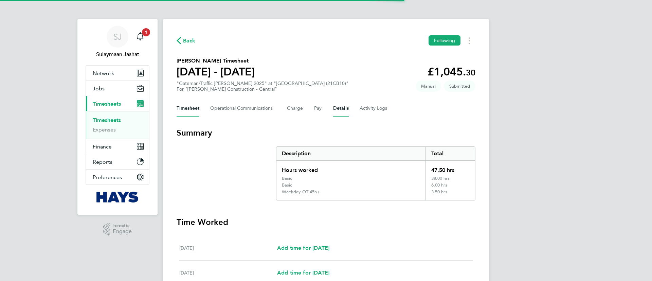
click at [336, 108] on button "Details" at bounding box center [341, 108] width 16 height 16
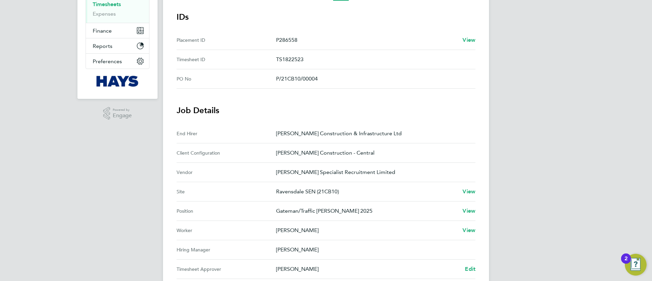
scroll to position [204, 0]
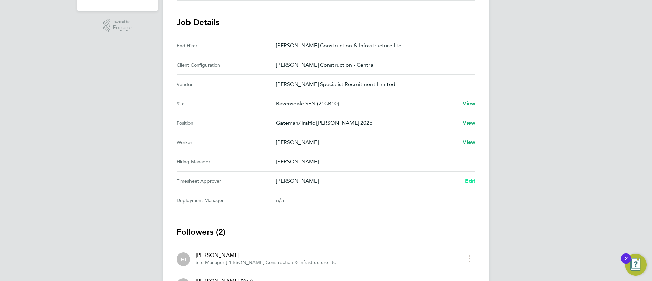
click at [465, 182] on span "Edit" at bounding box center [470, 181] width 11 height 6
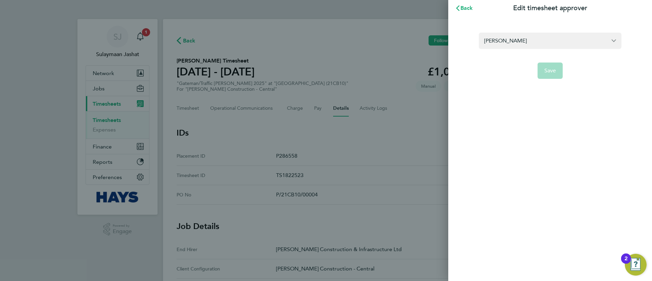
click at [555, 59] on form "[PERSON_NAME] Save" at bounding box center [550, 56] width 143 height 46
click at [548, 48] on input "[PERSON_NAME]" at bounding box center [550, 41] width 143 height 16
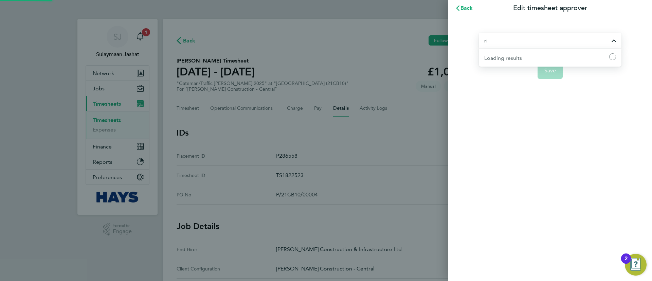
type input "r"
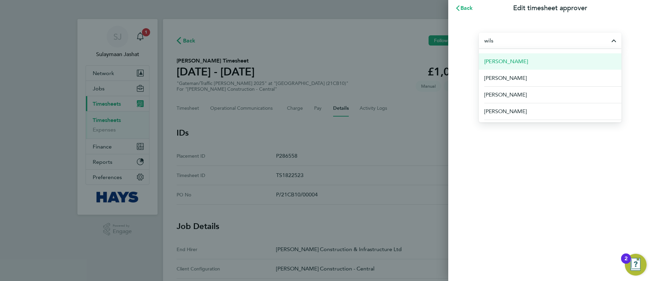
scroll to position [43, 0]
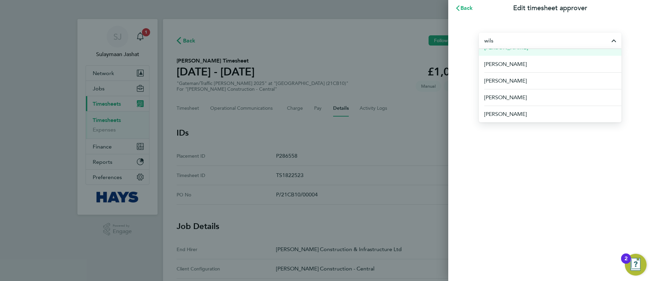
click at [537, 91] on li "[PERSON_NAME]" at bounding box center [552, 97] width 137 height 17
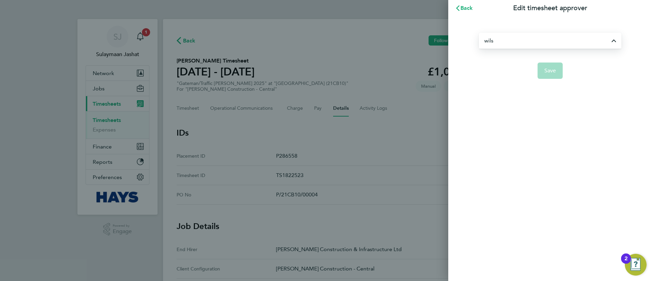
type input "[PERSON_NAME]"
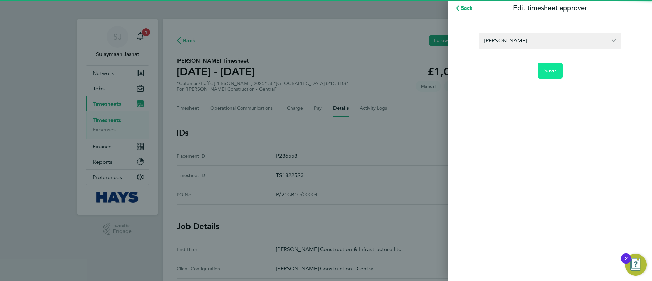
click at [542, 73] on button "Save" at bounding box center [550, 70] width 25 height 16
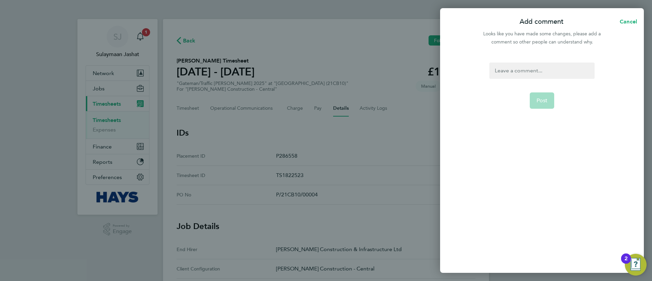
click at [538, 72] on div at bounding box center [541, 70] width 105 height 16
click at [536, 72] on div at bounding box center [541, 70] width 105 height 16
click at [537, 96] on button "Post" at bounding box center [542, 100] width 25 height 16
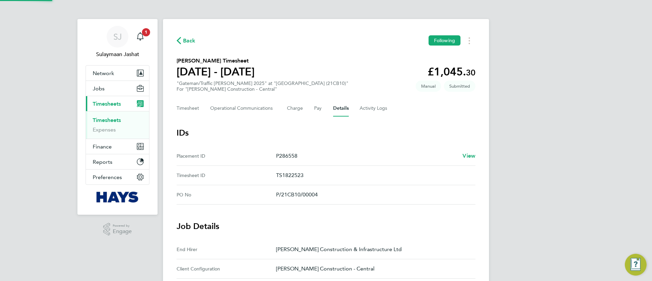
click at [375, 91] on section "[PERSON_NAME] Timesheet [DATE] - [DATE] £1,045. 30 "Gateman/Traffic [PERSON_NAM…" at bounding box center [326, 74] width 299 height 35
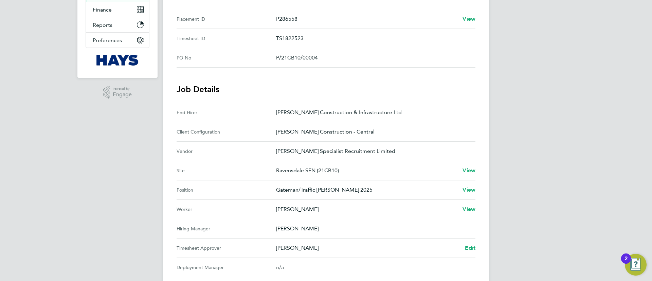
scroll to position [153, 0]
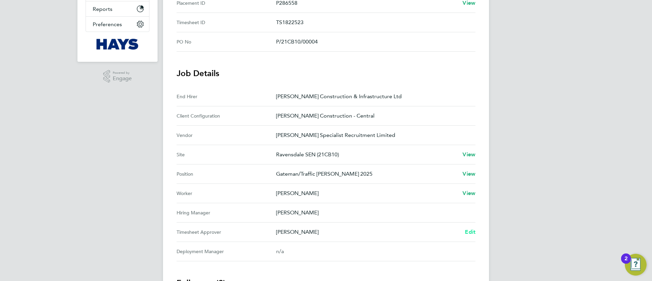
click at [474, 233] on span "Edit" at bounding box center [470, 232] width 11 height 6
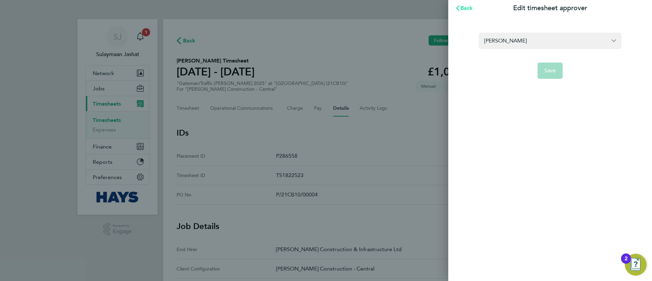
click at [467, 9] on span "Back" at bounding box center [466, 8] width 13 height 6
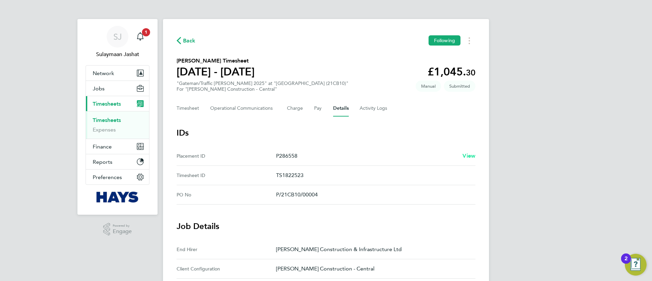
click at [466, 153] on span "View" at bounding box center [468, 155] width 13 height 6
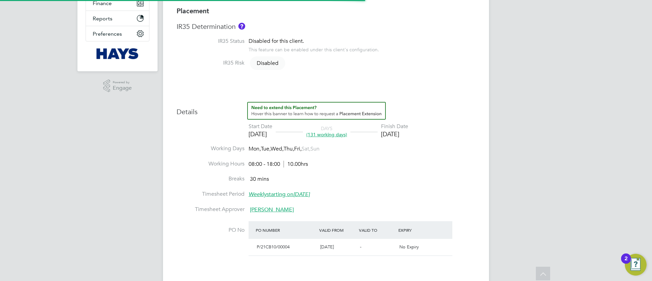
type input "[PERSON_NAME]"
type input "[DATE]"
type input "08:00"
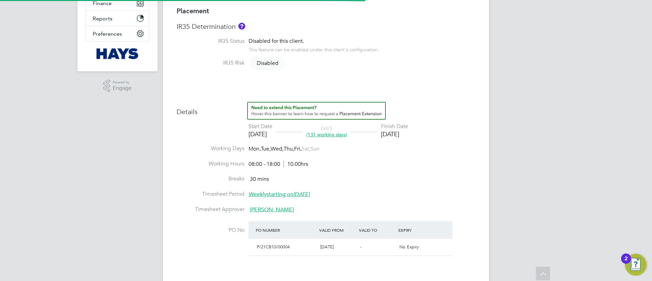
type input "18:00"
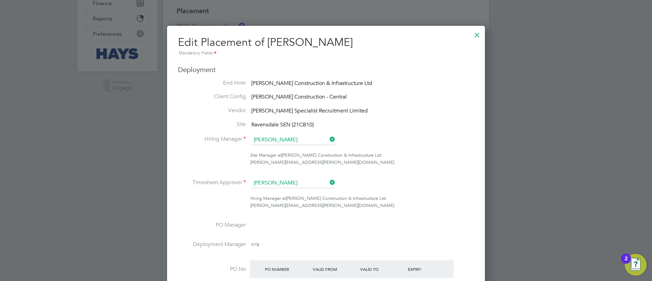
click at [479, 30] on div at bounding box center [477, 33] width 12 height 12
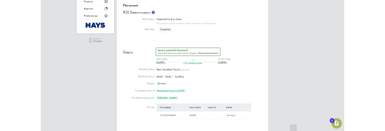
scroll to position [20, 40]
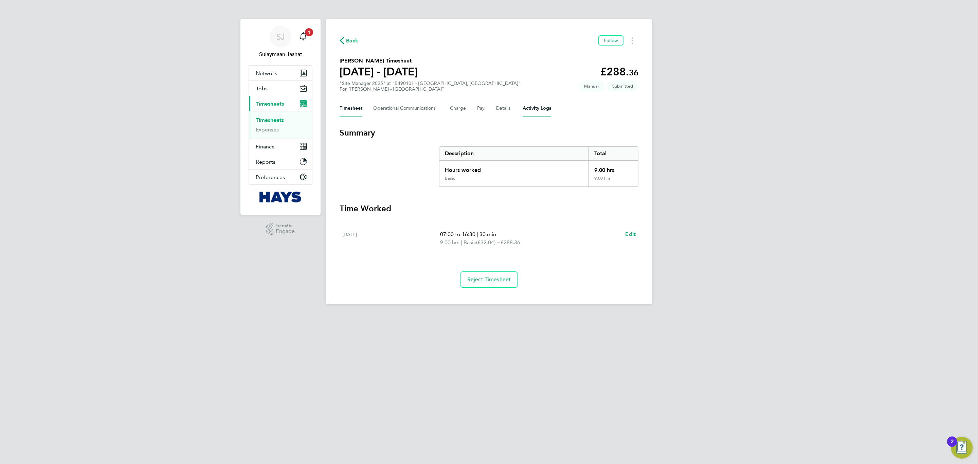
click at [531, 110] on Logs-tab "Activity Logs" at bounding box center [537, 108] width 29 height 16
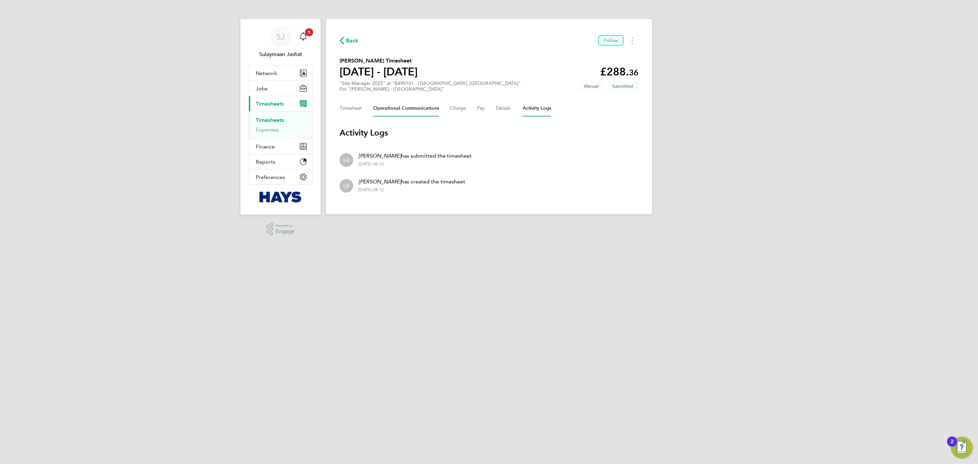
click at [401, 107] on Communications-tab "Operational Communications" at bounding box center [406, 108] width 66 height 16
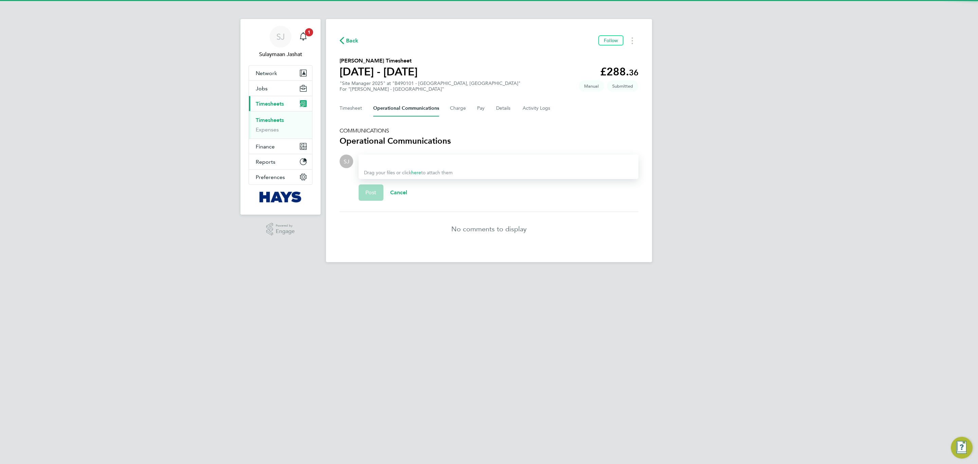
click at [426, 165] on div "Drag your files or click here to attach them" at bounding box center [499, 166] width 280 height 24
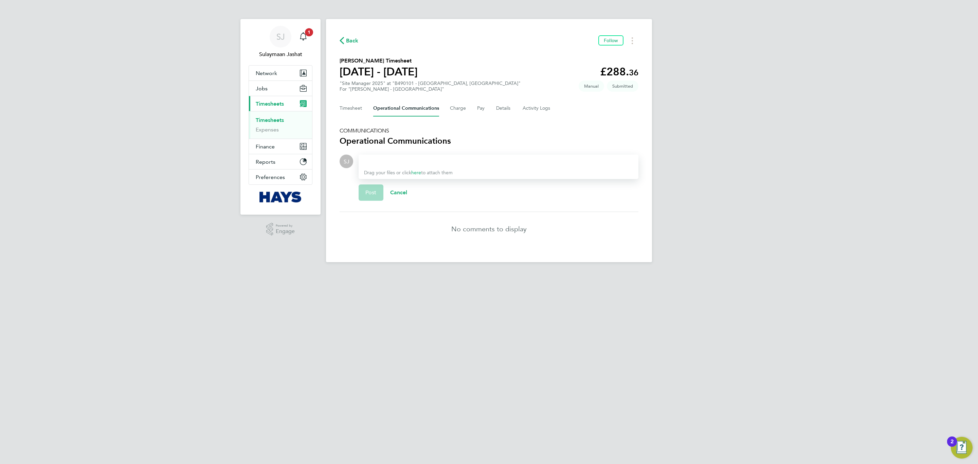
click at [425, 158] on div at bounding box center [498, 161] width 269 height 8
click at [418, 155] on div "Drag your files or click here to attach them" at bounding box center [499, 166] width 280 height 24
click at [409, 154] on div "Drag your files or click here to attach them" at bounding box center [499, 166] width 280 height 24
click at [395, 159] on div at bounding box center [498, 161] width 269 height 8
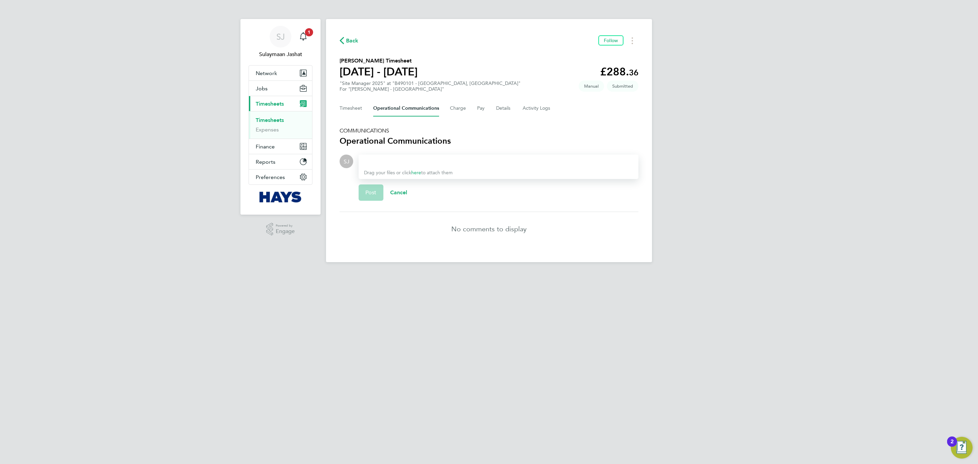
click at [394, 160] on div at bounding box center [498, 161] width 269 height 8
click at [376, 188] on button "Post" at bounding box center [371, 192] width 25 height 16
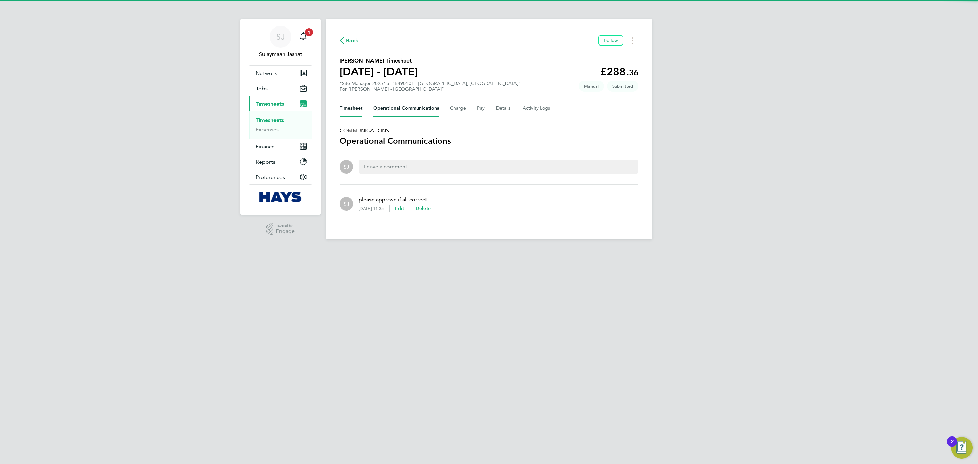
click at [360, 112] on button "Timesheet" at bounding box center [351, 108] width 23 height 16
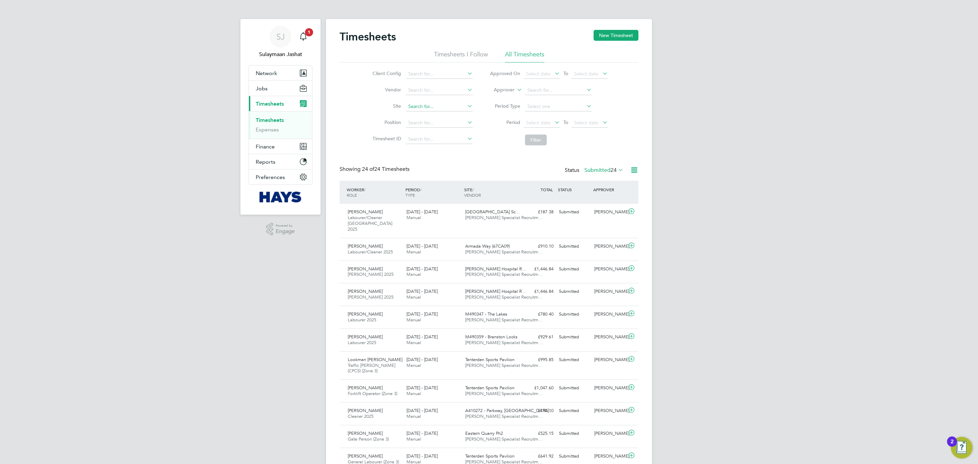
click at [432, 106] on input at bounding box center [439, 107] width 67 height 10
type input "[PERSON_NAME]"
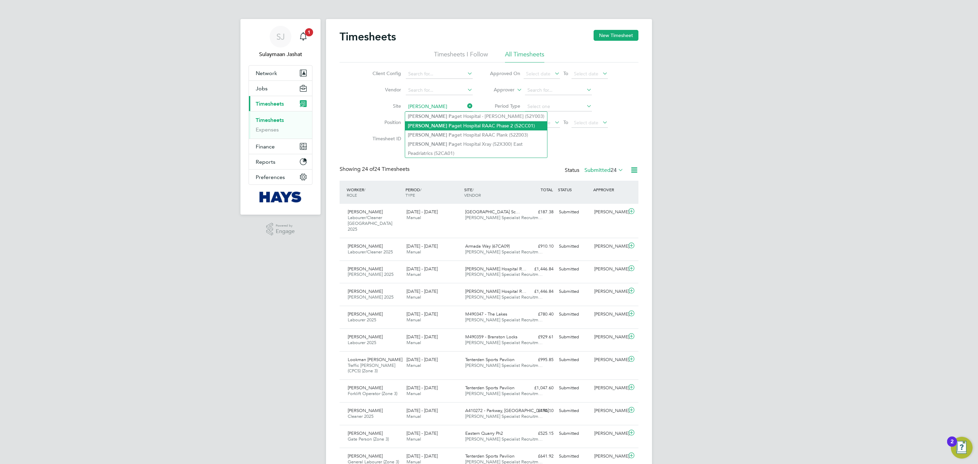
click at [462, 123] on li "[PERSON_NAME][GEOGRAPHIC_DATA] RAAC Phase 2 (52CC01)" at bounding box center [476, 125] width 142 height 9
type input "[PERSON_NAME] Hospital RAAC Phase 2 (52CC01)"
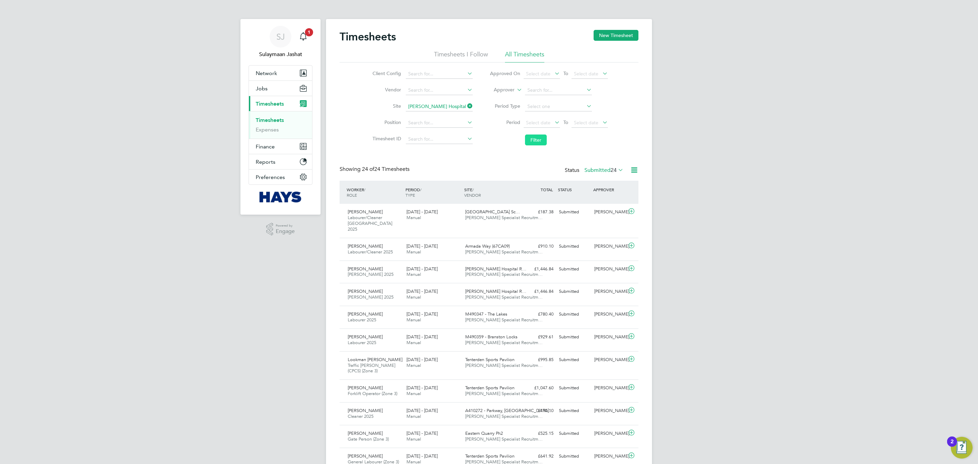
click at [536, 142] on button "Filter" at bounding box center [536, 139] width 22 height 11
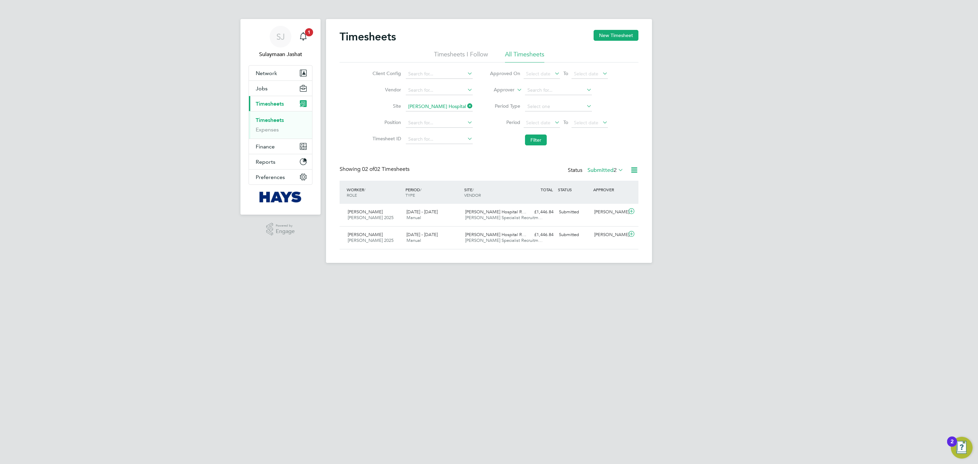
click at [608, 168] on label "Submitted 2" at bounding box center [605, 170] width 36 height 7
click at [612, 177] on div "All Saved Submitted Approved Rejected Absent Cancelled 568 0 2 535 9 1 21" at bounding box center [611, 214] width 57 height 81
click at [611, 180] on div "Showing 02 of 02 Timesheets Status Submitted 2" at bounding box center [489, 173] width 299 height 15
click at [609, 168] on label "Submitted 2" at bounding box center [605, 170] width 36 height 7
click at [607, 176] on div "All Saved Submitted Approved Rejected Absent Cancelled 568 0 2 535 9 1 21" at bounding box center [611, 214] width 57 height 81
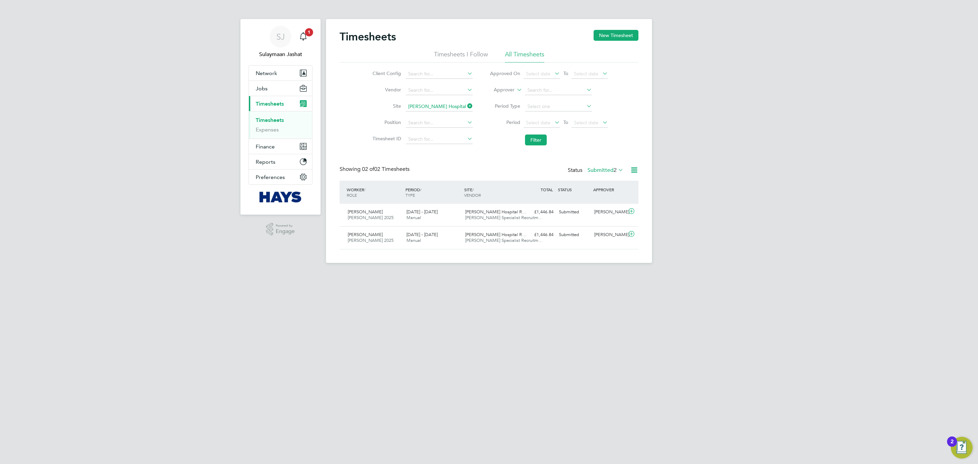
click at [606, 167] on label "Submitted 2" at bounding box center [605, 170] width 36 height 7
click at [603, 181] on li "All" at bounding box center [598, 183] width 31 height 10
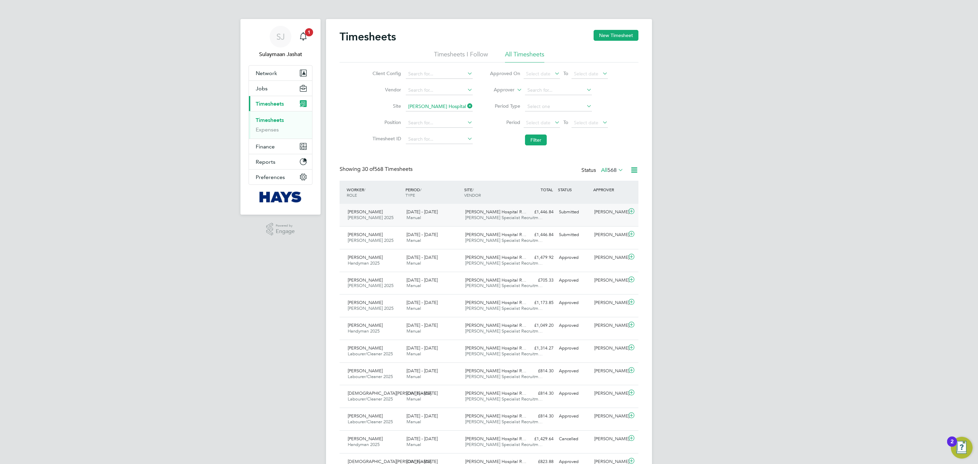
click at [534, 223] on div "[PERSON_NAME] 2025 [DATE] - [DATE] [DATE] - [DATE] Manual [PERSON_NAME] Hospita…" at bounding box center [489, 215] width 299 height 22
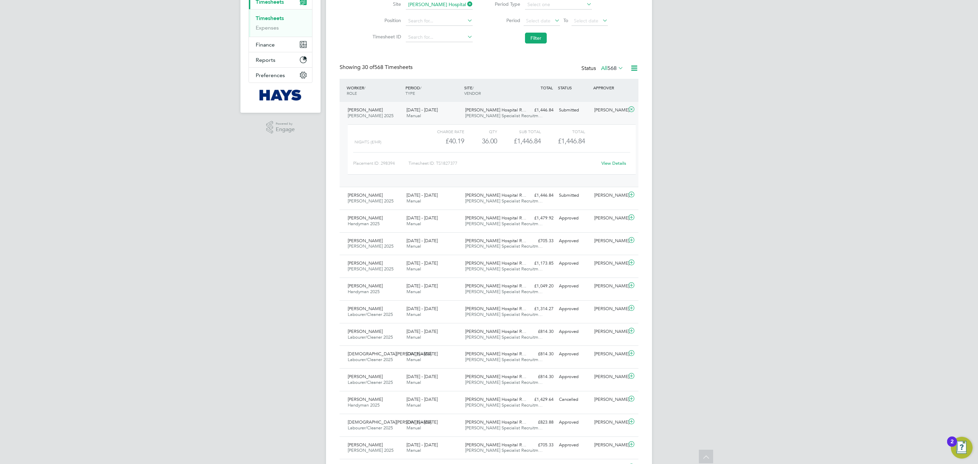
click at [608, 165] on link "View Details" at bounding box center [613, 163] width 25 height 6
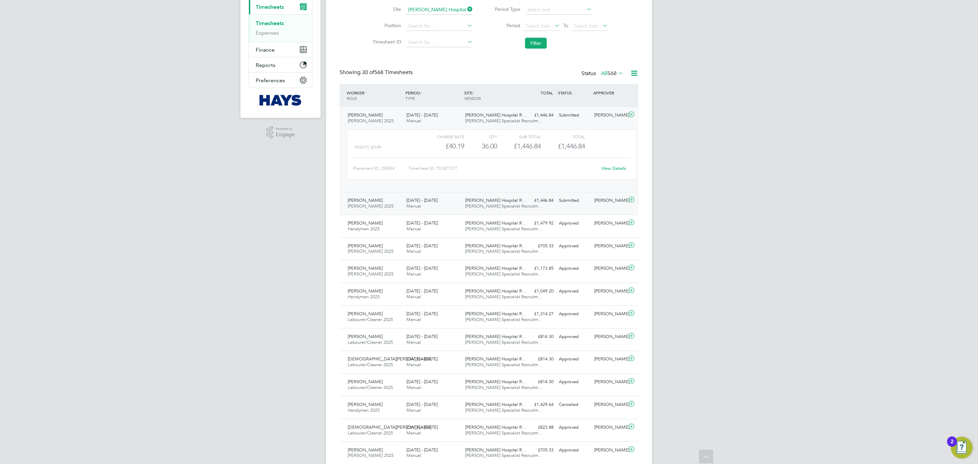
click at [542, 201] on div "£1,446.84 Submitted" at bounding box center [538, 200] width 35 height 11
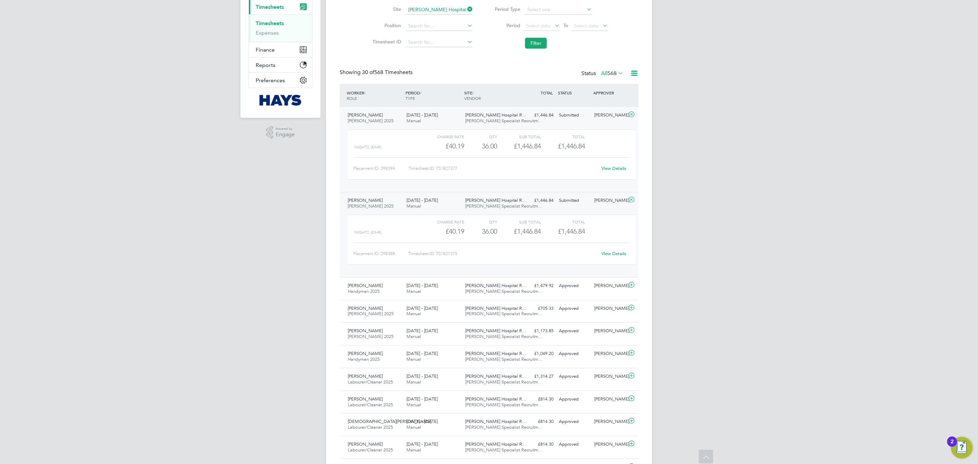
click at [727, 202] on div "SJ Sulaymaan Jashat Notifications 1 Applications: Network Team Members Business…" at bounding box center [489, 430] width 978 height 1054
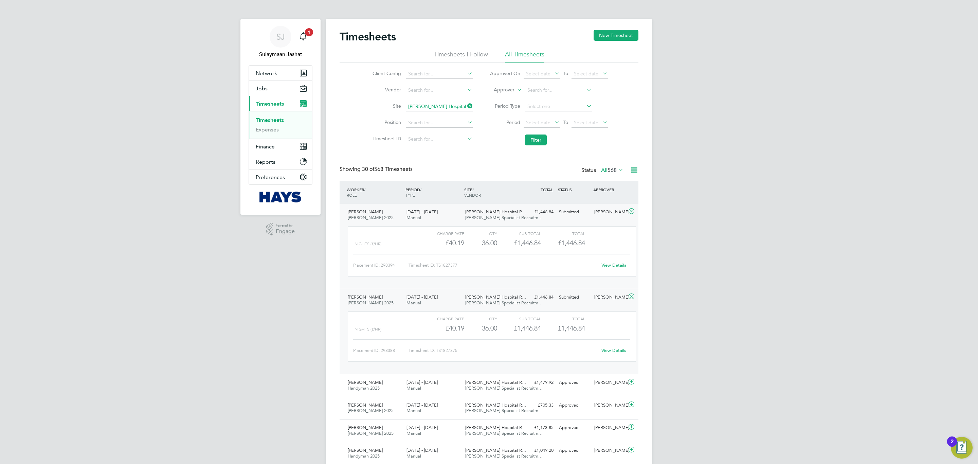
drag, startPoint x: 599, startPoint y: 173, endPoint x: 603, endPoint y: 170, distance: 4.9
click at [601, 173] on label "All 568" at bounding box center [612, 170] width 22 height 7
click at [607, 204] on li "Submitted" at bounding box center [605, 202] width 31 height 10
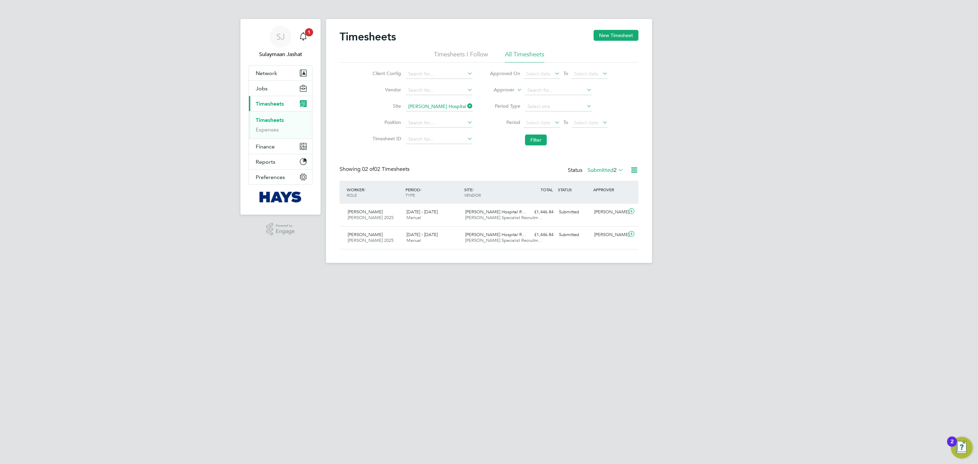
click at [688, 201] on div "SJ Sulaymaan Jashat Notifications 1 Applications: Network Team Members Business…" at bounding box center [489, 137] width 978 height 274
click at [548, 233] on div "£1,446.84 Submitted" at bounding box center [538, 234] width 35 height 11
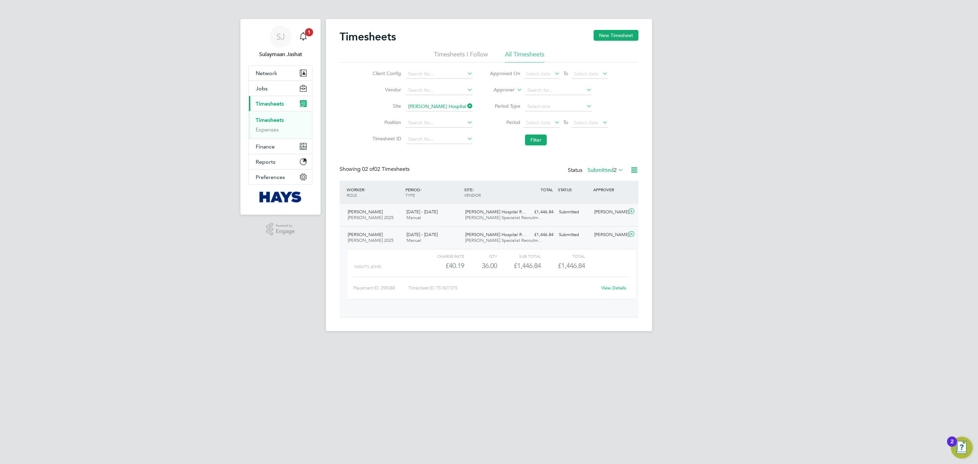
click at [564, 215] on div "Submitted" at bounding box center [573, 211] width 35 height 11
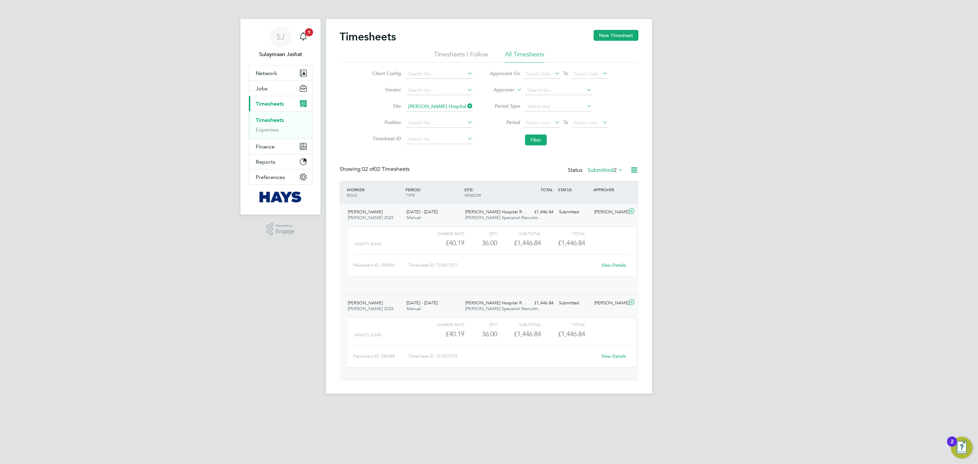
click at [798, 197] on div "SJ Sulaymaan Jashat Notifications 1 Applications: Network Team Members Business…" at bounding box center [489, 202] width 978 height 404
click at [614, 264] on link "View Details" at bounding box center [613, 265] width 25 height 6
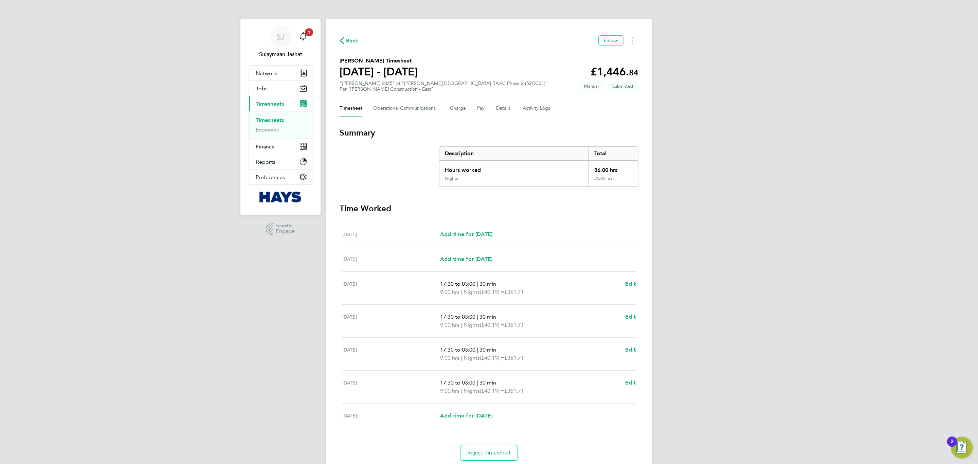
click at [545, 118] on div "Back Follow [PERSON_NAME] Timesheet [DATE] - [DATE] £1,446. 84 "[PERSON_NAME] 2…" at bounding box center [489, 248] width 326 height 458
click at [530, 112] on Logs-tab "Activity Logs" at bounding box center [537, 108] width 29 height 16
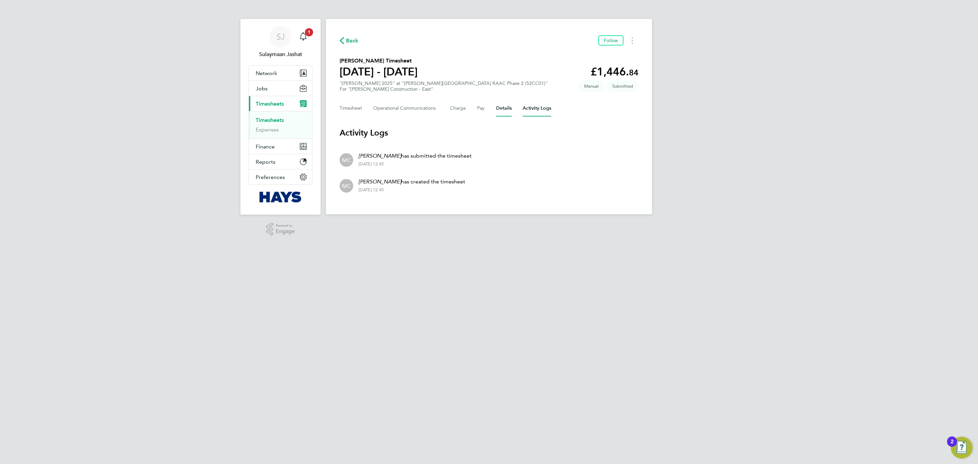
click at [499, 109] on button "Details" at bounding box center [504, 108] width 16 height 16
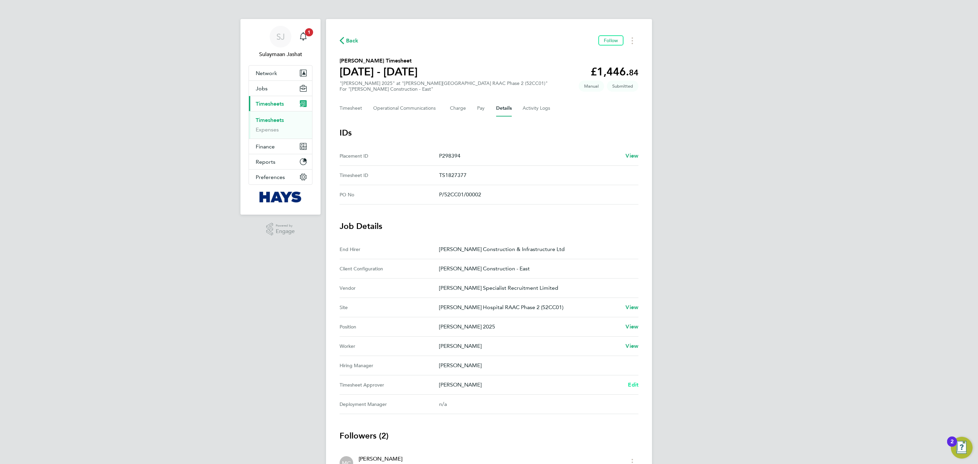
click at [636, 383] on span "Edit" at bounding box center [633, 384] width 11 height 6
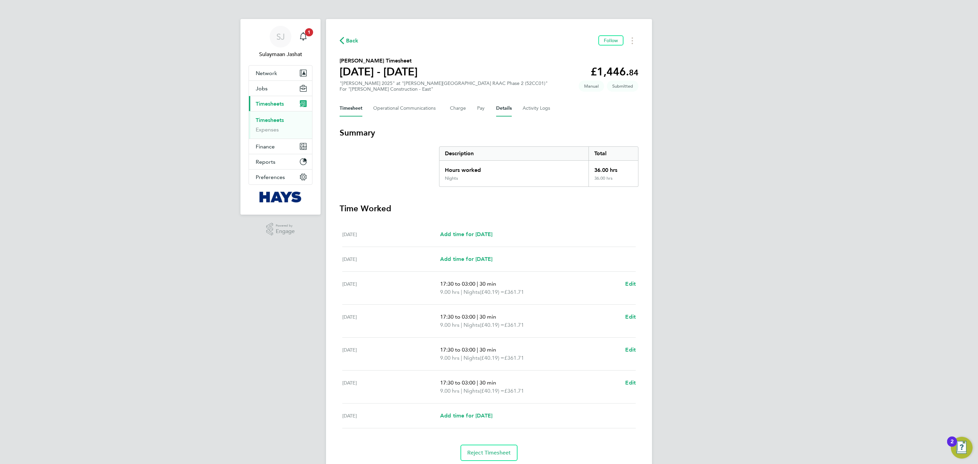
click at [502, 104] on button "Details" at bounding box center [504, 108] width 16 height 16
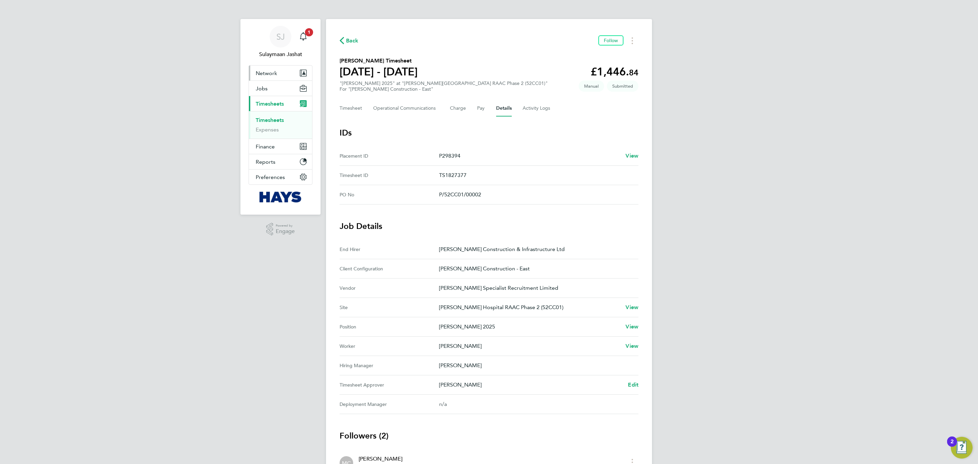
click at [270, 70] on span "Network" at bounding box center [266, 73] width 21 height 6
click at [627, 155] on span "View" at bounding box center [631, 155] width 13 height 6
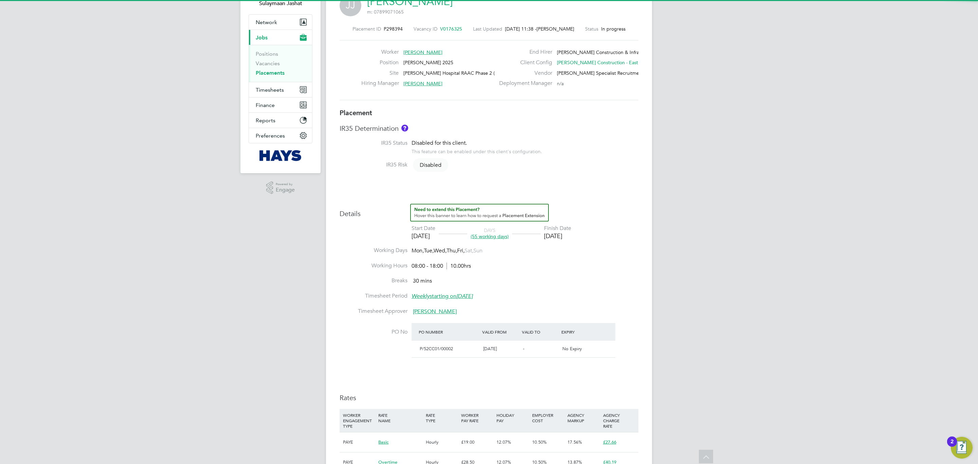
click at [431, 314] on span "[PERSON_NAME]" at bounding box center [435, 311] width 44 height 7
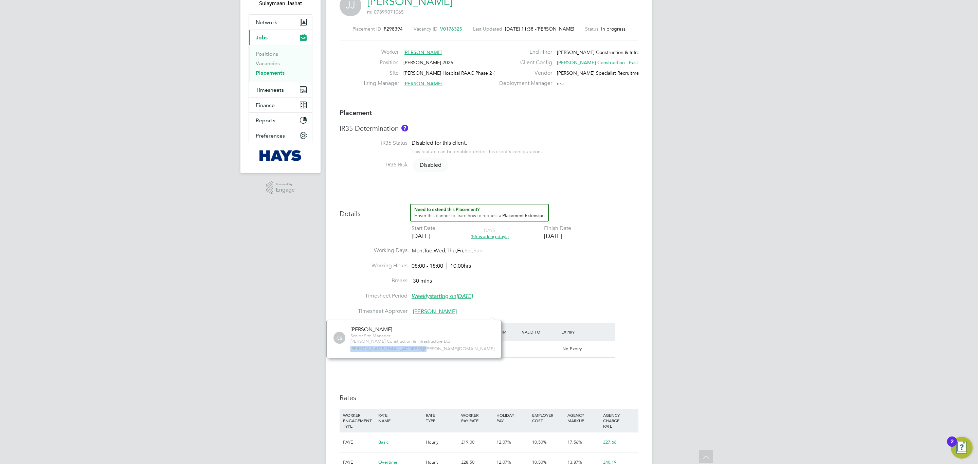
drag, startPoint x: 425, startPoint y: 346, endPoint x: 349, endPoint y: 351, distance: 76.2
click at [349, 351] on div "CB [PERSON_NAME] Senior Site Manager [PERSON_NAME] Construction & Infrastructur…" at bounding box center [413, 339] width 161 height 26
copy span "[PERSON_NAME][EMAIL_ADDRESS][PERSON_NAME][DOMAIN_NAME]"
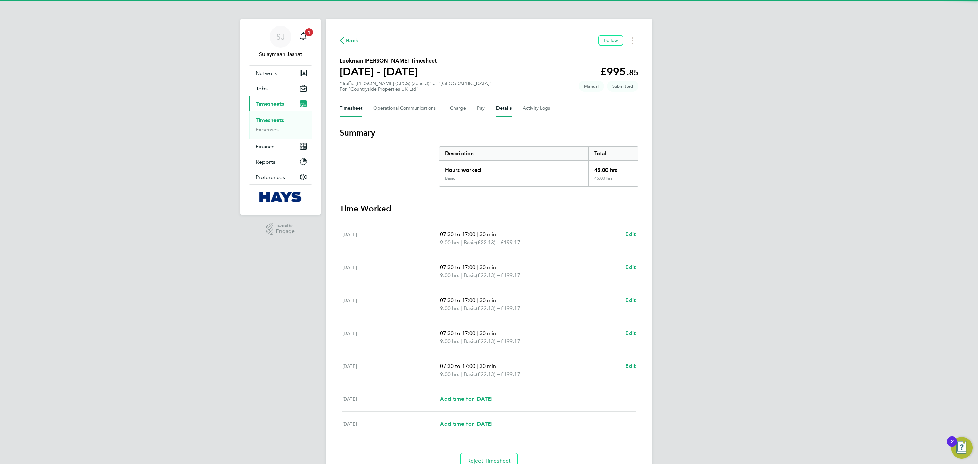
click at [504, 112] on button "Details" at bounding box center [504, 108] width 16 height 16
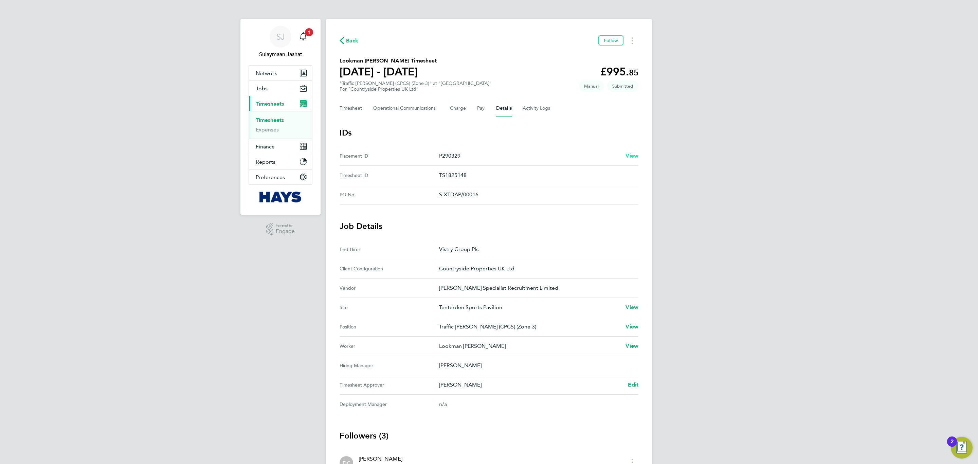
click at [630, 154] on span "View" at bounding box center [631, 155] width 13 height 6
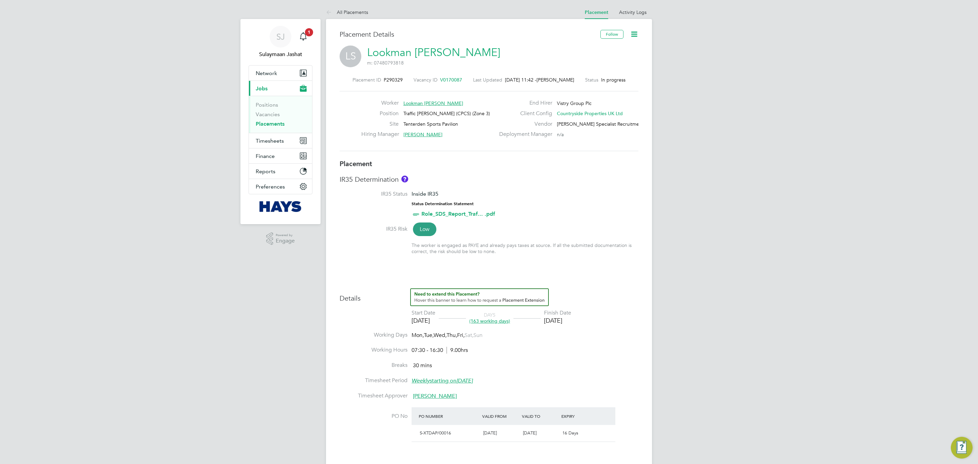
click at [630, 16] on li "Activity Logs" at bounding box center [633, 12] width 28 height 14
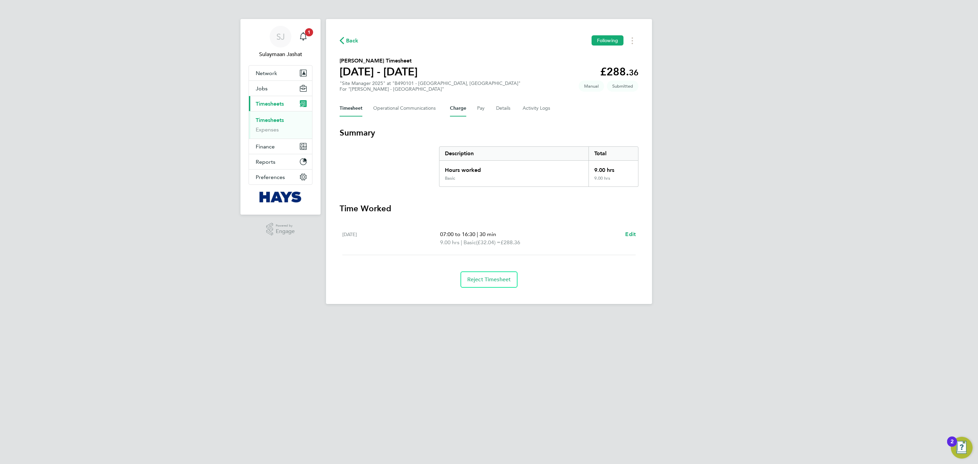
click at [450, 108] on button "Charge" at bounding box center [458, 108] width 16 height 16
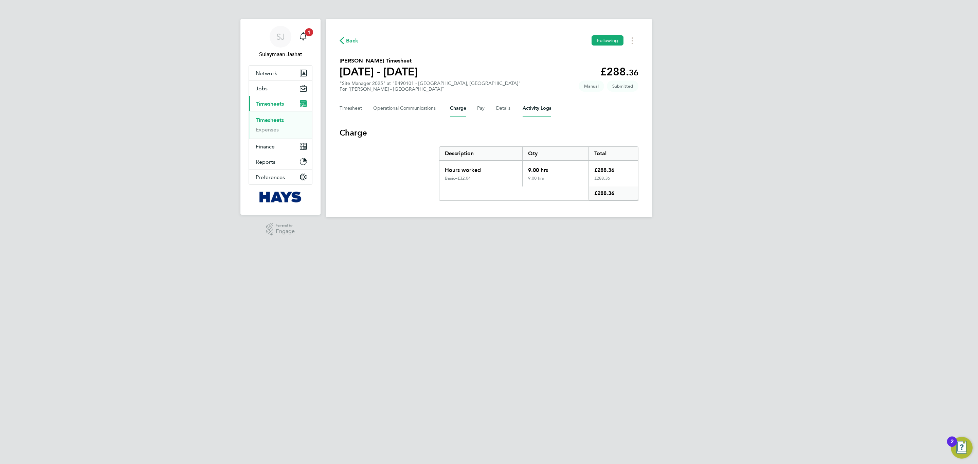
click at [525, 108] on Logs-tab "Activity Logs" at bounding box center [537, 108] width 29 height 16
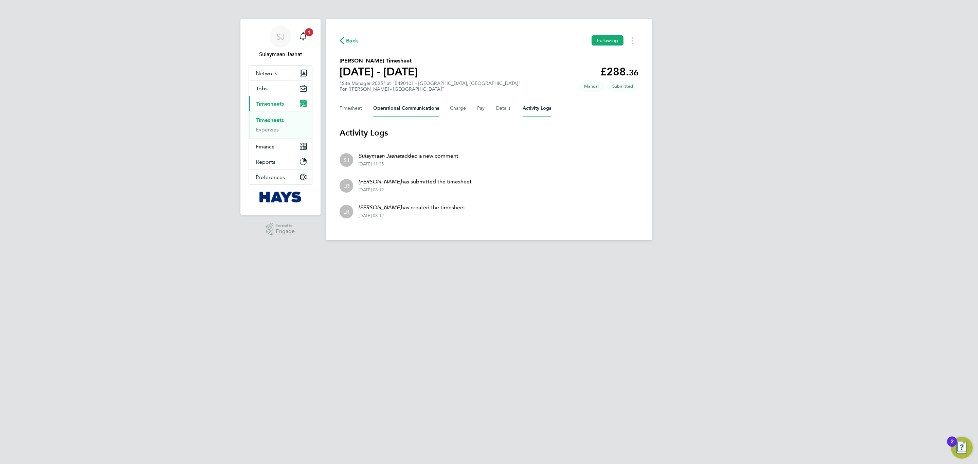
click at [384, 107] on Communications-tab "Operational Communications" at bounding box center [406, 108] width 66 height 16
